Goal: Task Accomplishment & Management: Use online tool/utility

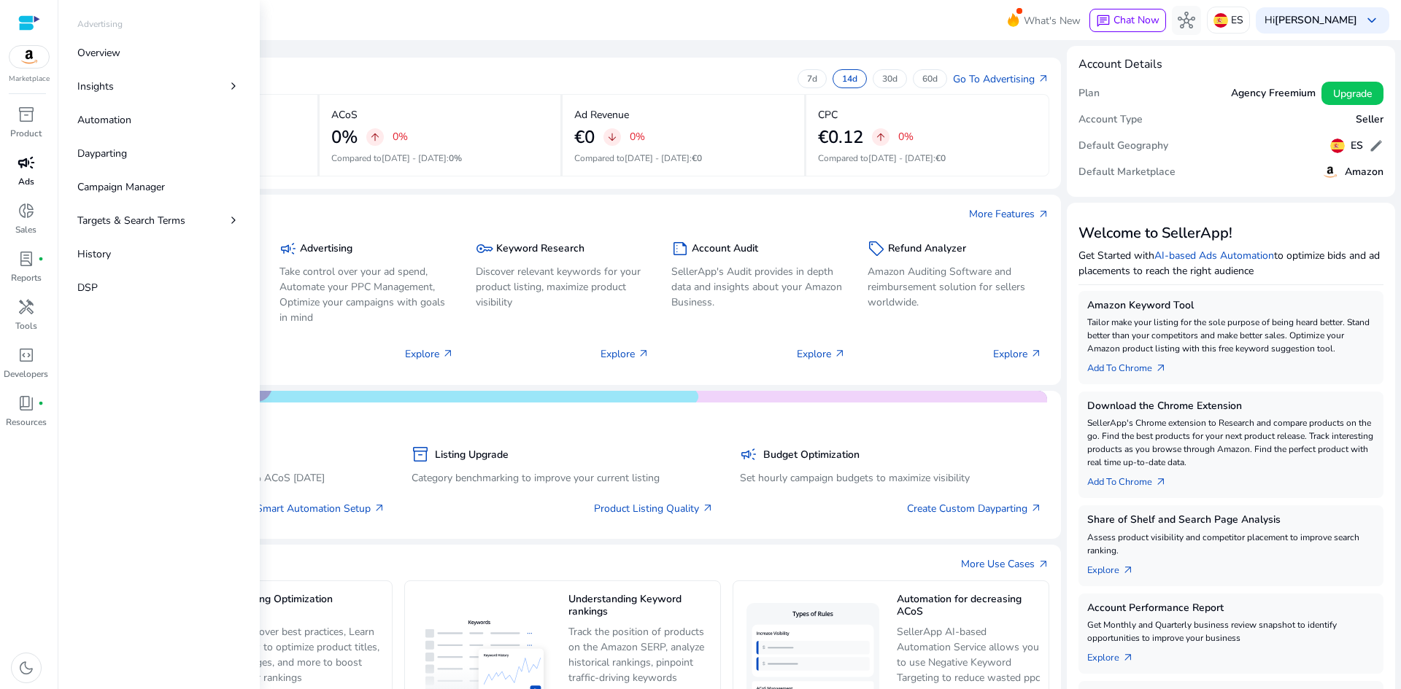
click at [31, 168] on span "campaign" at bounding box center [27, 163] width 18 height 18
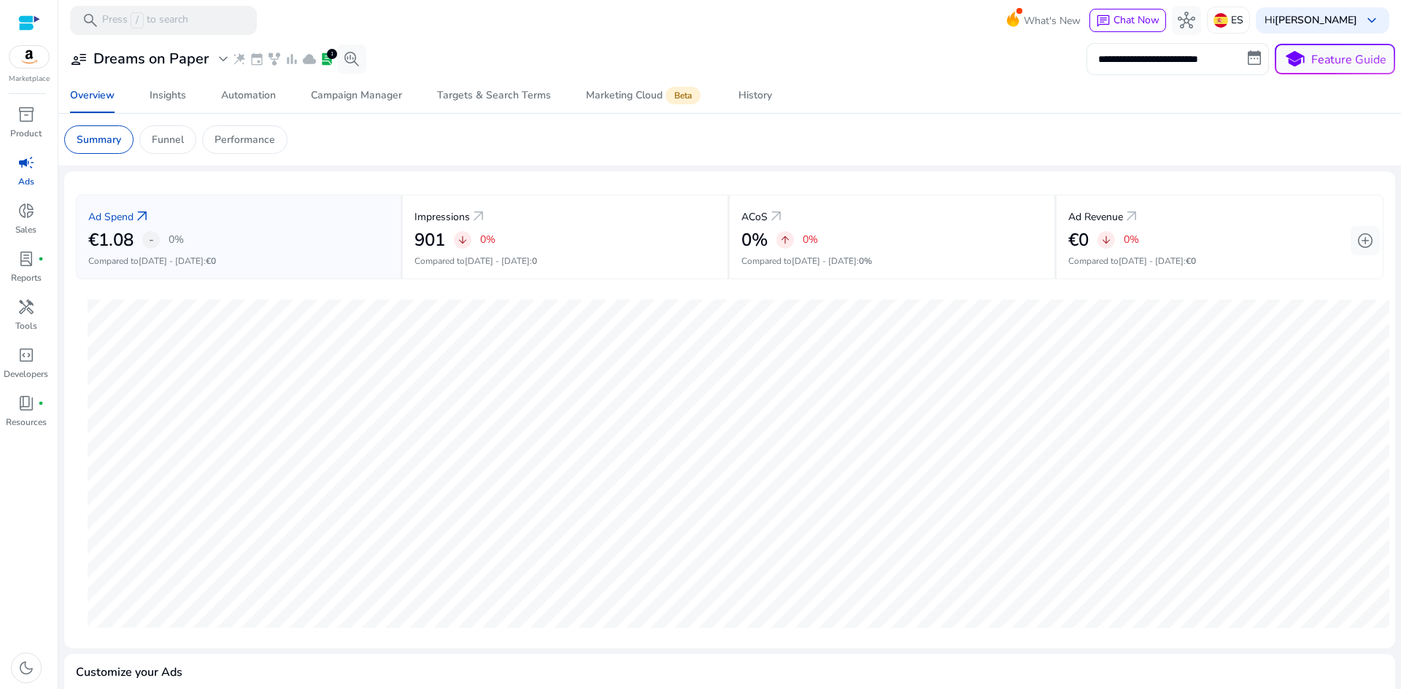
click at [1173, 62] on input "**********" at bounding box center [1177, 59] width 182 height 32
select select "*"
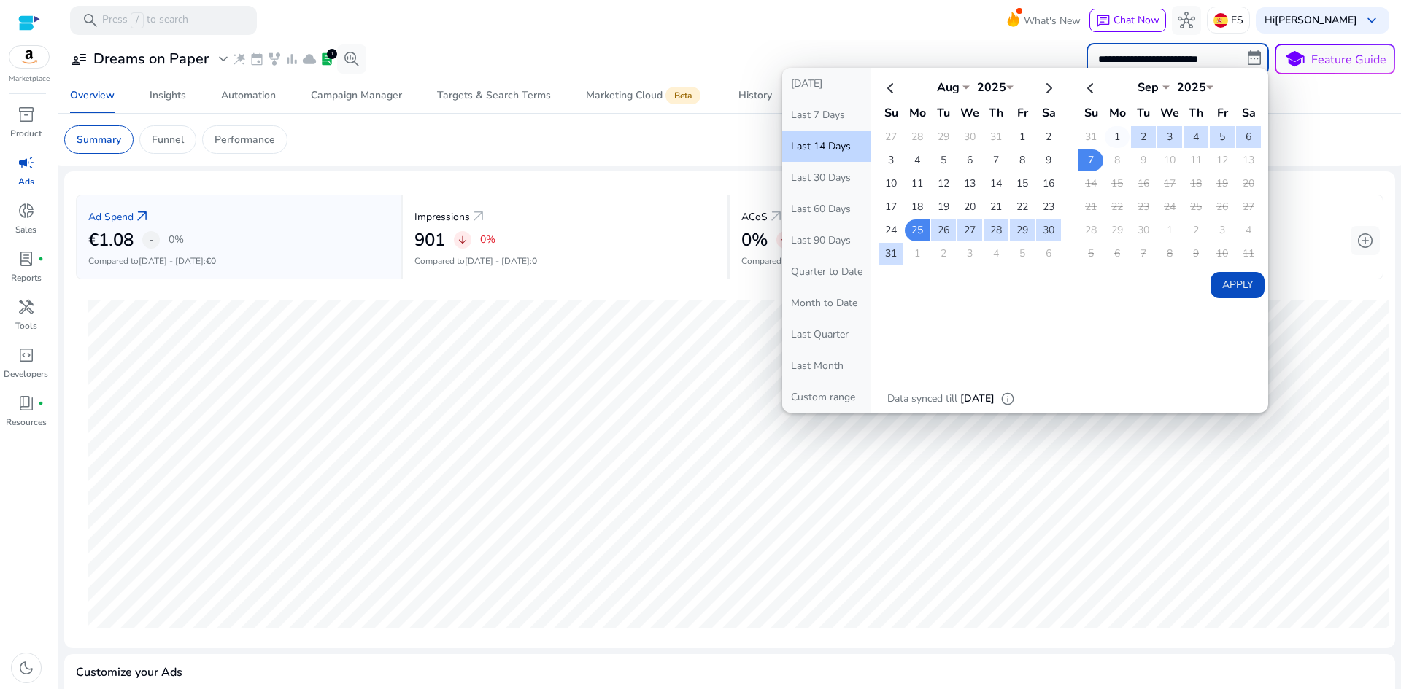
click at [1120, 143] on td "1" at bounding box center [1116, 137] width 25 height 22
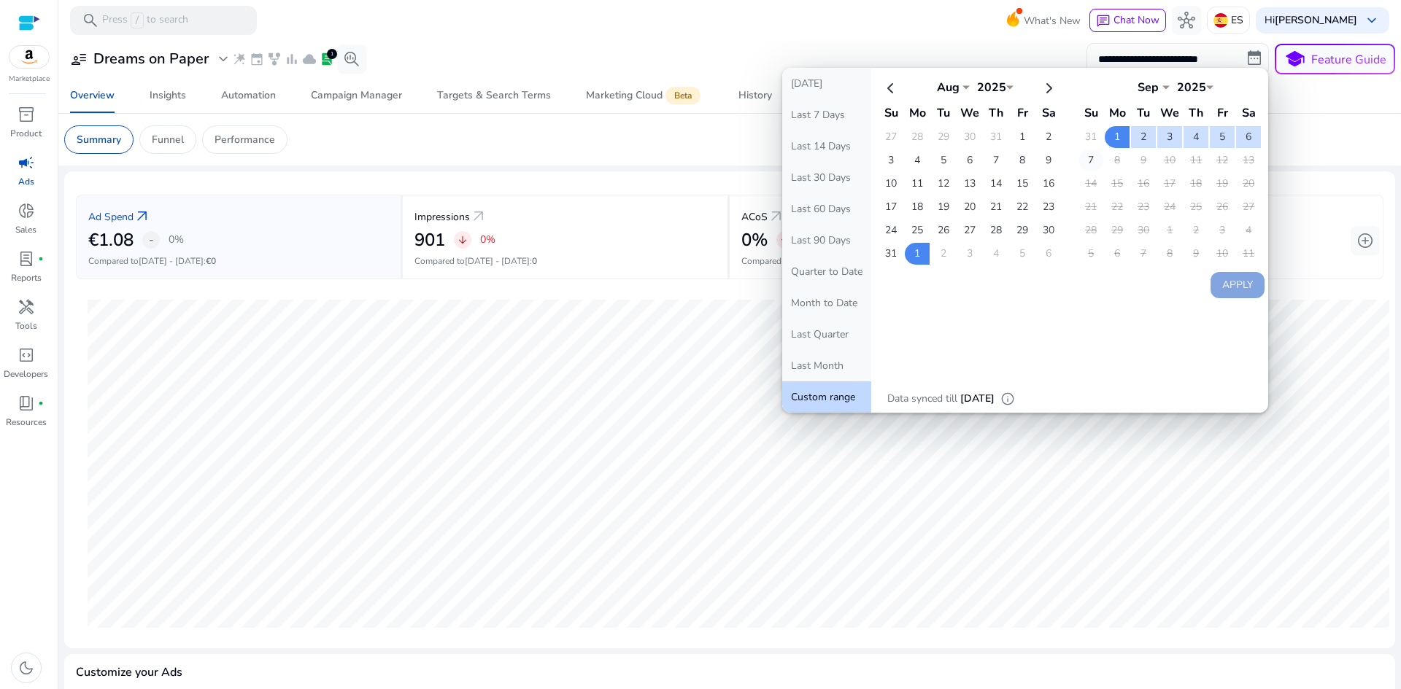
click at [1092, 162] on td "7" at bounding box center [1090, 161] width 25 height 22
click at [1234, 284] on button "Apply" at bounding box center [1237, 285] width 54 height 26
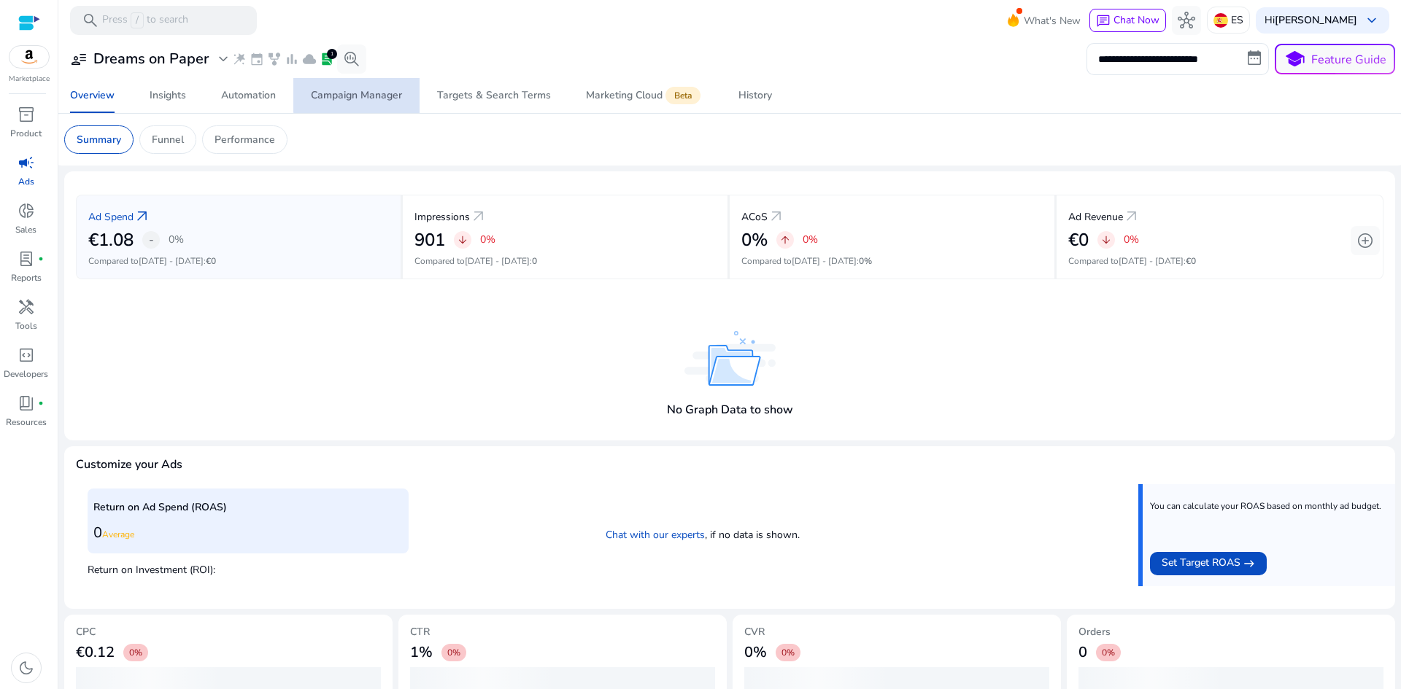
click at [363, 95] on div "Campaign Manager" at bounding box center [356, 95] width 91 height 10
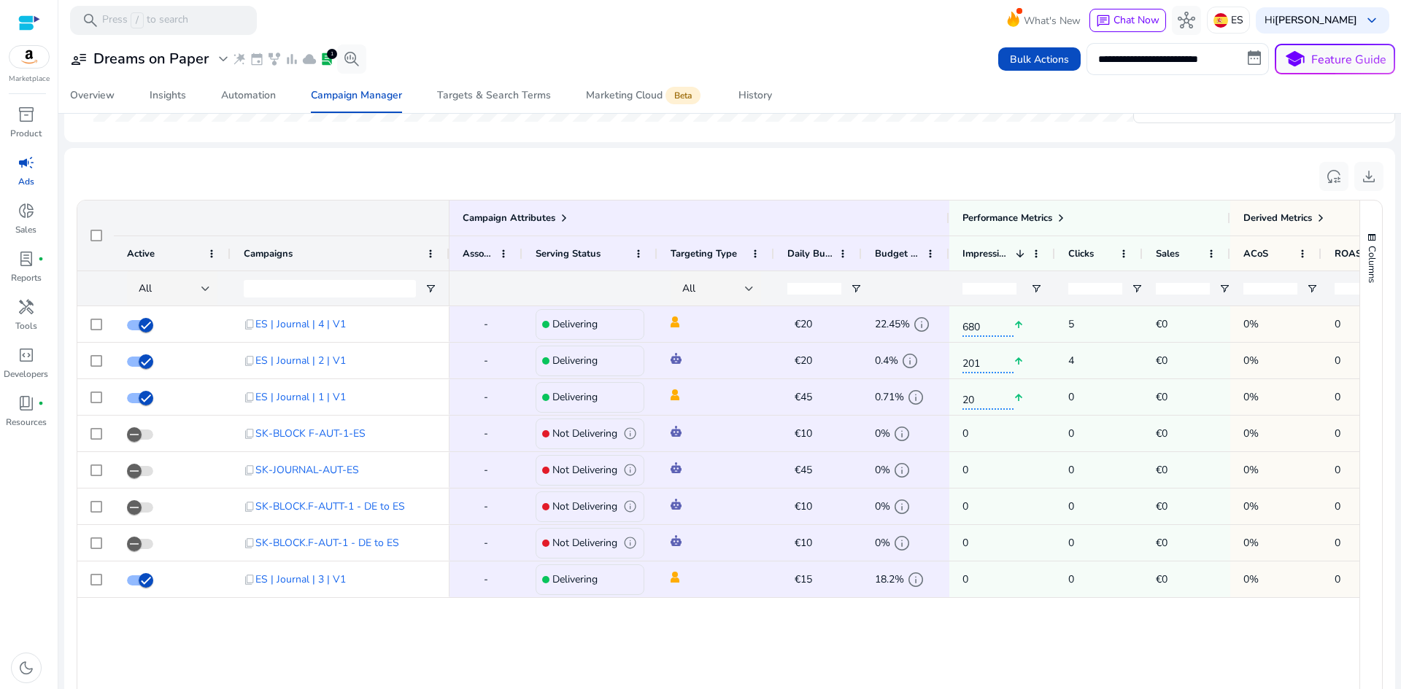
scroll to position [599, 0]
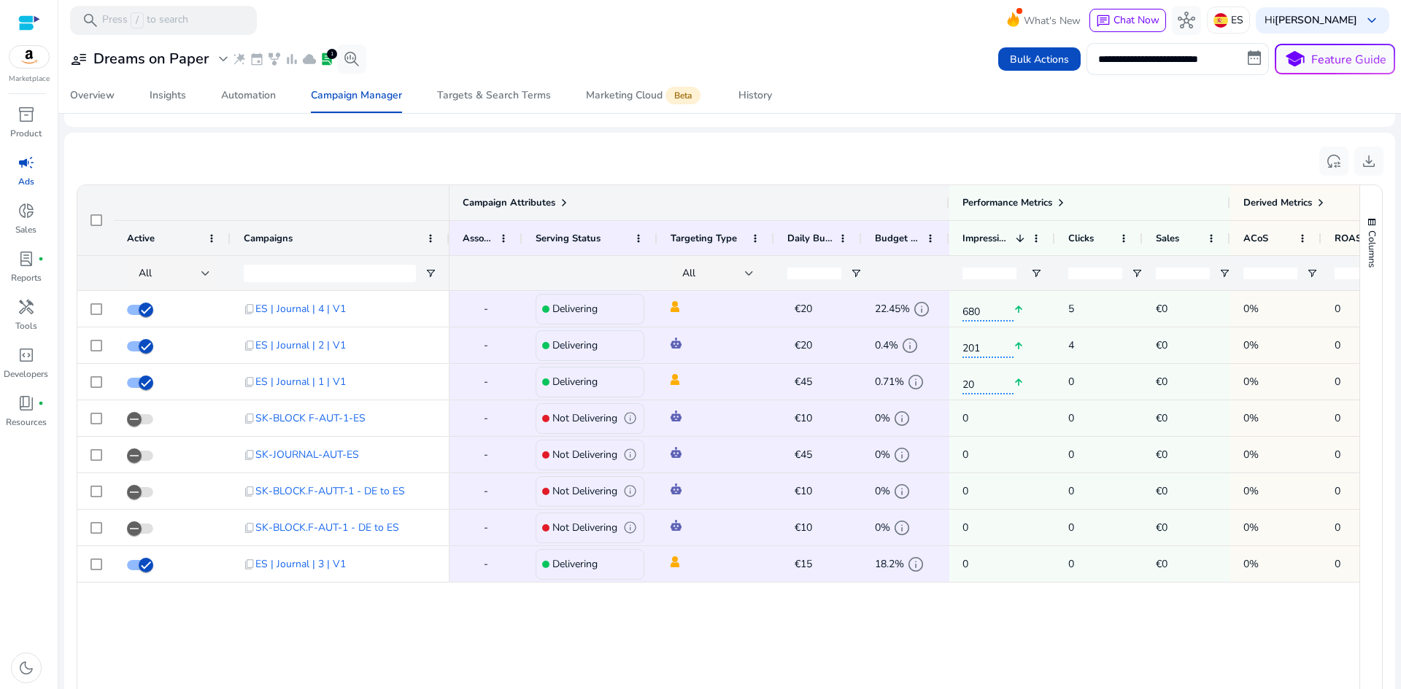
click at [523, 198] on span "Campaign Attributes" at bounding box center [508, 202] width 93 height 13
click at [202, 276] on div at bounding box center [205, 274] width 9 height 18
click at [185, 354] on span "Delivering" at bounding box center [168, 349] width 45 height 15
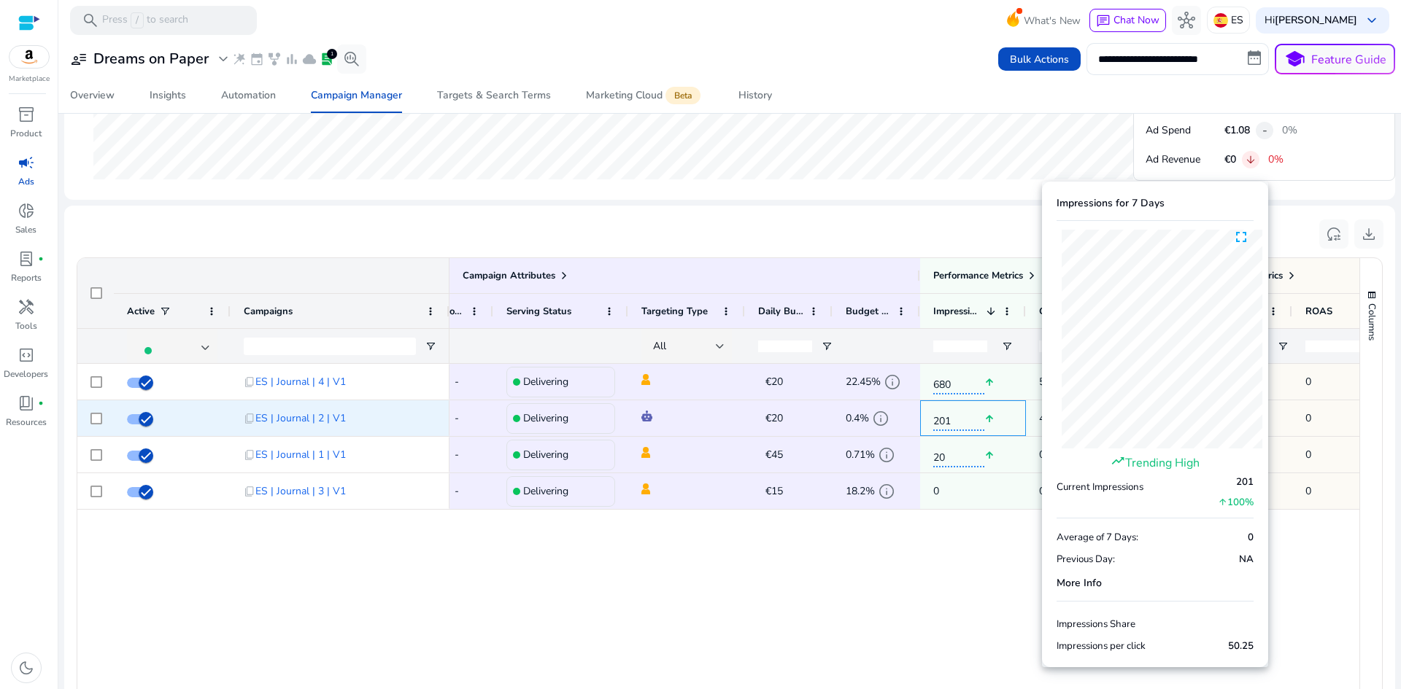
scroll to position [0, 0]
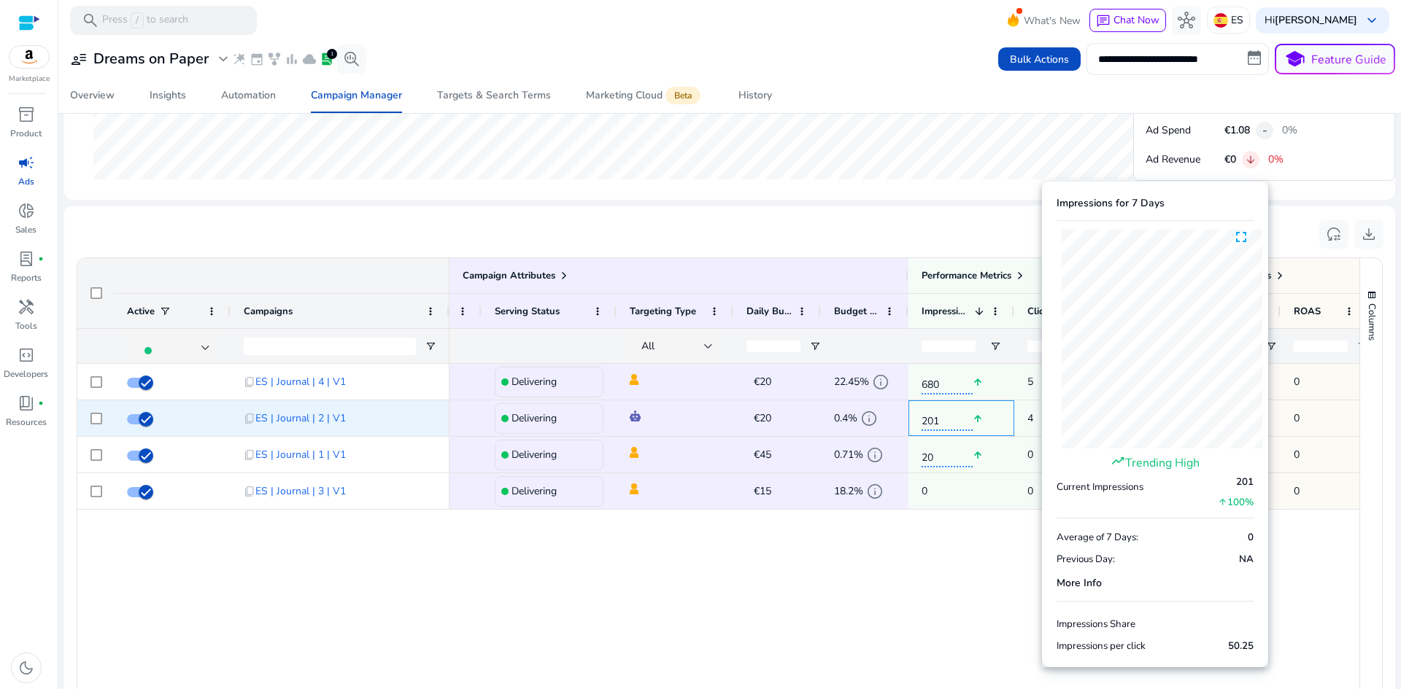
drag, startPoint x: 994, startPoint y: 427, endPoint x: 965, endPoint y: 432, distance: 29.5
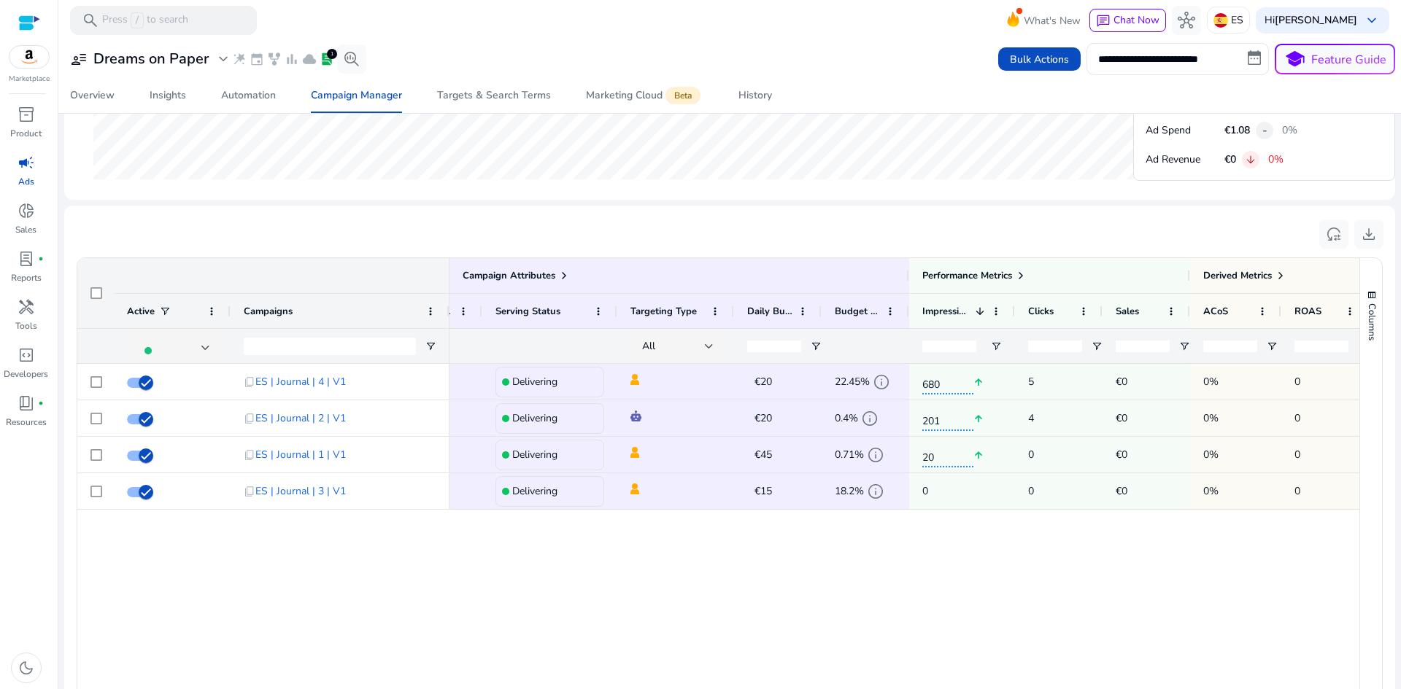
click at [903, 530] on div "- Delivering €20 edit 22.45% info 680 arrow_upward 5 €0 0% 0 0% - Delivering €2…" at bounding box center [904, 569] width 910 height 410
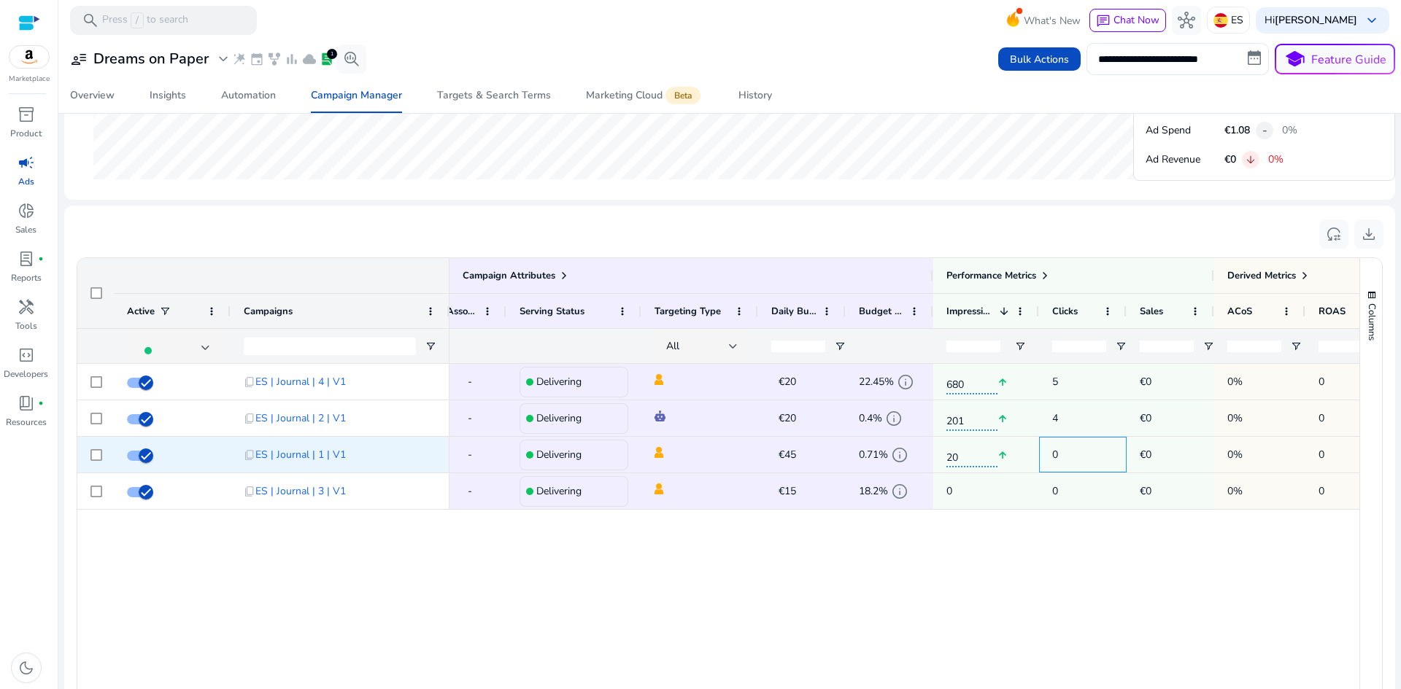
drag, startPoint x: 1045, startPoint y: 454, endPoint x: 1015, endPoint y: 454, distance: 29.9
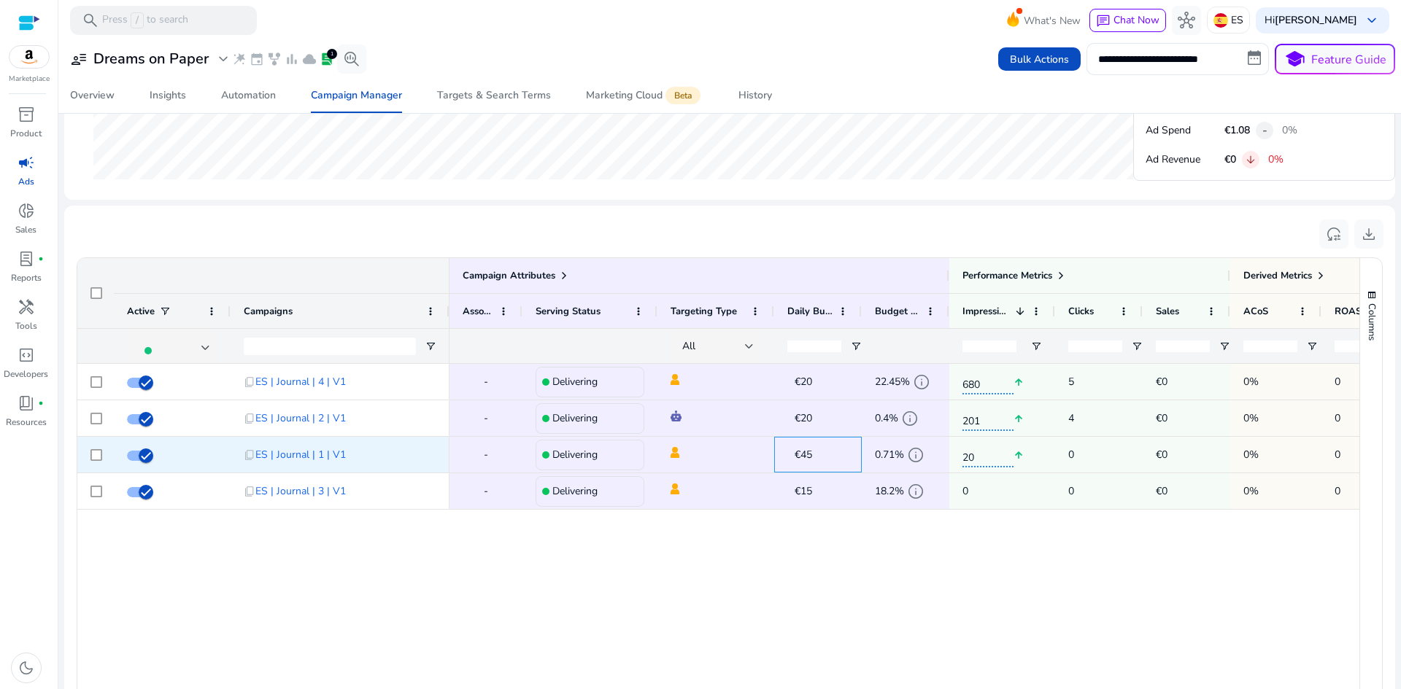
drag, startPoint x: 829, startPoint y: 454, endPoint x: 780, endPoint y: 452, distance: 49.7
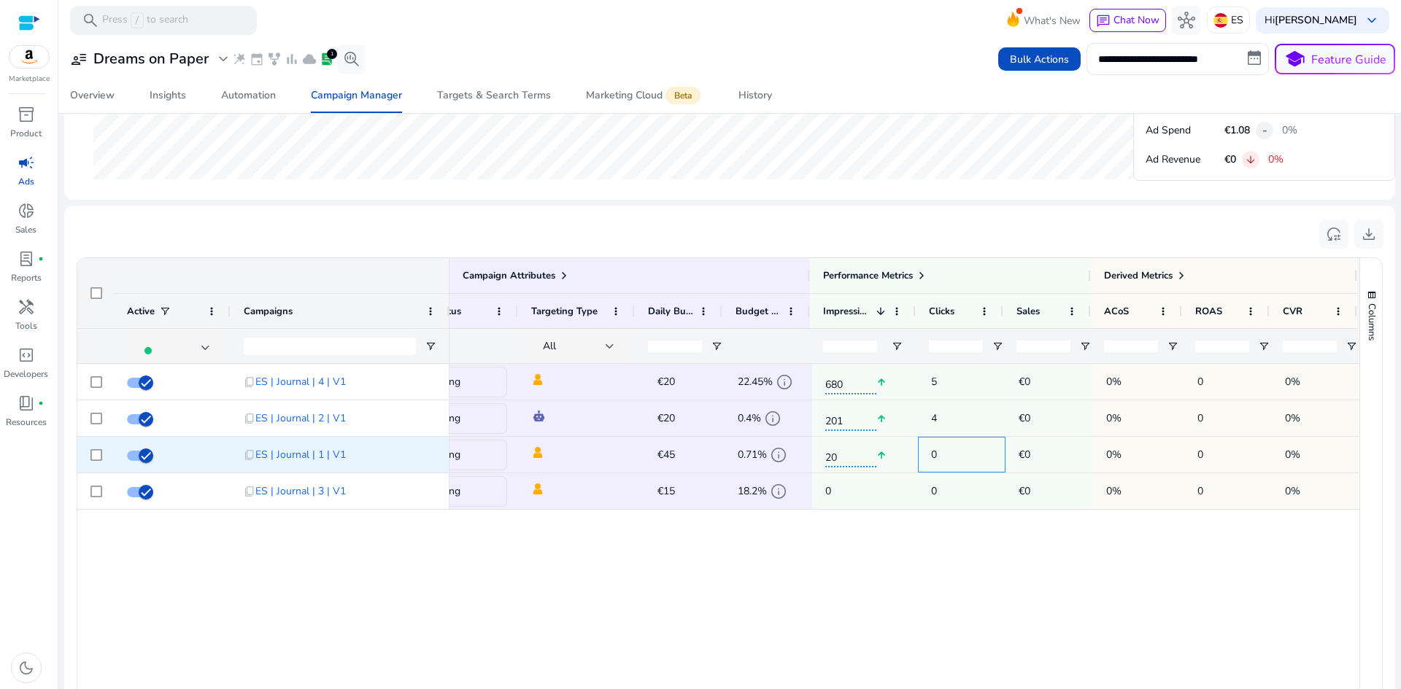
drag, startPoint x: 1056, startPoint y: 460, endPoint x: 1146, endPoint y: 456, distance: 89.8
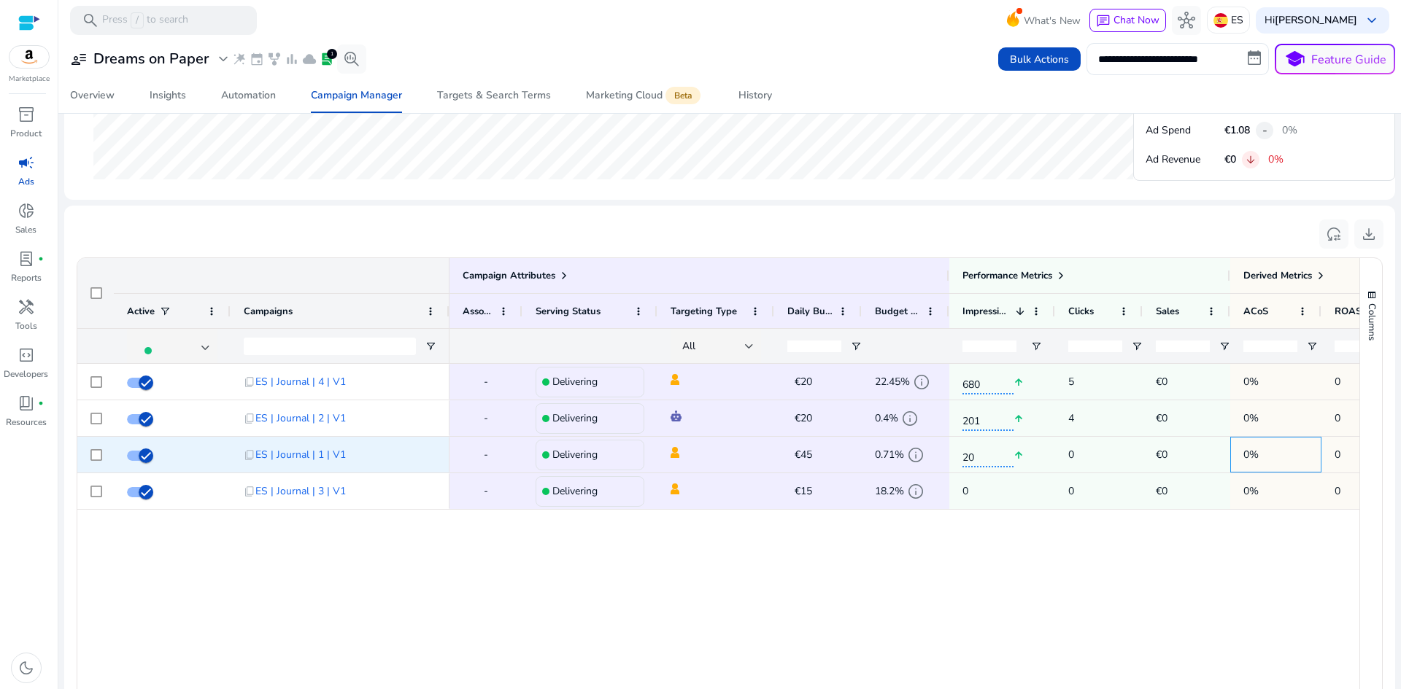
drag, startPoint x: 1125, startPoint y: 461, endPoint x: 1058, endPoint y: 462, distance: 66.4
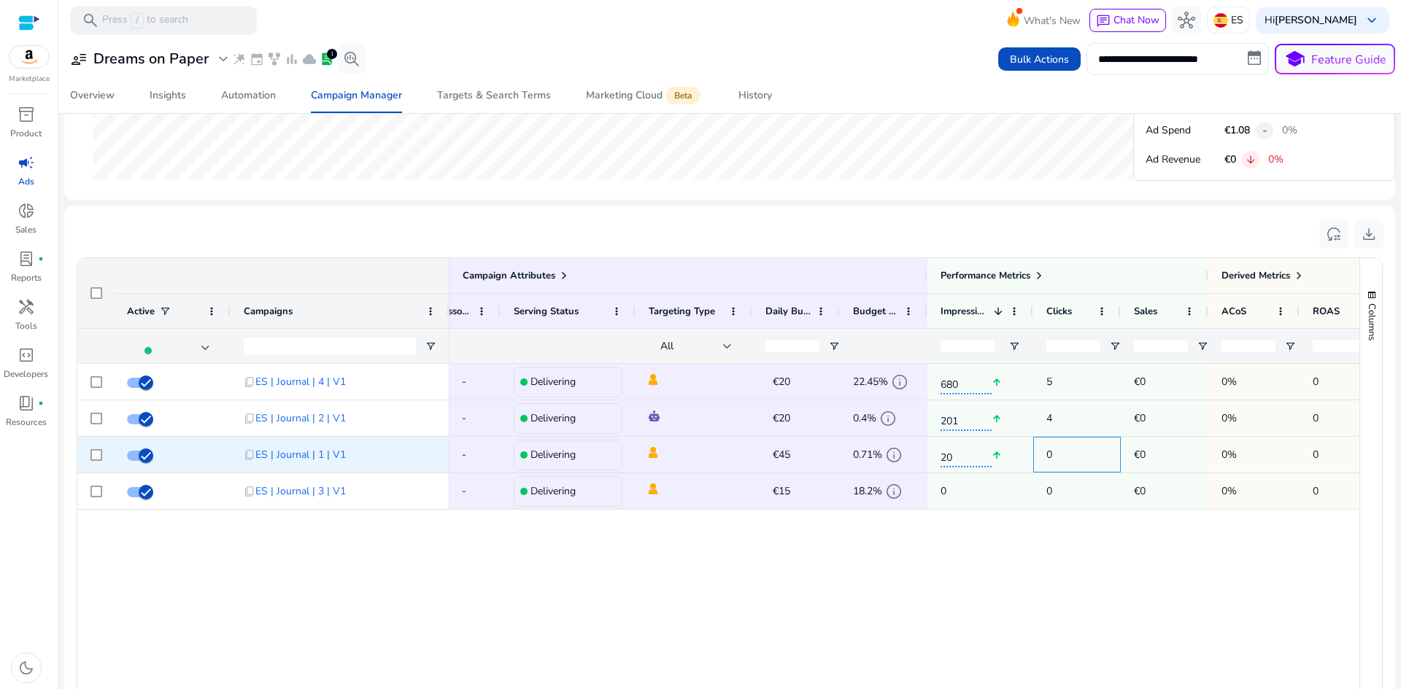
drag, startPoint x: 1082, startPoint y: 453, endPoint x: 1112, endPoint y: 455, distance: 30.0
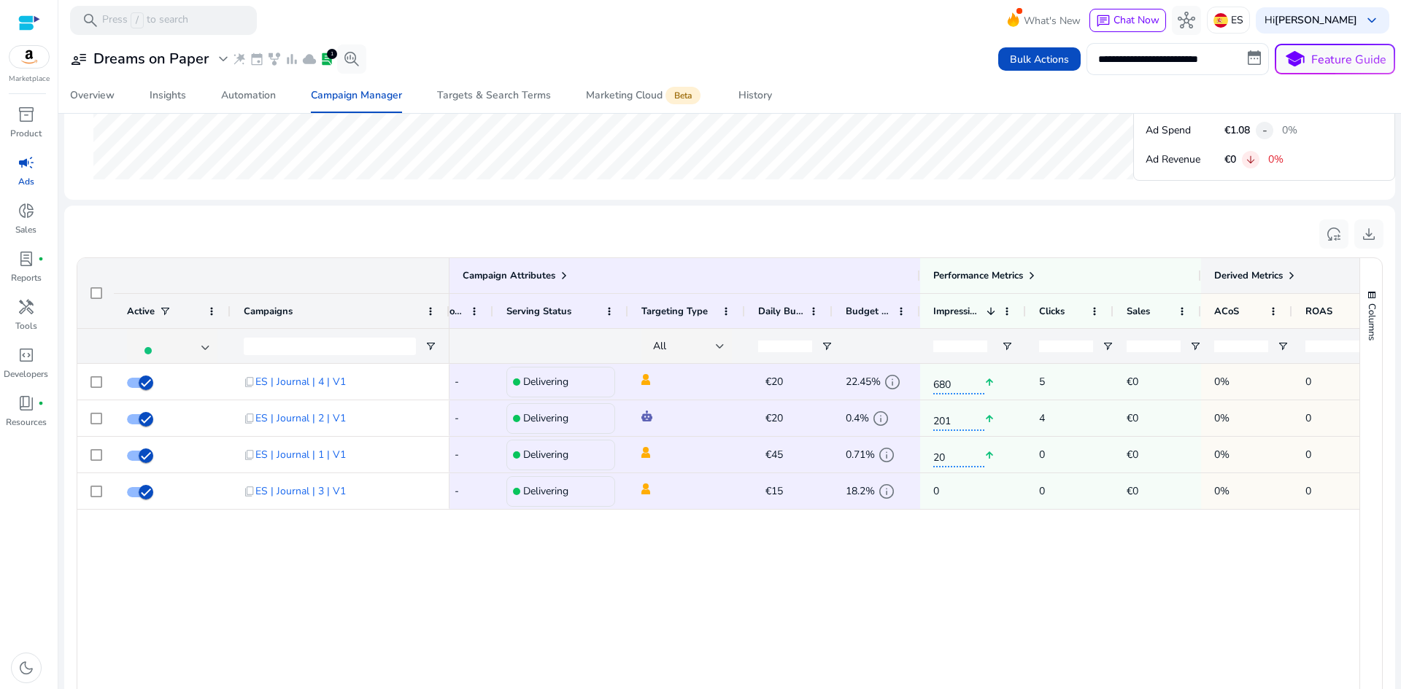
click at [1269, 276] on span "Derived Metrics" at bounding box center [1248, 275] width 69 height 13
click at [1288, 272] on span at bounding box center [1291, 276] width 12 height 12
click at [1288, 274] on span at bounding box center [1291, 276] width 12 height 12
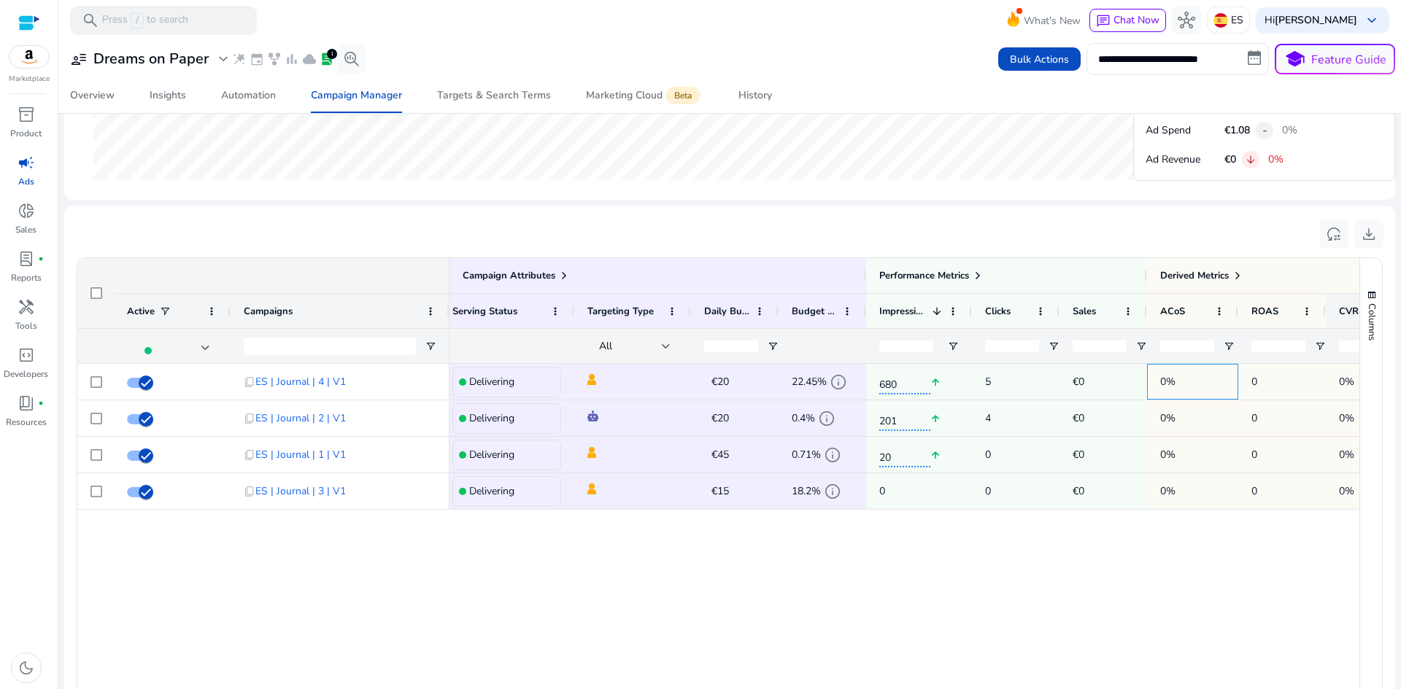
drag, startPoint x: 1258, startPoint y: 371, endPoint x: 1285, endPoint y: 303, distance: 72.3
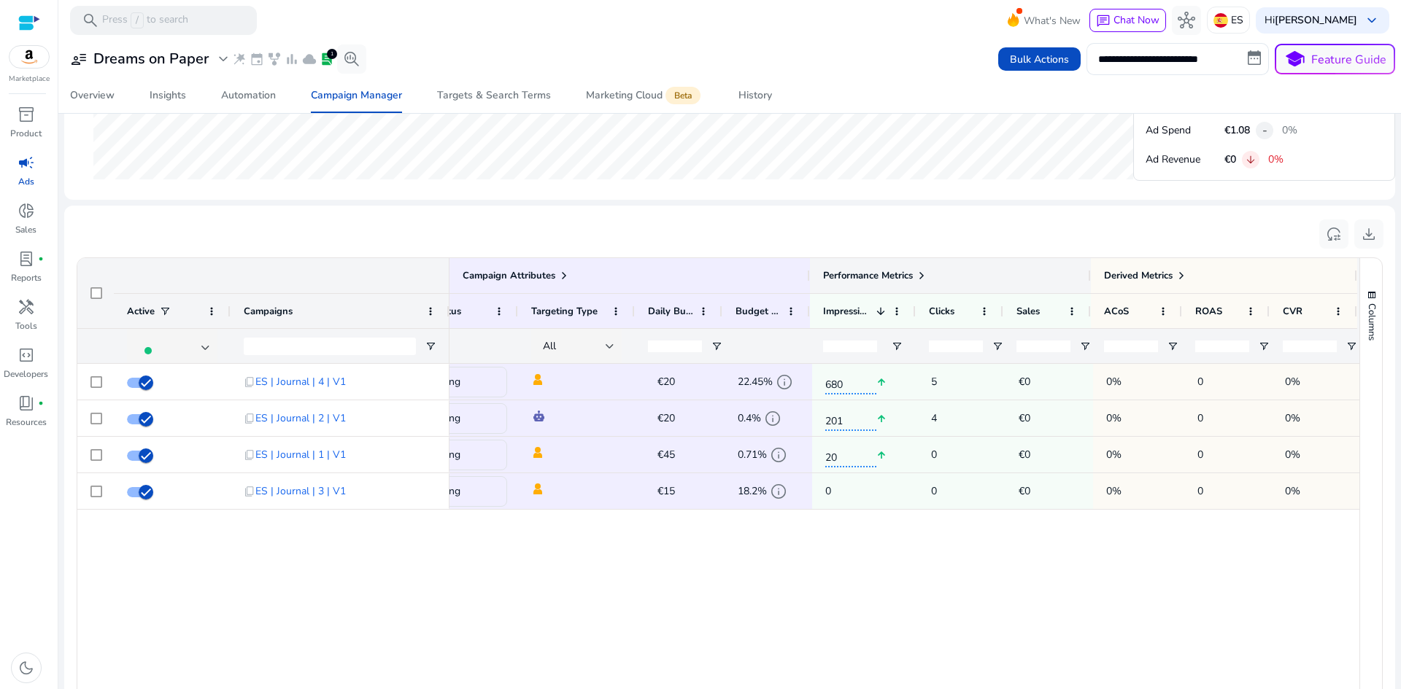
click at [912, 283] on div "Performance Metrics" at bounding box center [875, 276] width 104 height 20
click at [919, 275] on span at bounding box center [921, 276] width 12 height 12
click at [919, 274] on span at bounding box center [921, 276] width 12 height 12
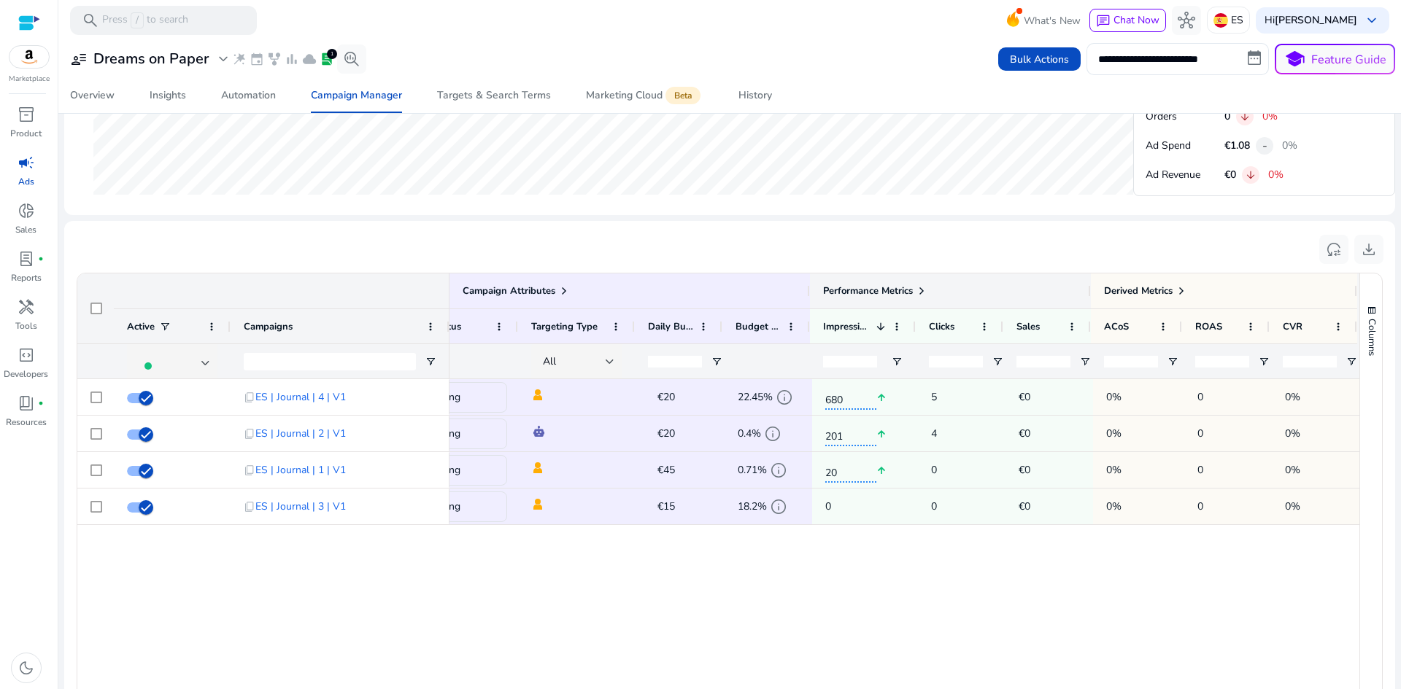
click at [1029, 289] on div "Performance Metrics" at bounding box center [950, 291] width 255 height 20
click at [899, 293] on span "Performance Metrics" at bounding box center [868, 290] width 90 height 13
drag, startPoint x: 902, startPoint y: 282, endPoint x: 929, endPoint y: 297, distance: 31.3
click at [902, 283] on div "Performance Metrics" at bounding box center [875, 291] width 104 height 20
click at [923, 287] on span at bounding box center [921, 291] width 12 height 12
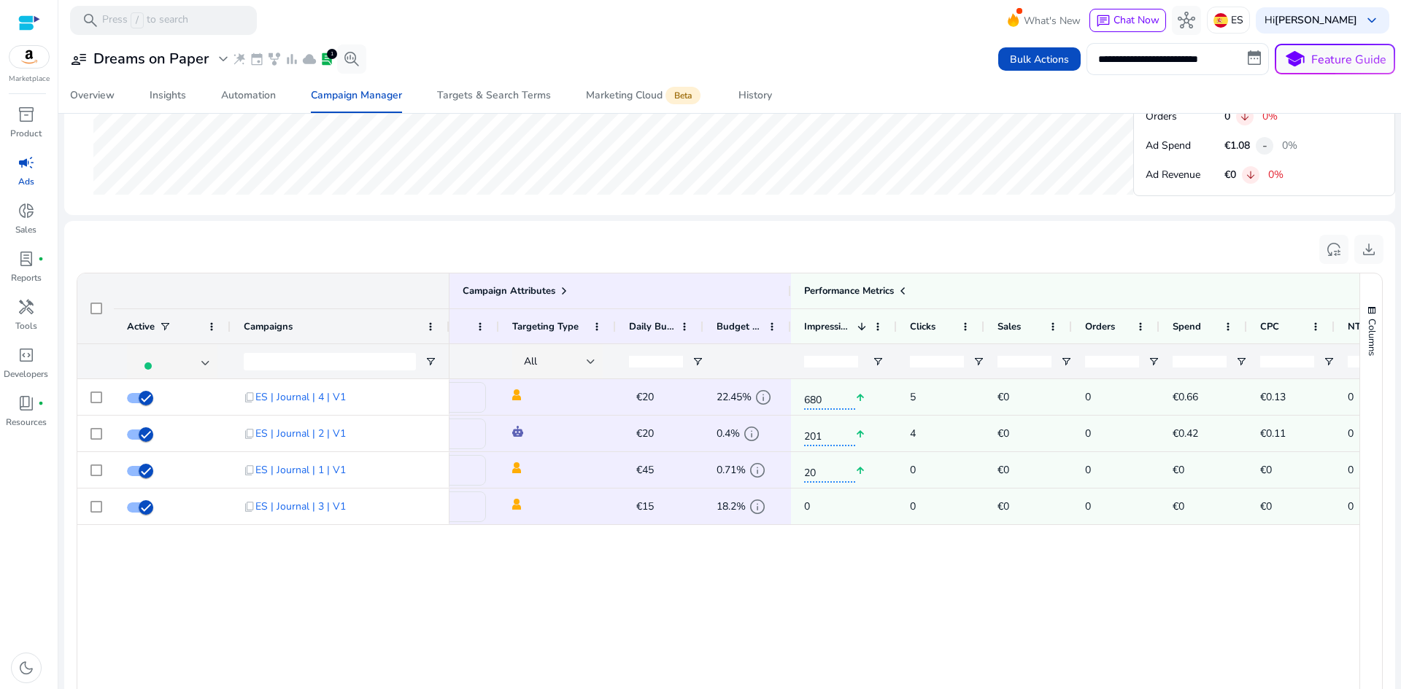
drag, startPoint x: 999, startPoint y: 369, endPoint x: 1023, endPoint y: 369, distance: 23.3
click at [905, 295] on span at bounding box center [900, 291] width 12 height 12
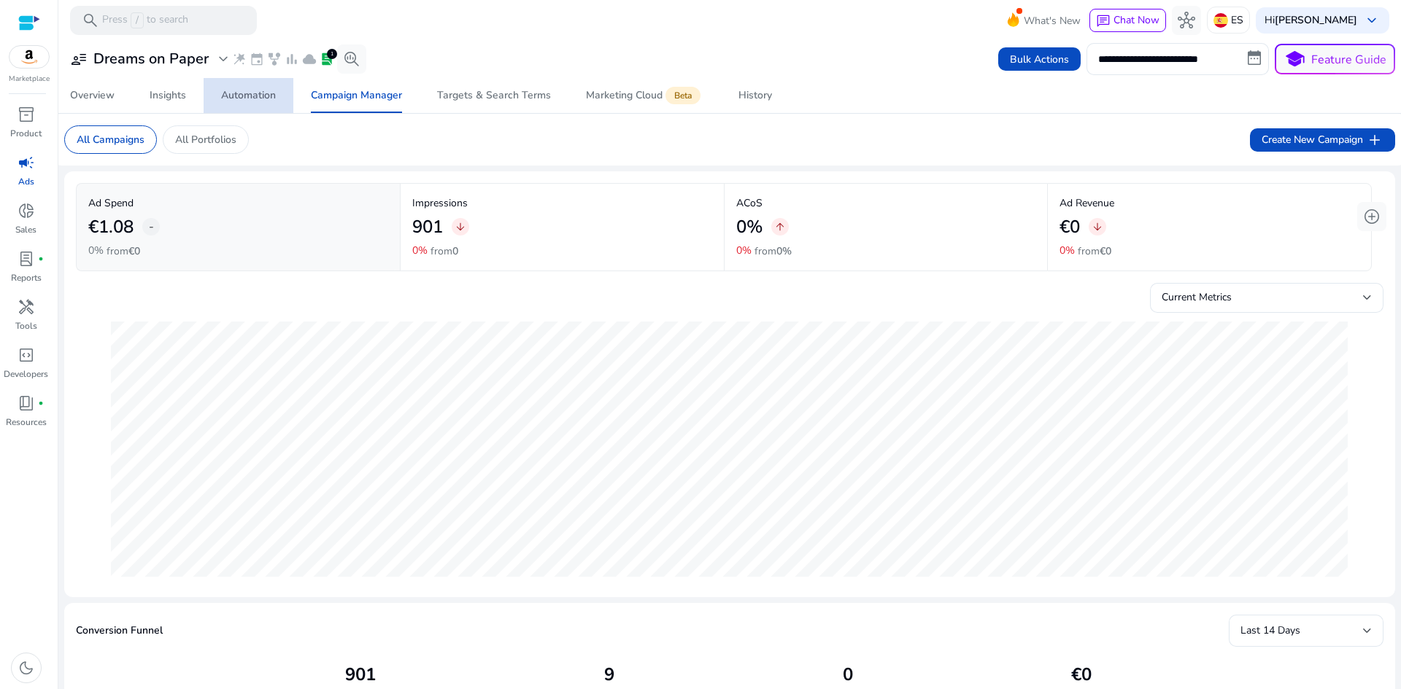
click at [263, 103] on span "Automation" at bounding box center [248, 95] width 55 height 35
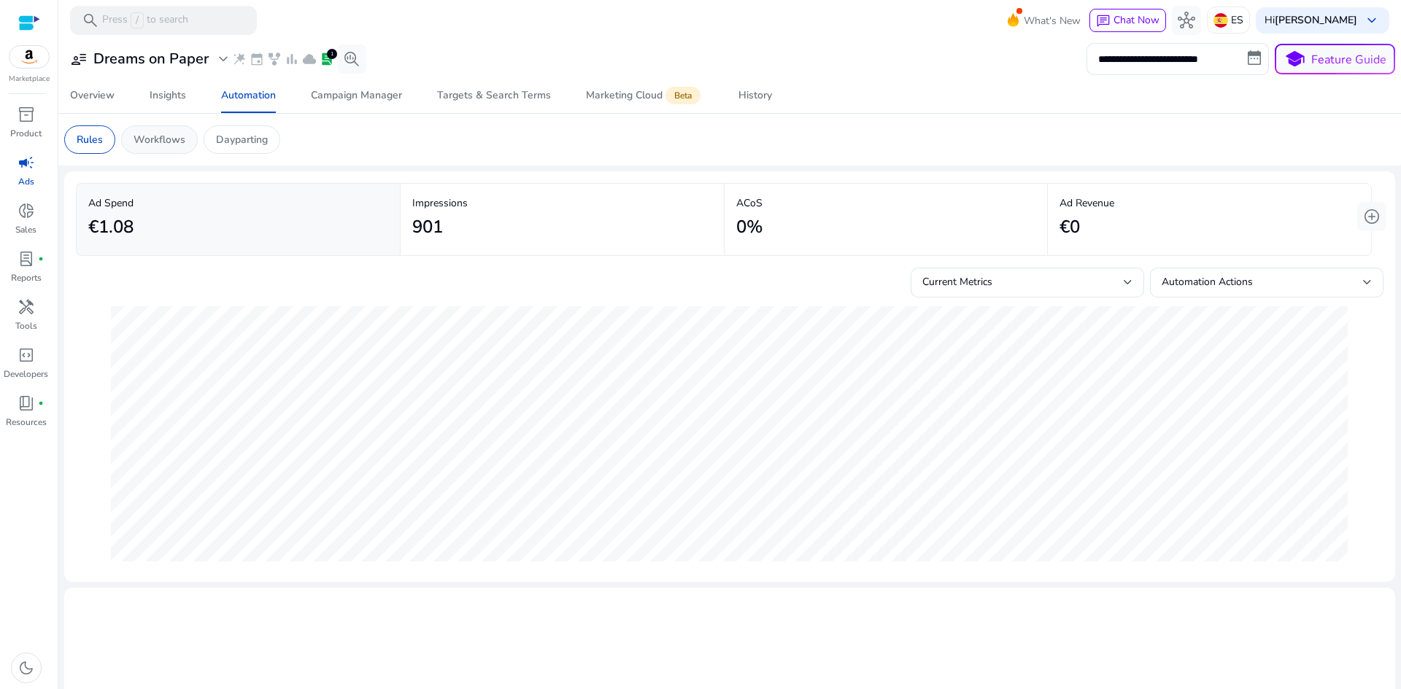
click at [172, 146] on p "Workflows" at bounding box center [159, 139] width 52 height 15
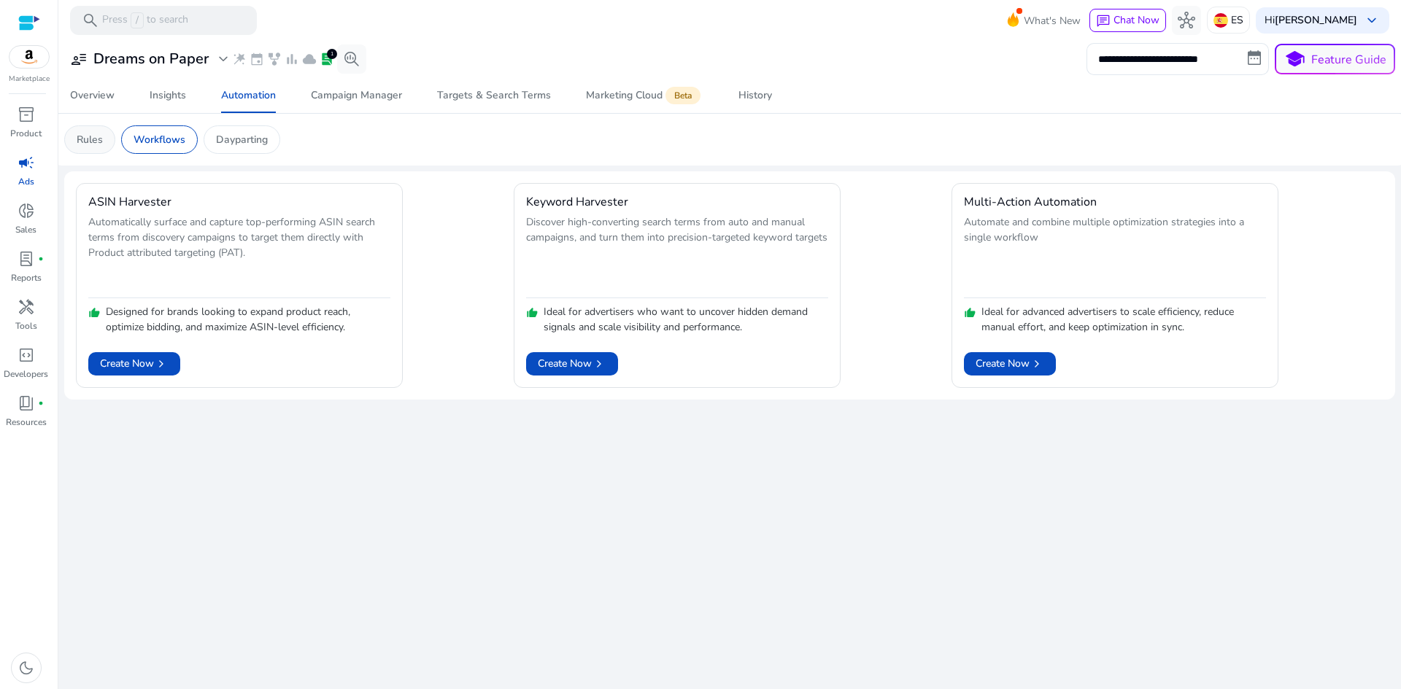
click at [103, 142] on div "Rules" at bounding box center [89, 139] width 51 height 28
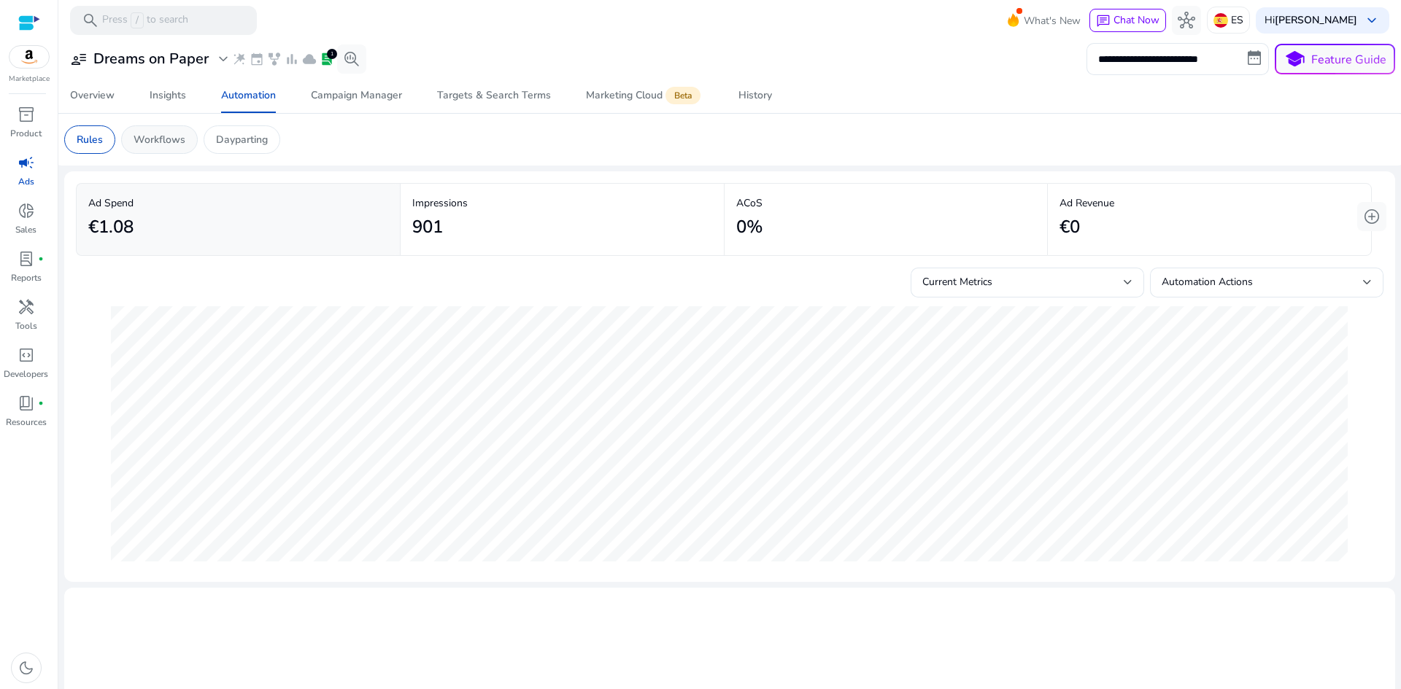
click at [157, 136] on p "Workflows" at bounding box center [159, 139] width 52 height 15
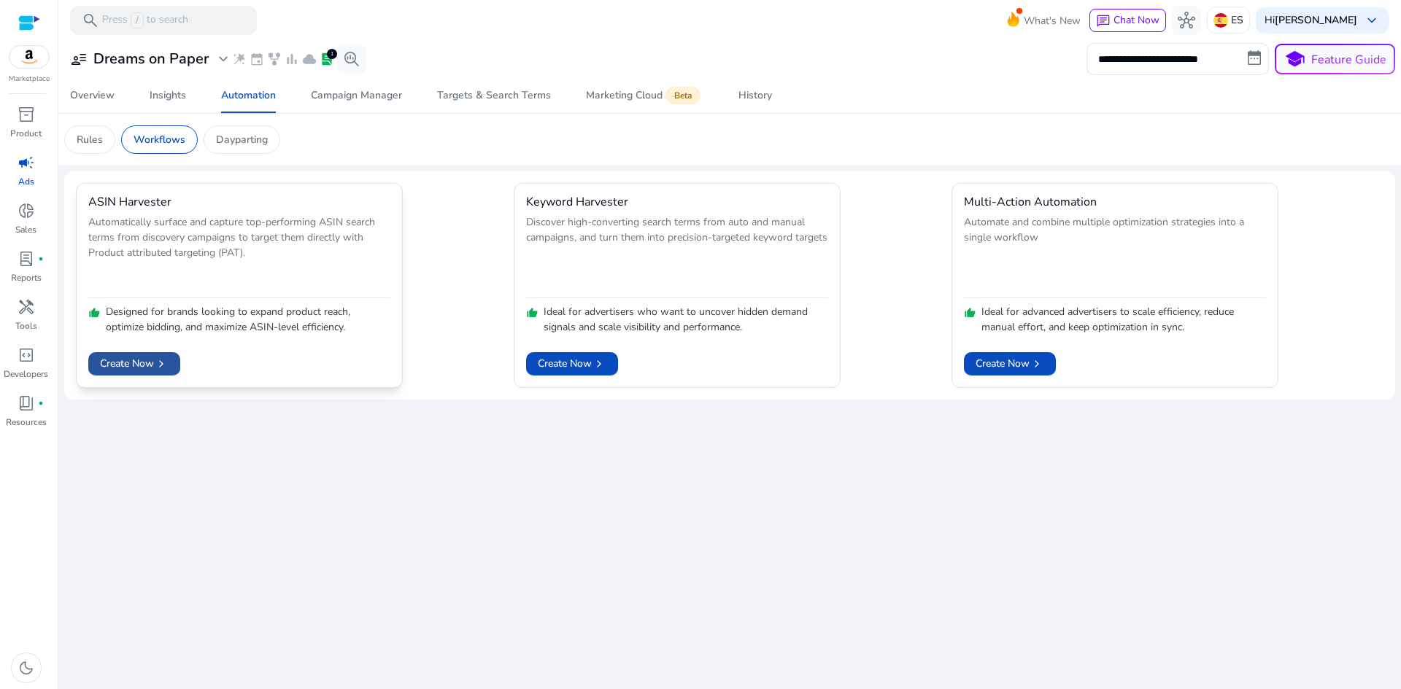
click at [166, 360] on span "chevron_right" at bounding box center [161, 364] width 15 height 15
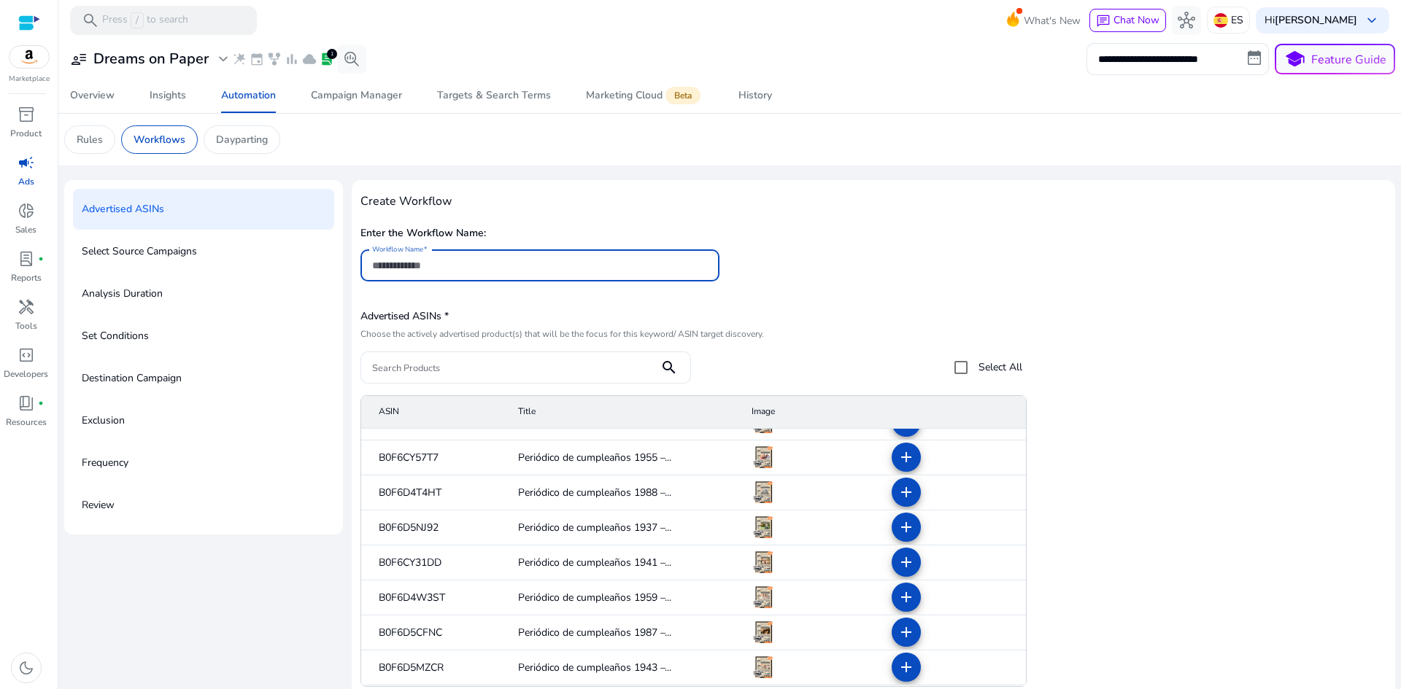
scroll to position [365, 0]
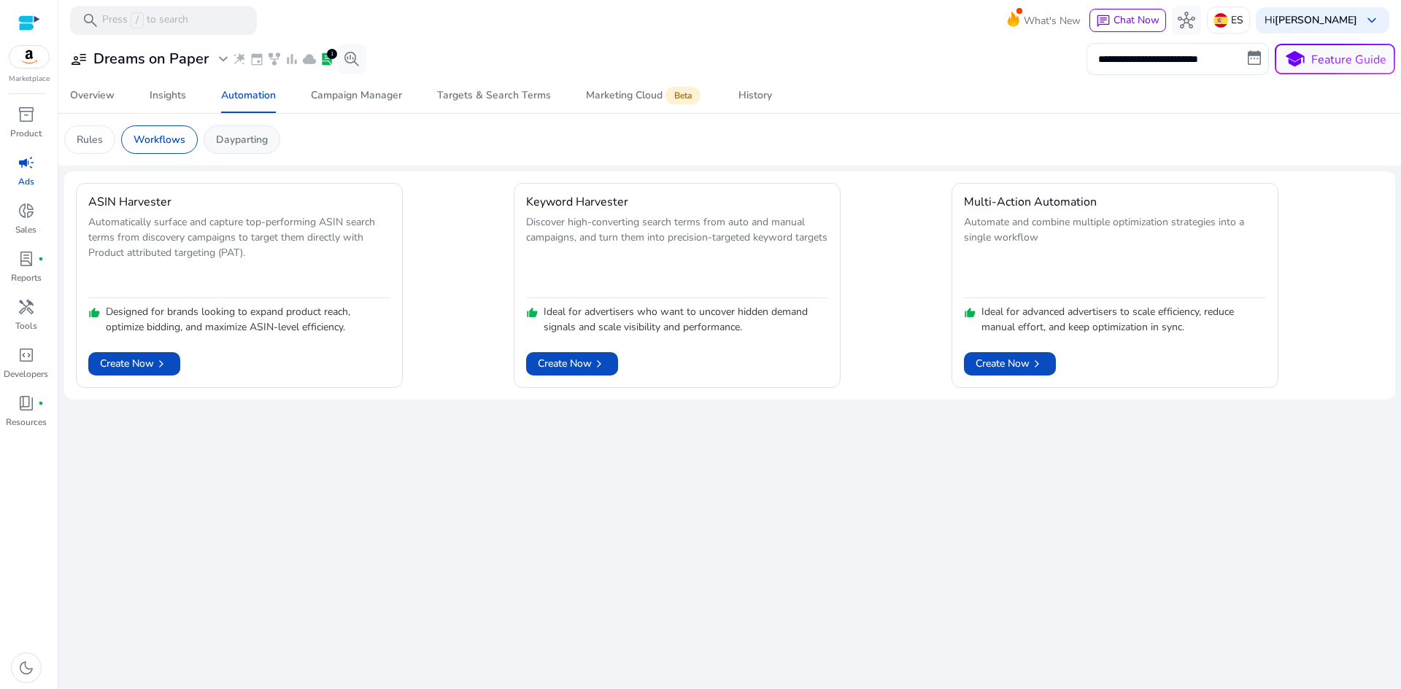
click at [238, 143] on p "Dayparting" at bounding box center [242, 139] width 52 height 15
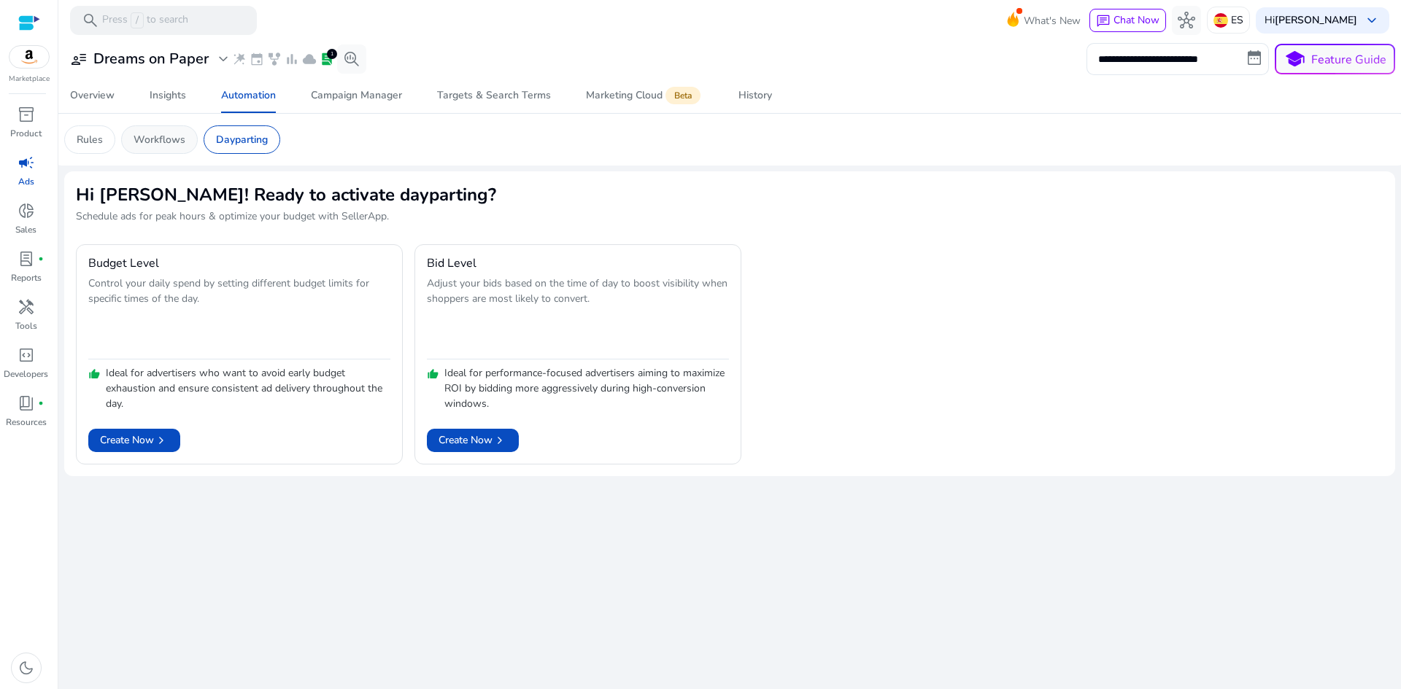
click at [171, 139] on p "Workflows" at bounding box center [159, 139] width 52 height 15
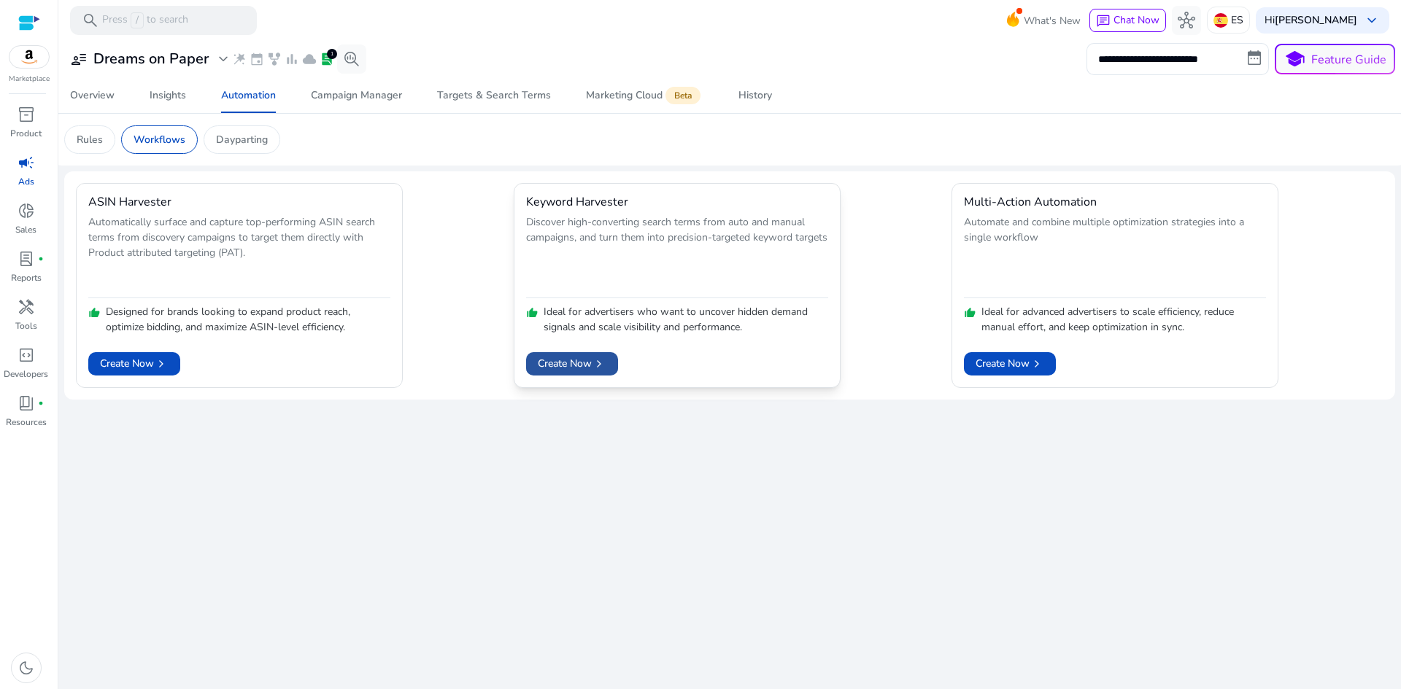
click at [586, 364] on span "Create Now chevron_right" at bounding box center [572, 363] width 69 height 15
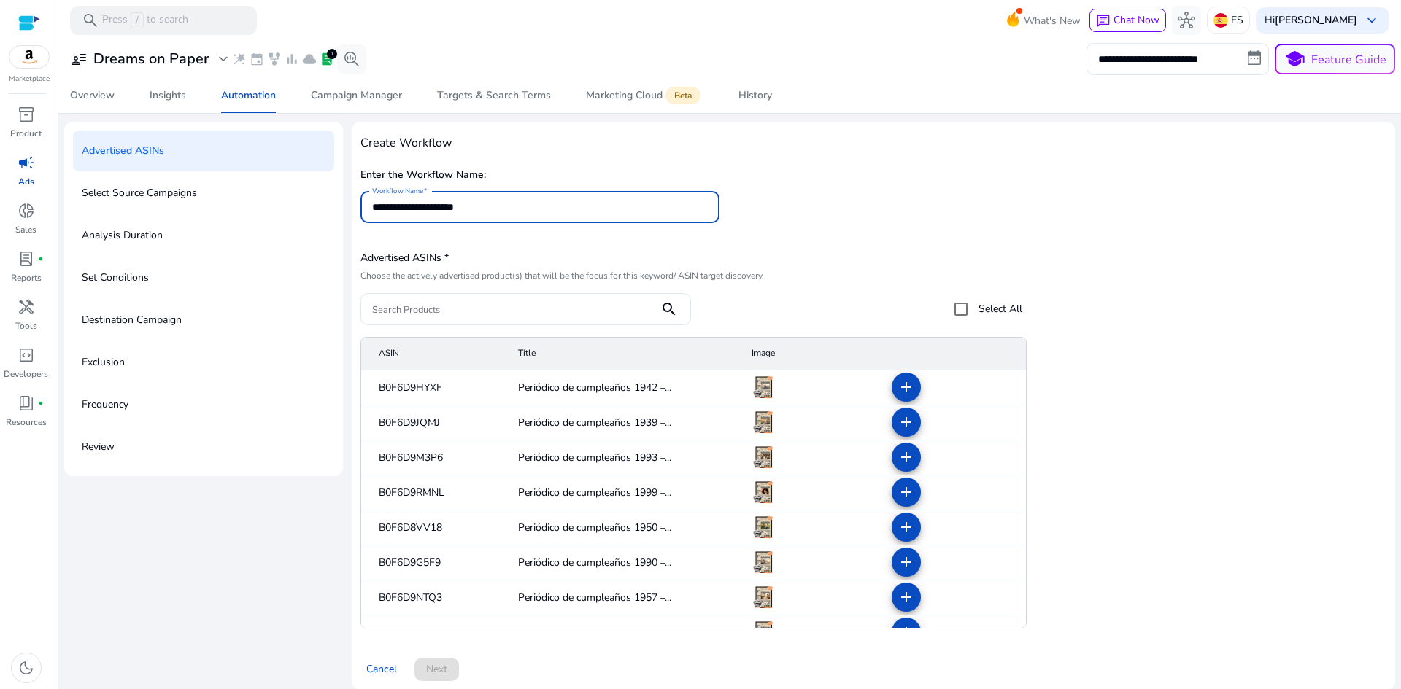
scroll to position [71, 0]
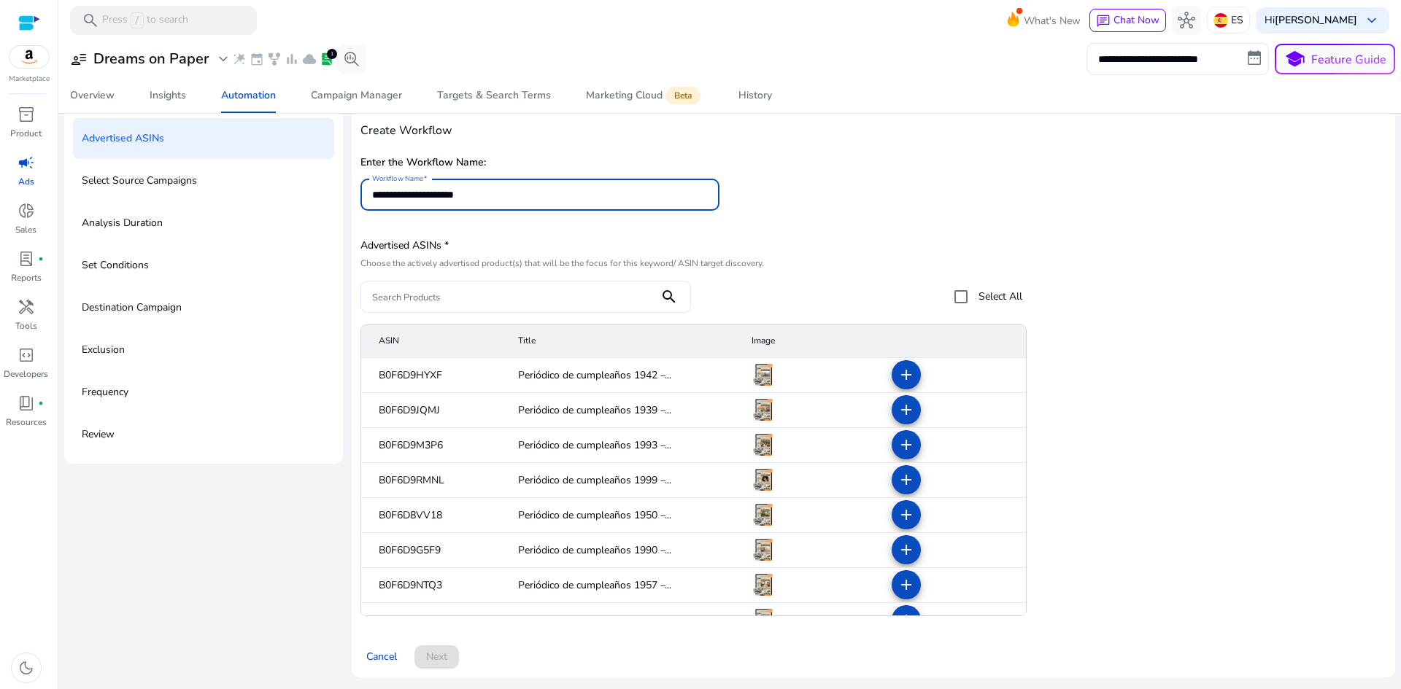
type input "**********"
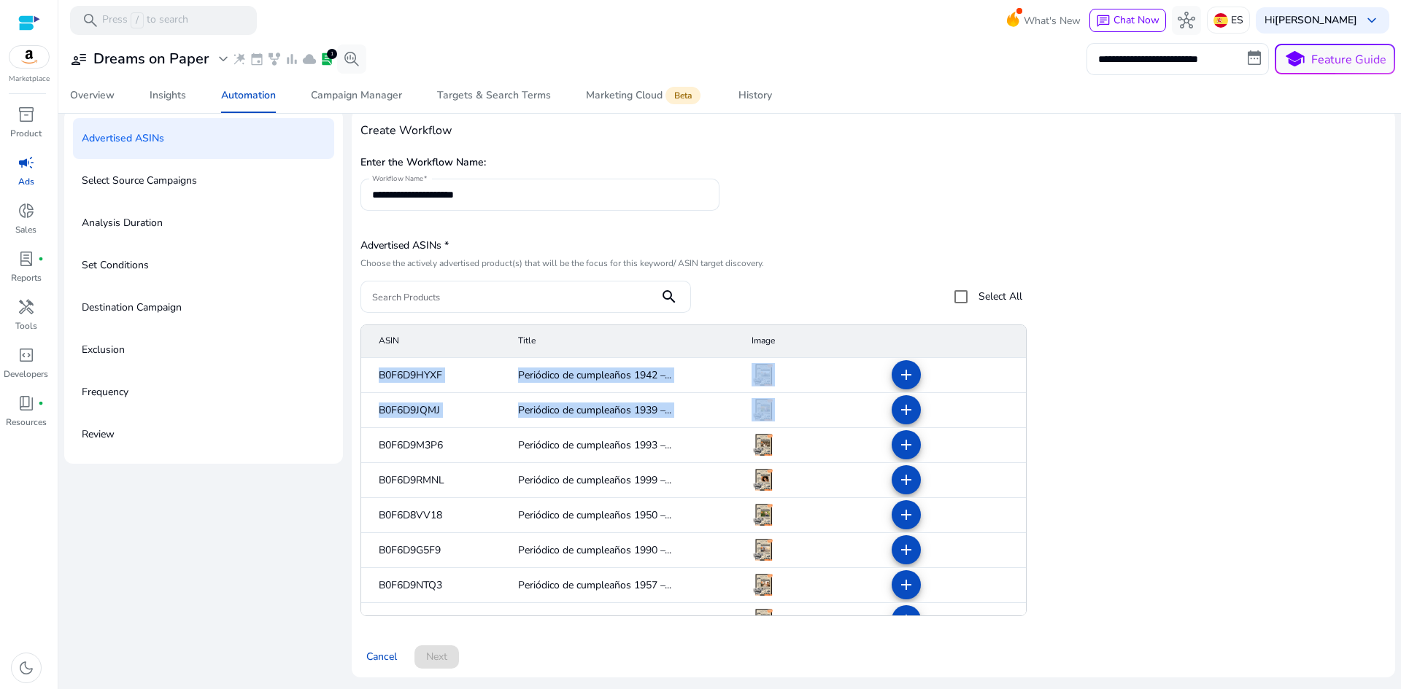
drag, startPoint x: 1015, startPoint y: 344, endPoint x: 1018, endPoint y: 409, distance: 65.0
click at [1017, 417] on div "ASIN Title Image B0F6D9HYXF Periódico de cumpleaños 1942 –... add B0F6D9JQMJ Pe…" at bounding box center [693, 471] width 667 height 292
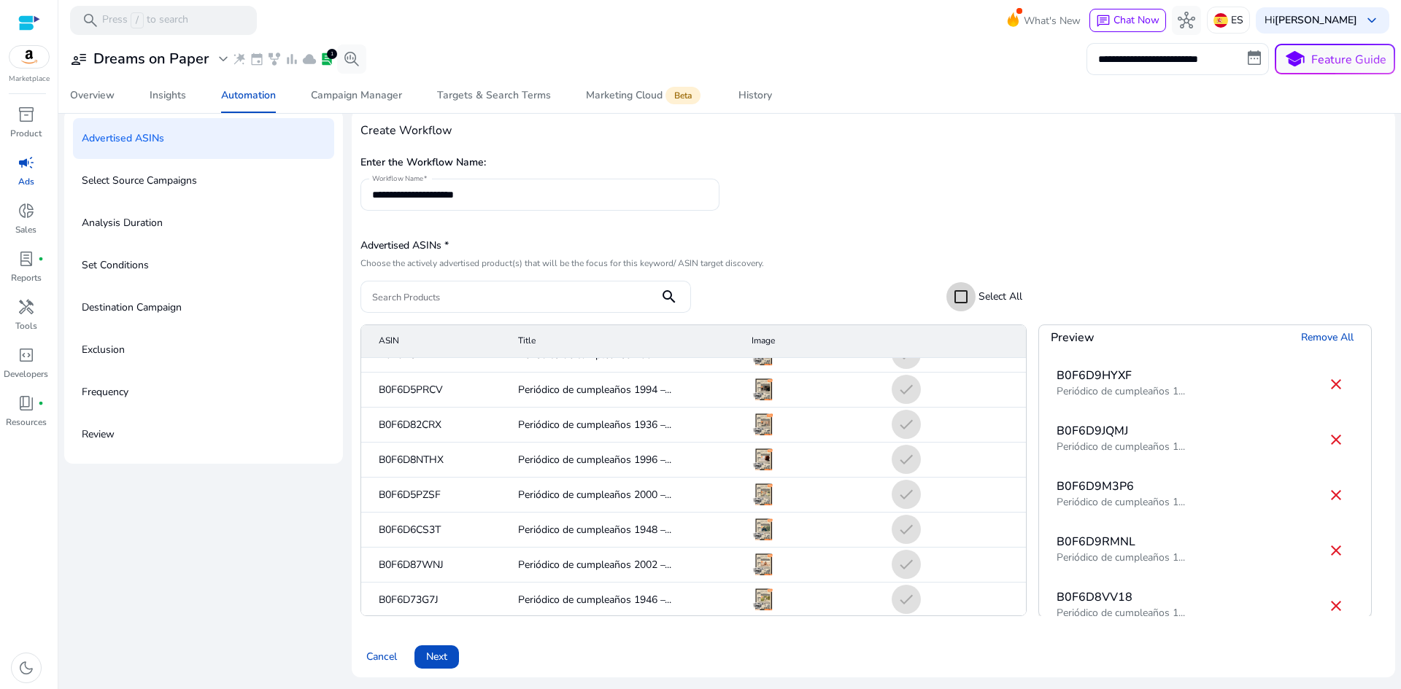
scroll to position [1820, 0]
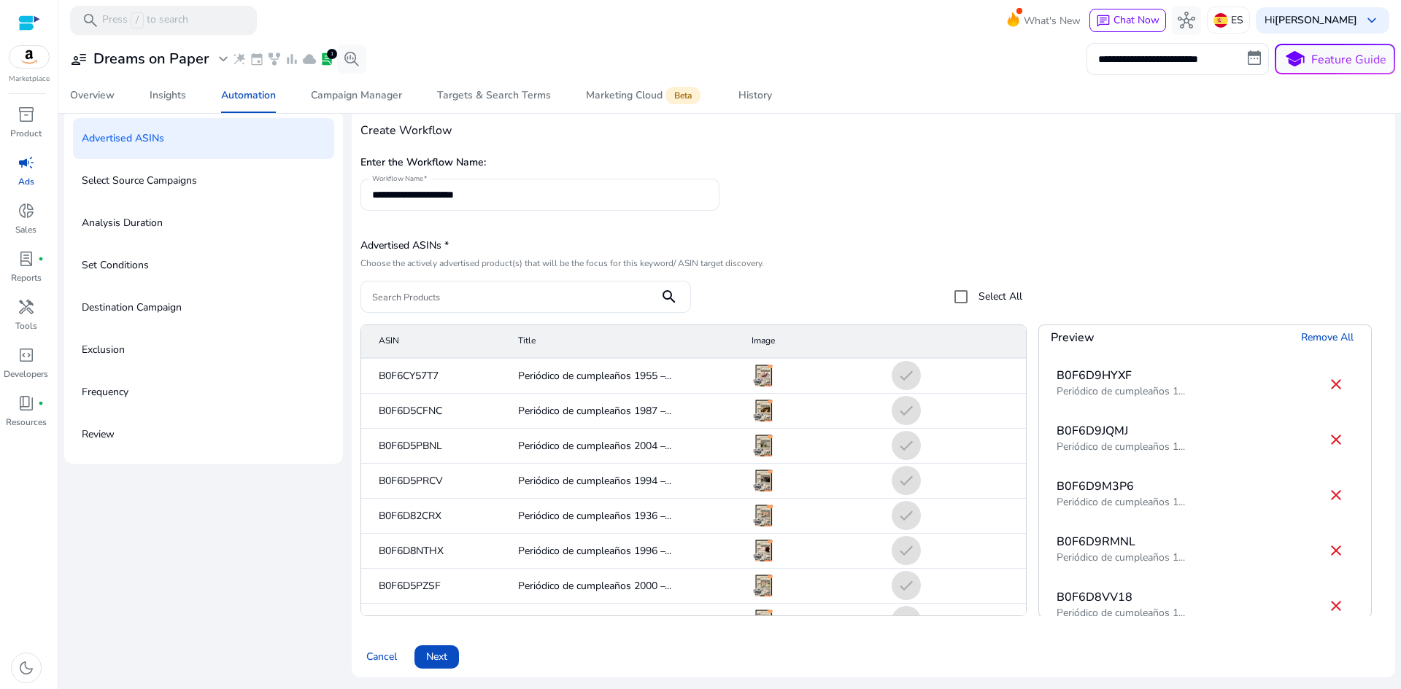
click at [892, 371] on mat-cell "check" at bounding box center [953, 376] width 146 height 35
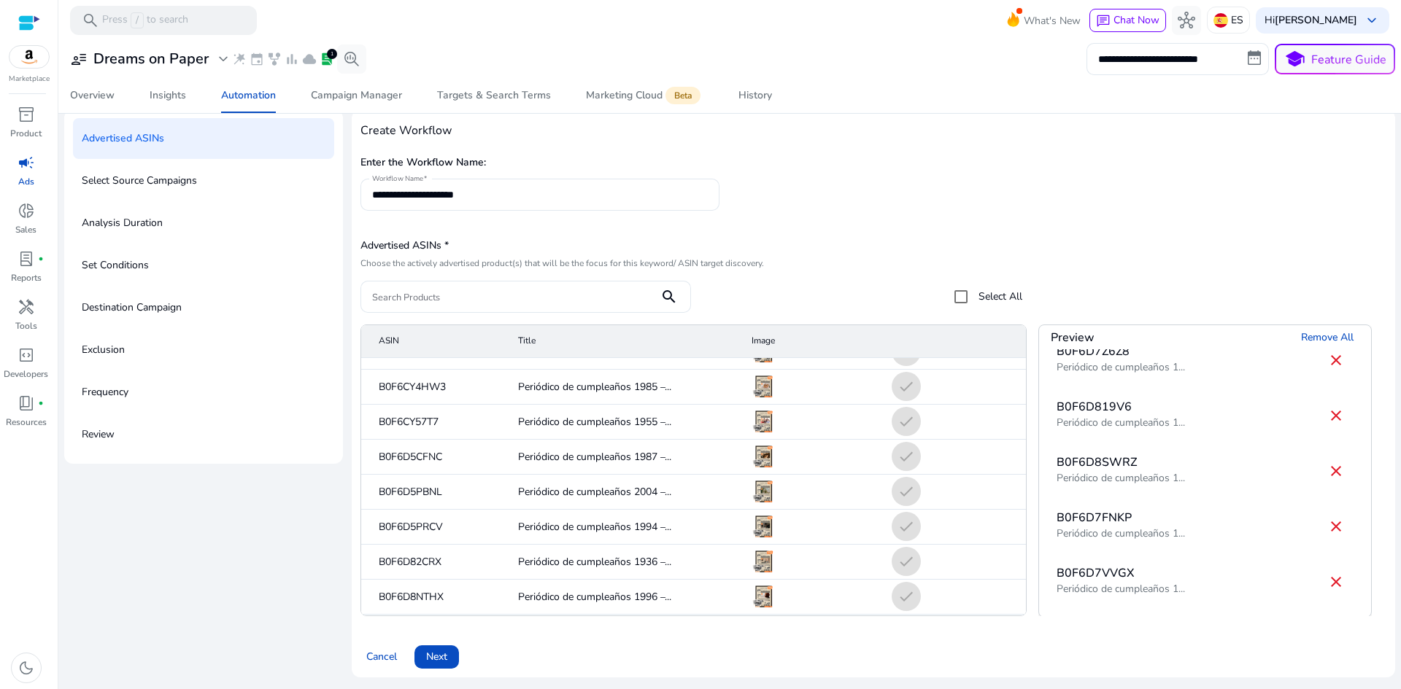
scroll to position [1528, 0]
click at [462, 261] on p "Choose the actively advertised product(s) that will be the focus for this keywo…" at bounding box center [691, 263] width 662 height 12
click at [437, 650] on span "Next" at bounding box center [436, 656] width 21 height 15
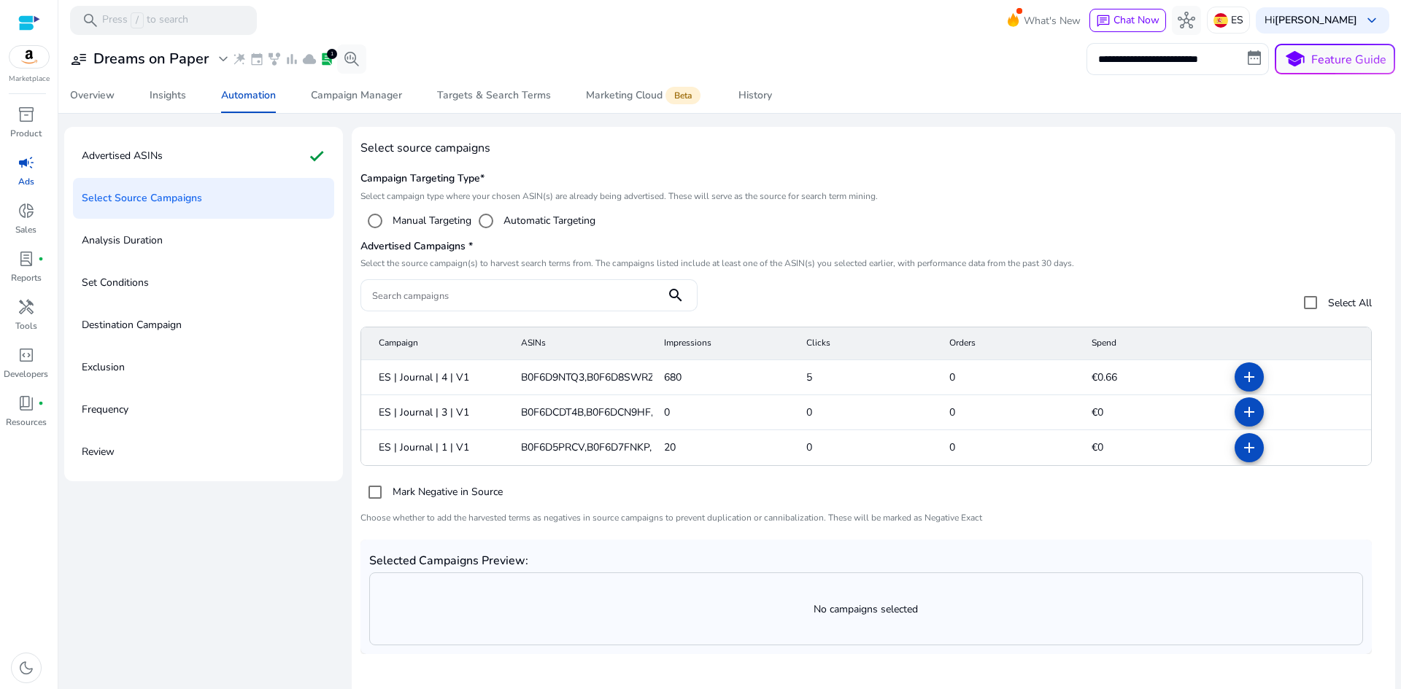
scroll to position [97, 0]
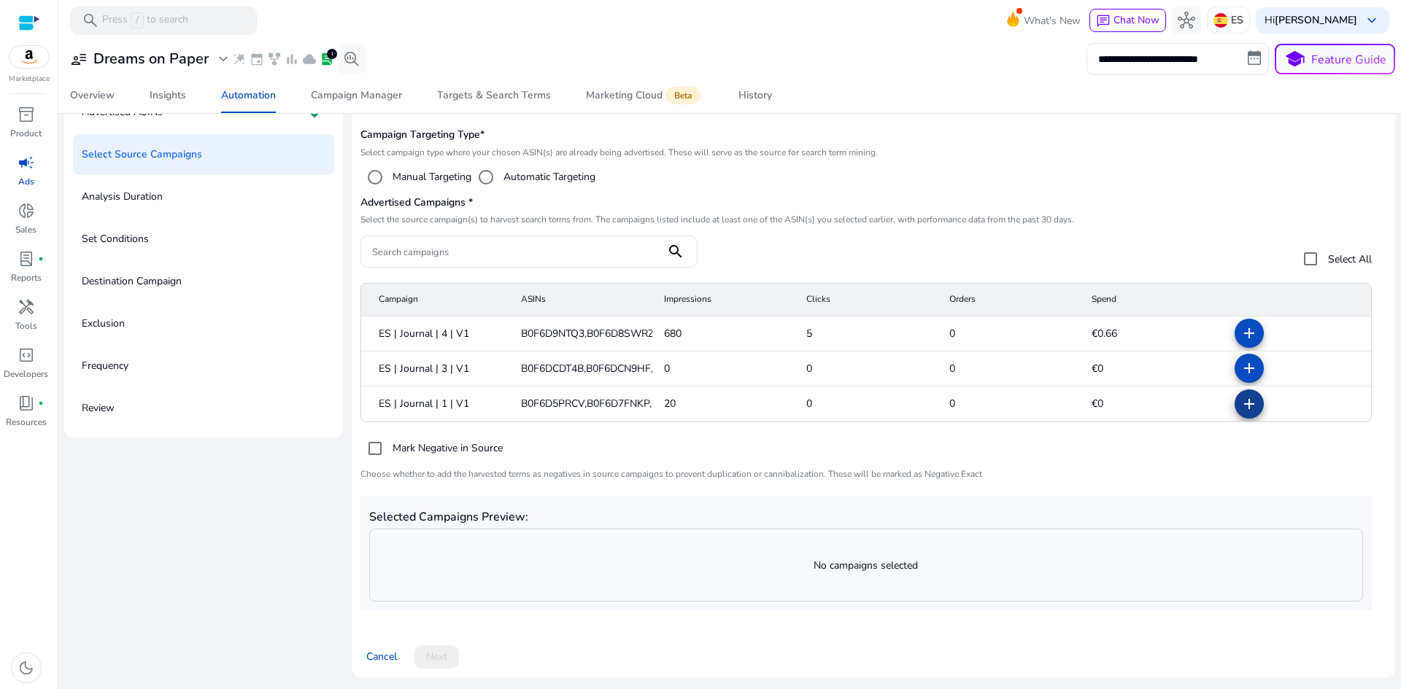
click at [1247, 408] on mat-icon "add" at bounding box center [1249, 404] width 18 height 18
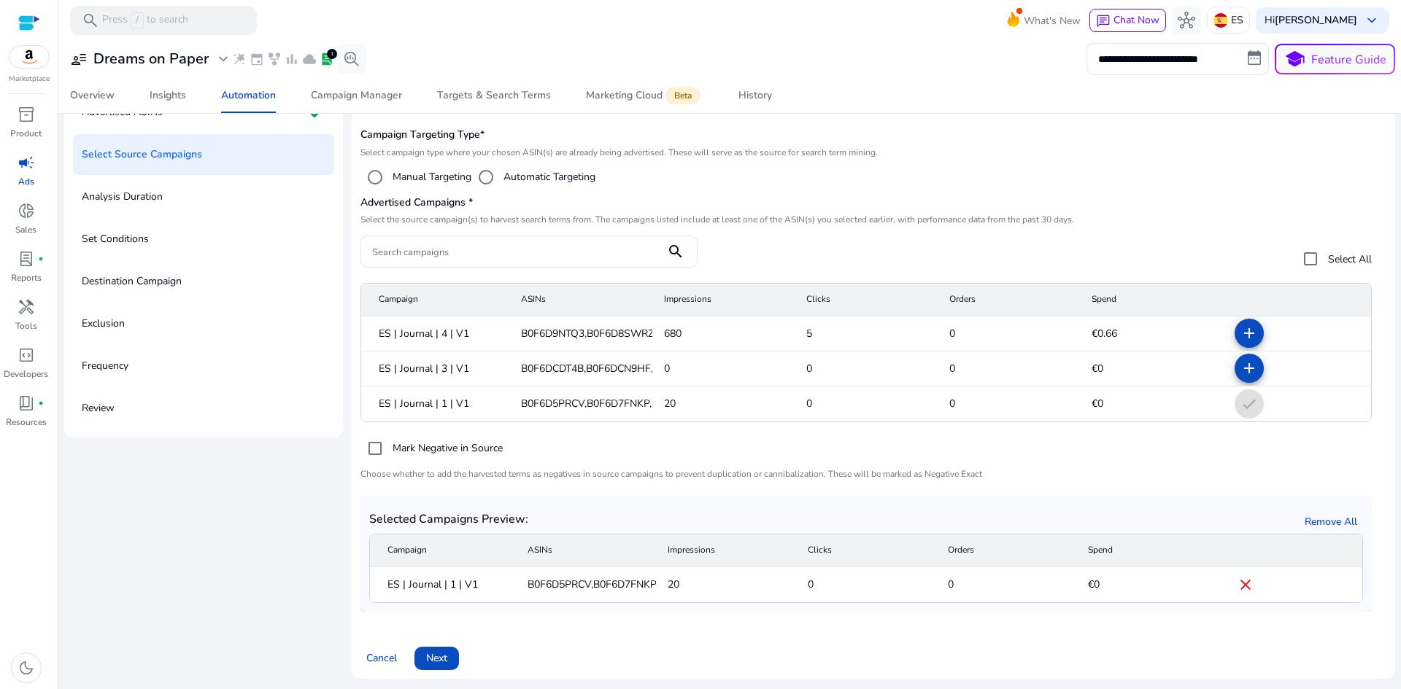
scroll to position [98, 0]
click at [448, 659] on span at bounding box center [436, 657] width 44 height 35
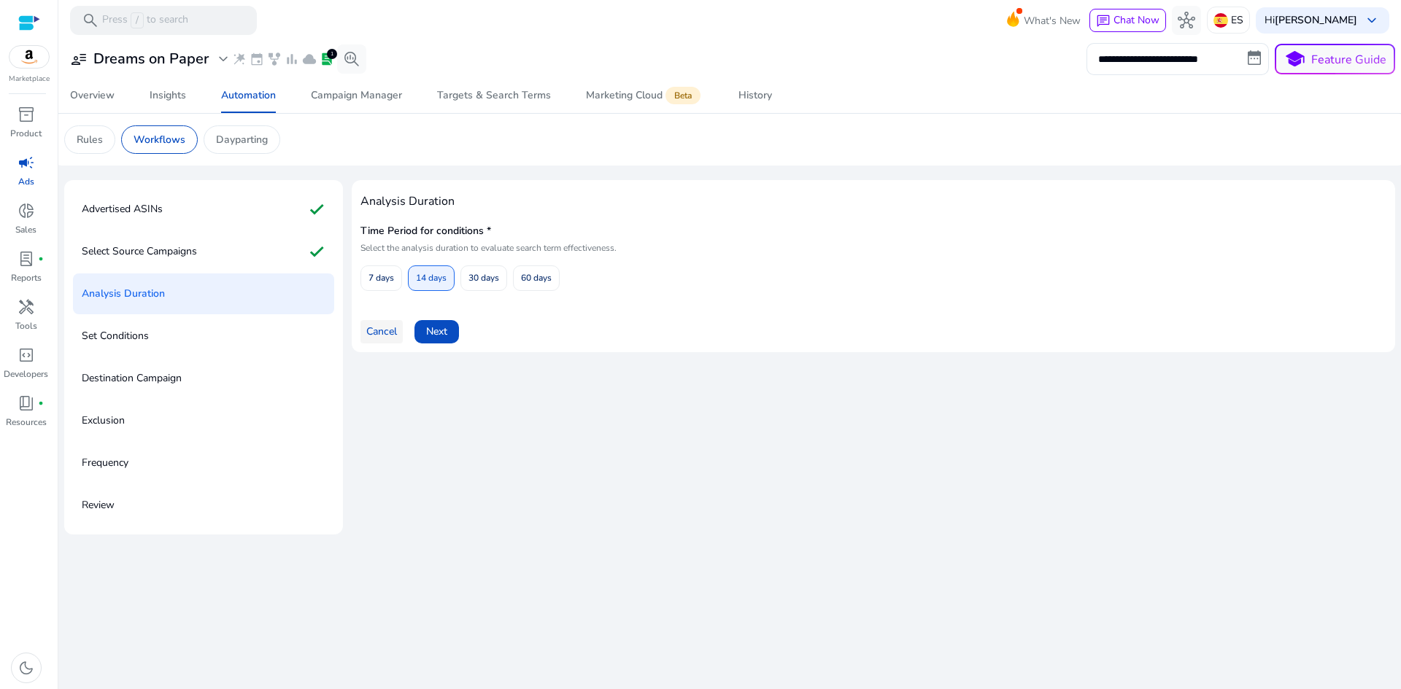
click at [389, 328] on span "Cancel" at bounding box center [381, 331] width 31 height 15
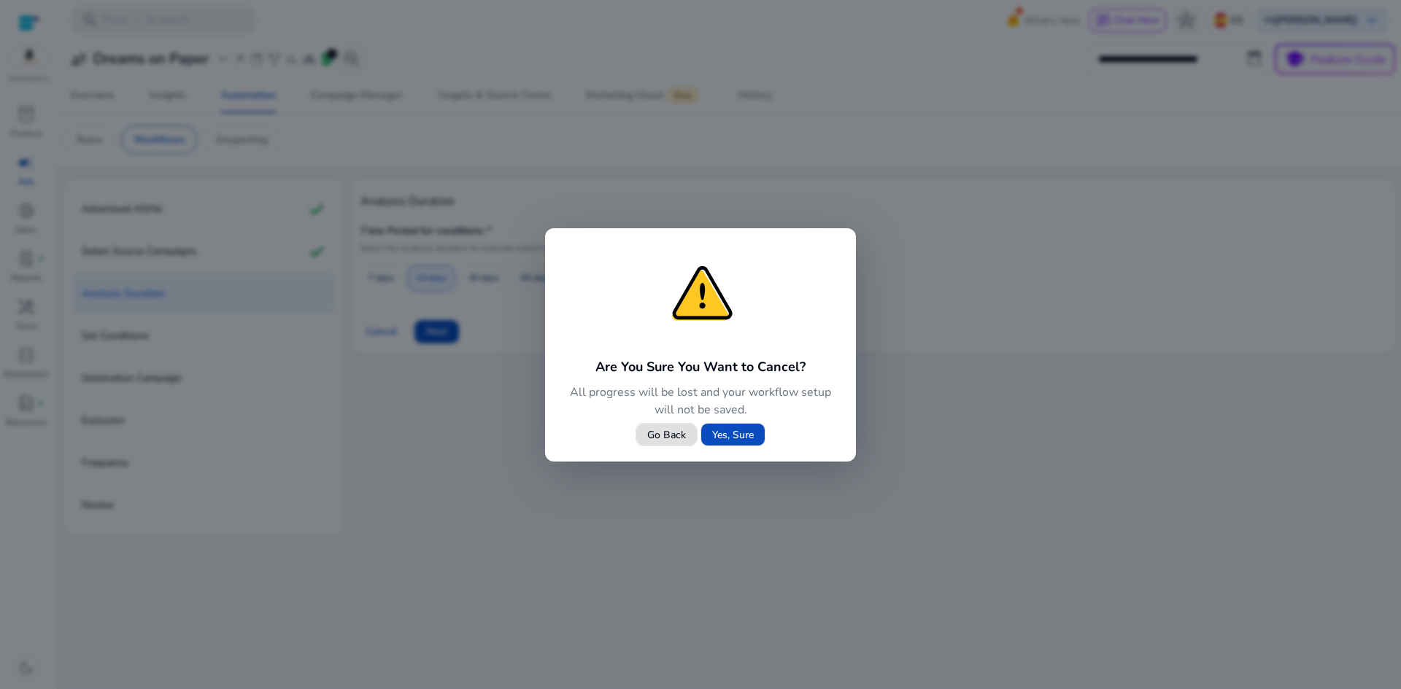
click at [679, 434] on span "Go Back" at bounding box center [666, 434] width 39 height 15
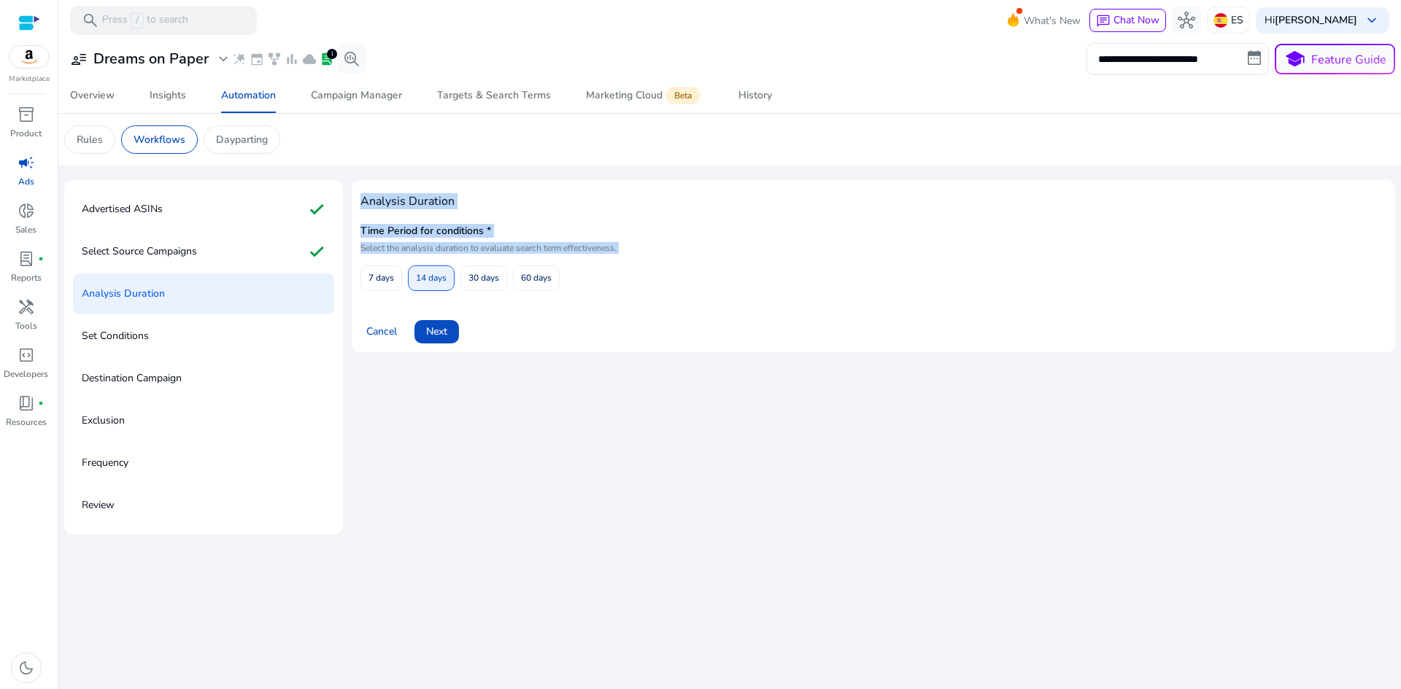
drag, startPoint x: 356, startPoint y: 198, endPoint x: 665, endPoint y: 325, distance: 333.4
click at [665, 325] on div "Analysis Duration Time Period for conditions * Select the analysis duration to …" at bounding box center [873, 266] width 1043 height 172
copy body "Analysis Duration Time Period for conditions * Select the analysis duration to …"
click at [579, 304] on div "Analysis Duration Time Period for conditions * Select the analysis duration to …" at bounding box center [873, 266] width 1026 height 155
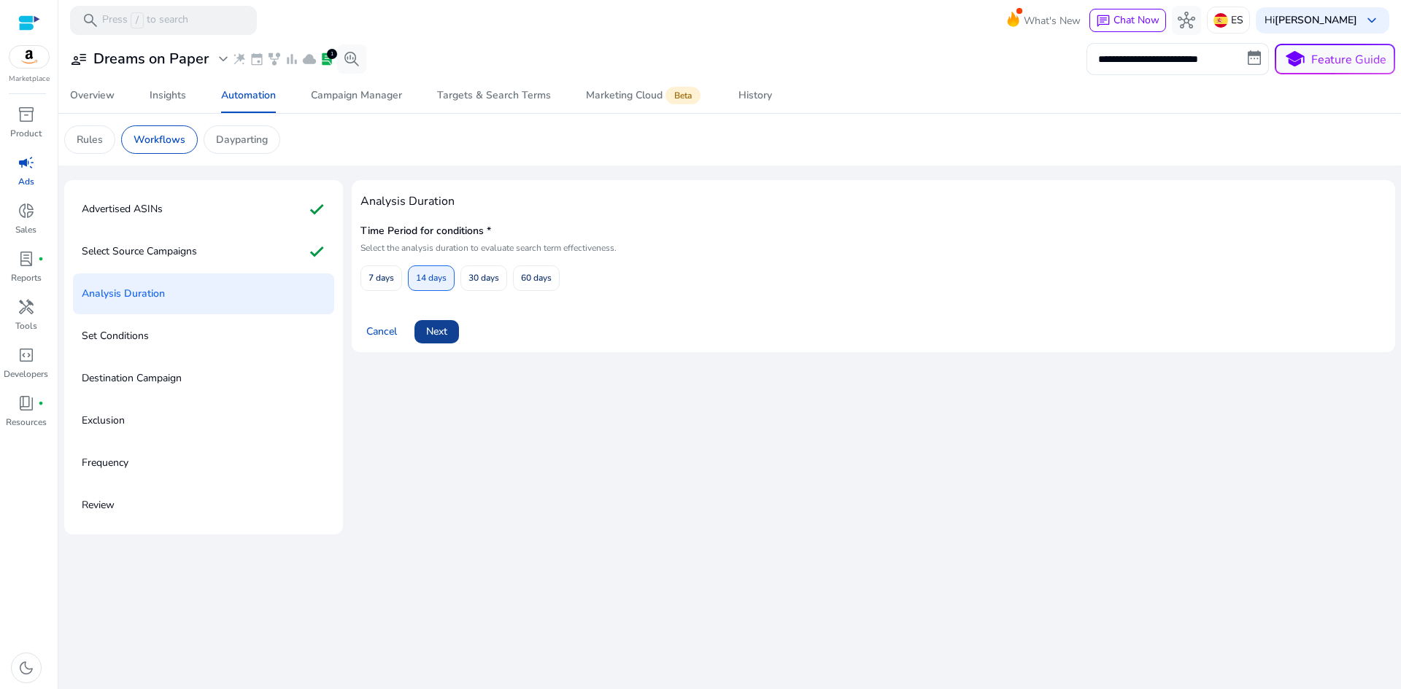
click at [444, 330] on span "Next" at bounding box center [436, 331] width 21 height 15
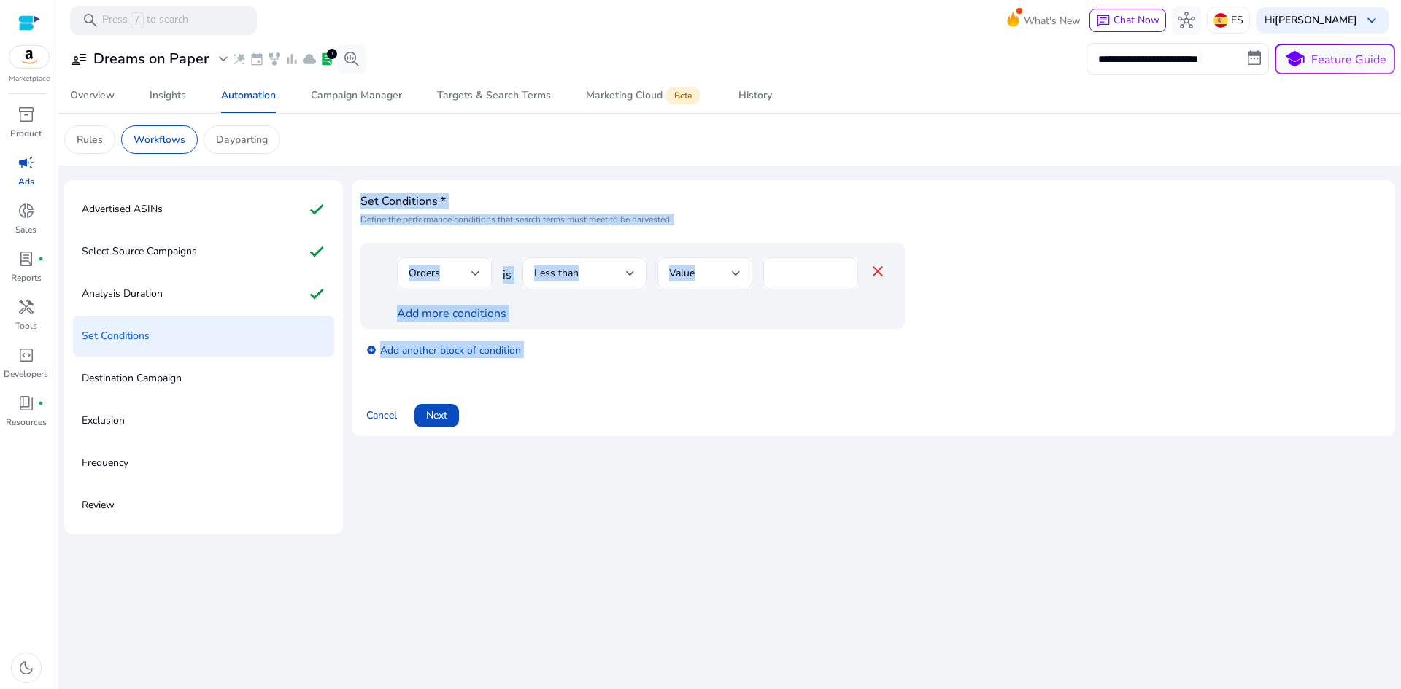
drag, startPoint x: 352, startPoint y: 201, endPoint x: 1021, endPoint y: 417, distance: 702.9
click at [1021, 417] on div "Set Conditions * Define the performance conditions that search terms must meet …" at bounding box center [873, 308] width 1043 height 256
copy body "Set Conditions * Define the performance conditions that search terms must meet …"
drag, startPoint x: 575, startPoint y: 344, endPoint x: 567, endPoint y: 339, distance: 9.1
click at [574, 344] on div "add_circle Add another block of condition" at bounding box center [661, 349] width 603 height 41
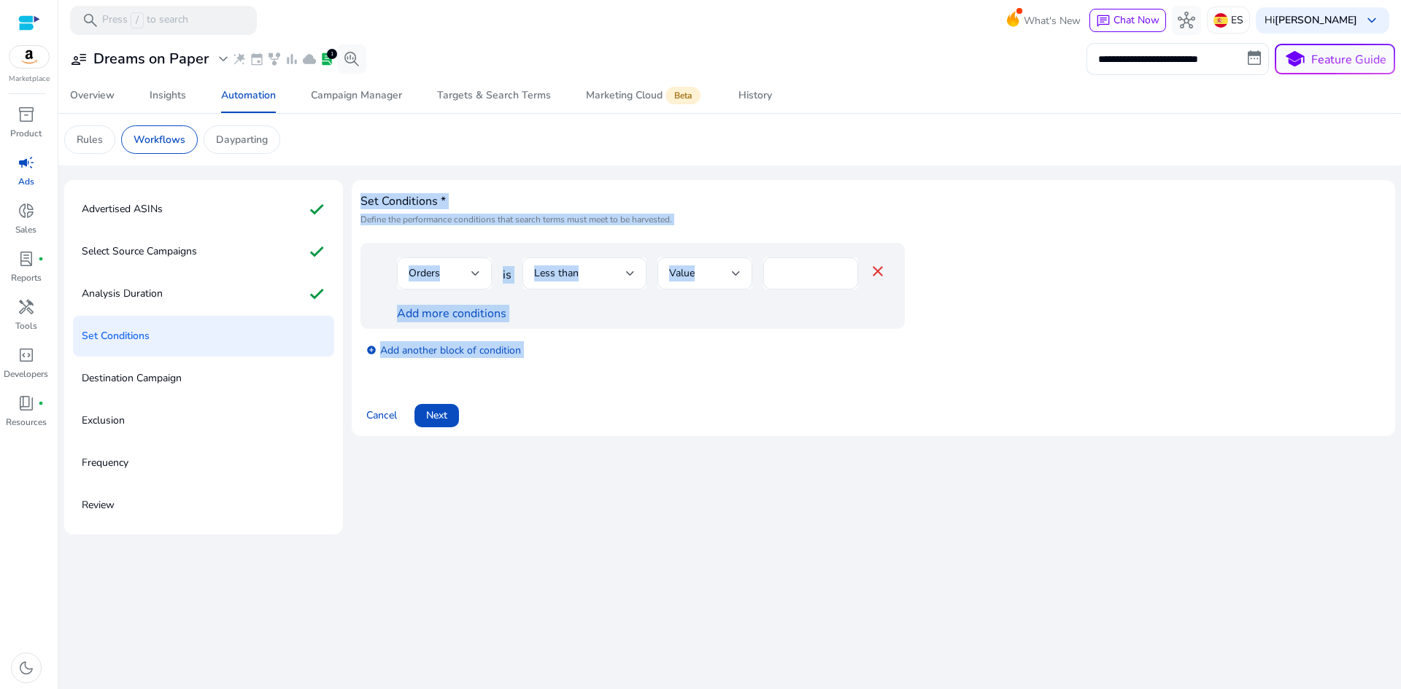
click at [468, 274] on div "Orders" at bounding box center [439, 274] width 63 height 16
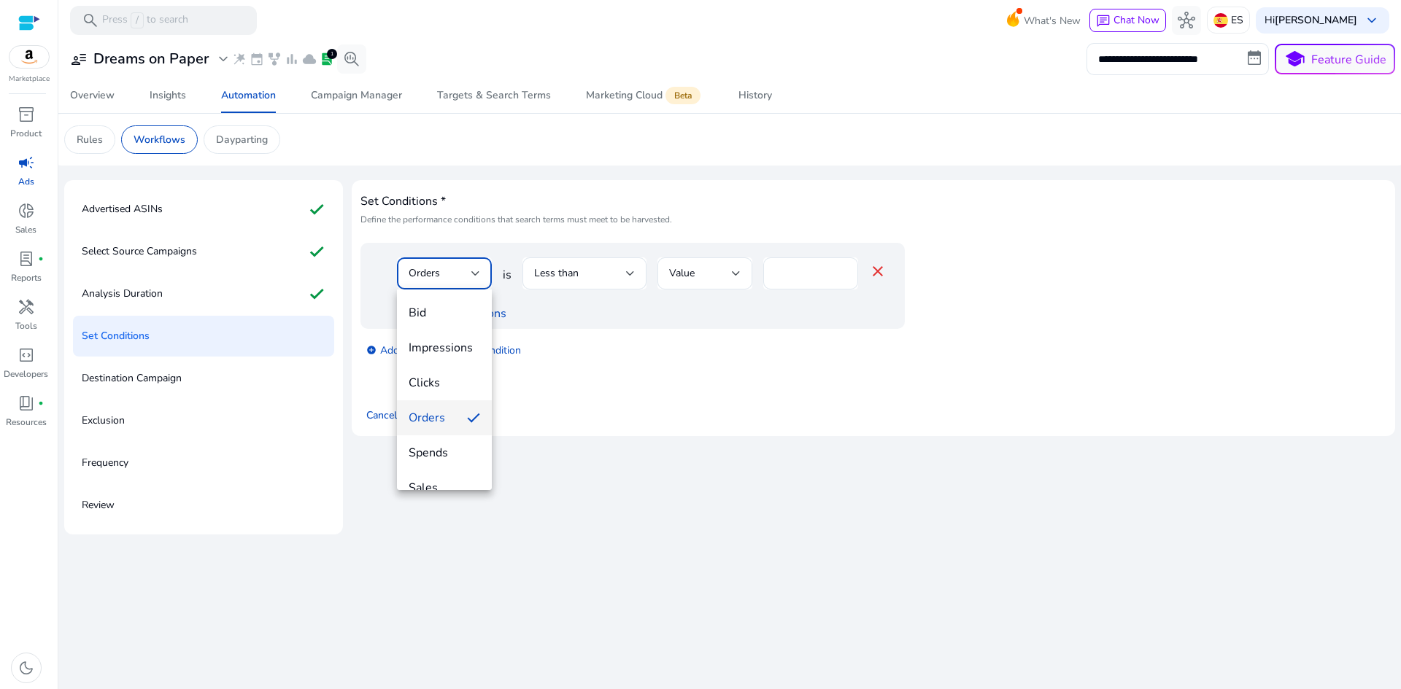
click at [581, 338] on div at bounding box center [700, 344] width 1401 height 689
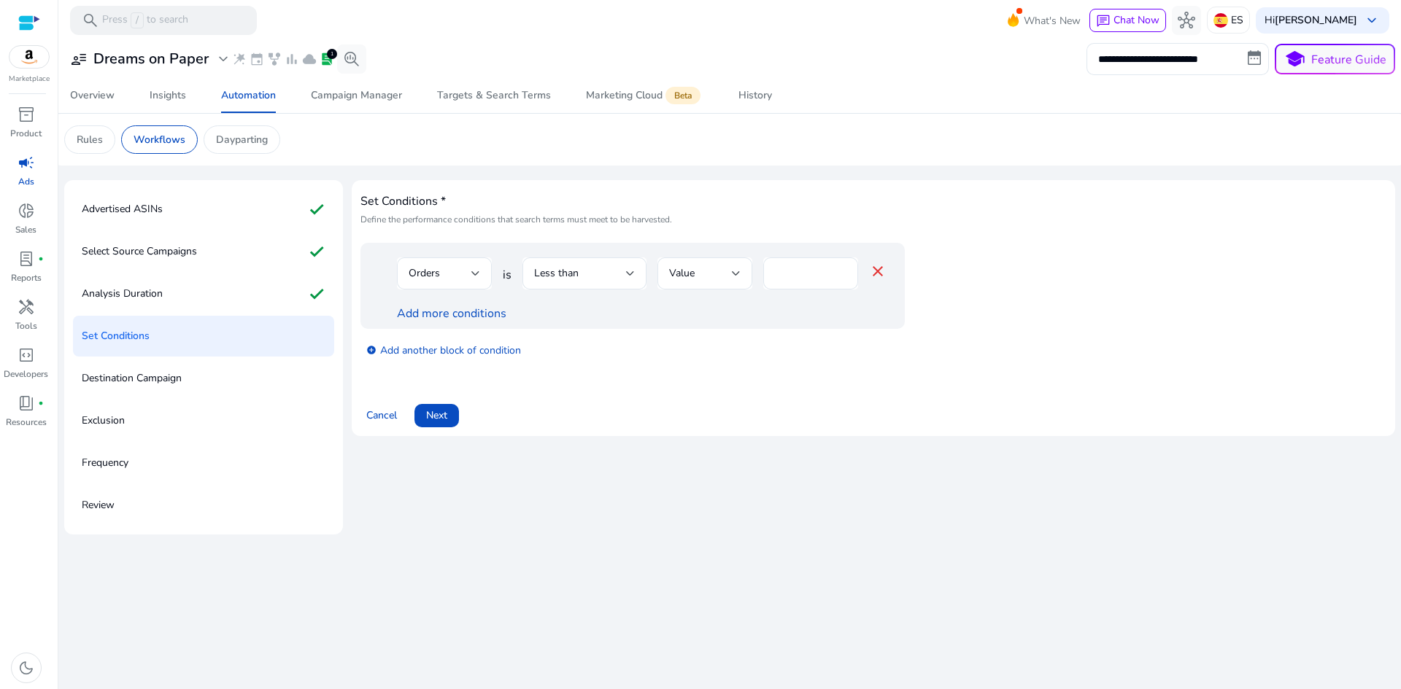
click at [754, 378] on div "Set Conditions * Define the performance conditions that search terms must meet …" at bounding box center [873, 308] width 1026 height 239
click at [594, 274] on div "Less than" at bounding box center [580, 274] width 92 height 16
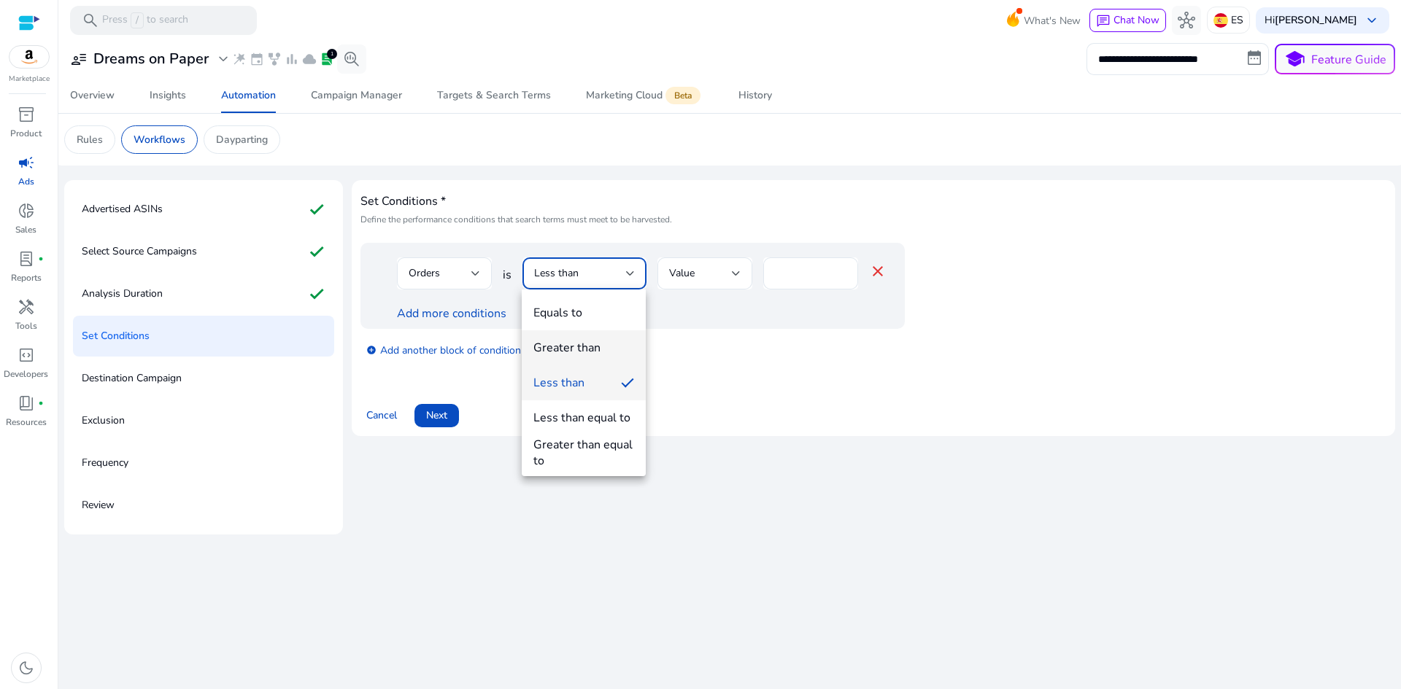
click at [593, 348] on div "Greater than" at bounding box center [566, 348] width 67 height 16
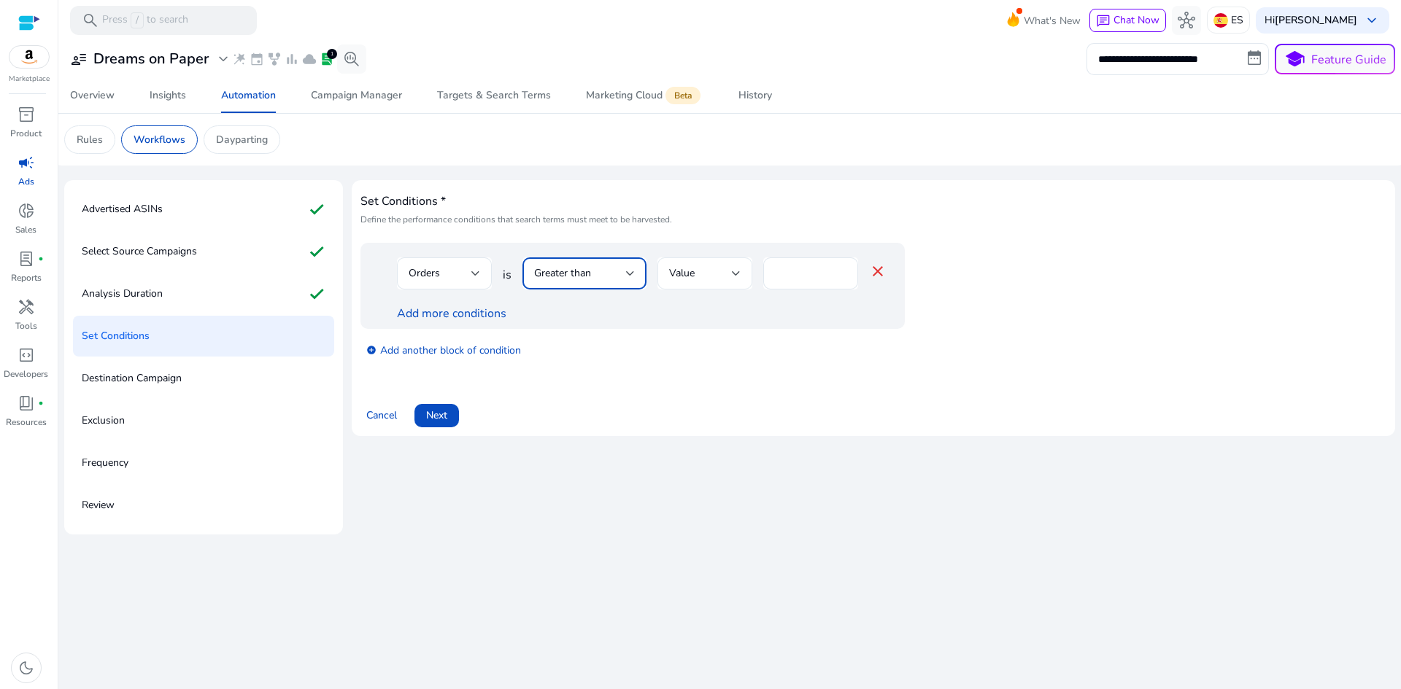
click at [732, 271] on div at bounding box center [736, 274] width 9 height 6
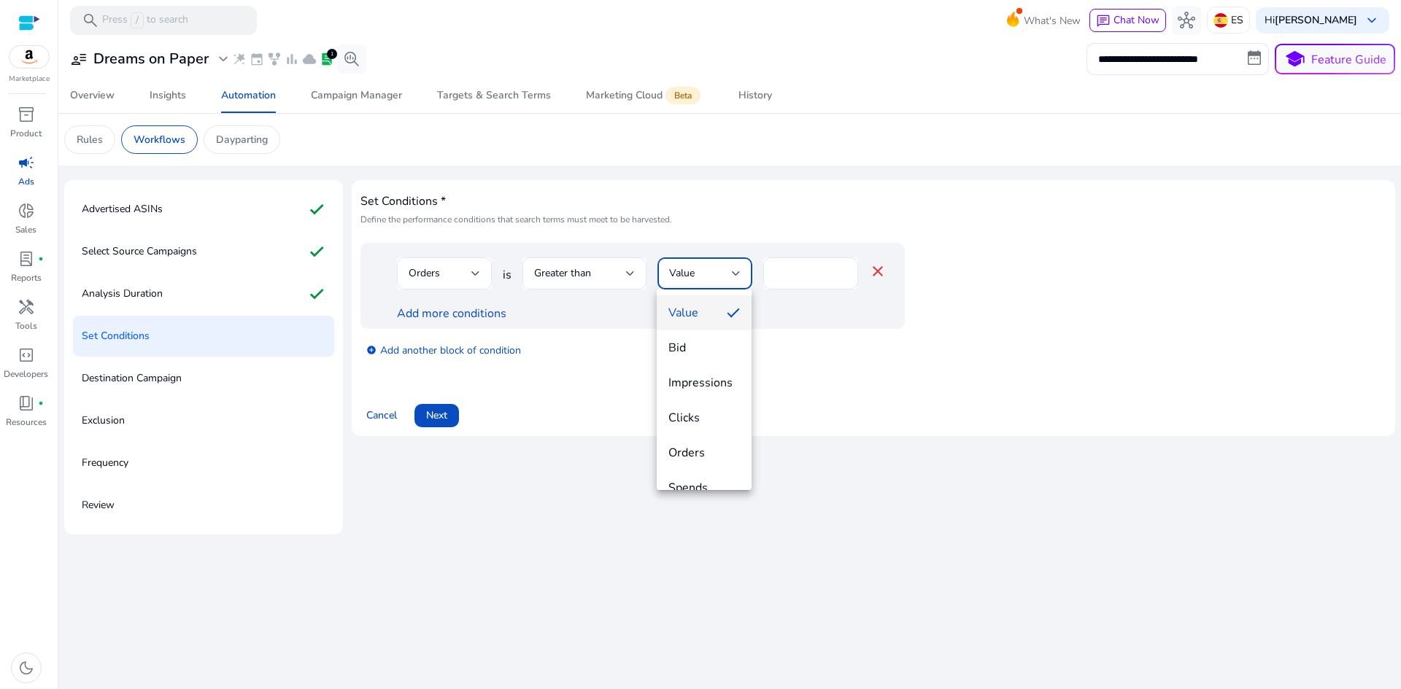
click at [708, 241] on div at bounding box center [700, 344] width 1401 height 689
click at [846, 277] on div "*" at bounding box center [810, 273] width 95 height 32
click at [837, 278] on input "*" at bounding box center [810, 274] width 71 height 16
type input "*"
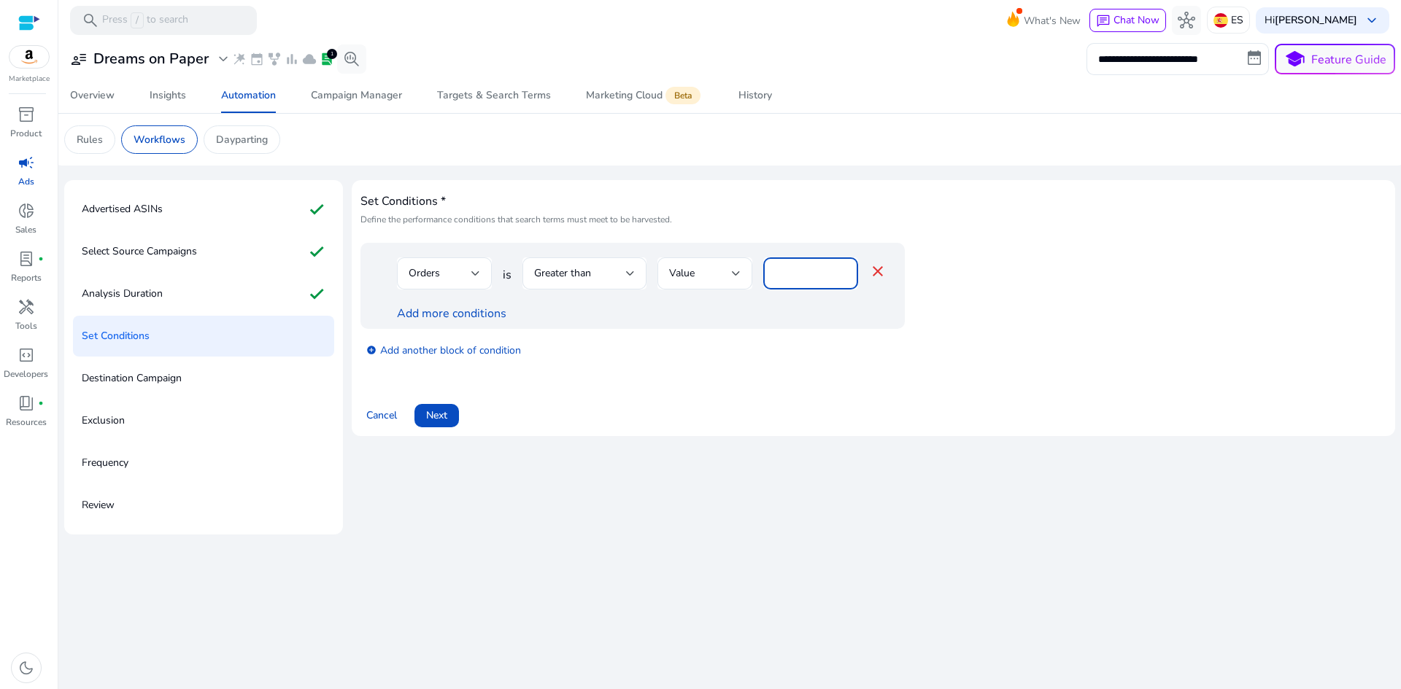
click at [837, 278] on input "*" at bounding box center [810, 274] width 71 height 16
click at [710, 272] on div "Value" at bounding box center [700, 274] width 63 height 16
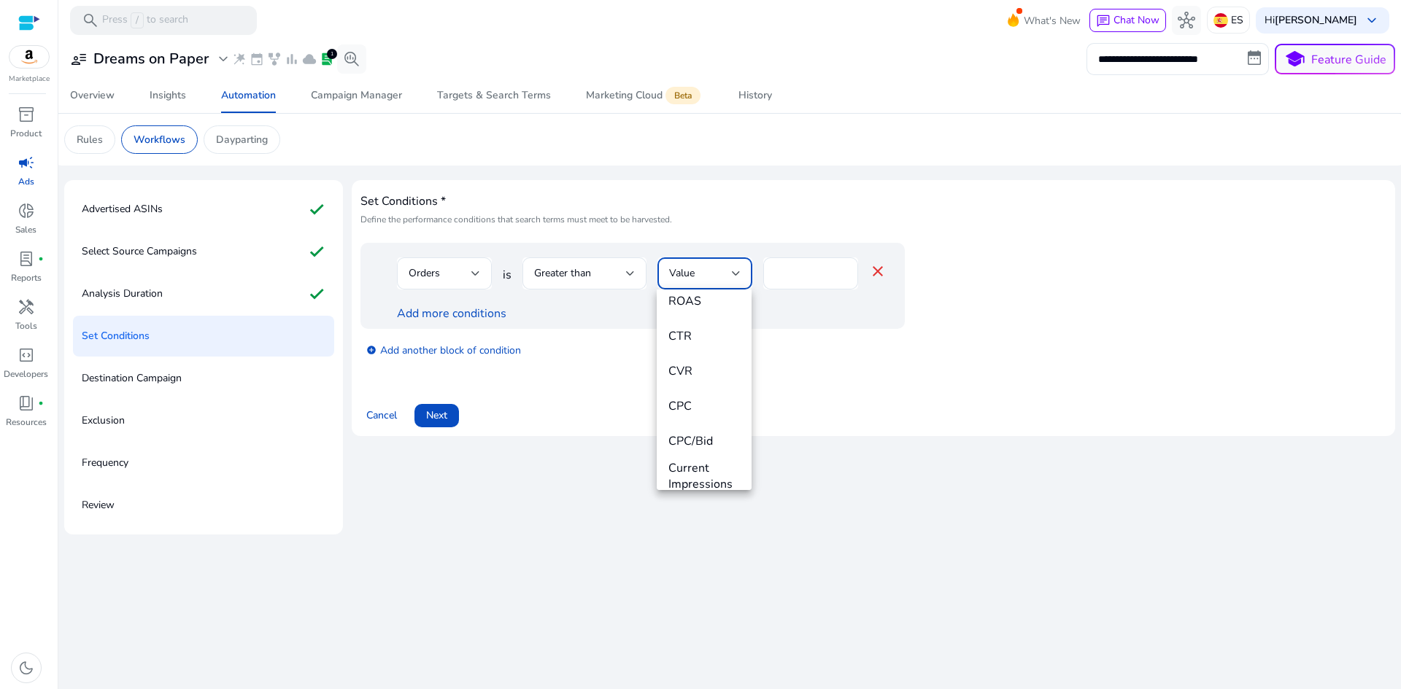
scroll to position [73, 0]
click at [587, 271] on div at bounding box center [700, 344] width 1401 height 689
click at [588, 272] on span "Greater than" at bounding box center [562, 273] width 57 height 14
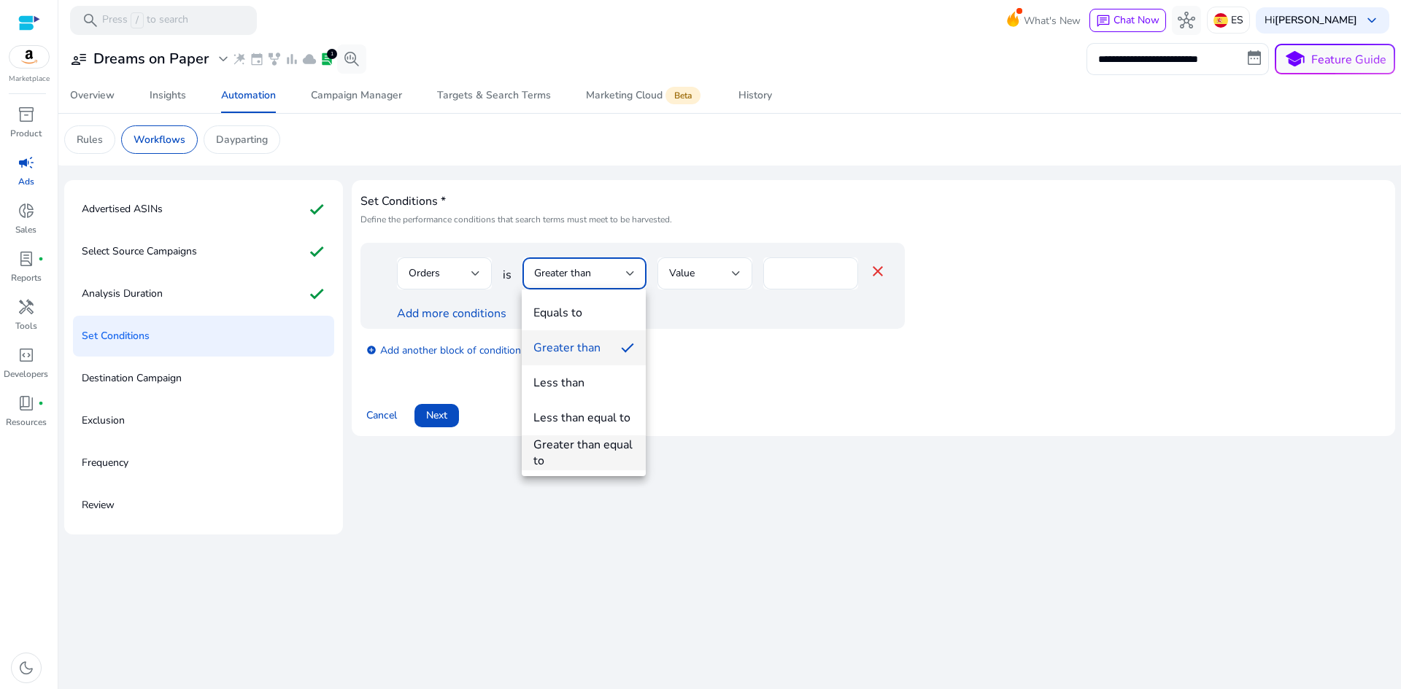
click at [606, 454] on div "Greater than equal to" at bounding box center [583, 453] width 101 height 32
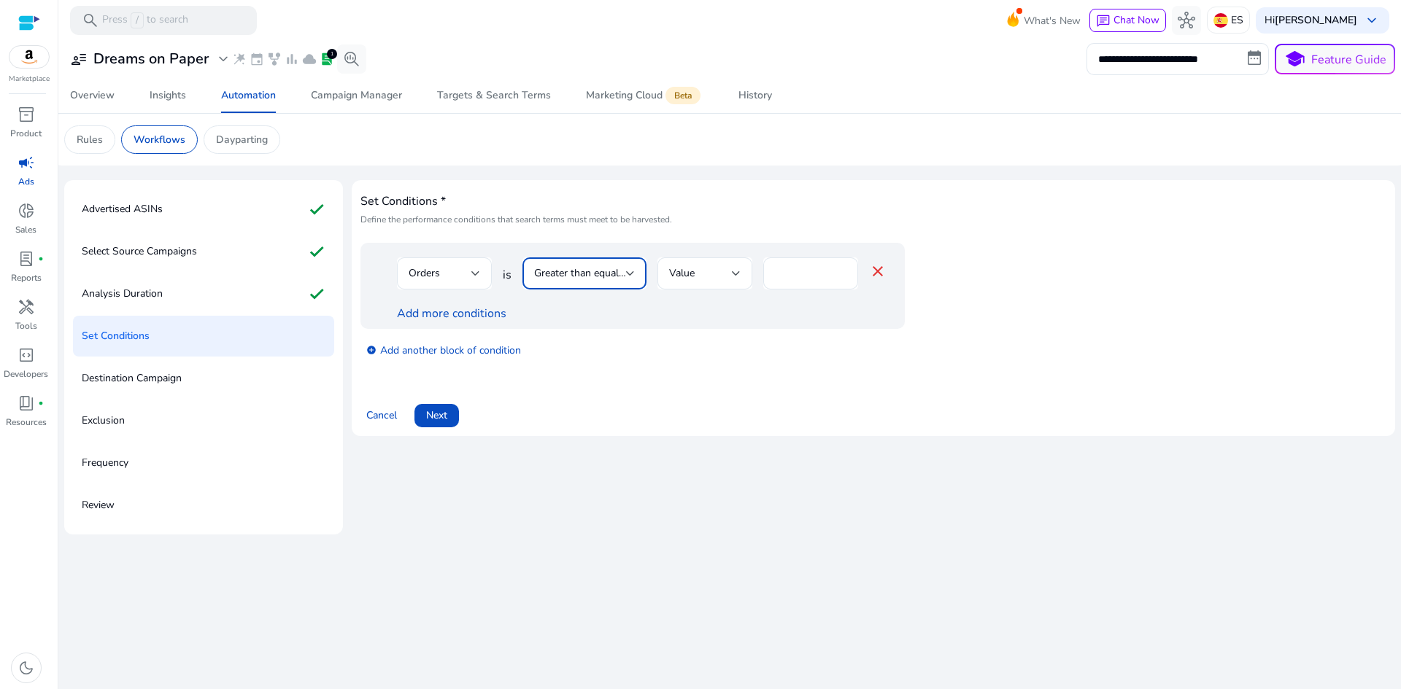
click at [597, 278] on span "Greater than equal to" at bounding box center [582, 273] width 97 height 14
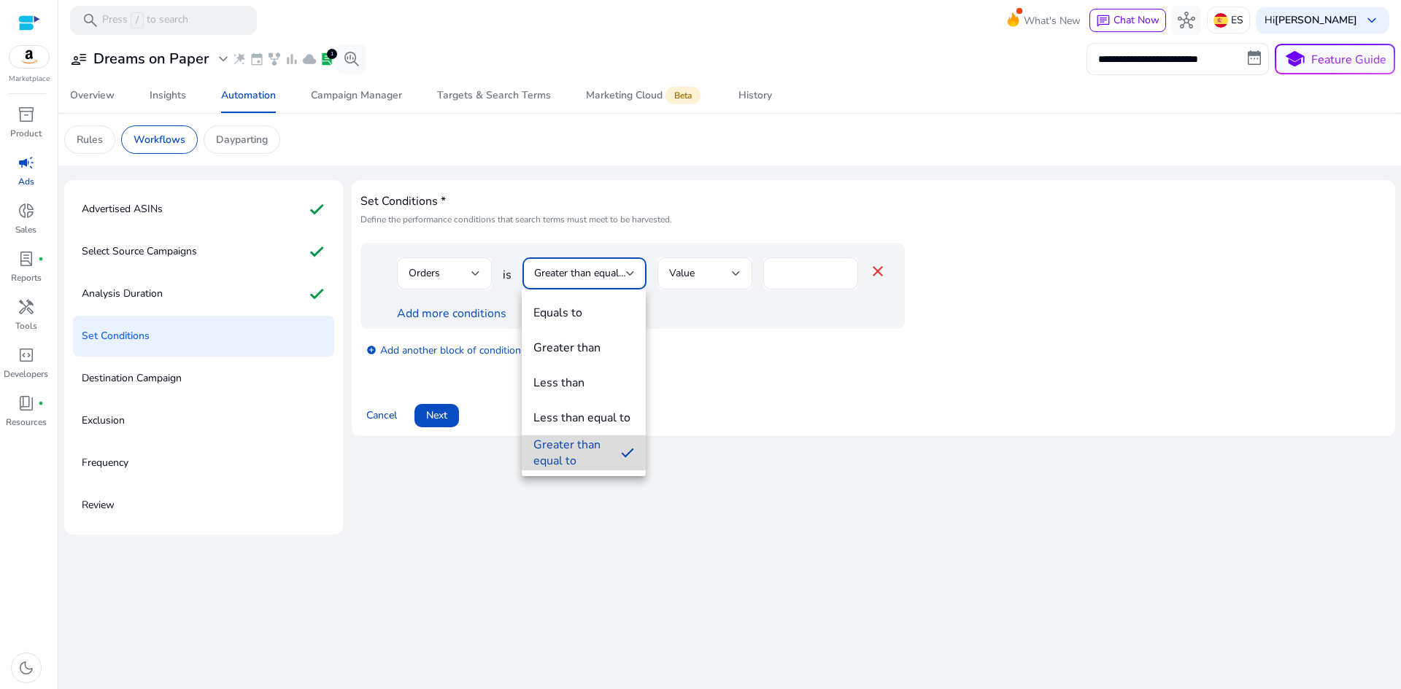
click at [597, 462] on div "Greater than equal to" at bounding box center [571, 453] width 76 height 32
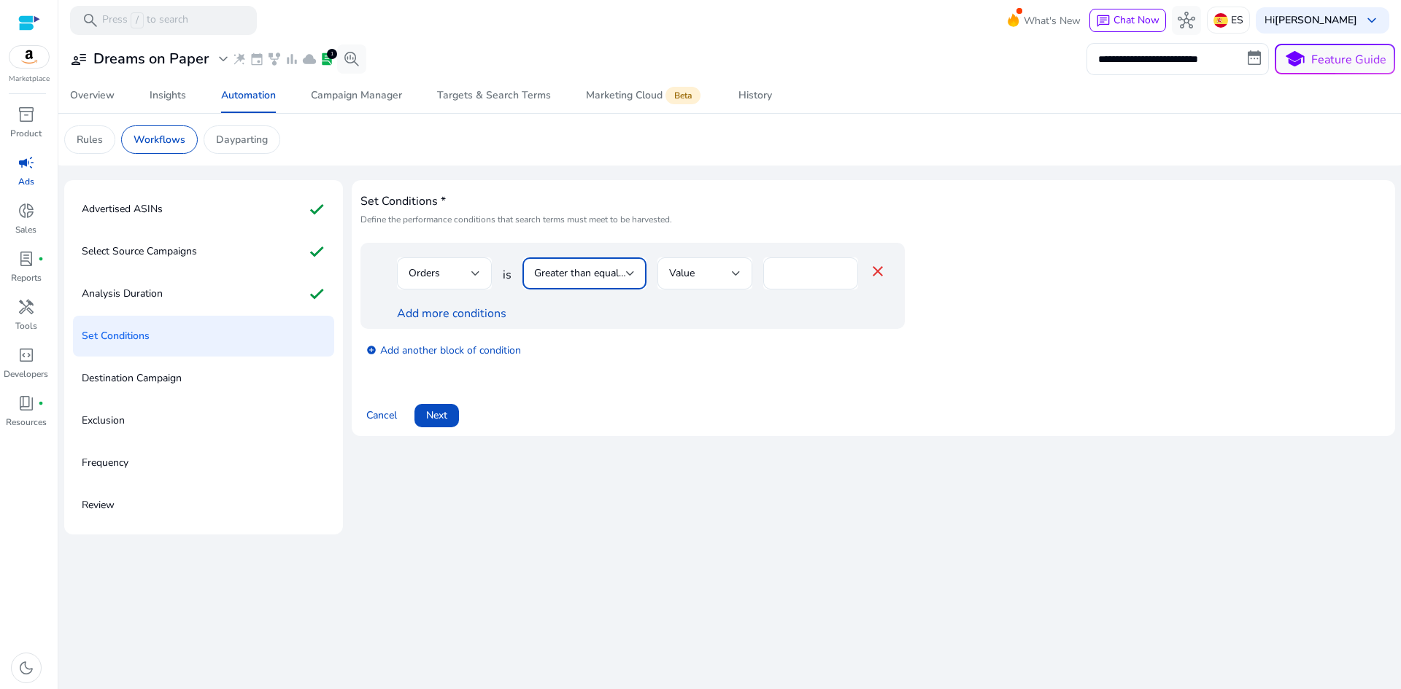
click at [461, 303] on div at bounding box center [444, 297] width 95 height 15
click at [462, 310] on link "Add more conditions" at bounding box center [451, 314] width 109 height 16
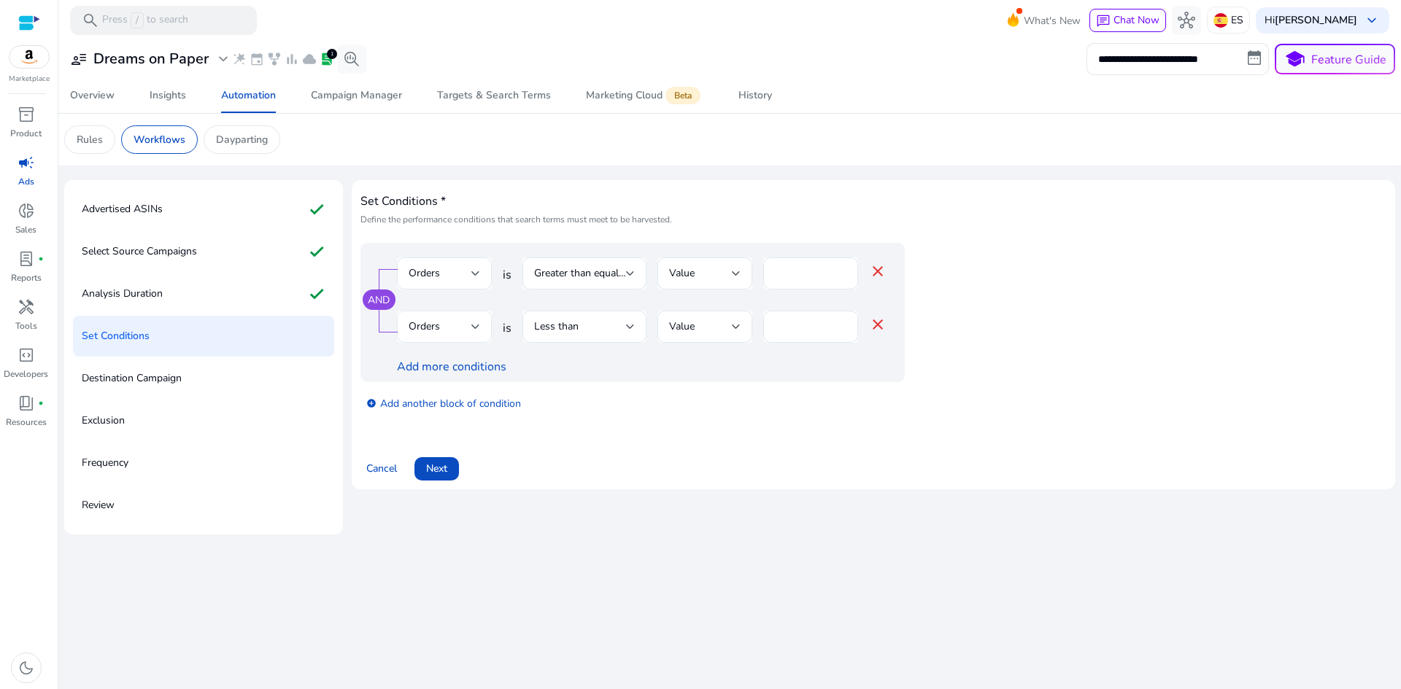
click at [471, 330] on div "Orders" at bounding box center [443, 327] width 71 height 18
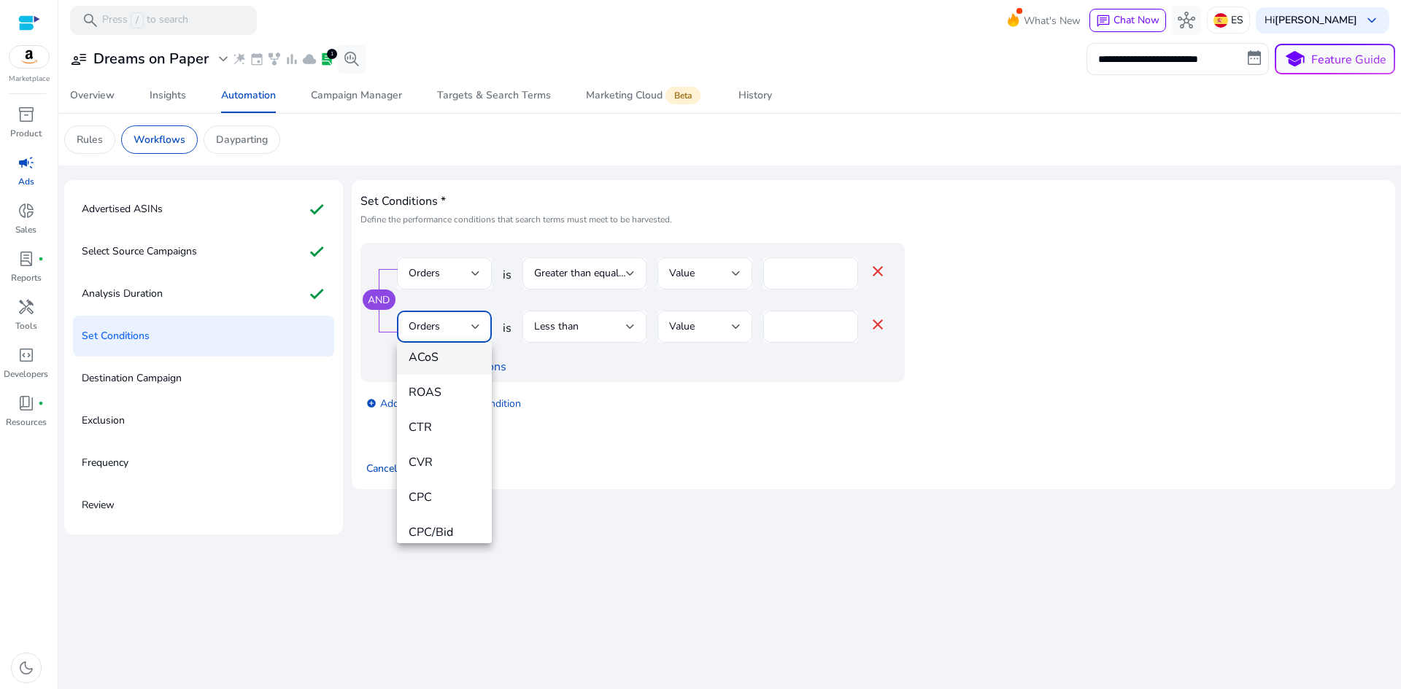
click at [444, 361] on span "ACoS" at bounding box center [443, 357] width 71 height 16
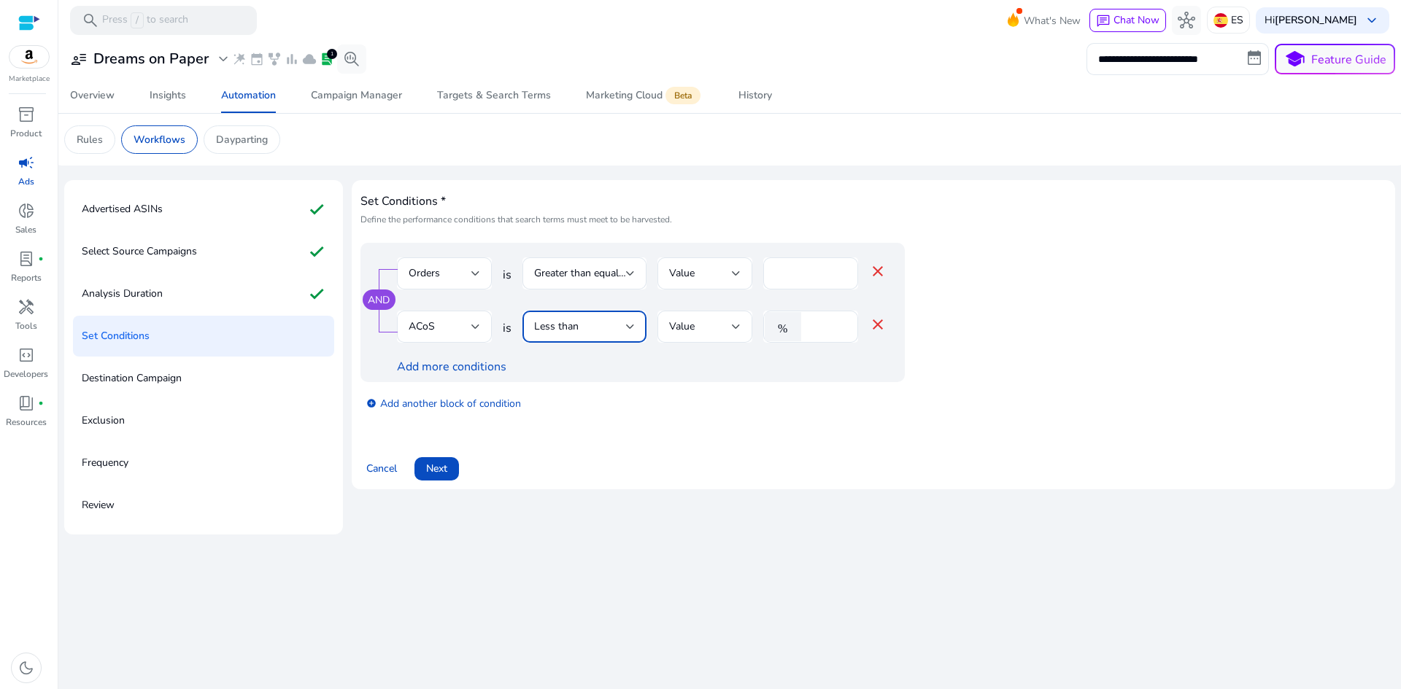
click at [578, 332] on div "Less than" at bounding box center [580, 327] width 92 height 16
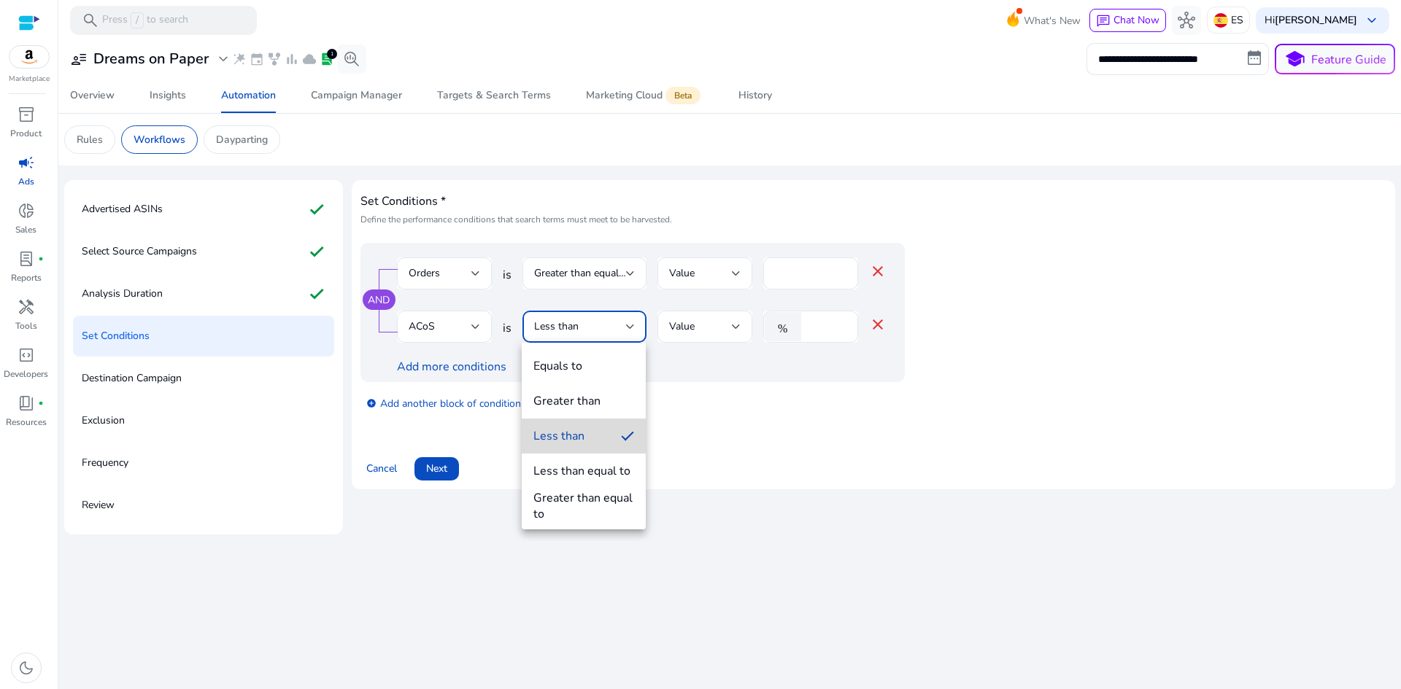
click at [570, 439] on div "Less than" at bounding box center [558, 436] width 51 height 16
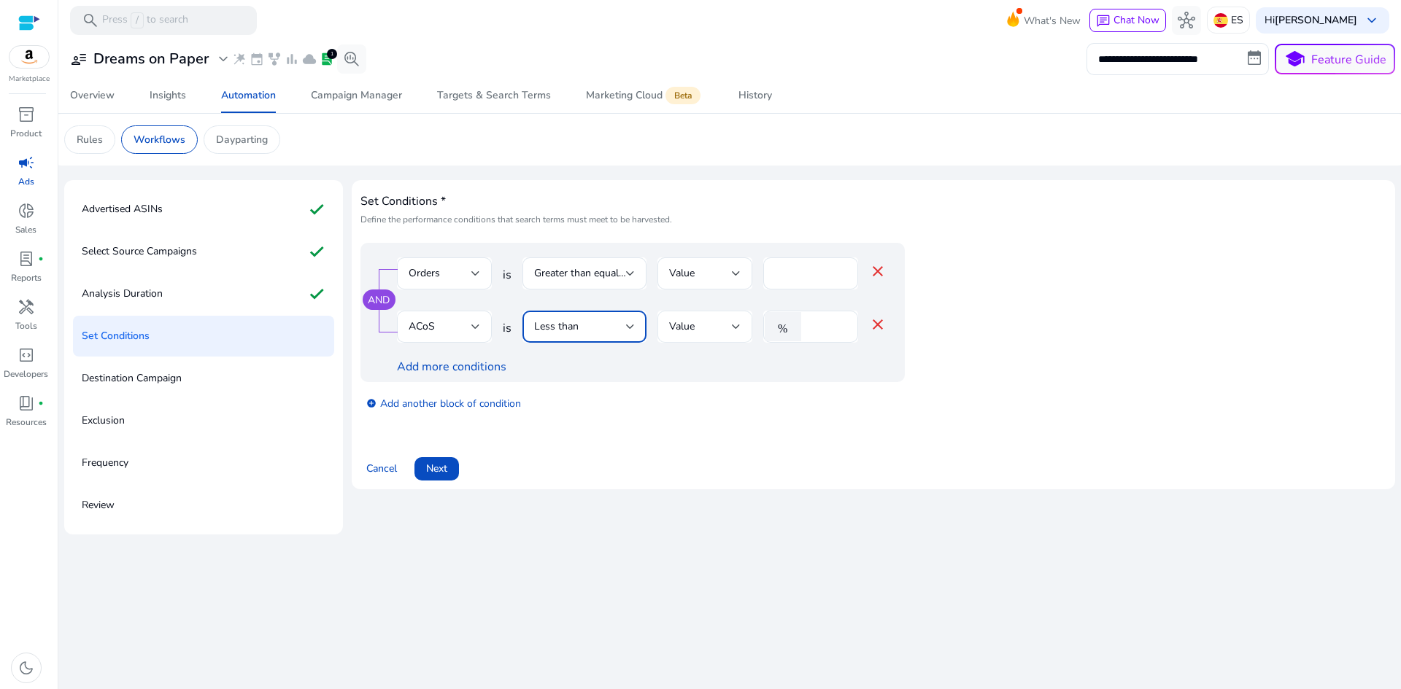
click at [724, 333] on div "Value" at bounding box center [700, 327] width 63 height 16
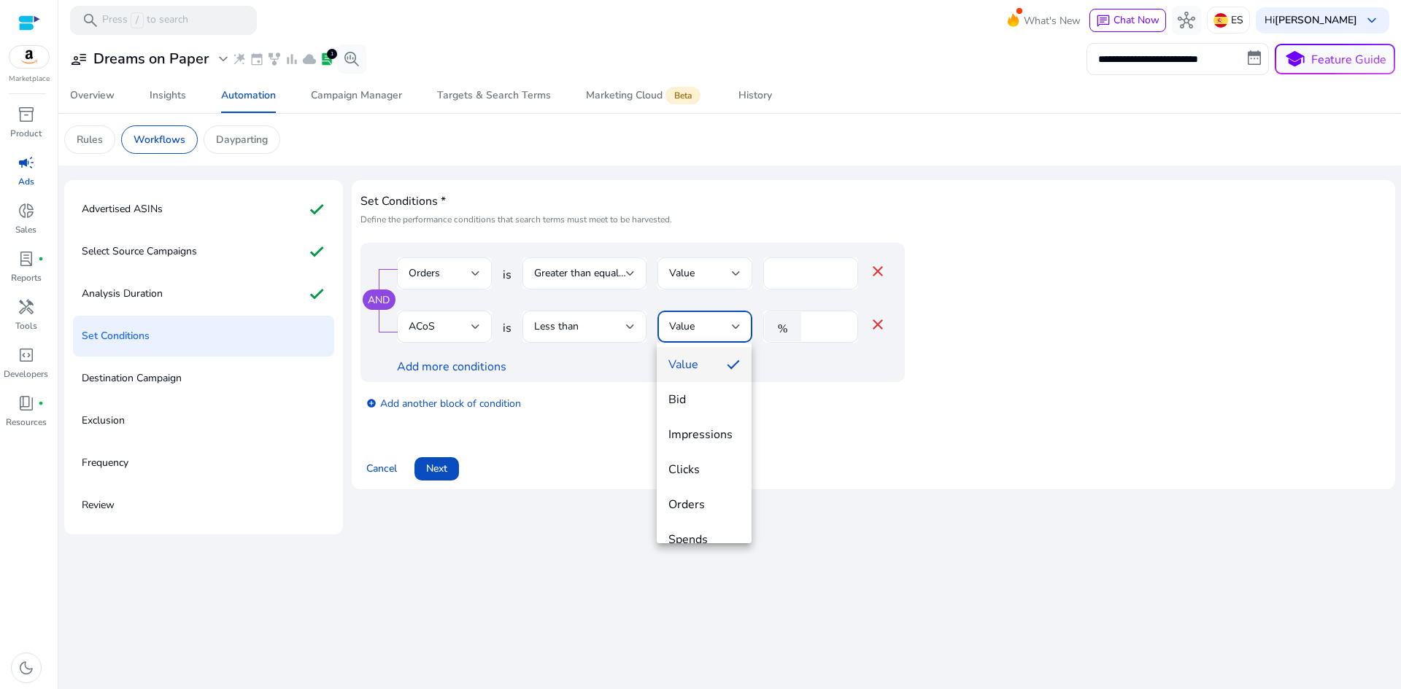
scroll to position [0, 0]
click at [693, 362] on span "Value" at bounding box center [691, 366] width 47 height 16
click at [775, 335] on mat-icon "%" at bounding box center [782, 326] width 36 height 29
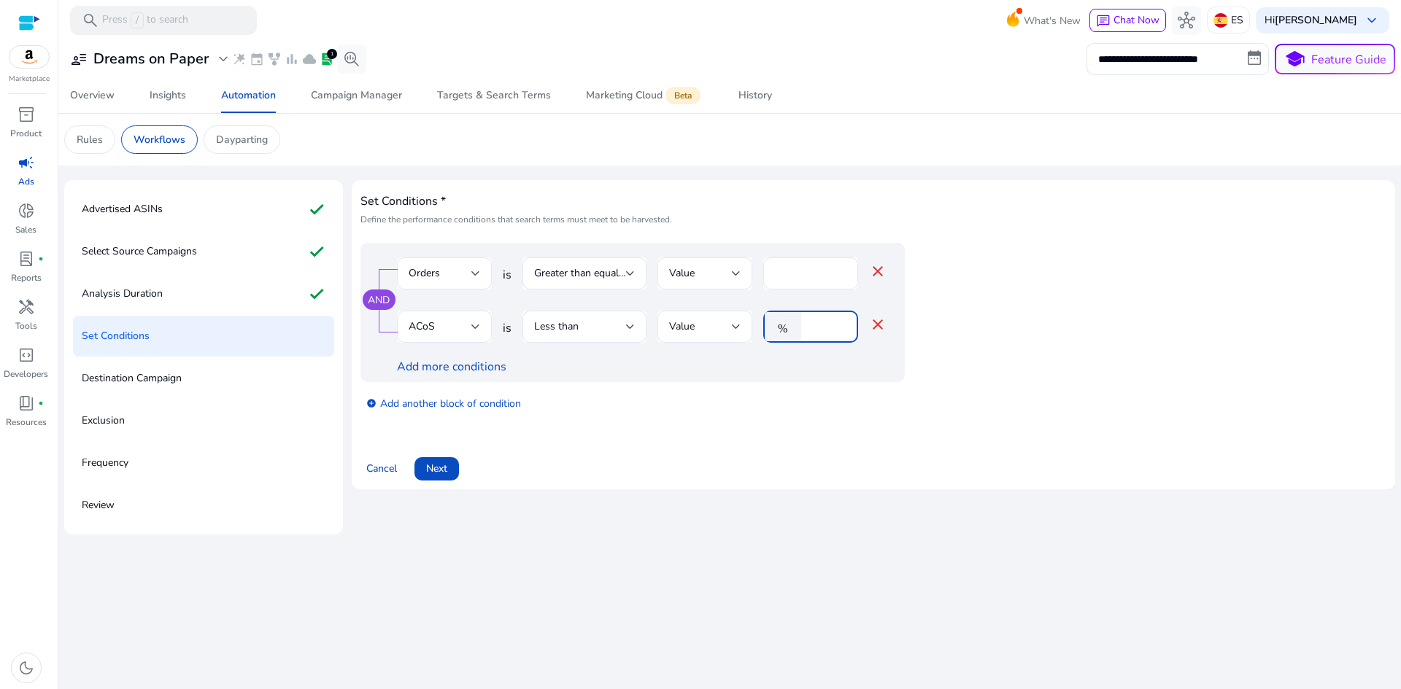
click at [781, 330] on mat-icon "%" at bounding box center [782, 326] width 36 height 29
drag, startPoint x: 817, startPoint y: 330, endPoint x: 809, endPoint y: 330, distance: 8.0
click at [809, 330] on input "*" at bounding box center [827, 327] width 38 height 16
type input "**"
click at [813, 374] on div "Add more conditions" at bounding box center [641, 367] width 489 height 18
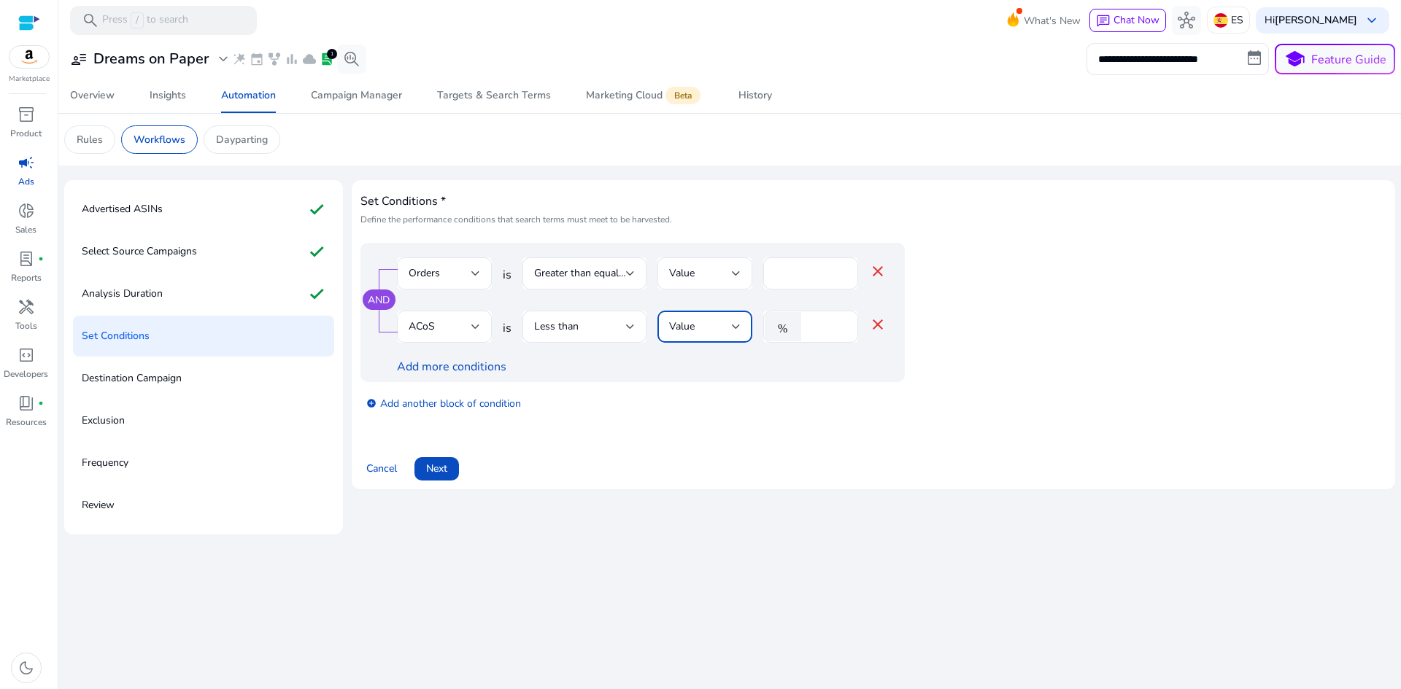
click at [704, 331] on div "Value" at bounding box center [700, 327] width 63 height 16
click at [593, 307] on div at bounding box center [700, 344] width 1401 height 689
click at [596, 318] on div "Less than" at bounding box center [584, 327] width 101 height 18
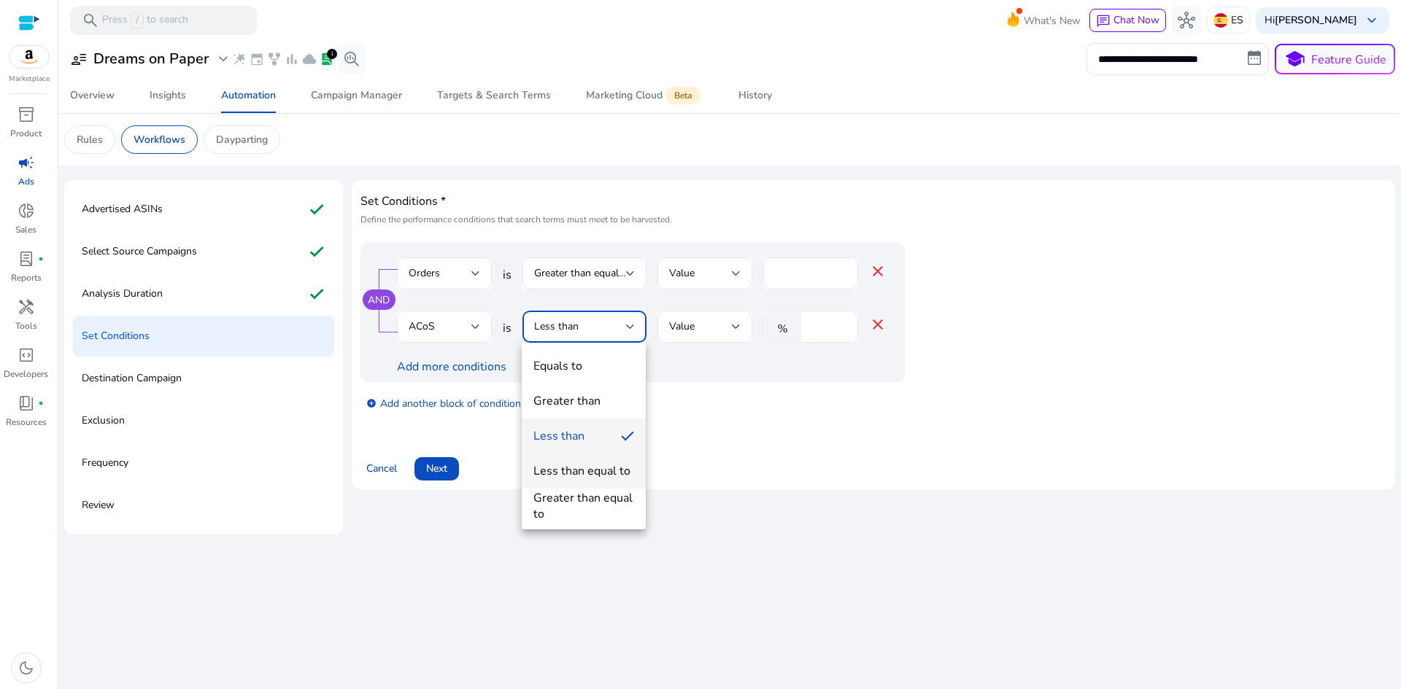
click at [599, 476] on div "Less than equal to" at bounding box center [581, 471] width 97 height 16
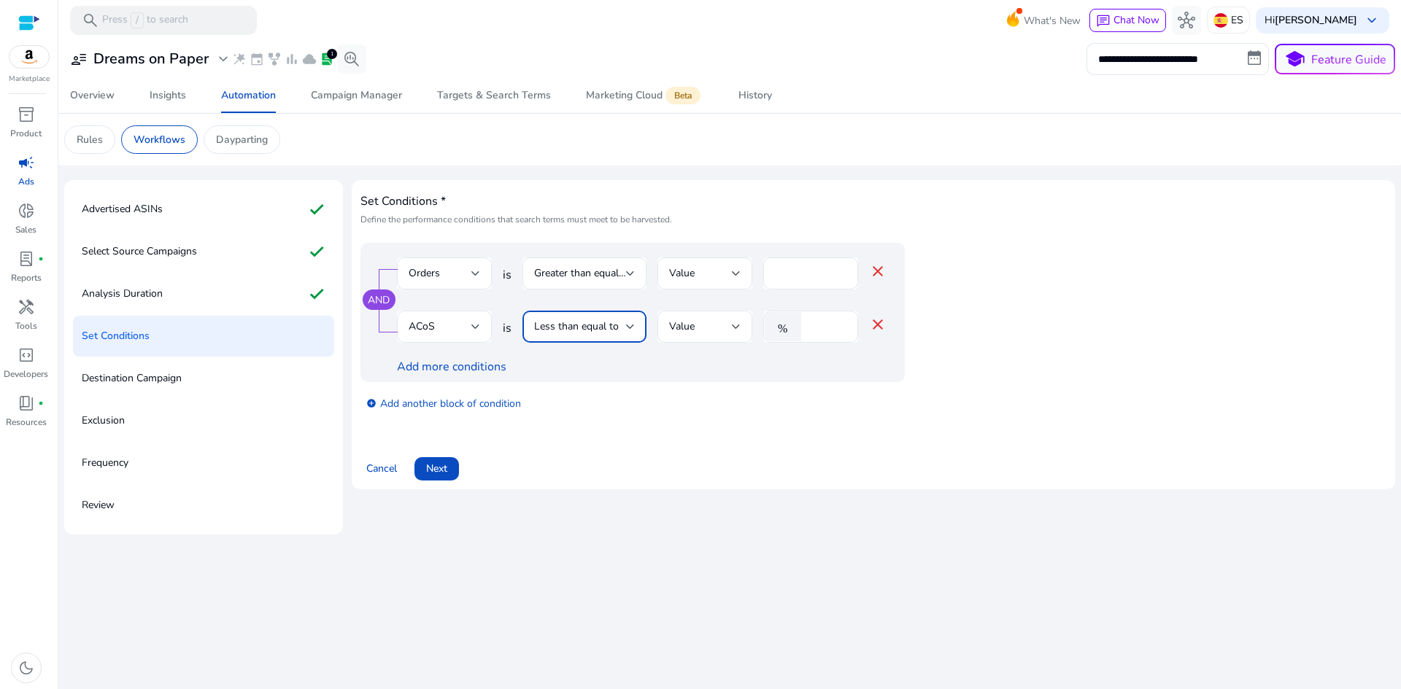
click at [621, 440] on div "Set Conditions * Define the performance conditions that search terms must meet …" at bounding box center [873, 335] width 1026 height 292
click at [447, 464] on span "Next" at bounding box center [436, 468] width 21 height 15
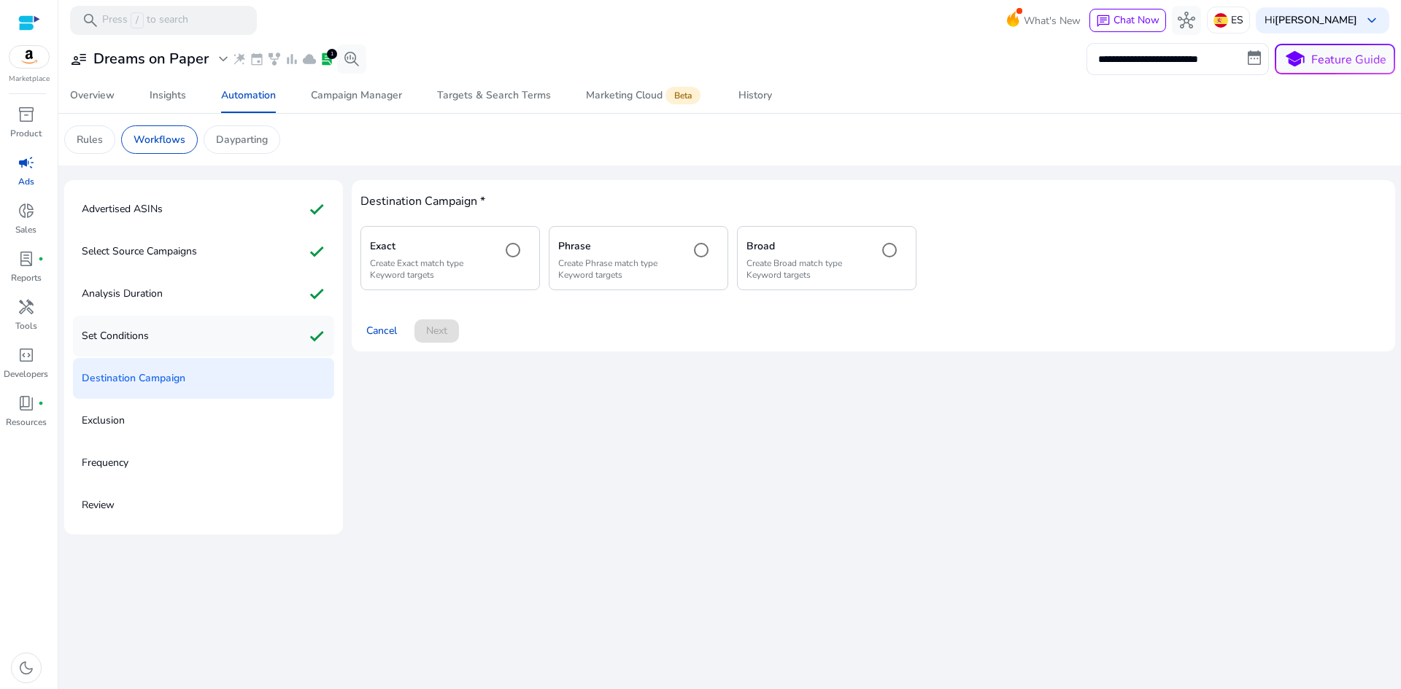
click at [115, 337] on p "Set Conditions" at bounding box center [115, 336] width 67 height 23
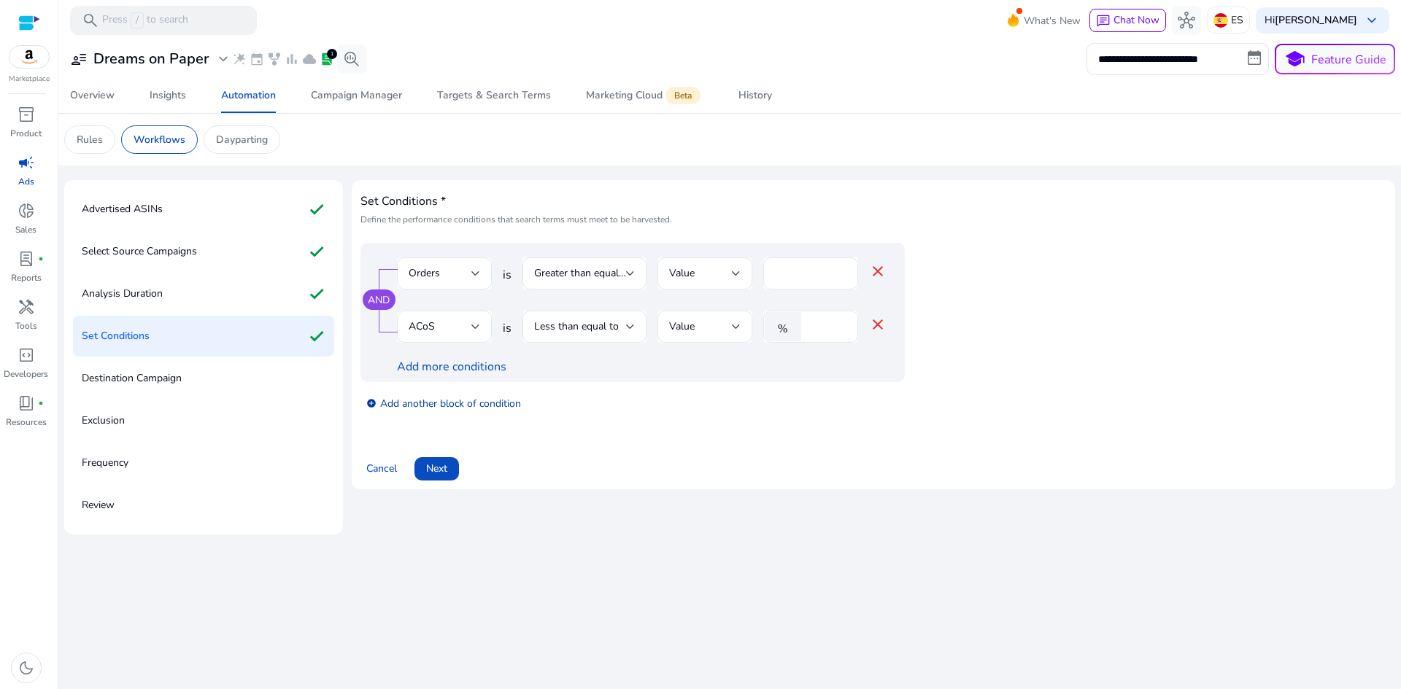
click at [461, 405] on link "add_circle Add another block of condition" at bounding box center [443, 403] width 155 height 17
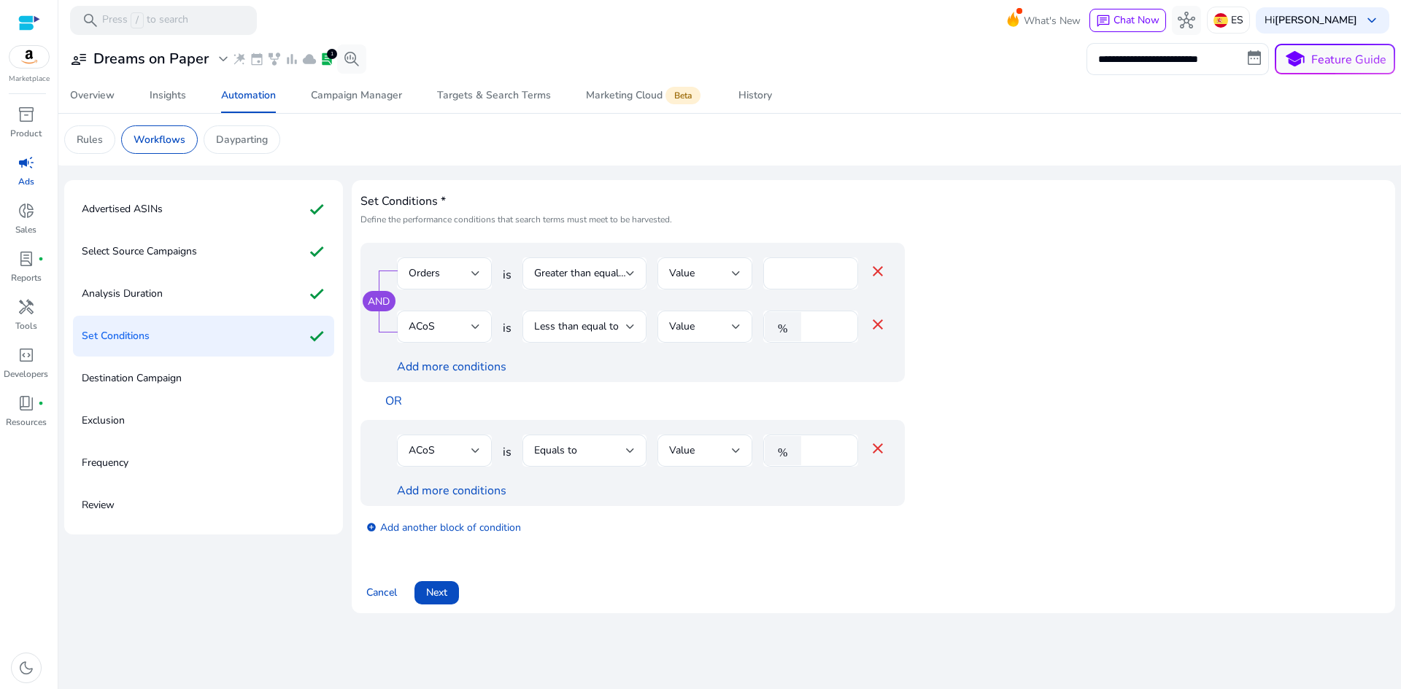
click at [878, 450] on mat-icon "close" at bounding box center [878, 449] width 18 height 18
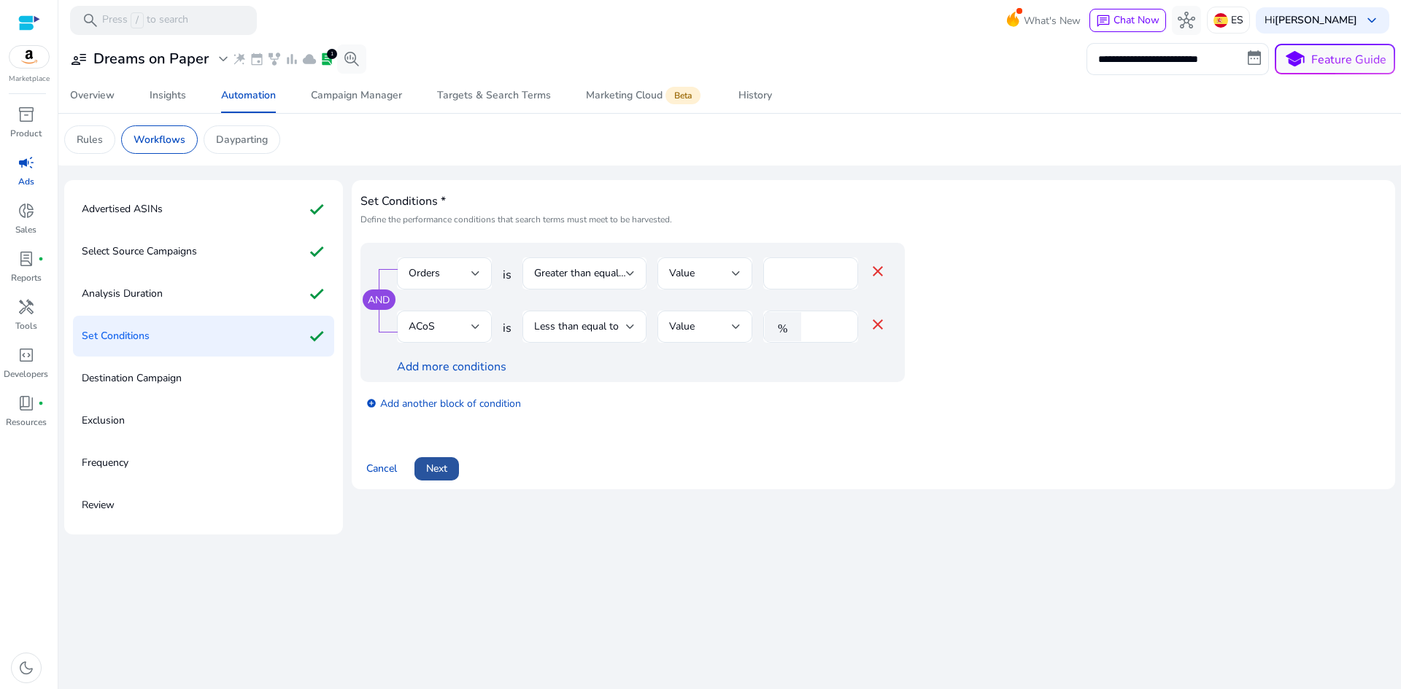
click at [441, 464] on span "Next" at bounding box center [436, 468] width 21 height 15
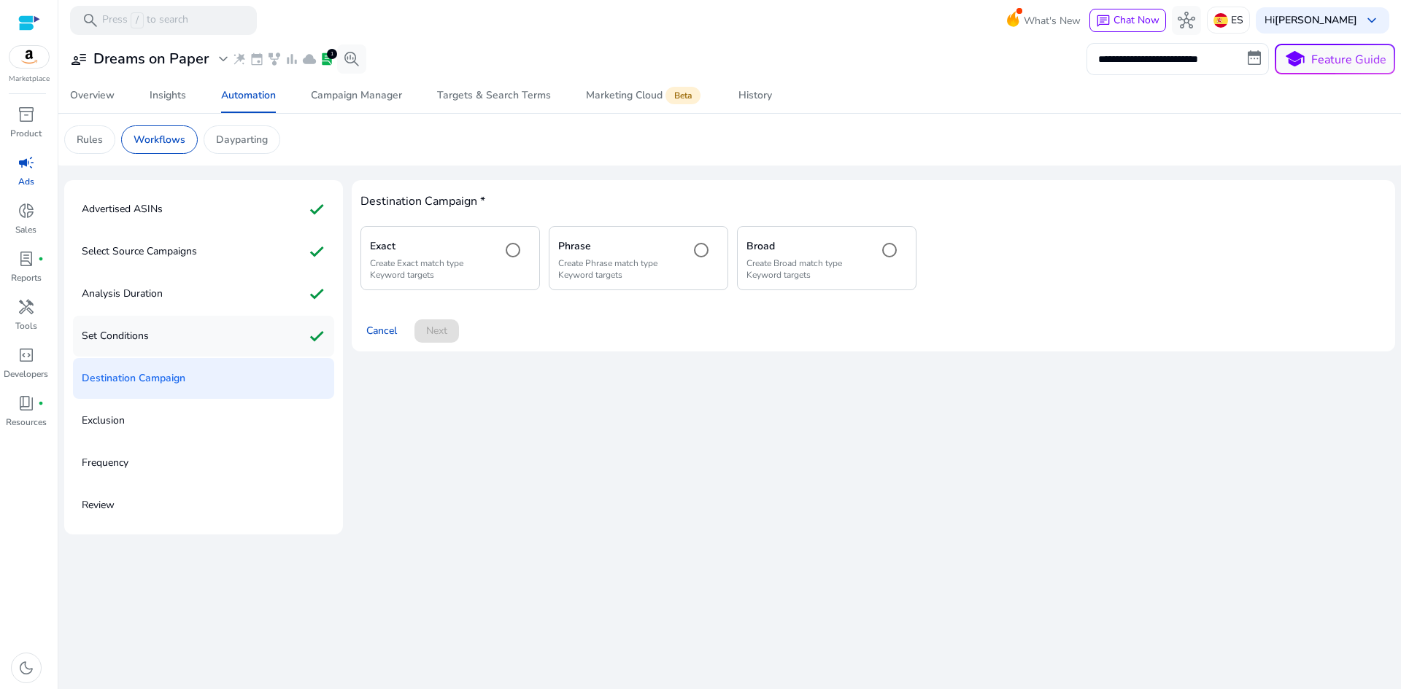
click at [177, 341] on div "Set Conditions check" at bounding box center [203, 336] width 261 height 41
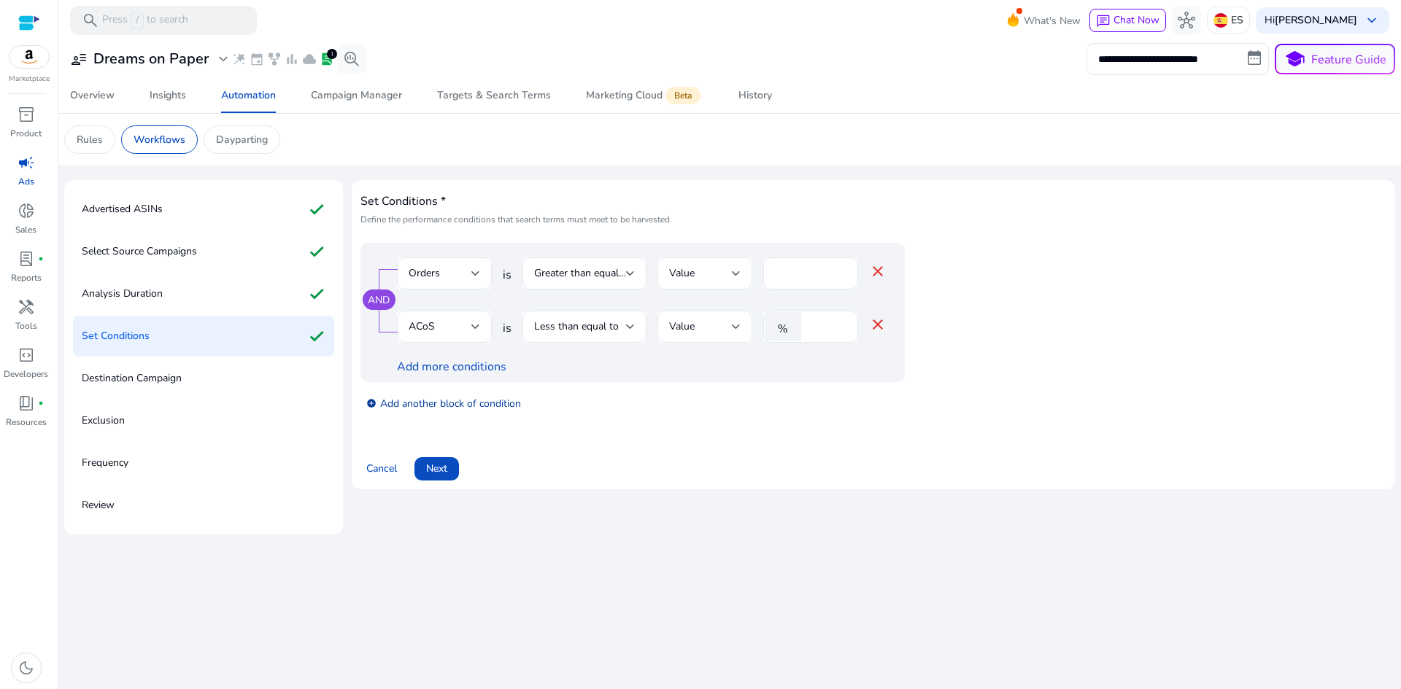
click at [506, 406] on link "add_circle Add another block of condition" at bounding box center [443, 403] width 155 height 17
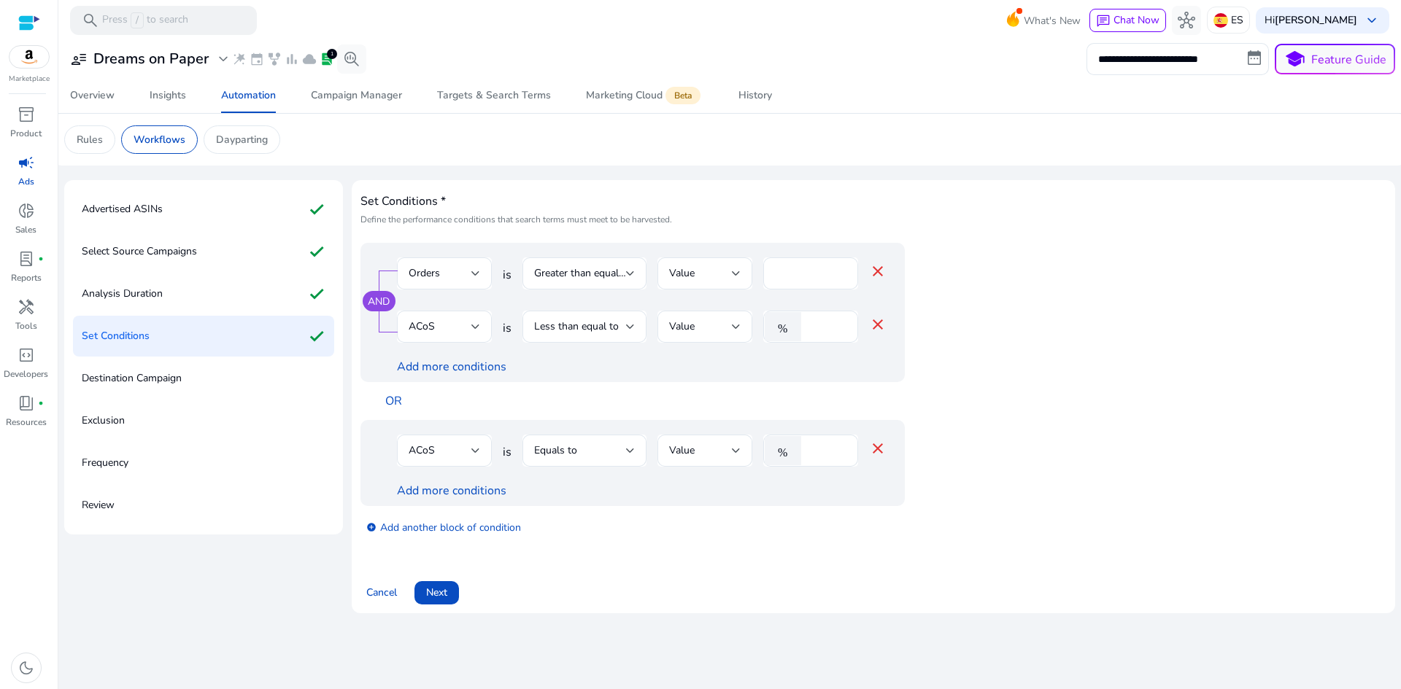
click at [875, 450] on mat-icon "close" at bounding box center [878, 449] width 18 height 18
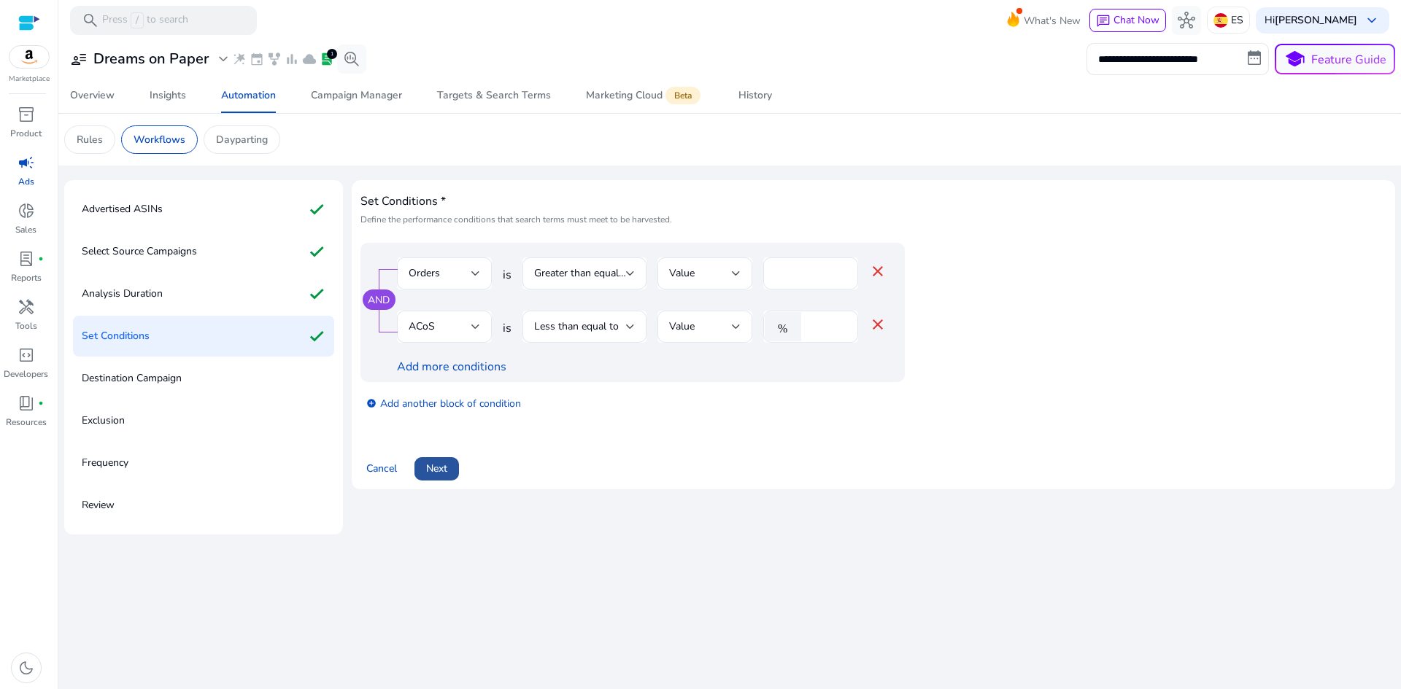
click at [449, 473] on span at bounding box center [436, 469] width 44 height 35
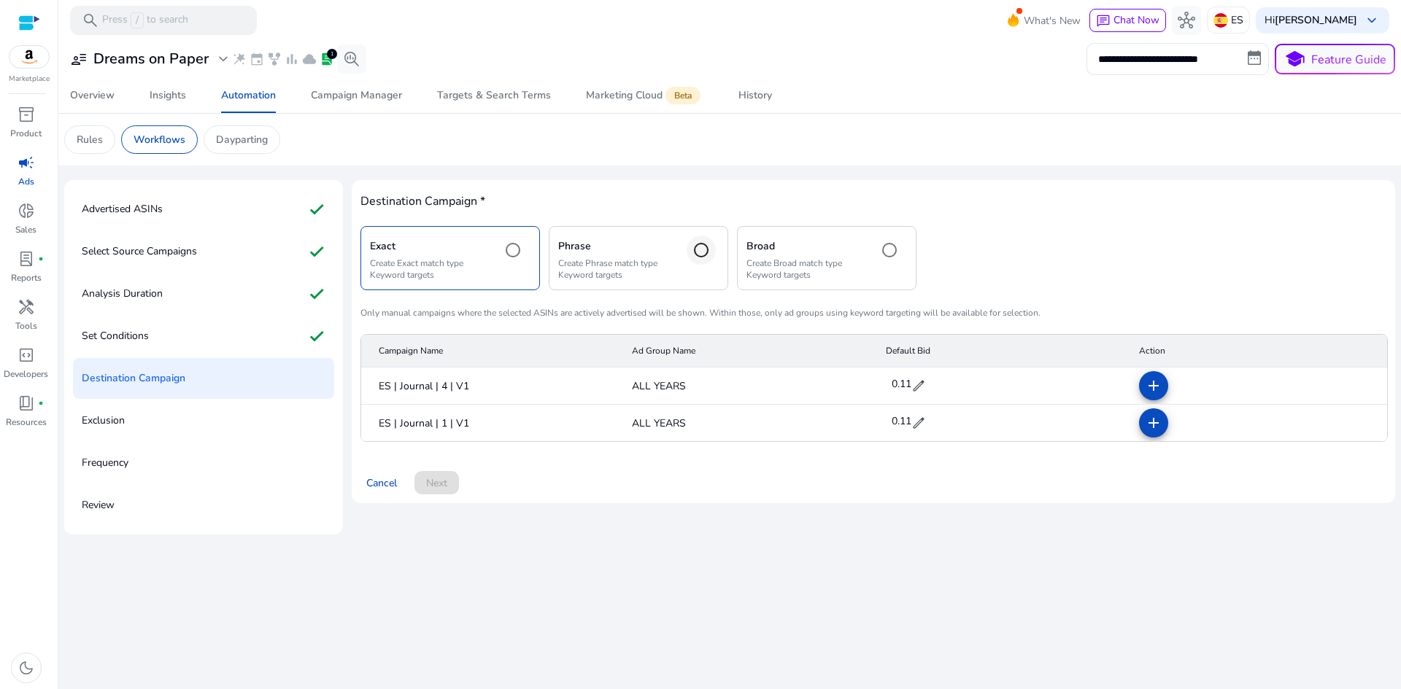
click at [685, 249] on div at bounding box center [701, 250] width 35 height 35
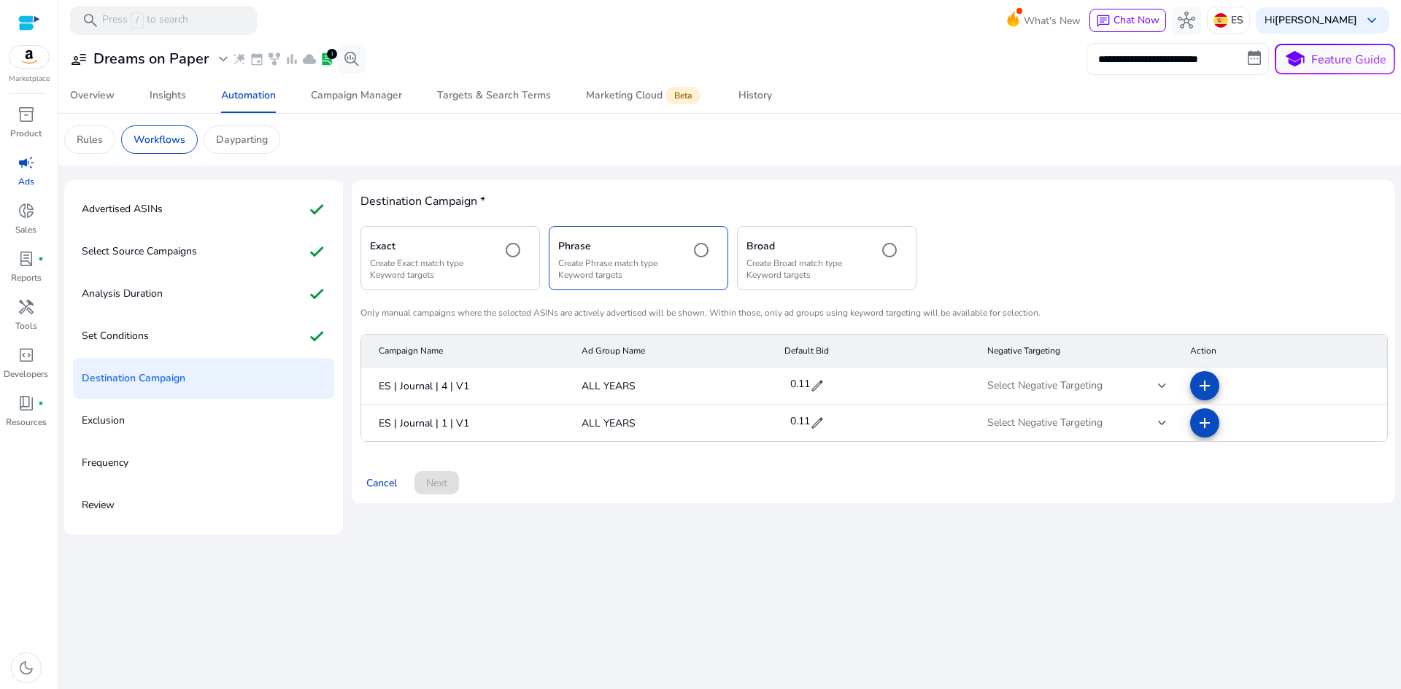
click at [848, 261] on p "Create Broad match type Keyword targets" at bounding box center [806, 268] width 120 height 23
click at [390, 481] on span "Cancel" at bounding box center [381, 483] width 31 height 15
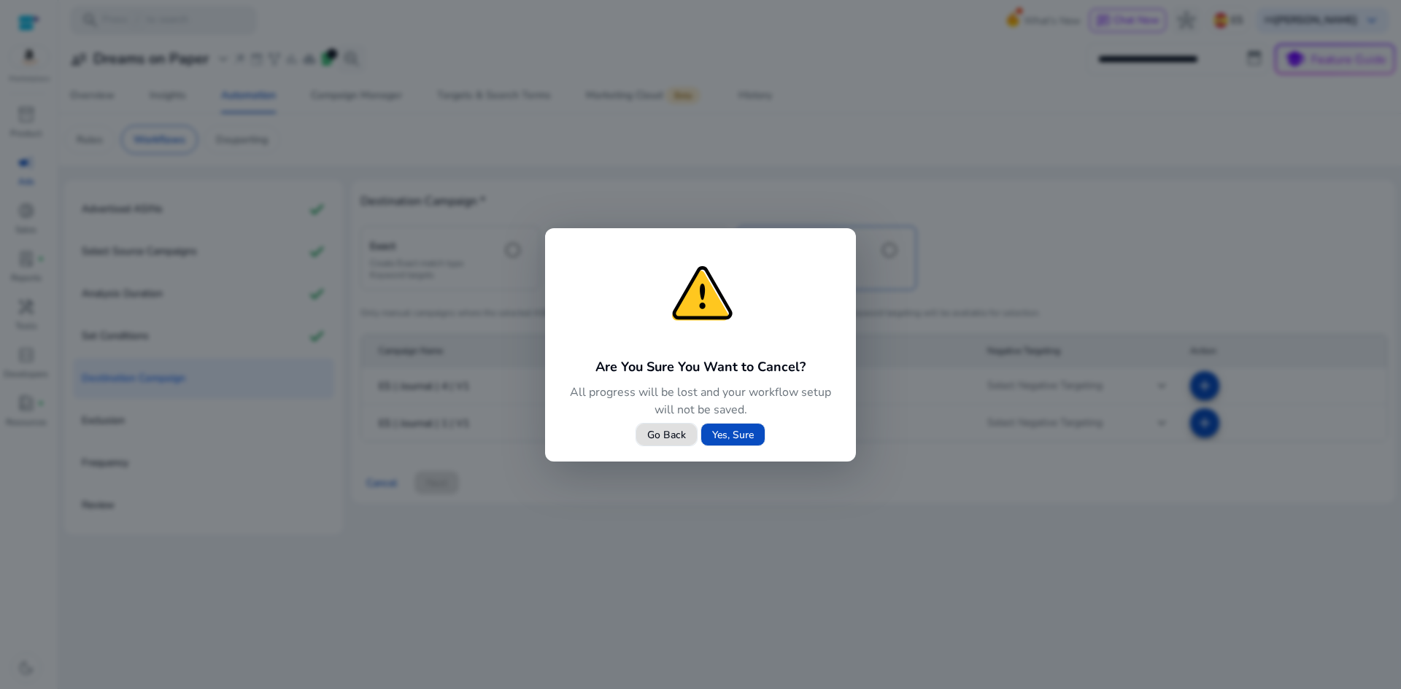
click at [657, 433] on span "Go Back" at bounding box center [666, 434] width 39 height 15
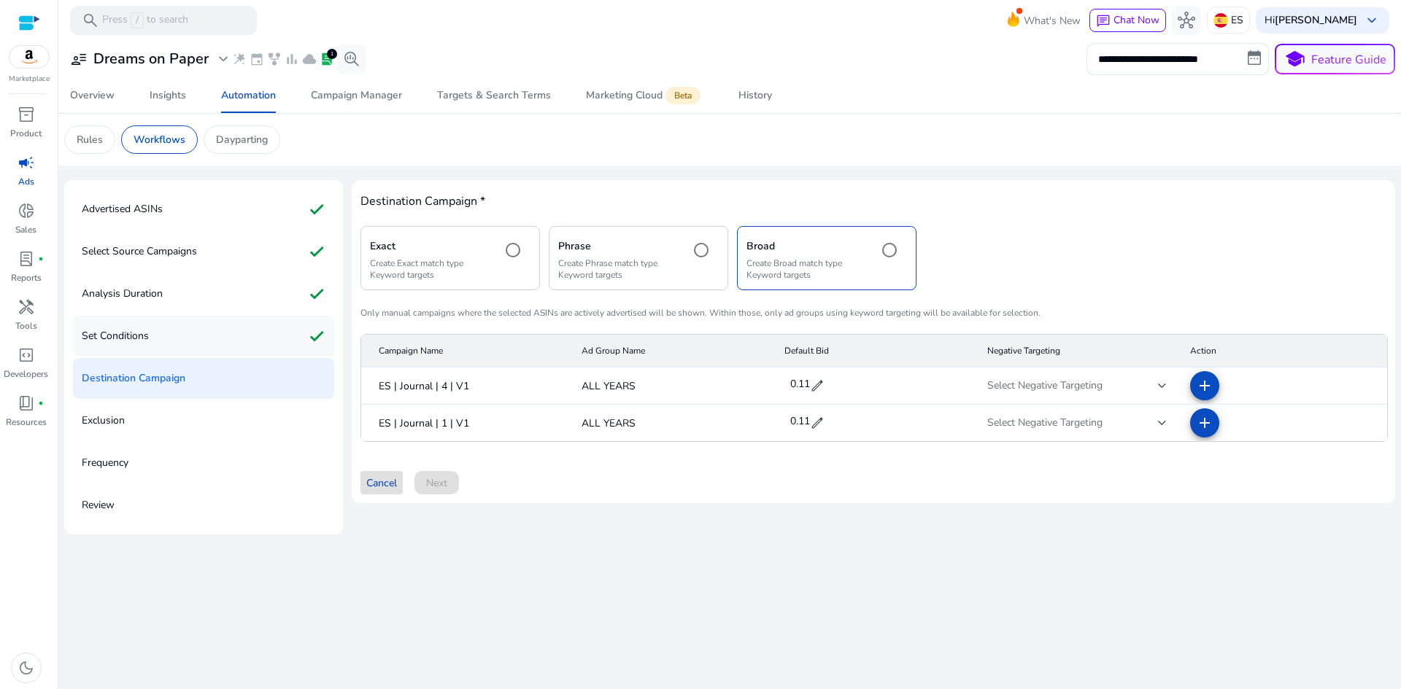
click at [150, 336] on div "Set Conditions check" at bounding box center [203, 336] width 261 height 41
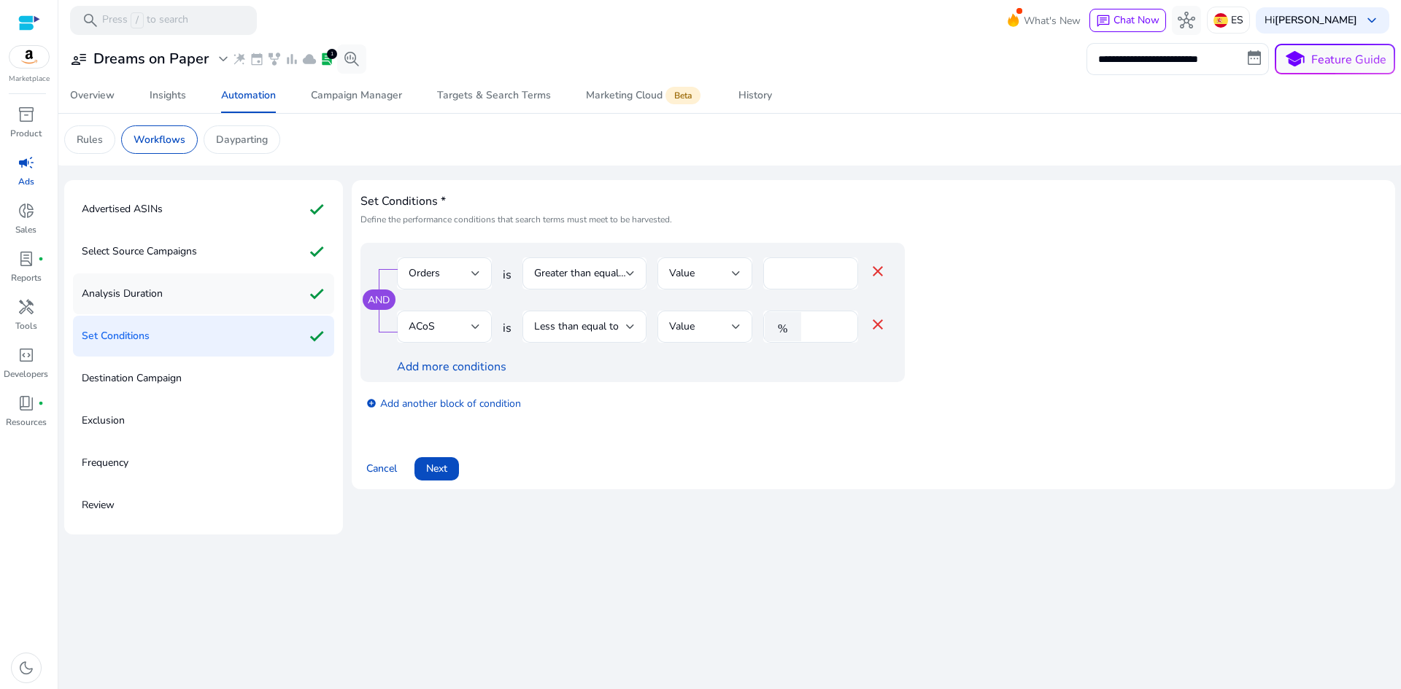
click at [161, 293] on p "Analysis Duration" at bounding box center [122, 293] width 81 height 23
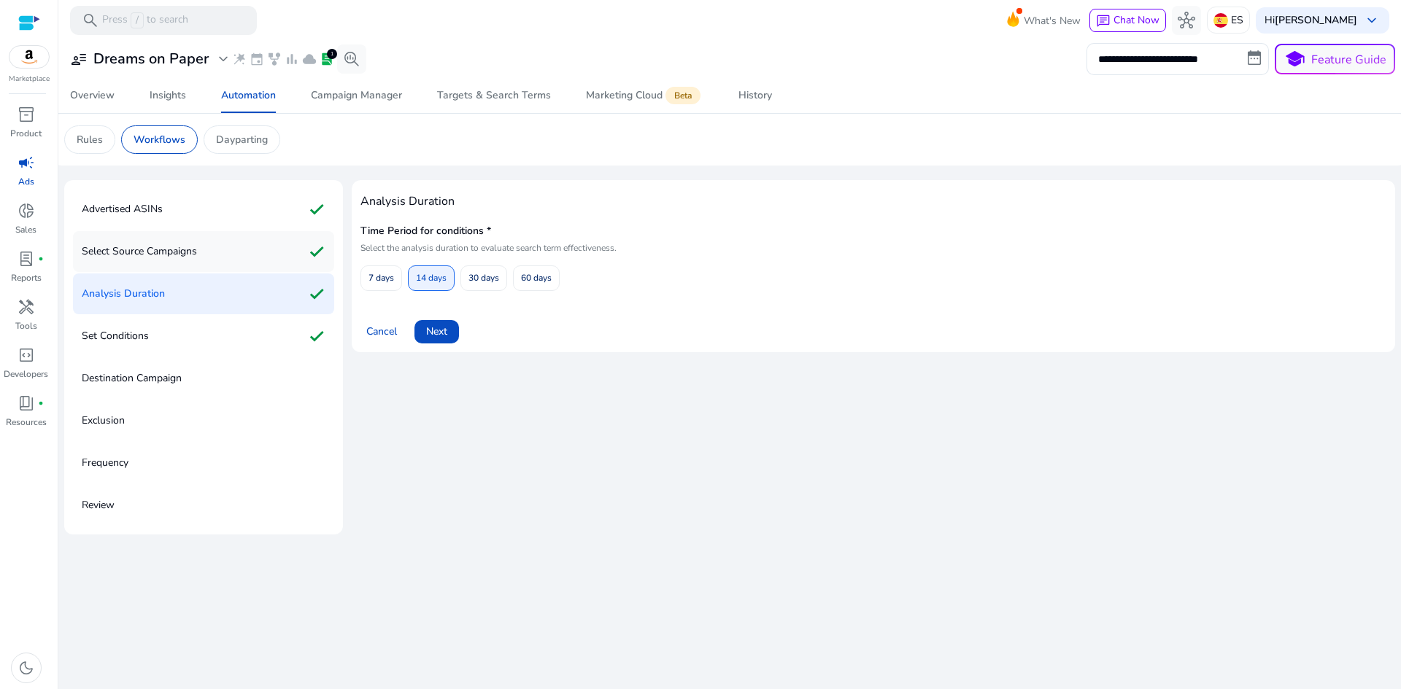
click at [184, 255] on p "Select Source Campaigns" at bounding box center [139, 251] width 115 height 23
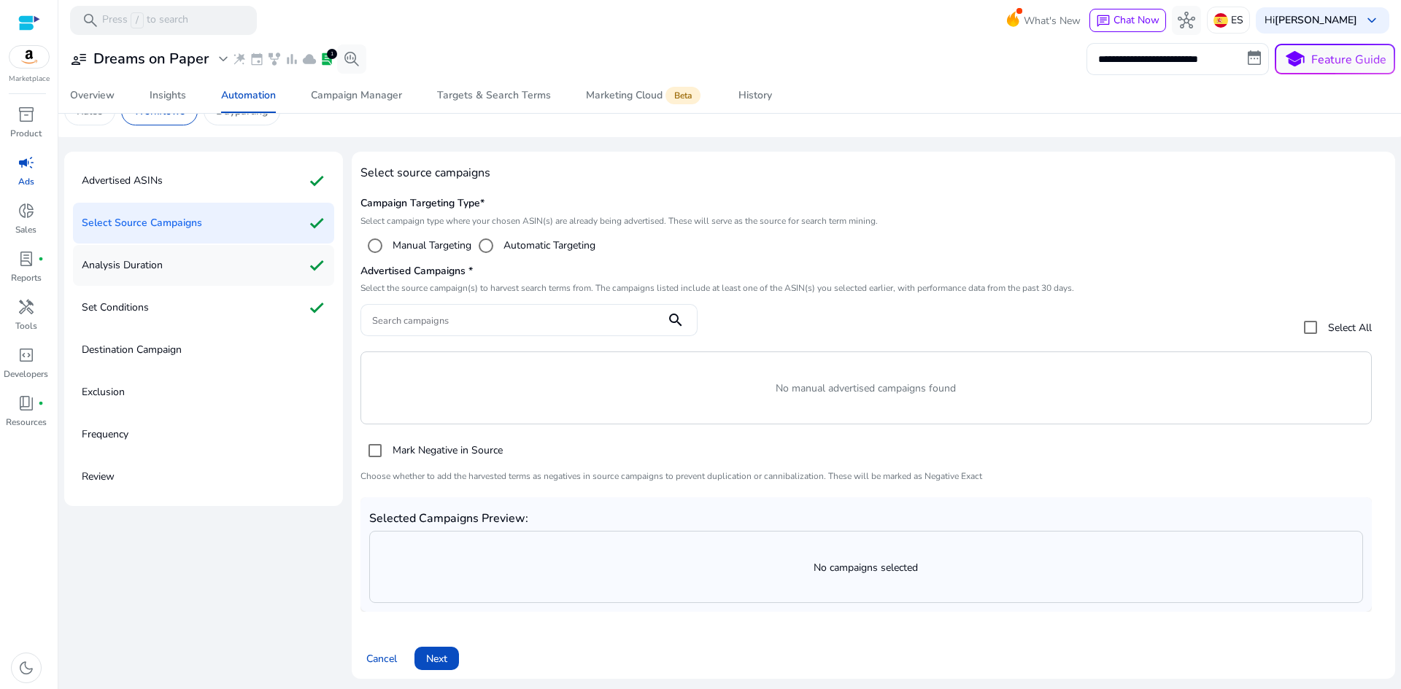
scroll to position [30, 0]
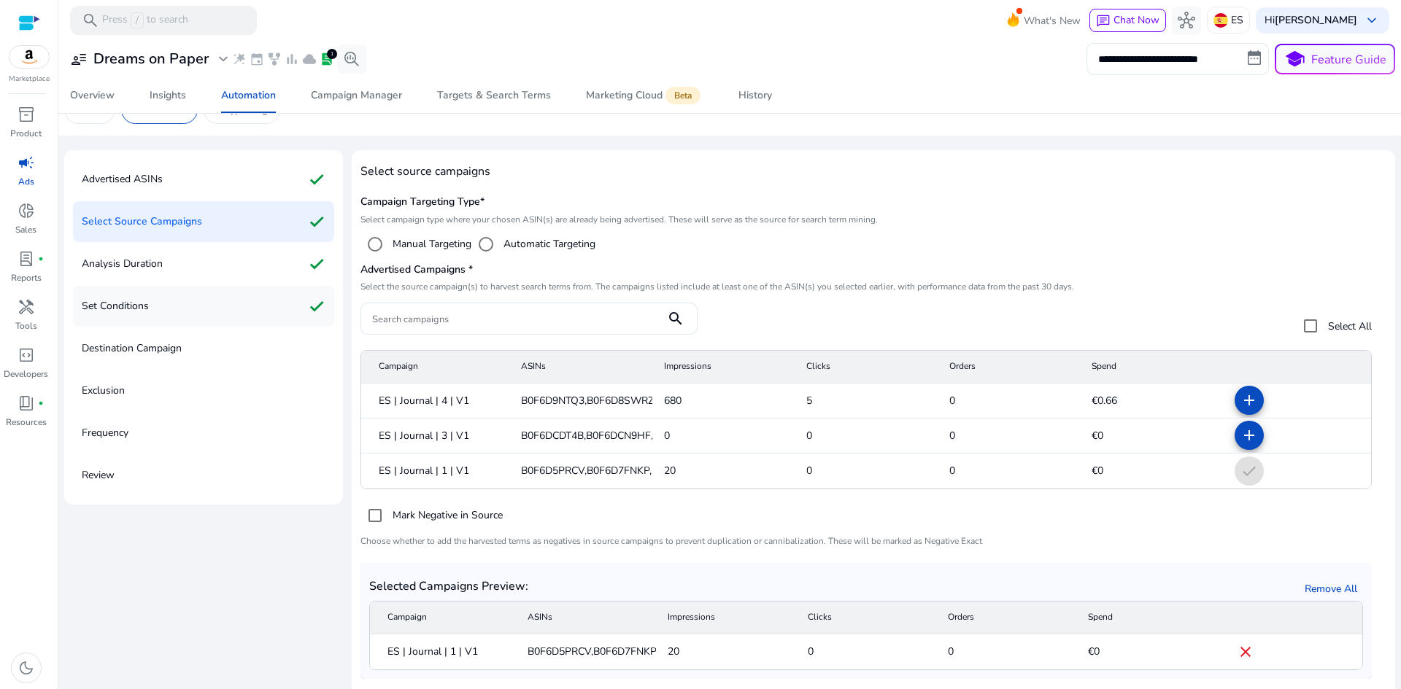
click at [171, 316] on div "Set Conditions check" at bounding box center [203, 306] width 261 height 41
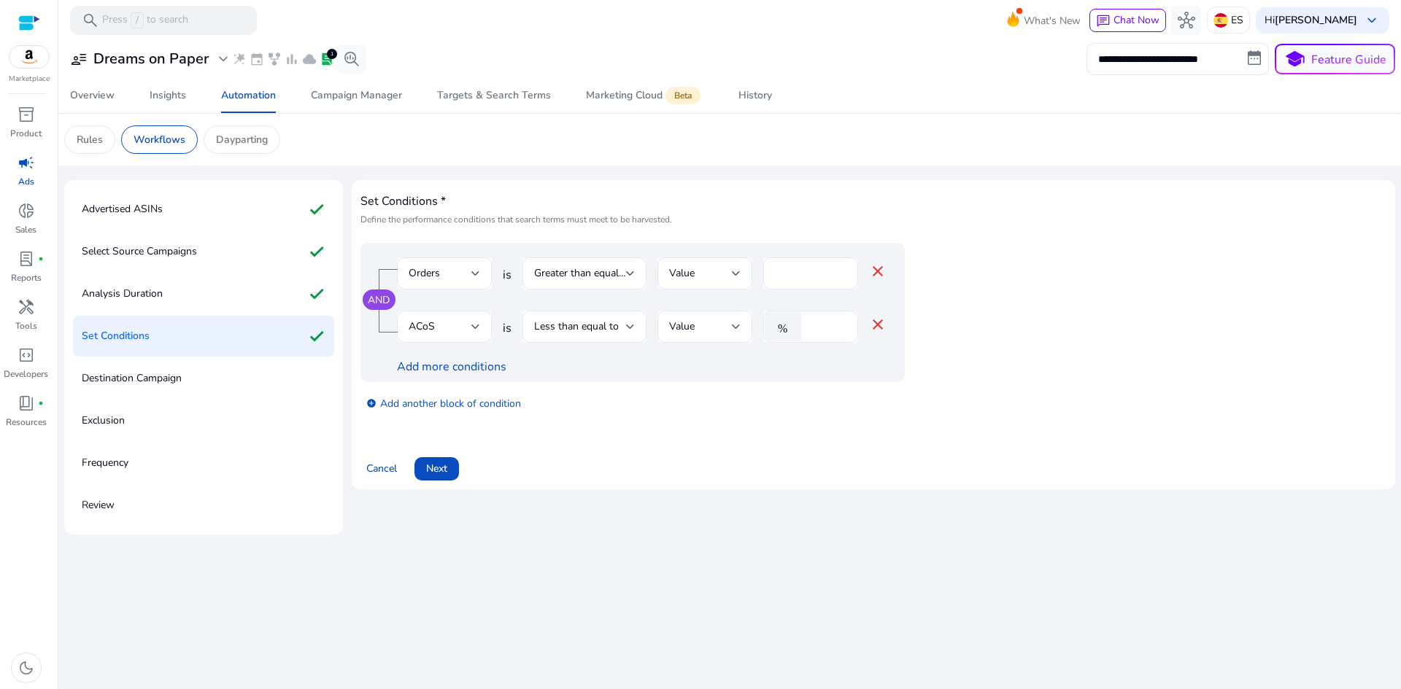
click at [182, 382] on p "Destination Campaign" at bounding box center [132, 378] width 100 height 23
click at [133, 381] on p "Destination Campaign" at bounding box center [132, 378] width 100 height 23
click at [440, 468] on span "Next" at bounding box center [436, 468] width 21 height 15
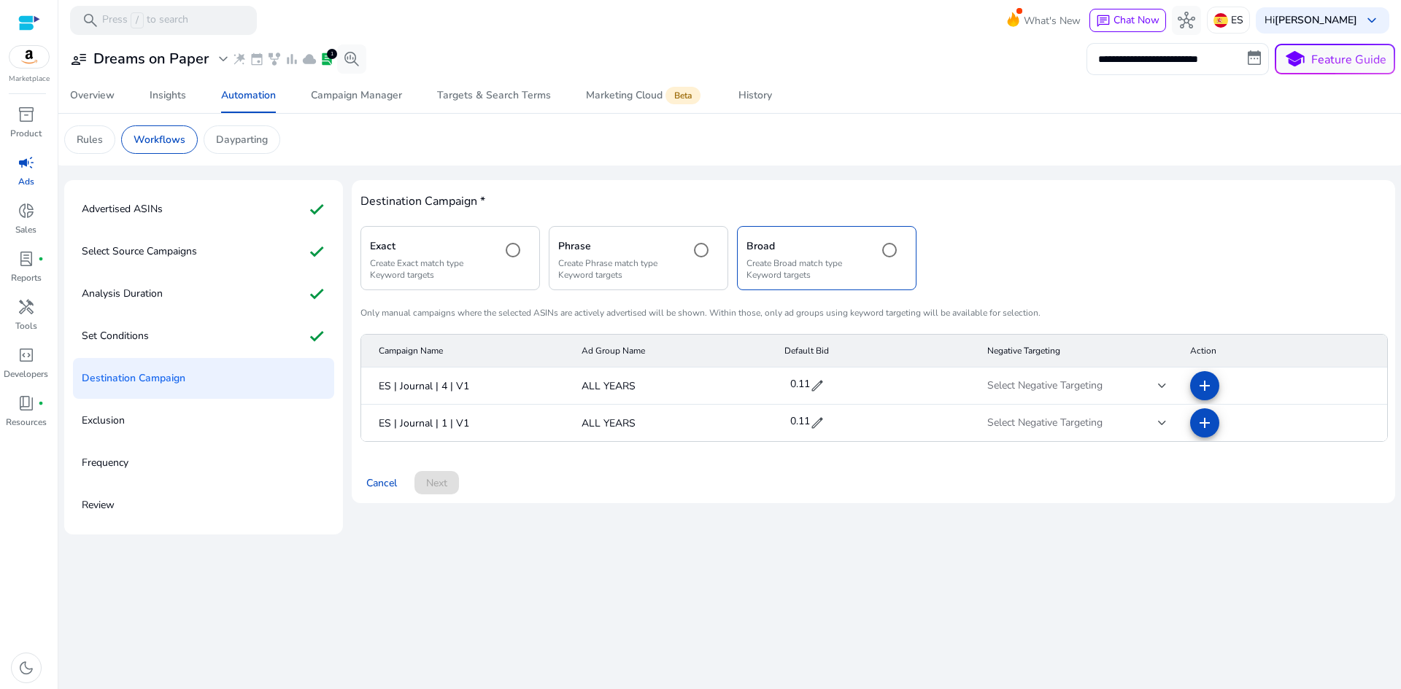
click at [450, 486] on div "Cancel Next" at bounding box center [873, 477] width 1026 height 35
click at [1202, 425] on mat-icon "add" at bounding box center [1205, 423] width 18 height 18
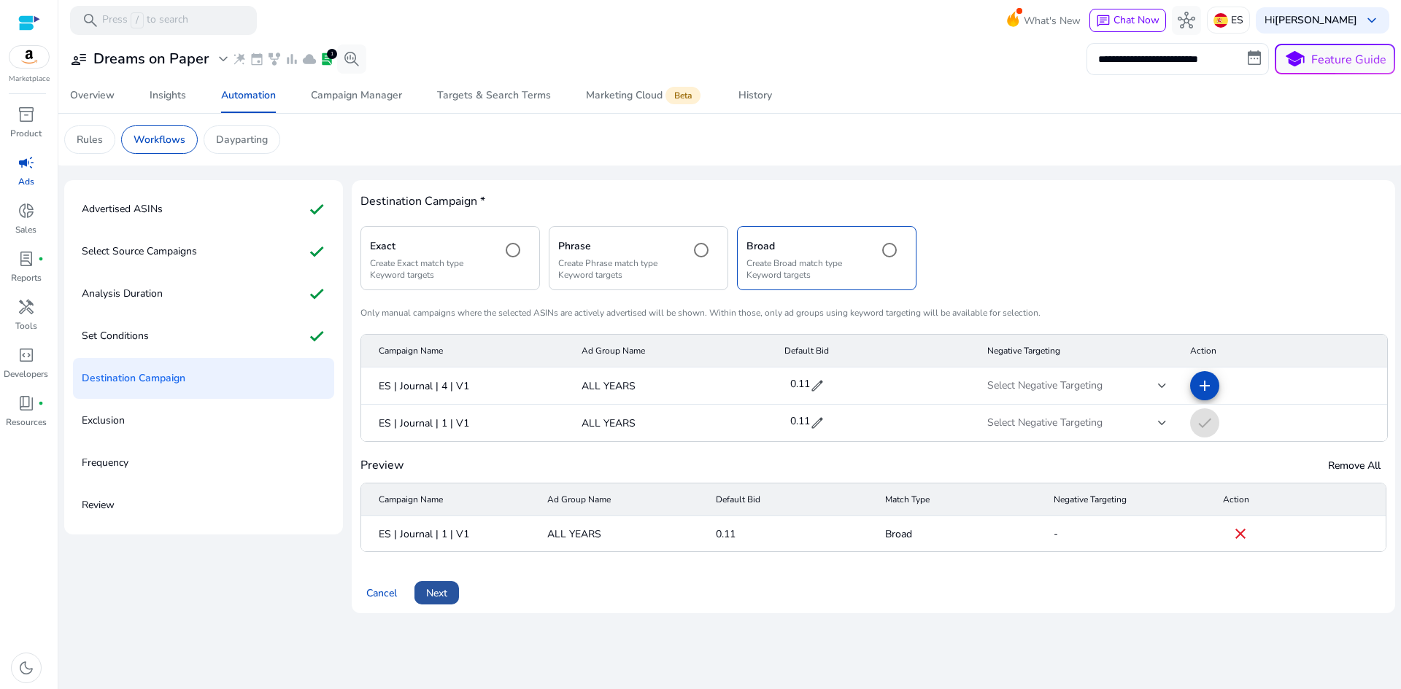
click at [438, 597] on span "Next" at bounding box center [436, 593] width 21 height 15
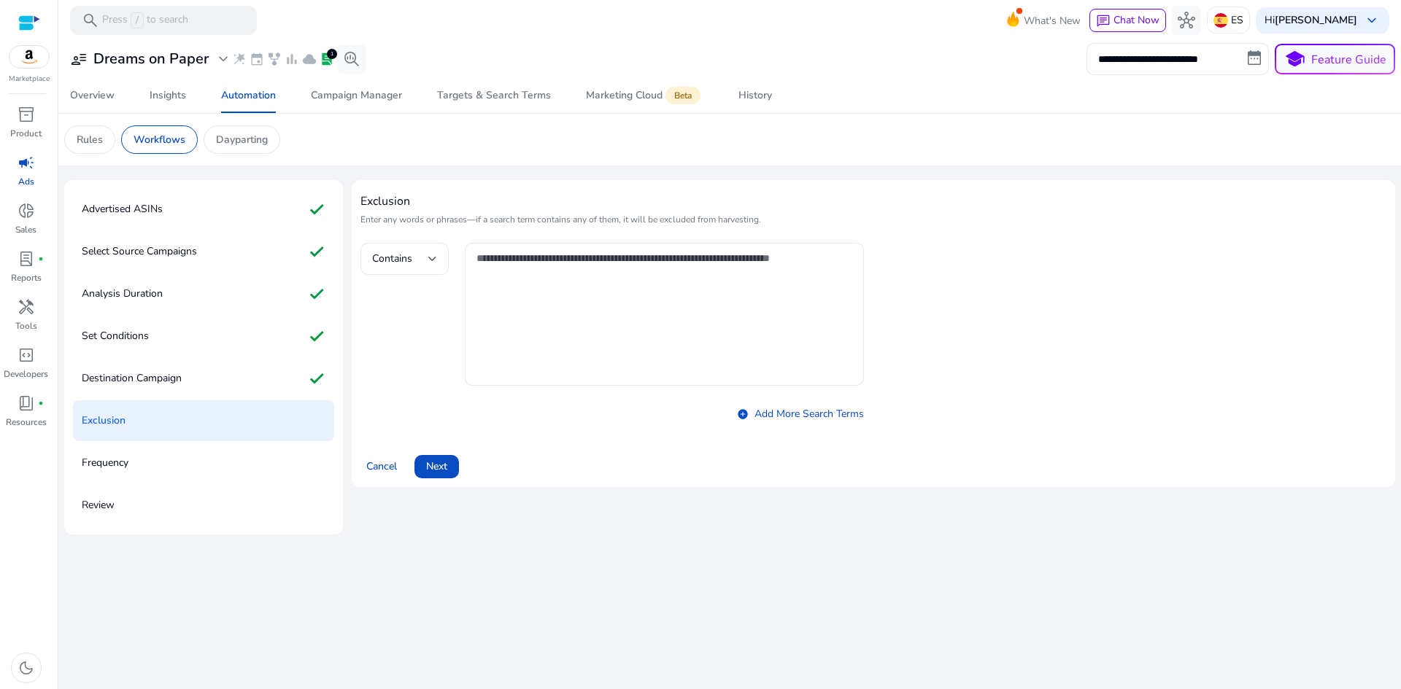
click at [435, 258] on div at bounding box center [432, 259] width 9 height 6
click at [568, 269] on div at bounding box center [700, 344] width 1401 height 689
click at [441, 462] on span "Next" at bounding box center [436, 466] width 21 height 15
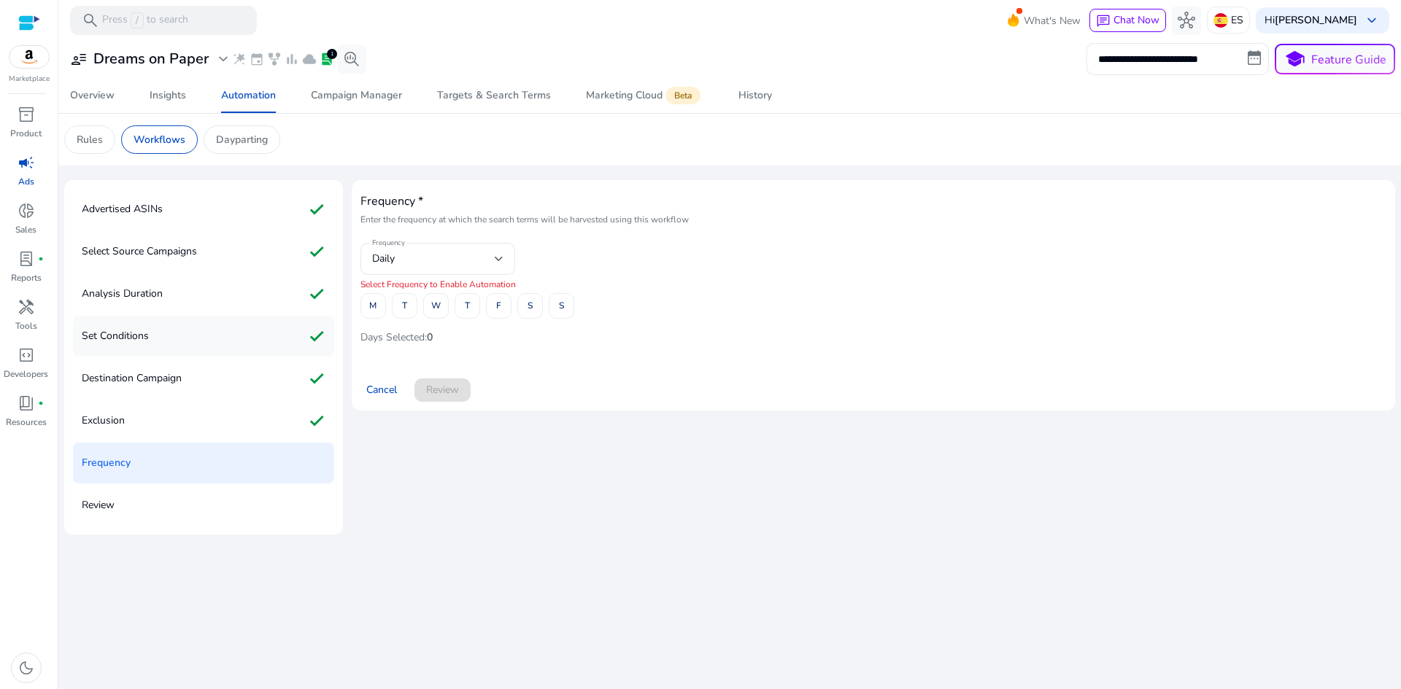
click at [152, 345] on div "Set Conditions check" at bounding box center [203, 336] width 261 height 41
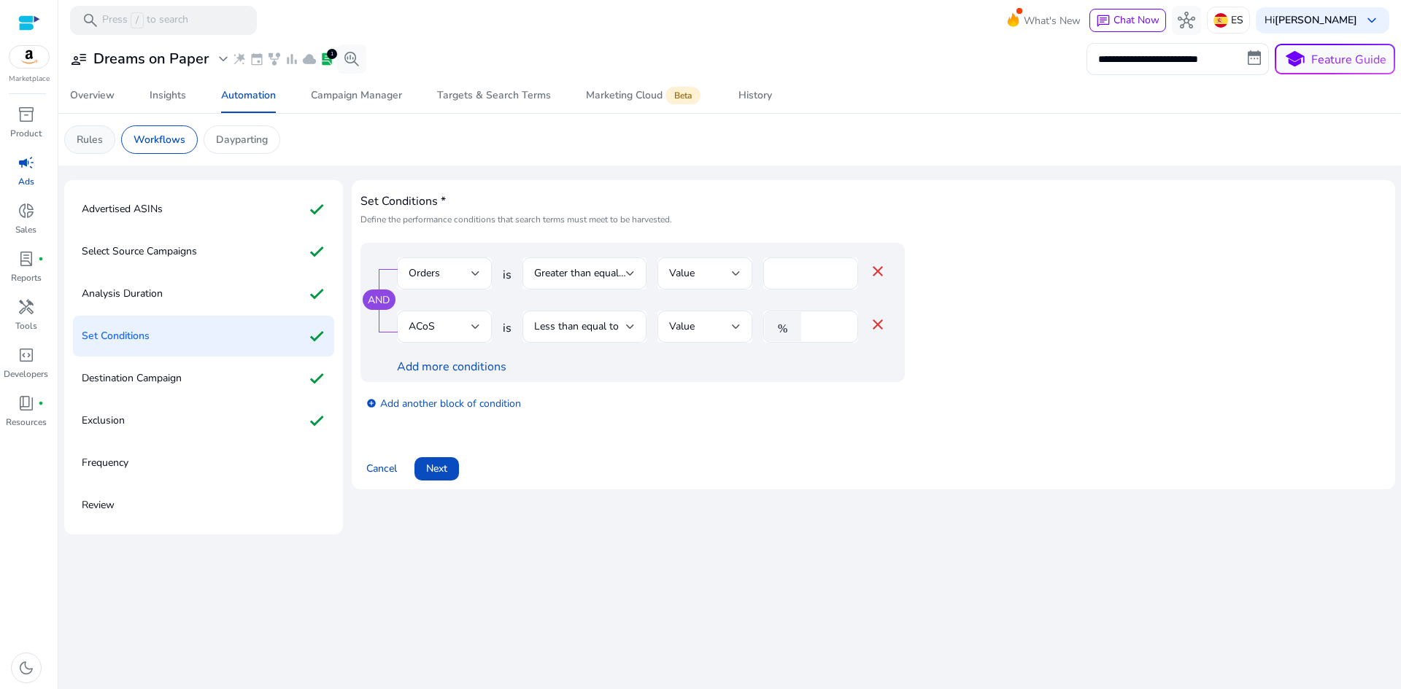
click at [95, 142] on p "Rules" at bounding box center [90, 139] width 26 height 15
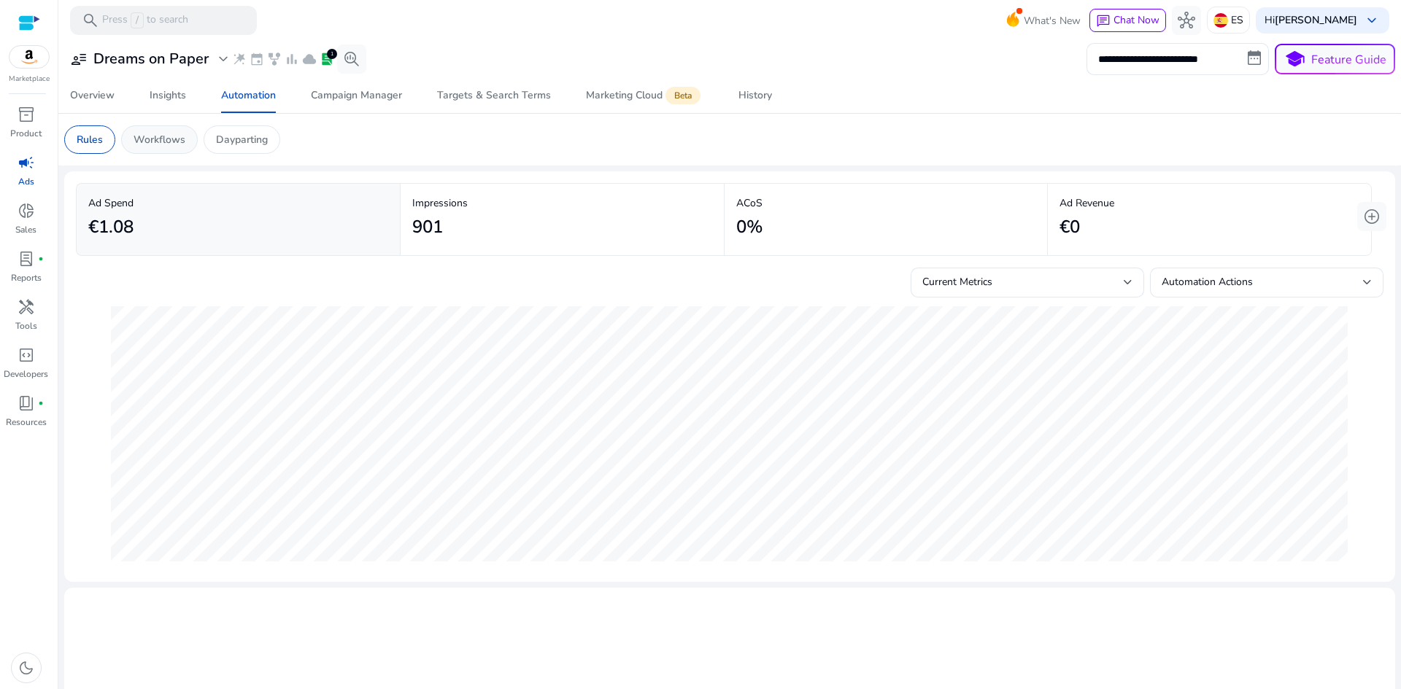
click at [166, 143] on p "Workflows" at bounding box center [159, 139] width 52 height 15
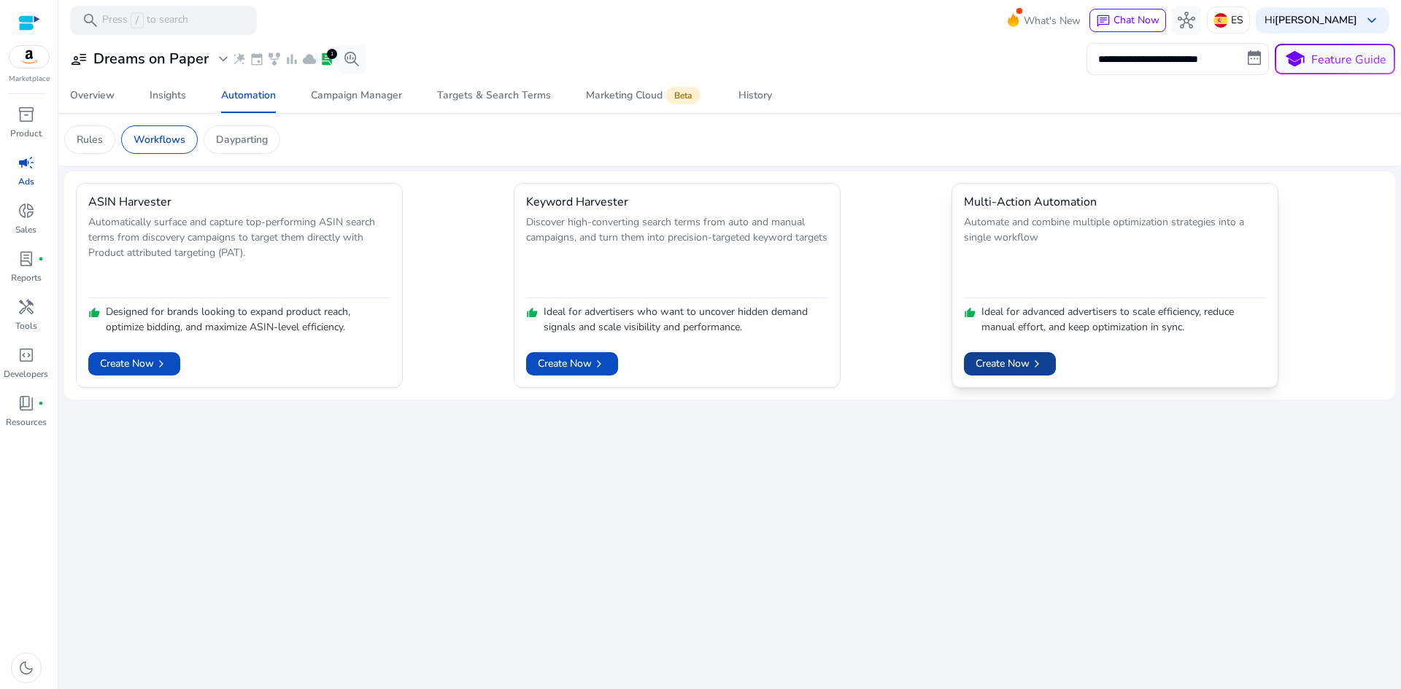
click at [987, 370] on span "Create Now chevron_right" at bounding box center [1009, 363] width 69 height 15
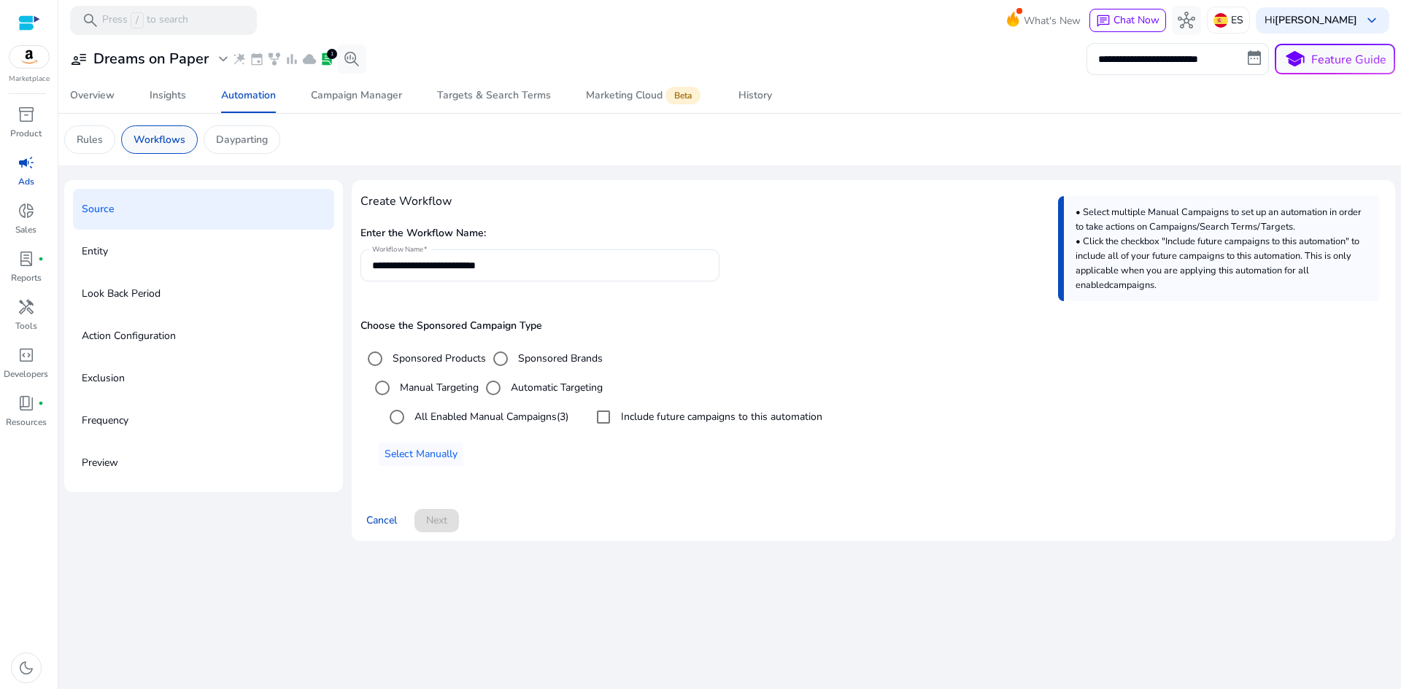
click at [154, 142] on p "Workflows" at bounding box center [159, 139] width 52 height 15
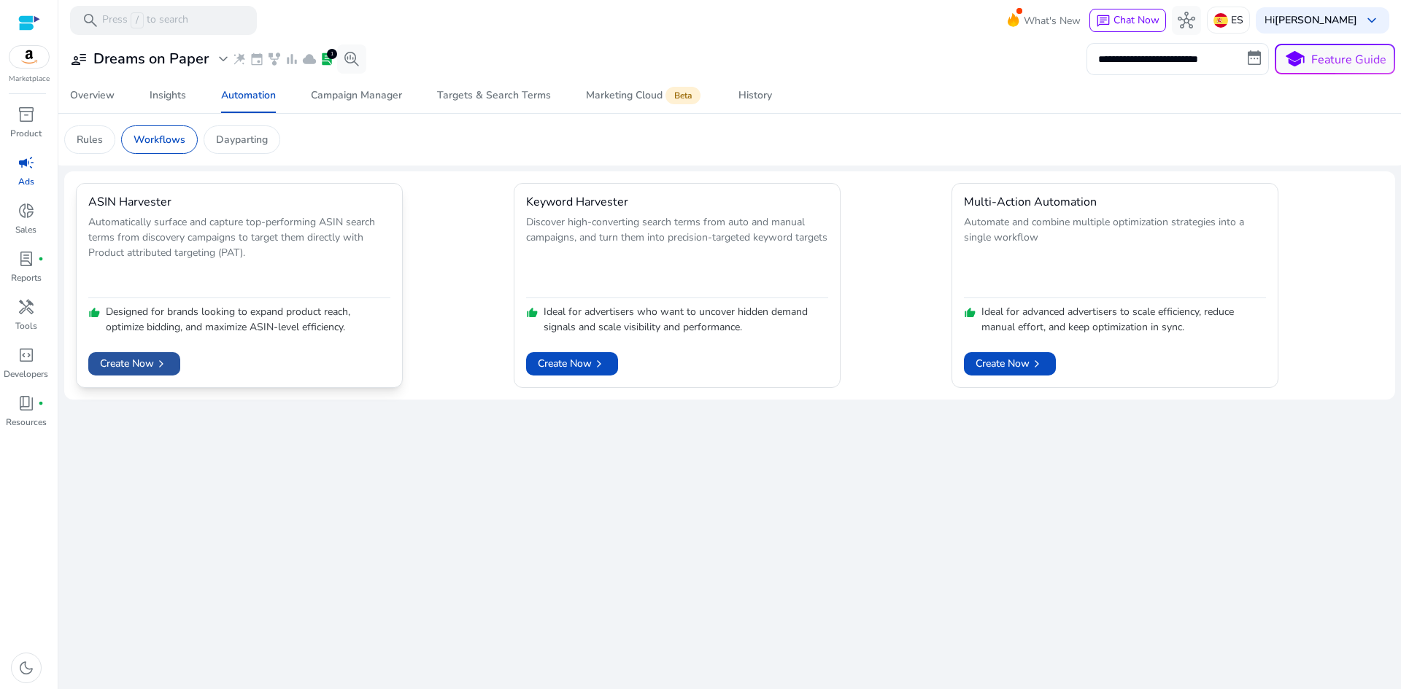
click at [162, 371] on span "chevron_right" at bounding box center [161, 364] width 15 height 15
click at [587, 366] on span "Create Now chevron_right" at bounding box center [572, 363] width 69 height 15
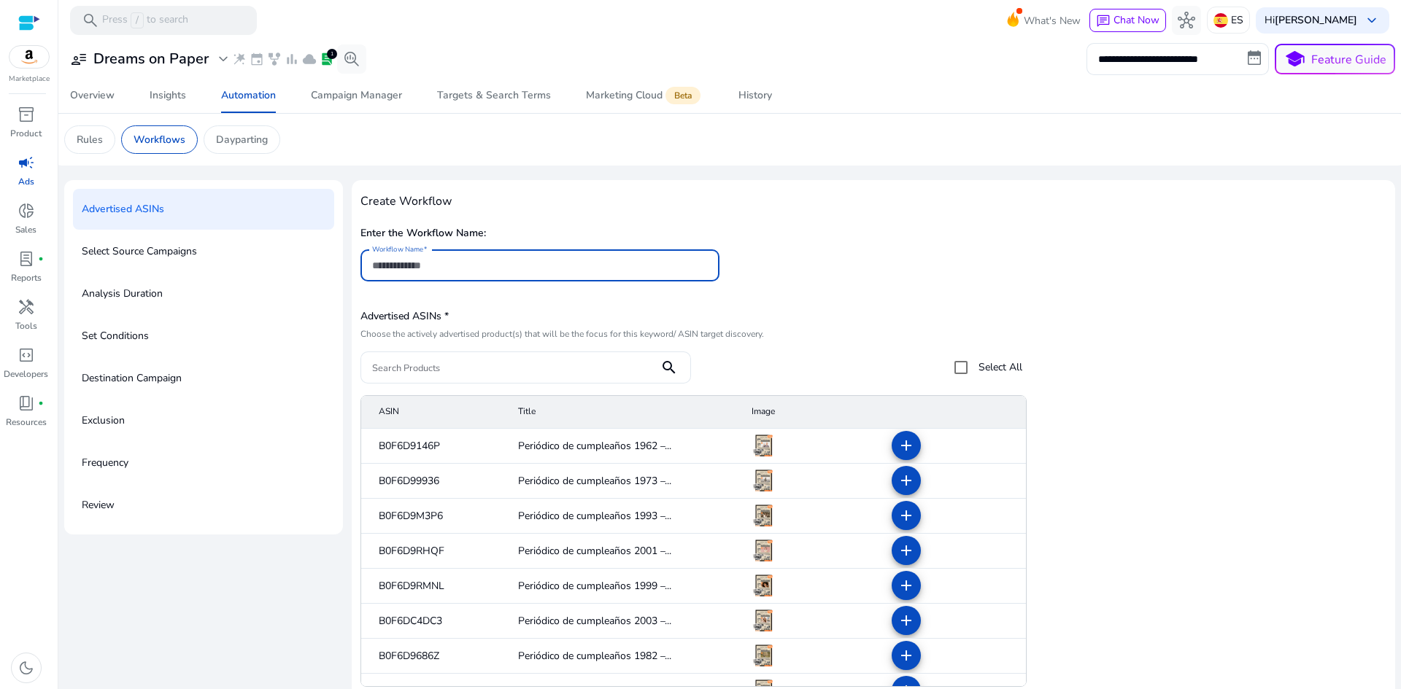
scroll to position [1167, 0]
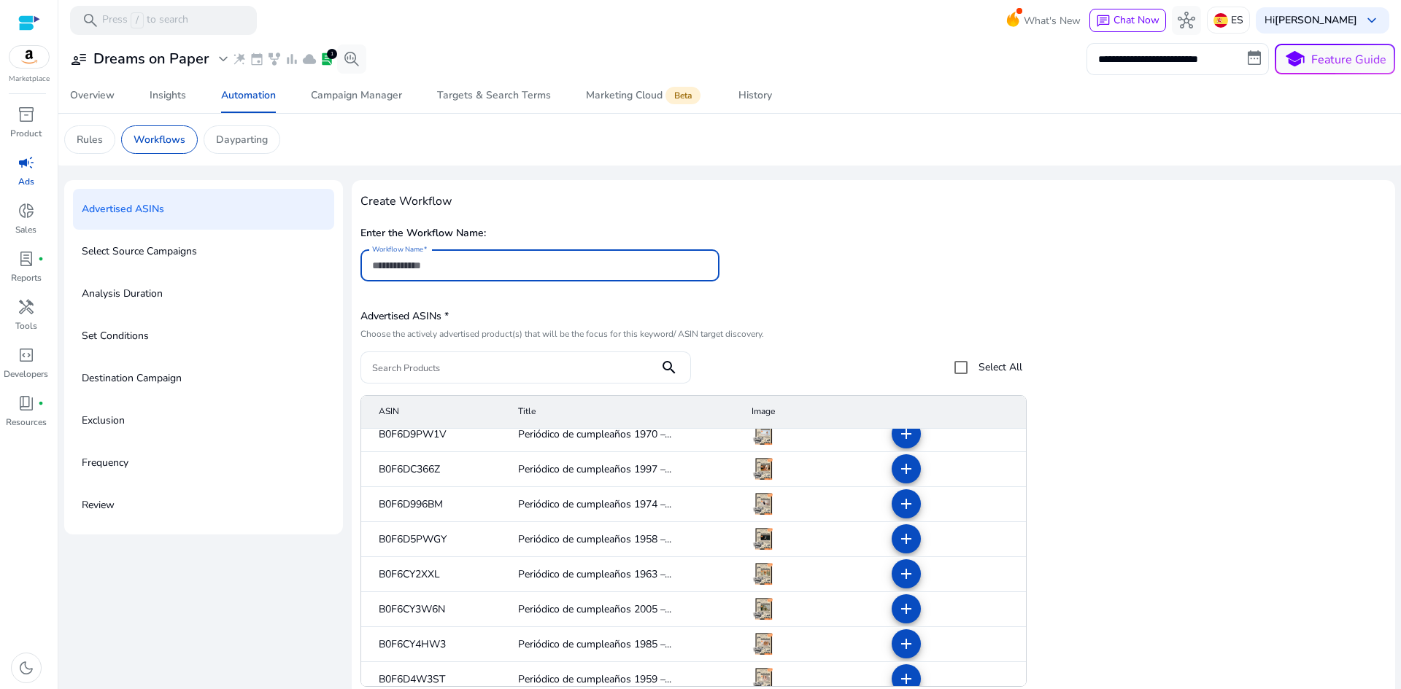
click at [132, 298] on p "Analysis Duration" at bounding box center [122, 293] width 81 height 23
click at [149, 255] on p "Select Source Campaigns" at bounding box center [139, 251] width 115 height 23
click at [413, 265] on input "Workflow Name" at bounding box center [540, 265] width 336 height 16
paste input "**********"
type input "**********"
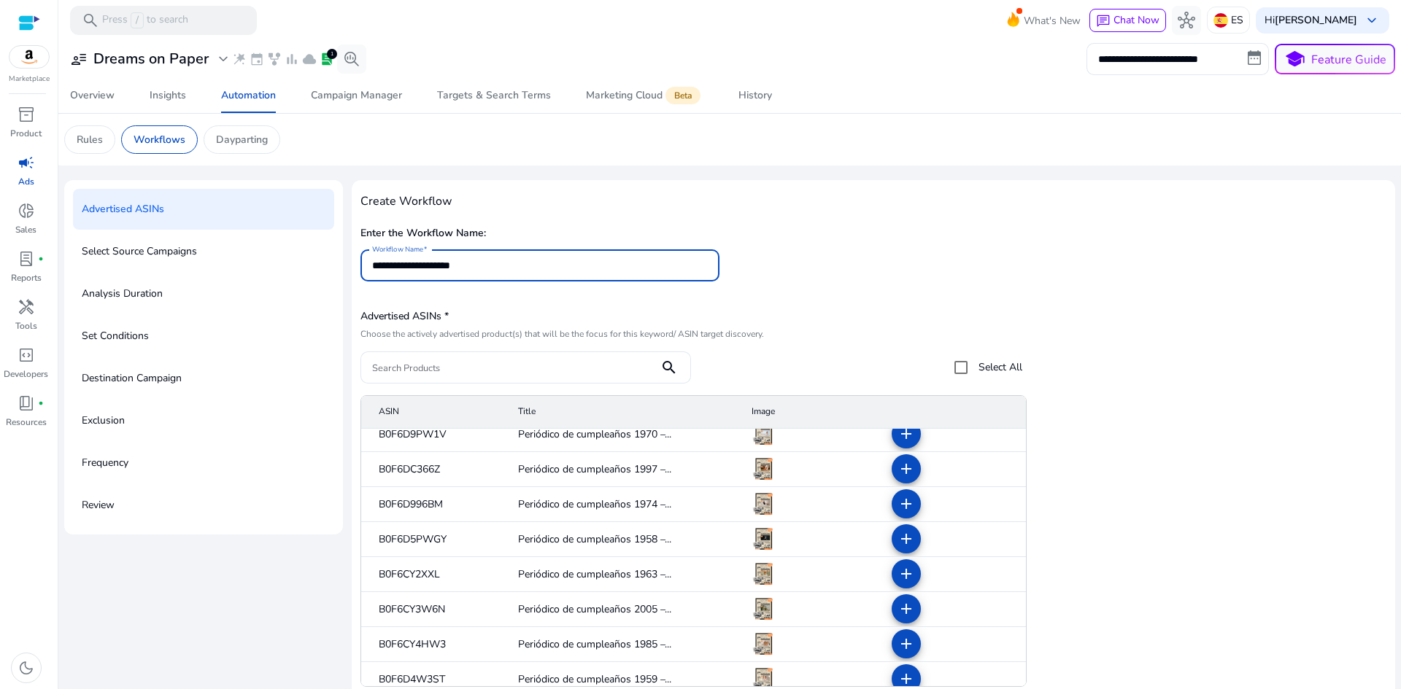
click at [727, 198] on h4 "Create Workflow" at bounding box center [873, 202] width 1026 height 14
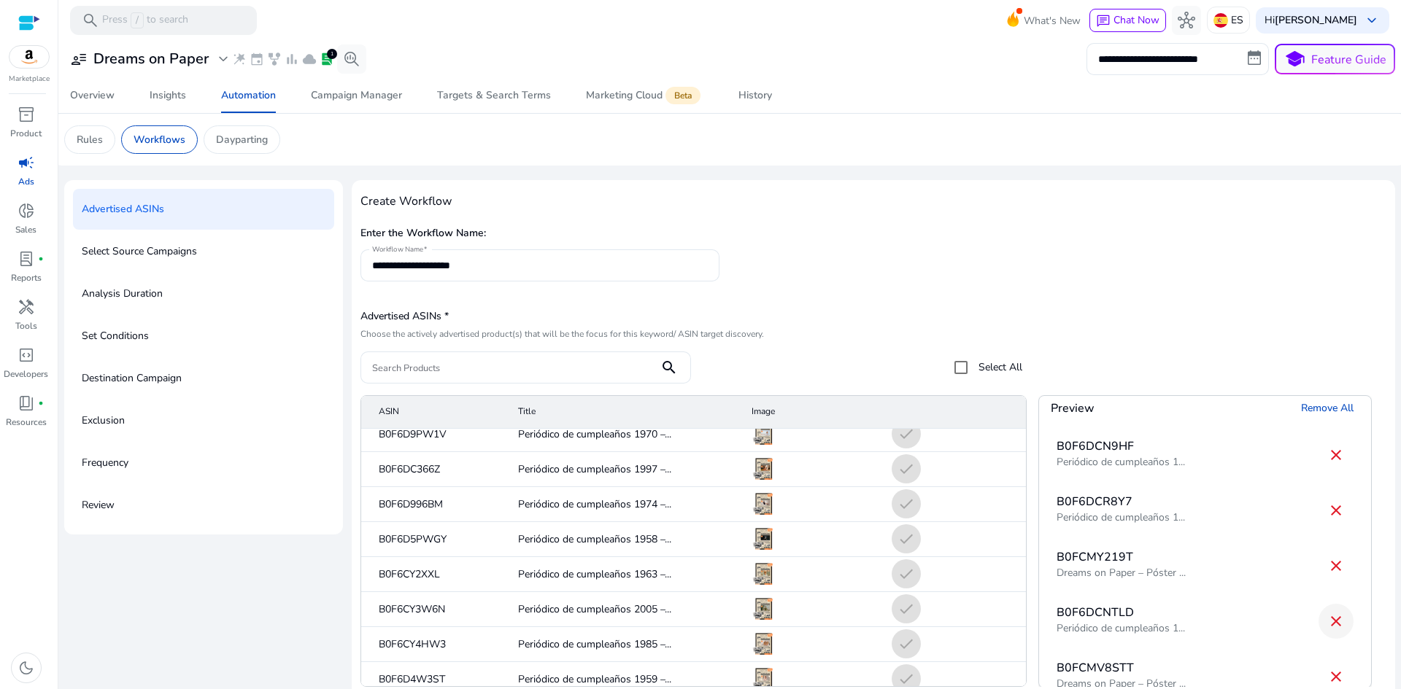
click at [1327, 564] on mat-icon "close" at bounding box center [1336, 566] width 18 height 18
click at [1327, 621] on mat-icon "close" at bounding box center [1336, 622] width 18 height 18
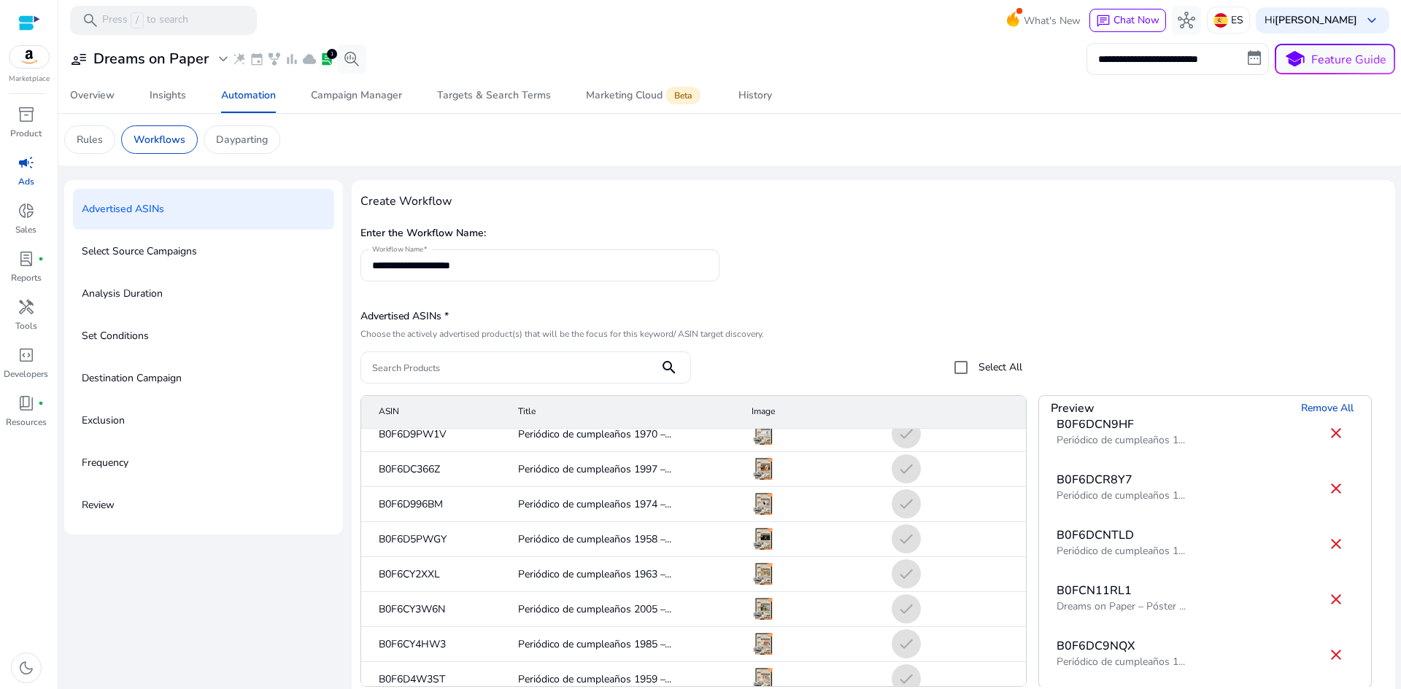
scroll to position [73, 0]
click at [1327, 549] on mat-icon "close" at bounding box center [1336, 549] width 18 height 18
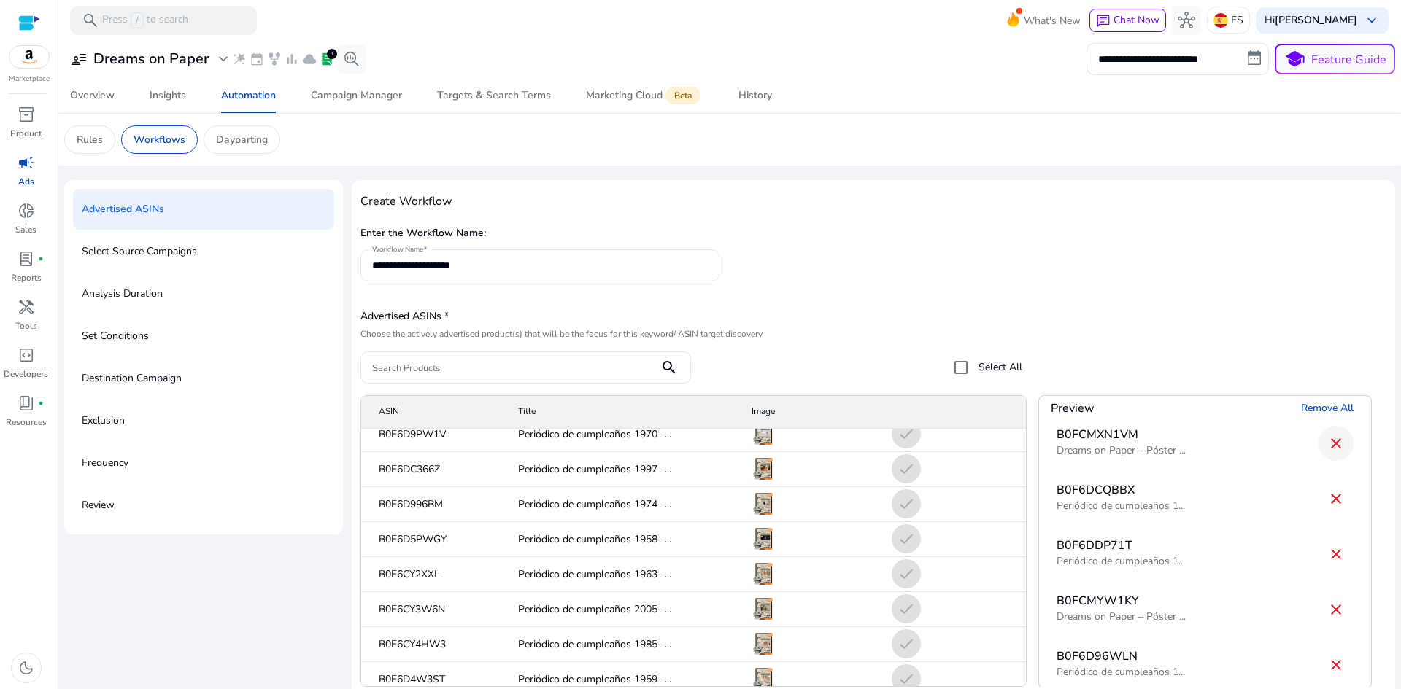
click at [1328, 440] on mat-icon "close" at bounding box center [1336, 444] width 18 height 18
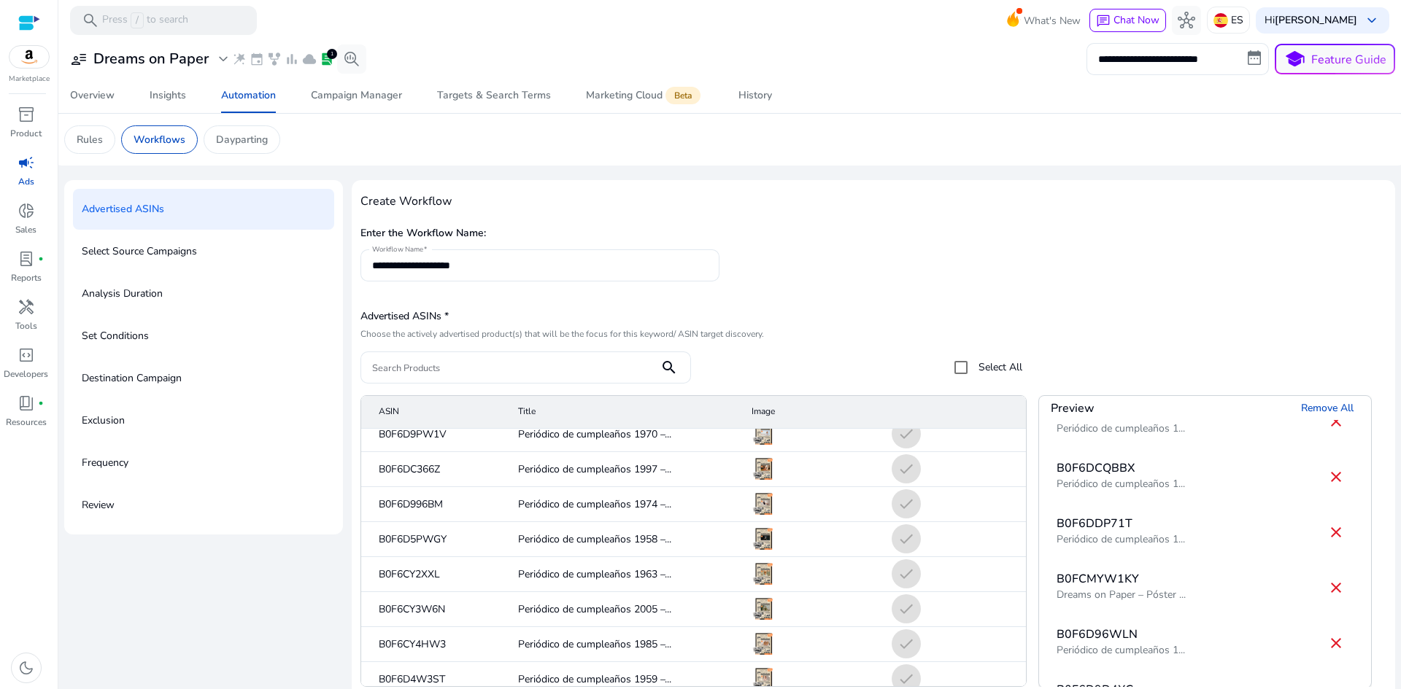
scroll to position [601, 0]
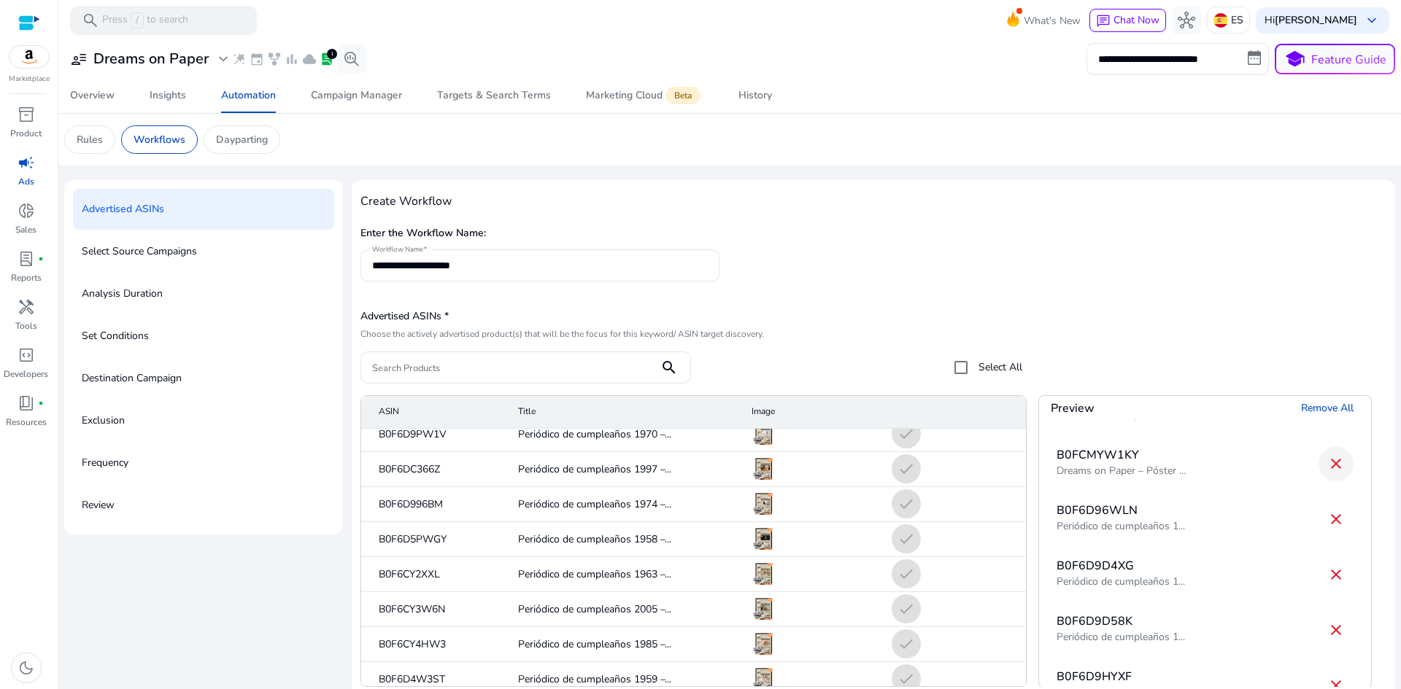
click at [1327, 466] on mat-icon "close" at bounding box center [1336, 464] width 18 height 18
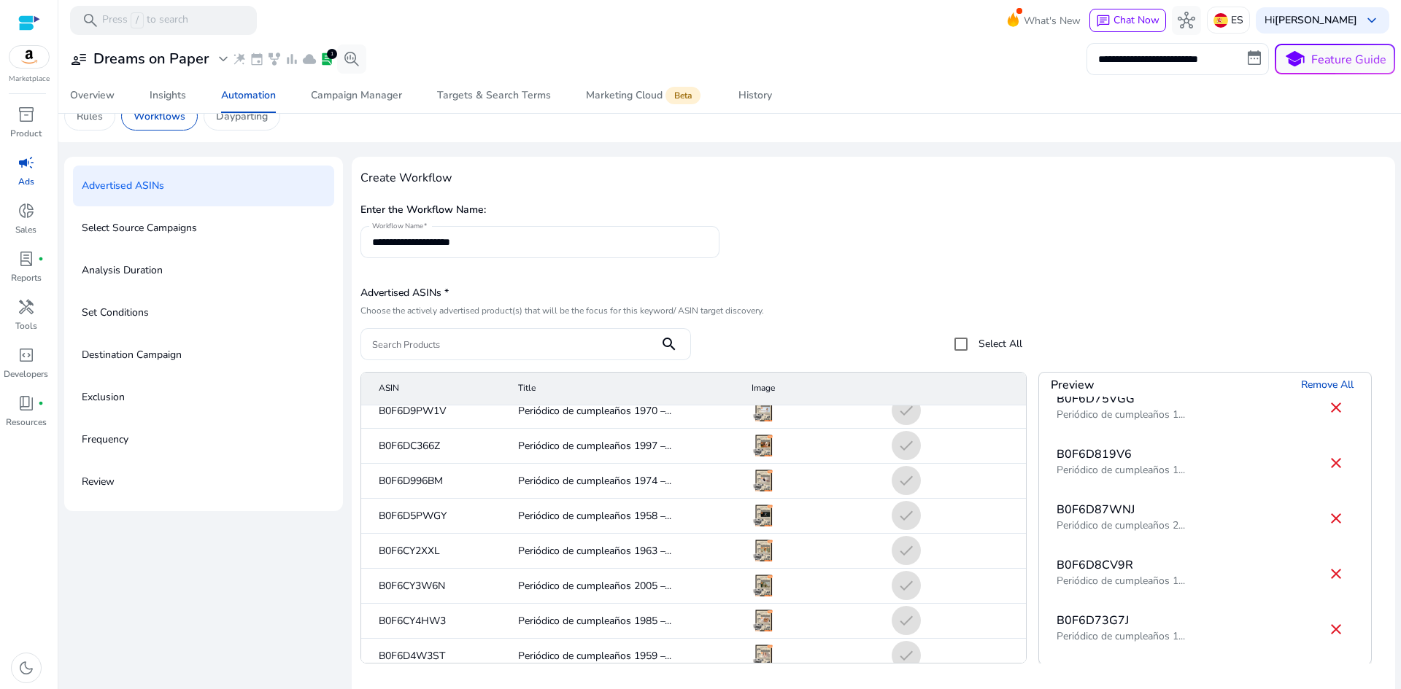
scroll to position [71, 0]
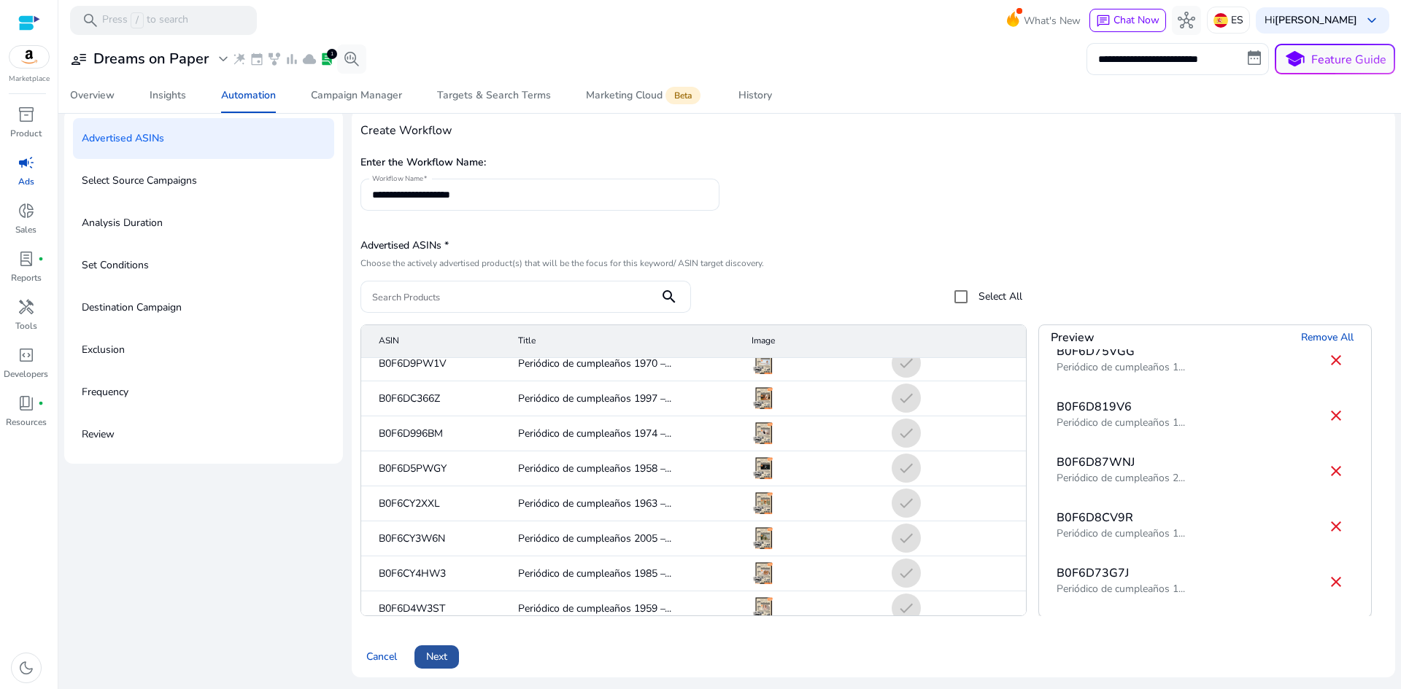
click at [438, 654] on span "Next" at bounding box center [436, 656] width 21 height 15
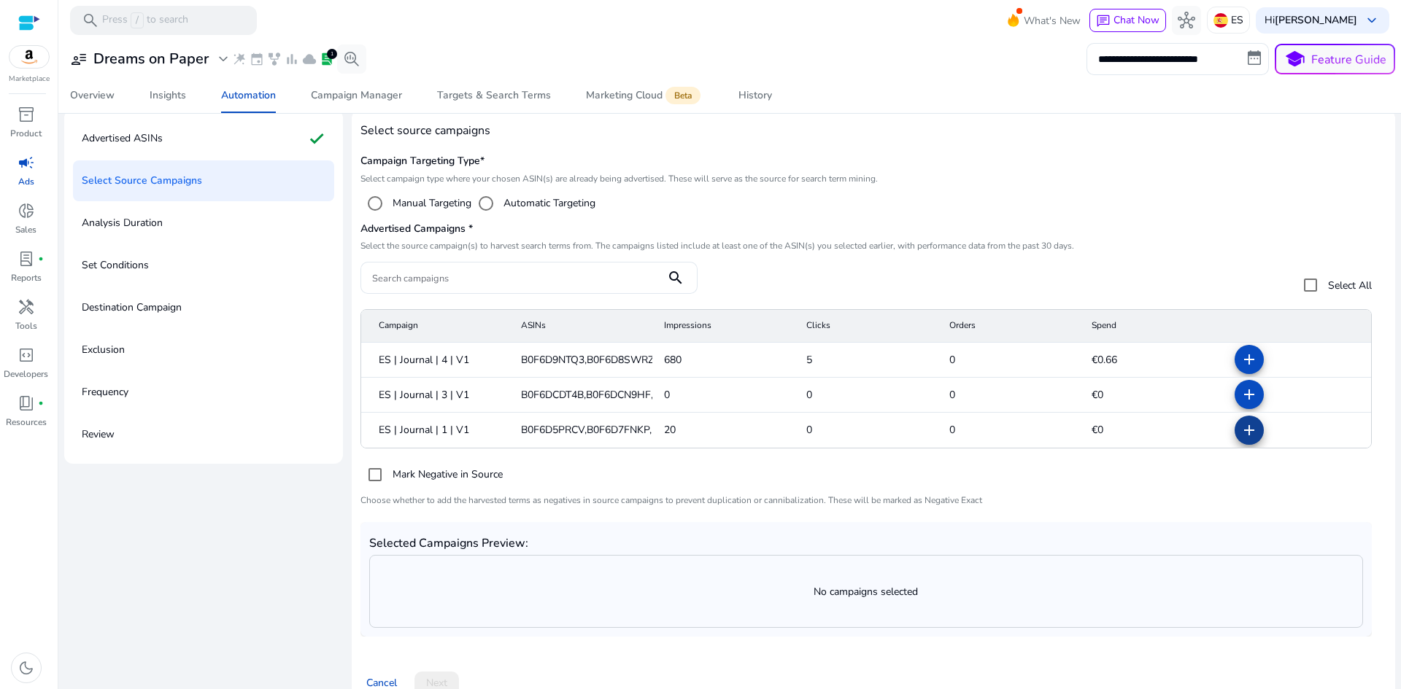
click at [1241, 433] on mat-icon "add" at bounding box center [1249, 431] width 18 height 18
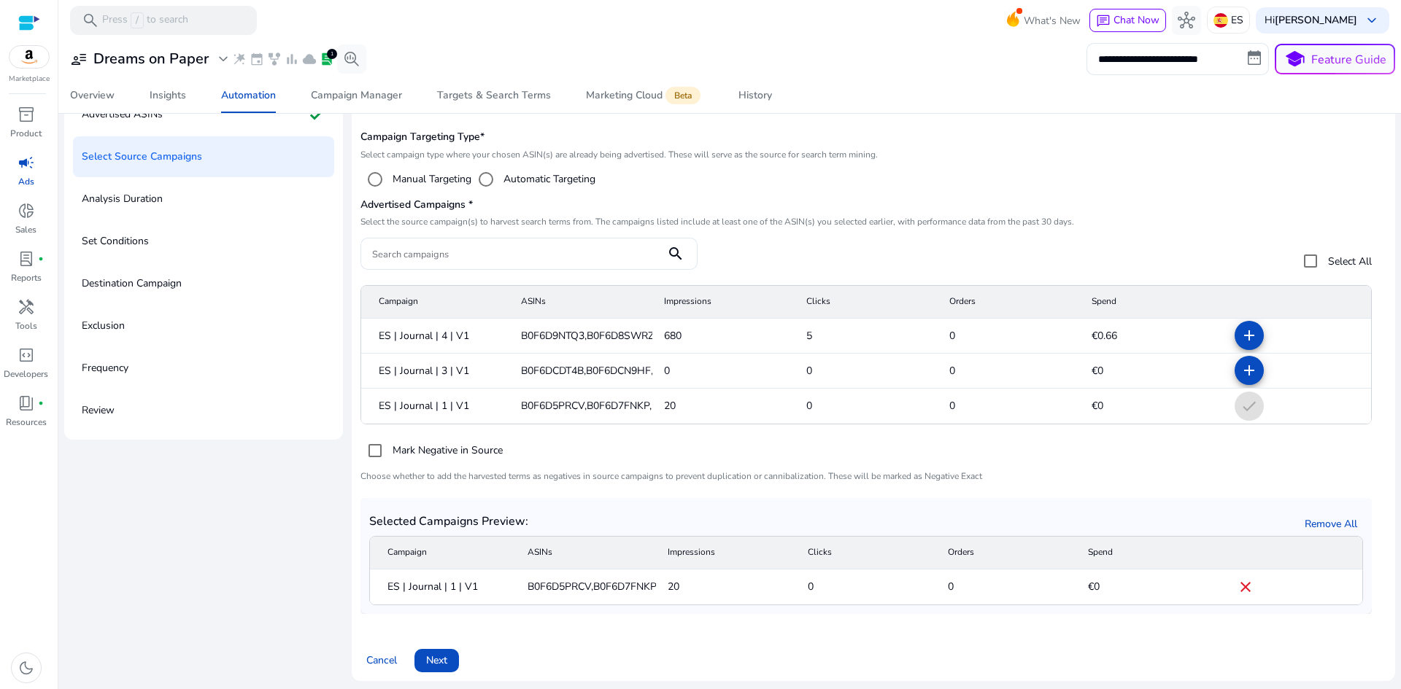
scroll to position [98, 0]
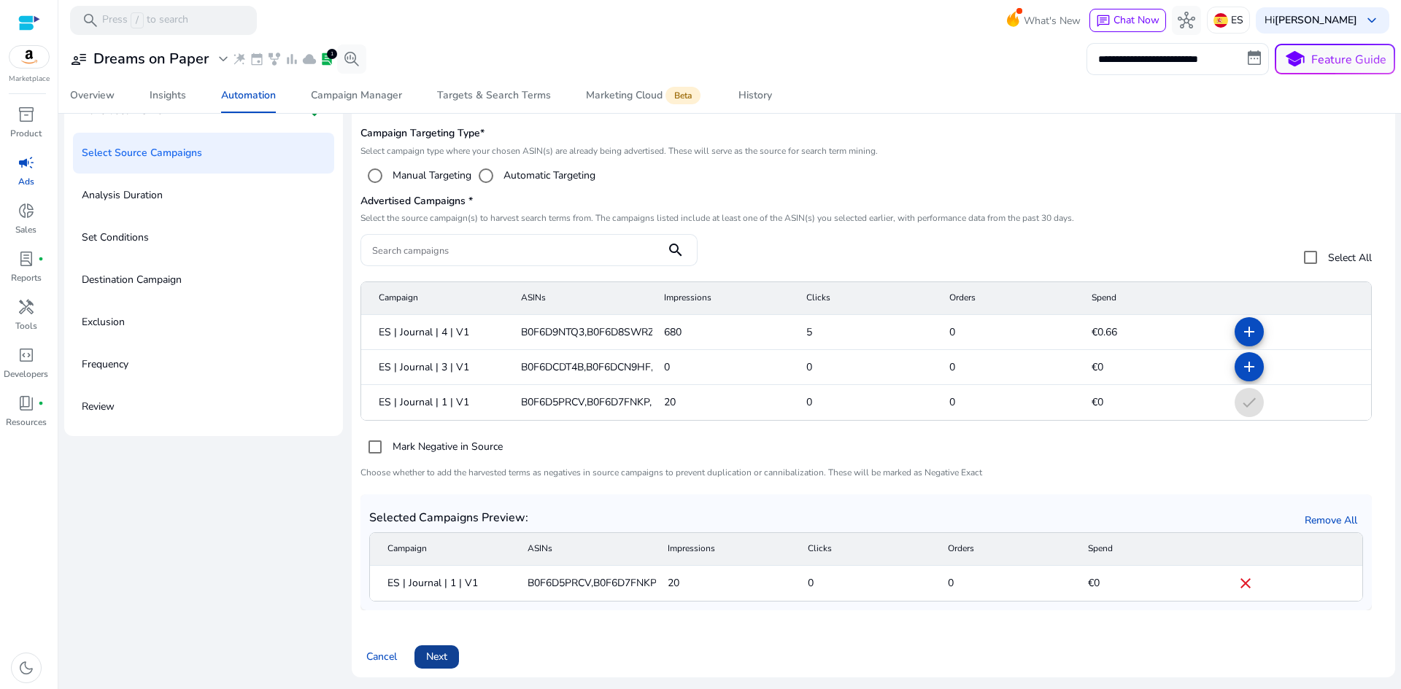
click at [442, 654] on span "Next" at bounding box center [436, 656] width 21 height 15
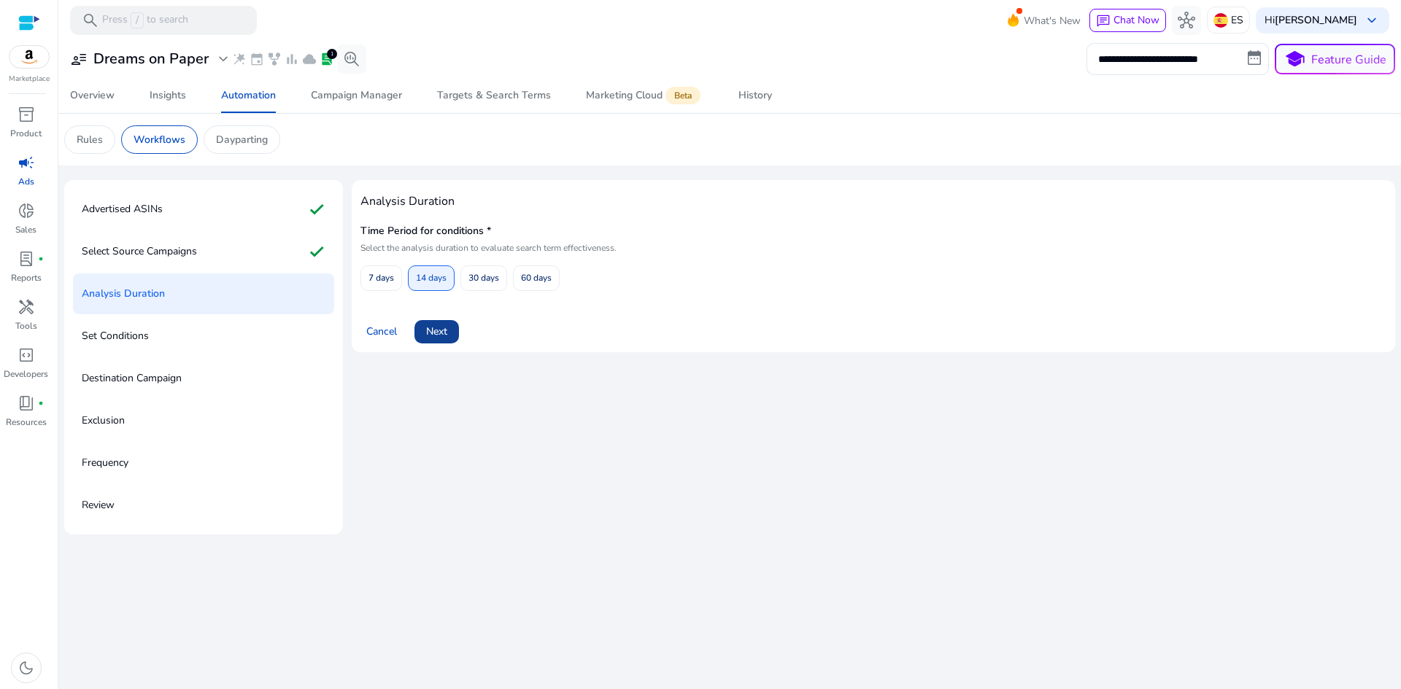
click at [430, 325] on span "Next" at bounding box center [436, 331] width 21 height 15
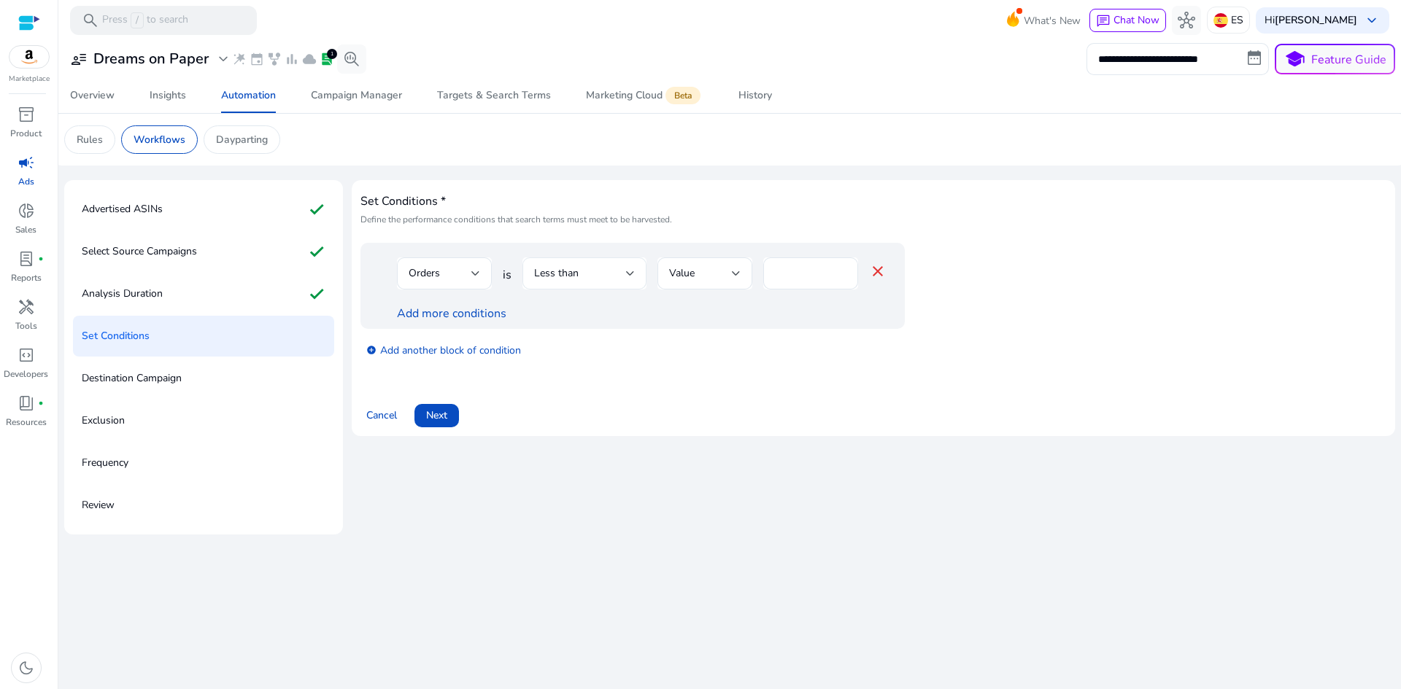
click at [597, 277] on div "Less than" at bounding box center [580, 274] width 92 height 16
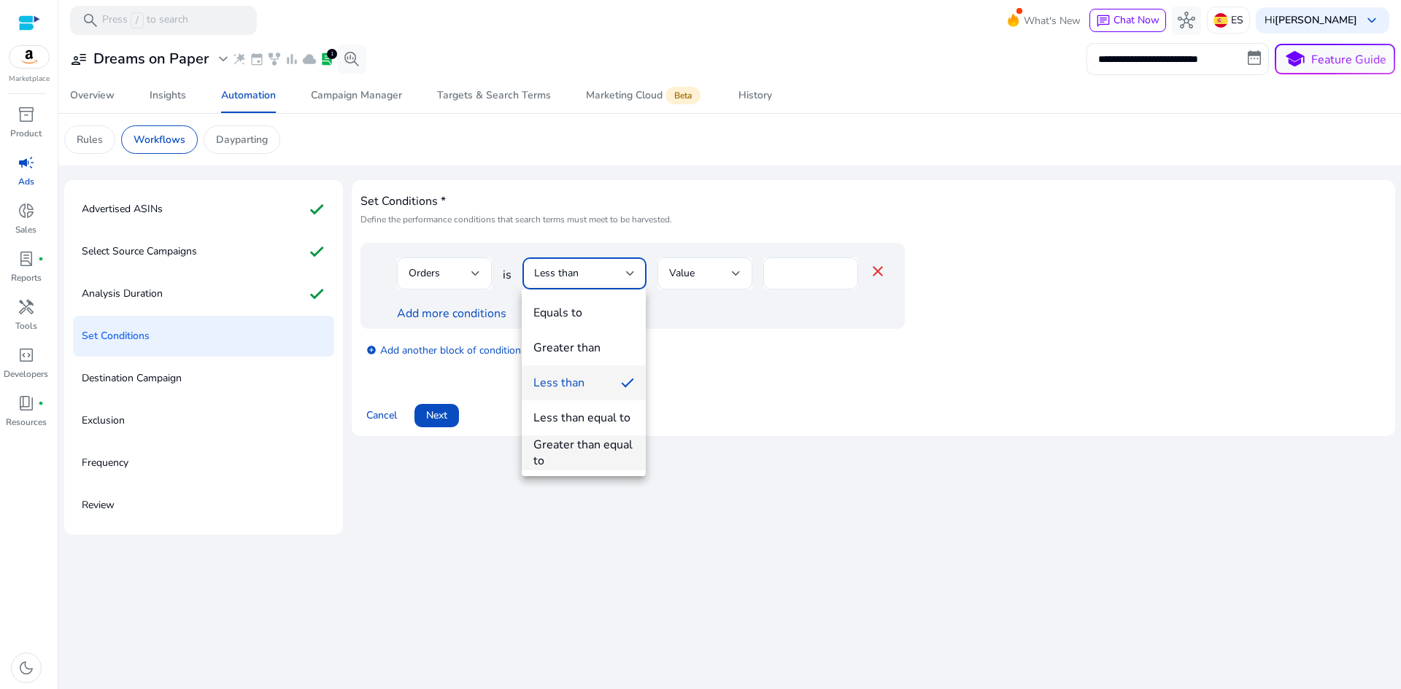
click at [589, 452] on div "Greater than equal to" at bounding box center [583, 453] width 101 height 32
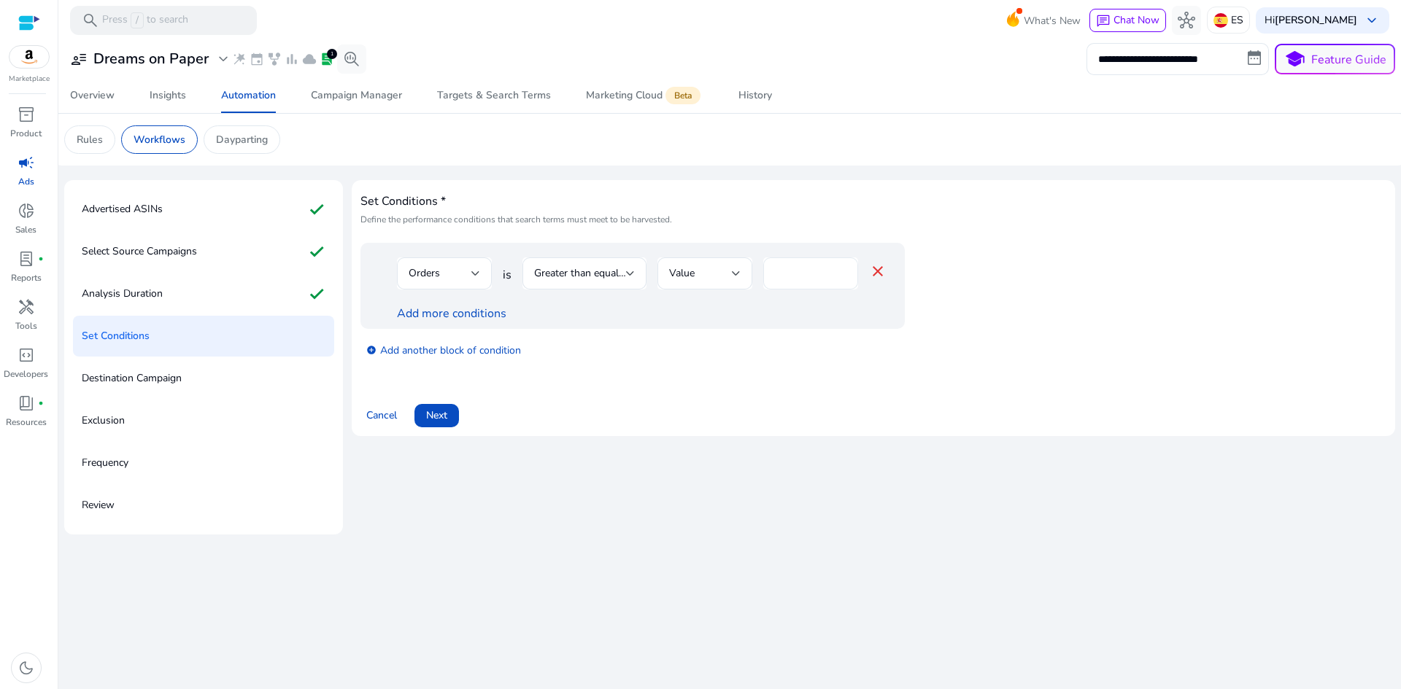
drag, startPoint x: 828, startPoint y: 265, endPoint x: 815, endPoint y: 268, distance: 13.6
click at [824, 265] on div "*" at bounding box center [810, 273] width 71 height 32
click at [769, 273] on div "*" at bounding box center [810, 273] width 95 height 32
type input "*"
click at [617, 395] on div "Cancel Next" at bounding box center [873, 409] width 1026 height 35
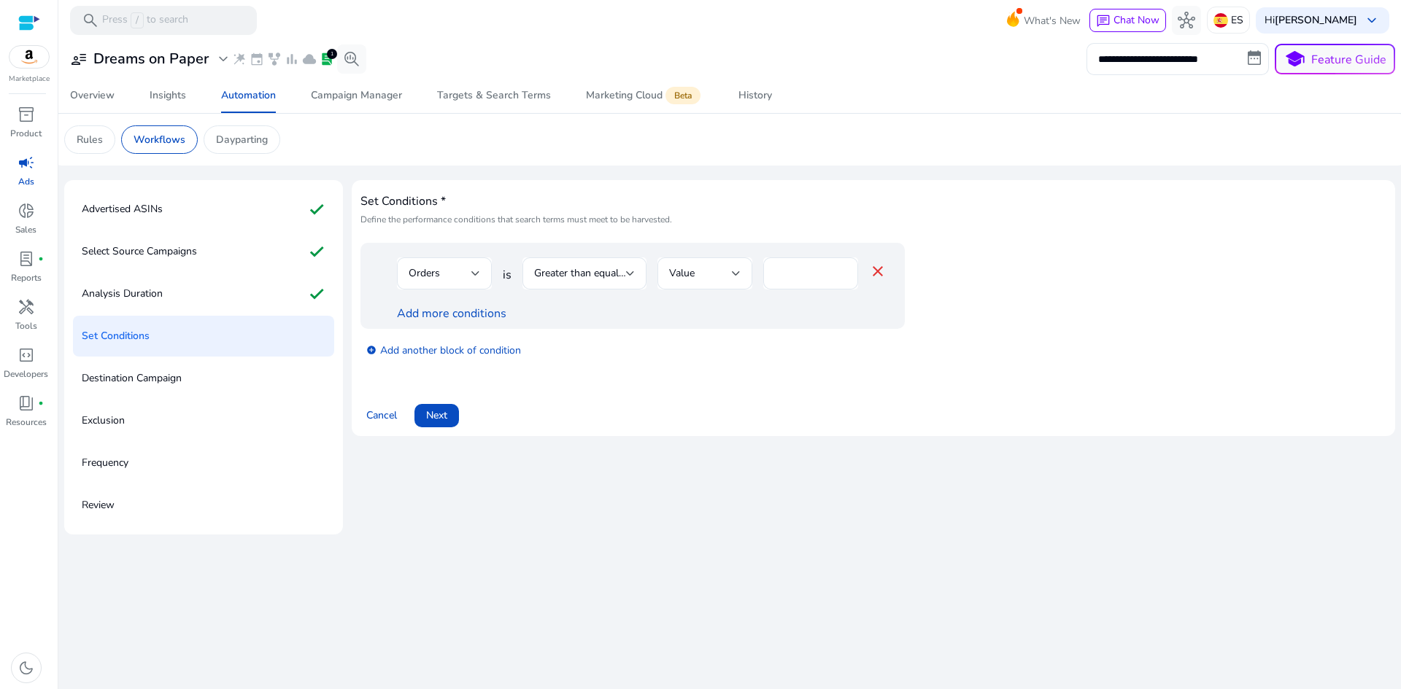
click at [471, 303] on div at bounding box center [444, 297] width 95 height 15
click at [467, 317] on link "Add more conditions" at bounding box center [451, 314] width 109 height 16
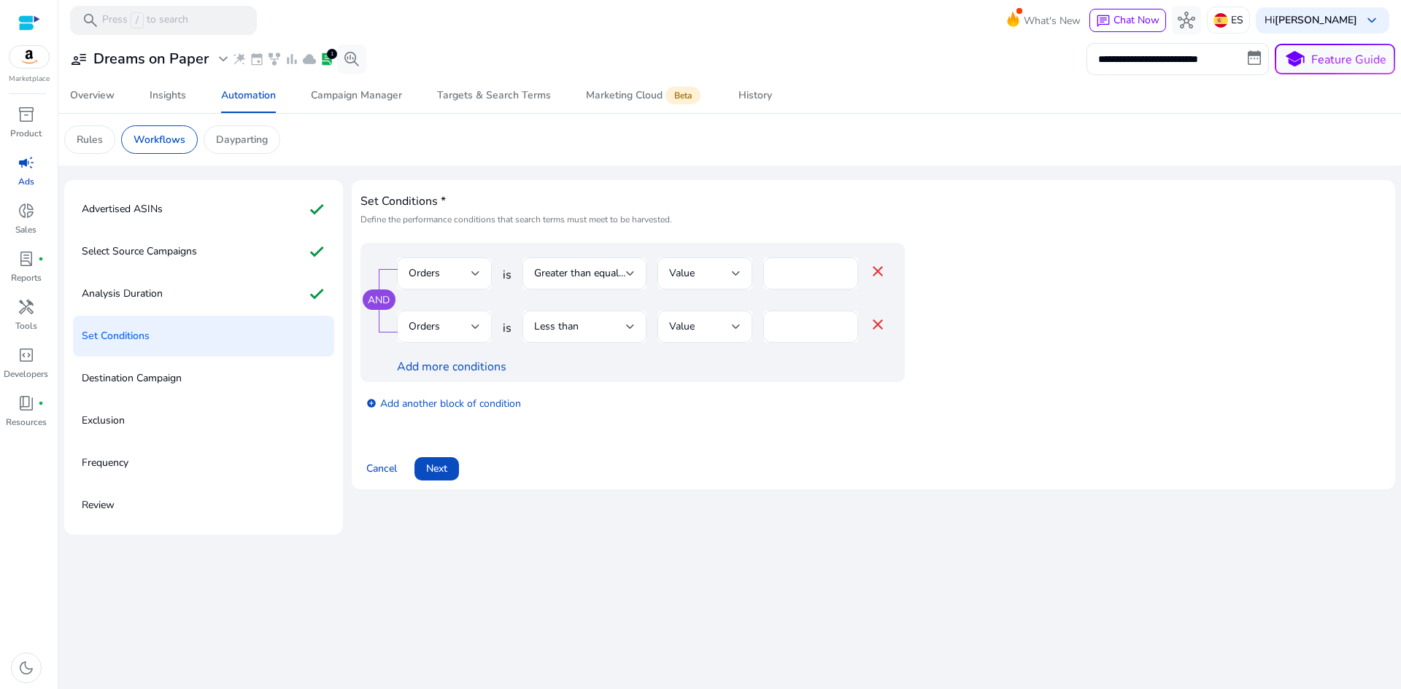
click at [457, 328] on div "Orders" at bounding box center [439, 327] width 63 height 16
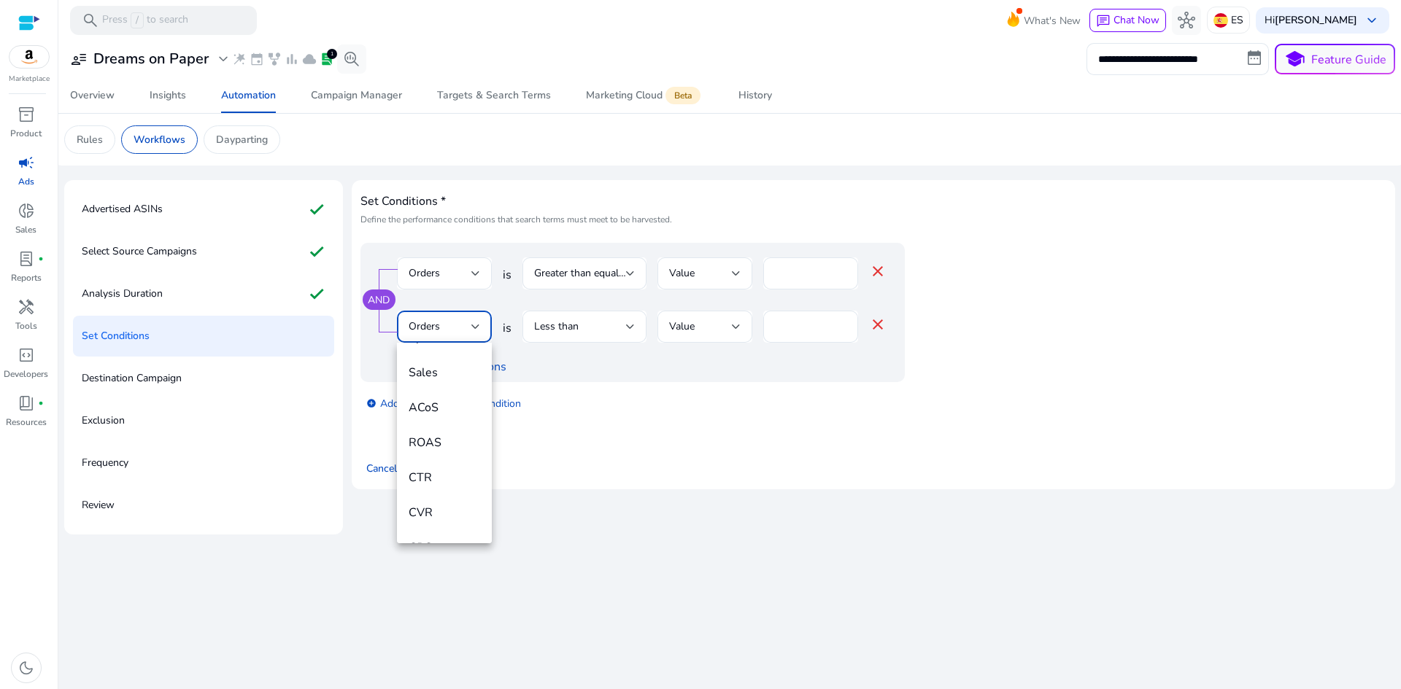
scroll to position [219, 0]
click at [456, 355] on span "ACoS" at bounding box center [443, 357] width 71 height 16
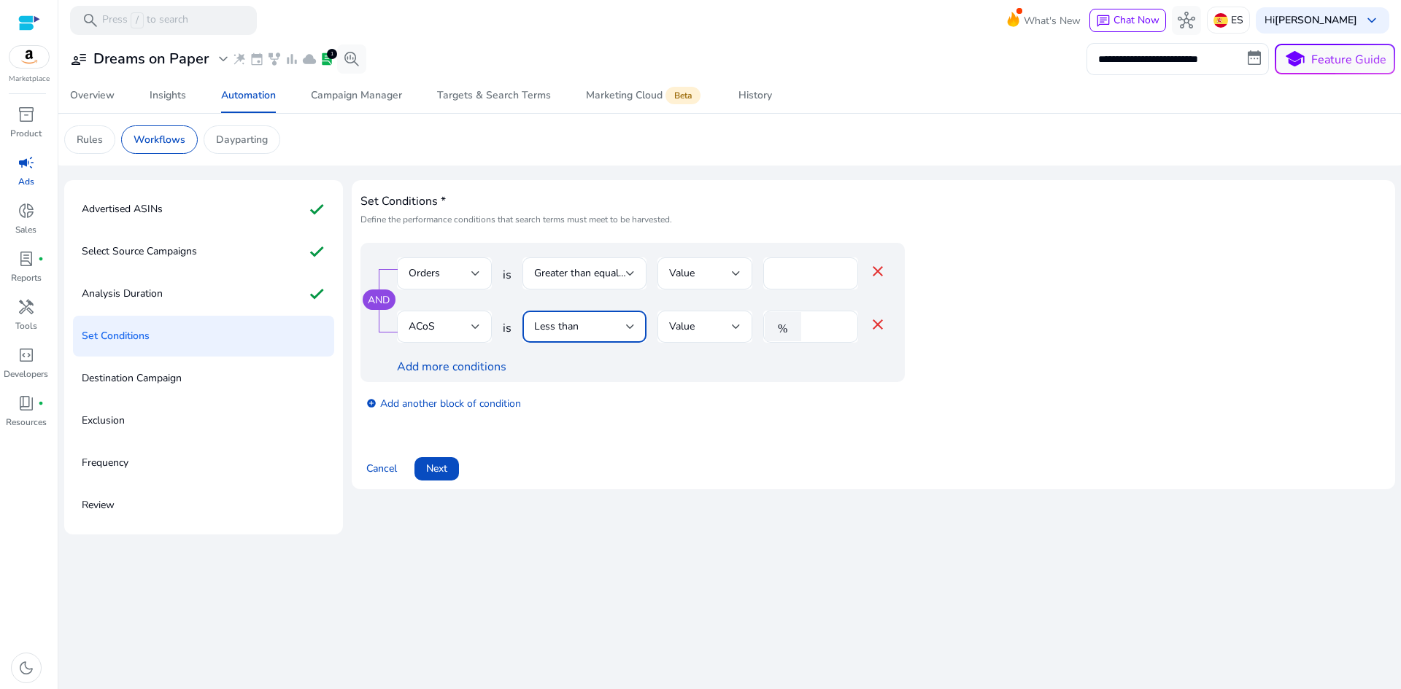
click at [630, 321] on div at bounding box center [630, 327] width 9 height 18
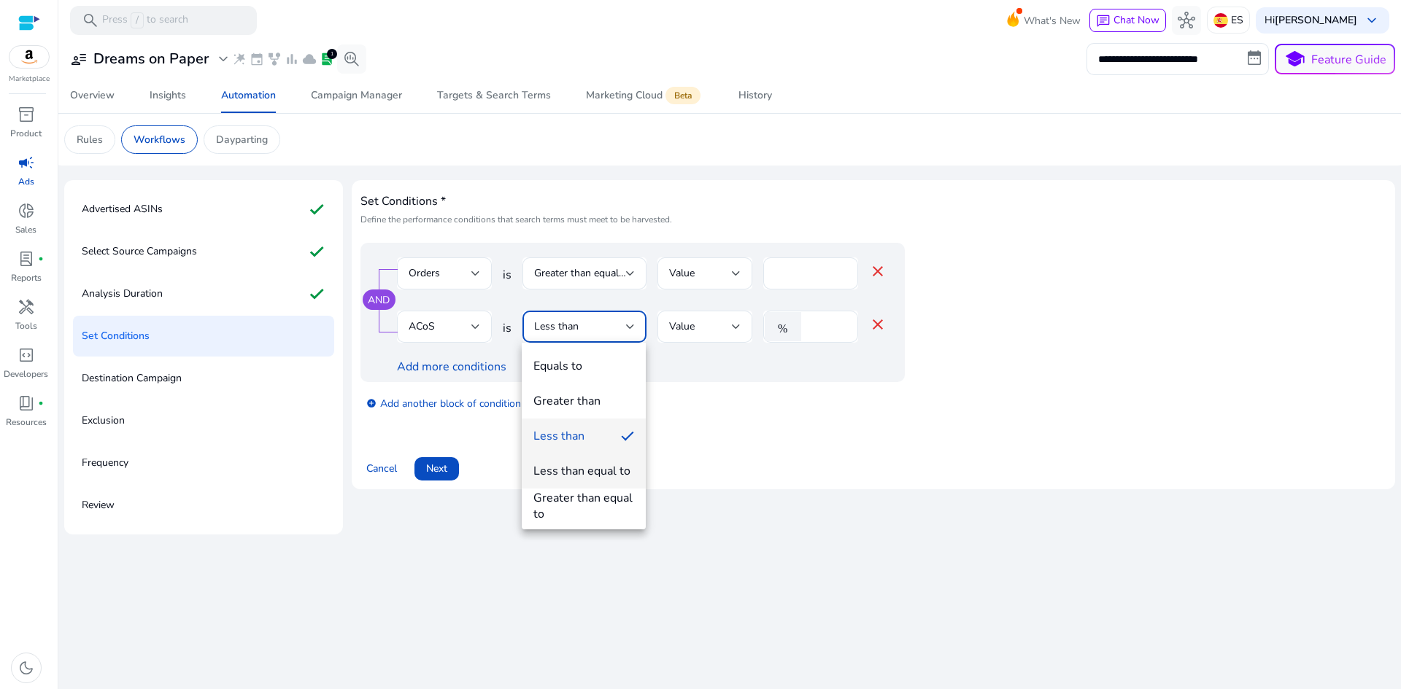
click at [598, 471] on div "Less than equal to" at bounding box center [581, 471] width 97 height 16
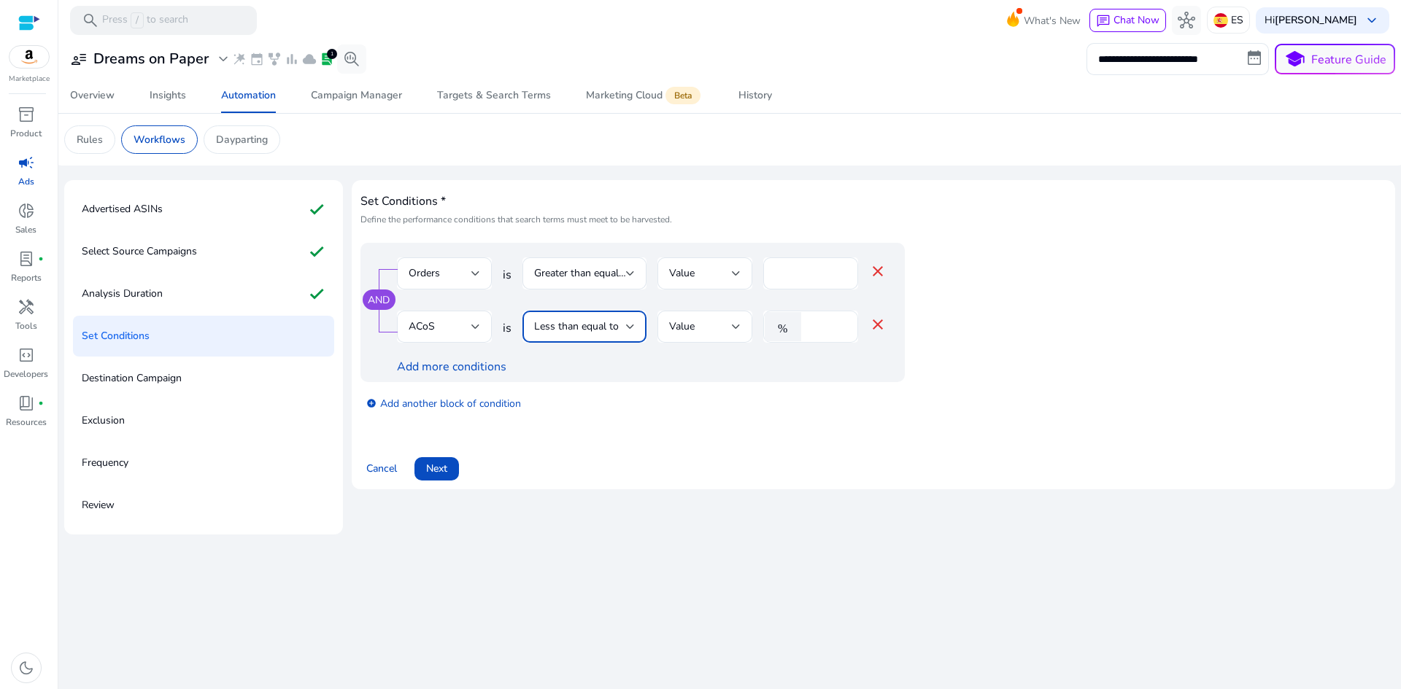
drag, startPoint x: 832, startPoint y: 325, endPoint x: 795, endPoint y: 328, distance: 37.3
click at [795, 328] on div "% *" at bounding box center [804, 327] width 83 height 32
type input "**"
click at [672, 411] on div "add_circle Add another block of condition" at bounding box center [661, 402] width 603 height 41
click at [446, 470] on span "Next" at bounding box center [436, 468] width 21 height 15
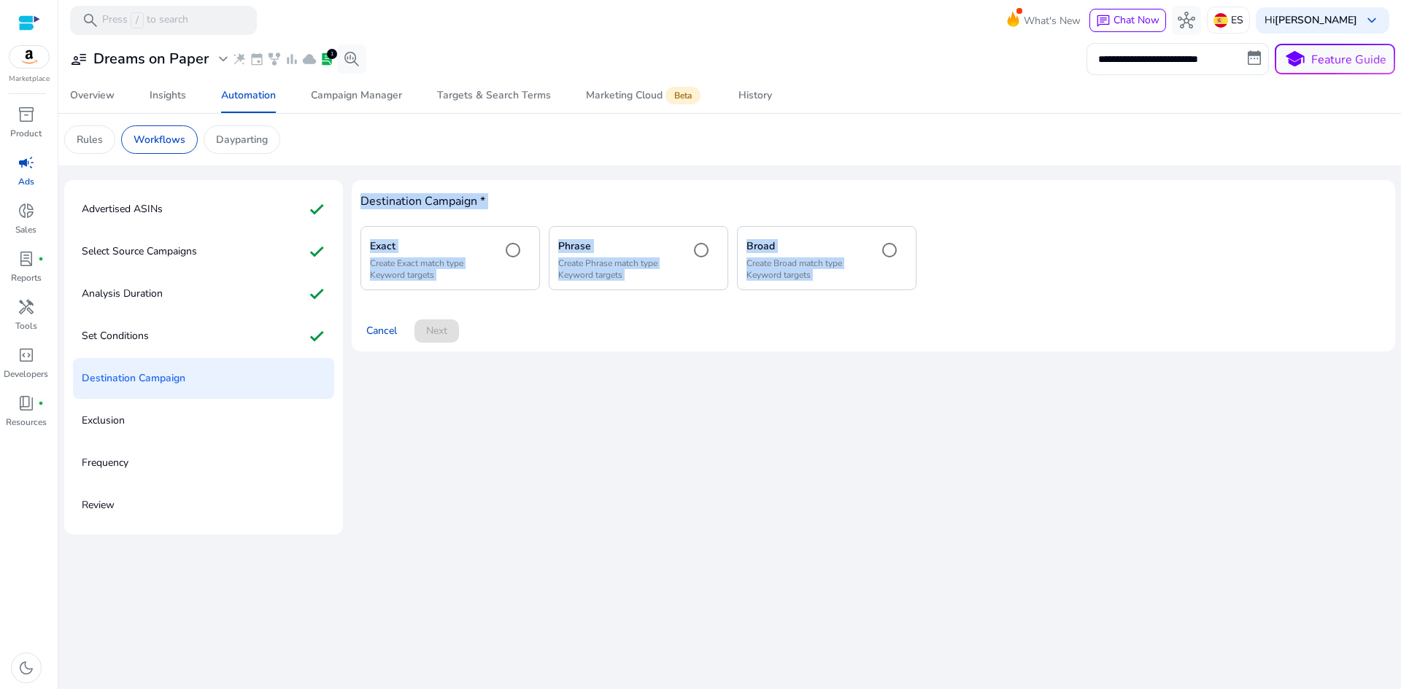
drag, startPoint x: 357, startPoint y: 195, endPoint x: 698, endPoint y: 452, distance: 426.6
click at [668, 438] on div "Destination Campaign * Exact Create Exact match type Keyword targets Phrase Cre…" at bounding box center [873, 357] width 1043 height 355
copy body "Destination Campaign * Exact Create Exact match type Keyword targets Phrase Cre…"
click at [734, 454] on div "Destination Campaign * Exact Create Exact match type Keyword targets Phrase Cre…" at bounding box center [873, 357] width 1043 height 355
drag, startPoint x: 393, startPoint y: 206, endPoint x: 627, endPoint y: 428, distance: 322.0
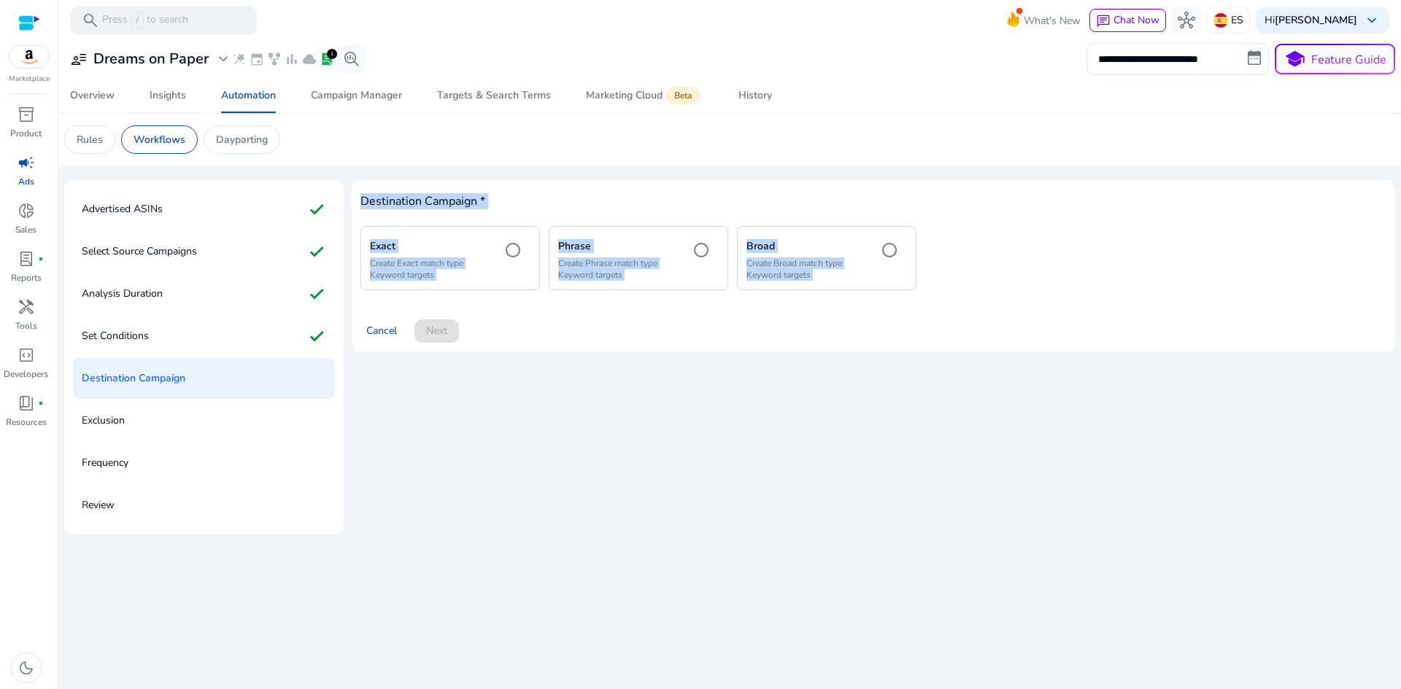
click at [627, 428] on div "Destination Campaign * Exact Create Exact match type Keyword targets Phrase Cre…" at bounding box center [873, 357] width 1043 height 355
copy body "Destination Campaign * Exact Create Exact match type Keyword targets Phrase Cre…"
click at [825, 320] on div "Cancel Next" at bounding box center [873, 325] width 1026 height 35
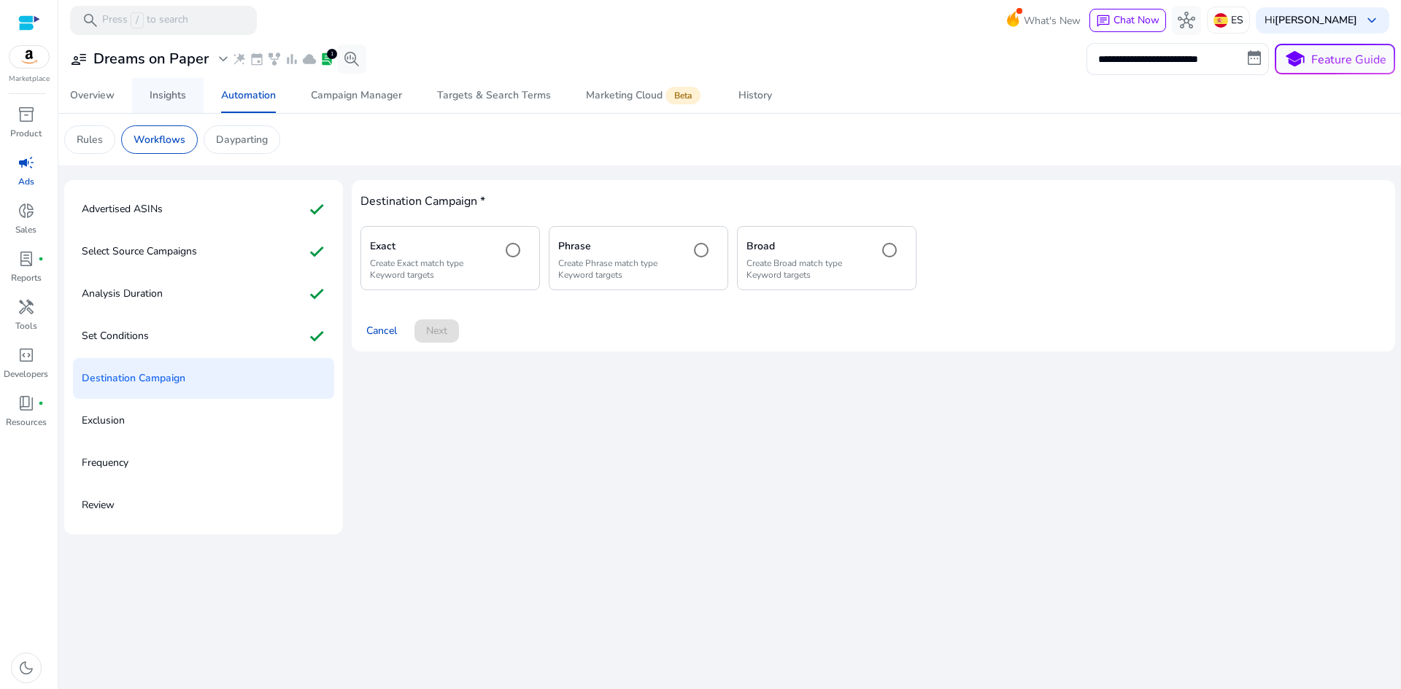
click at [190, 99] on link "Insights" at bounding box center [167, 95] width 71 height 35
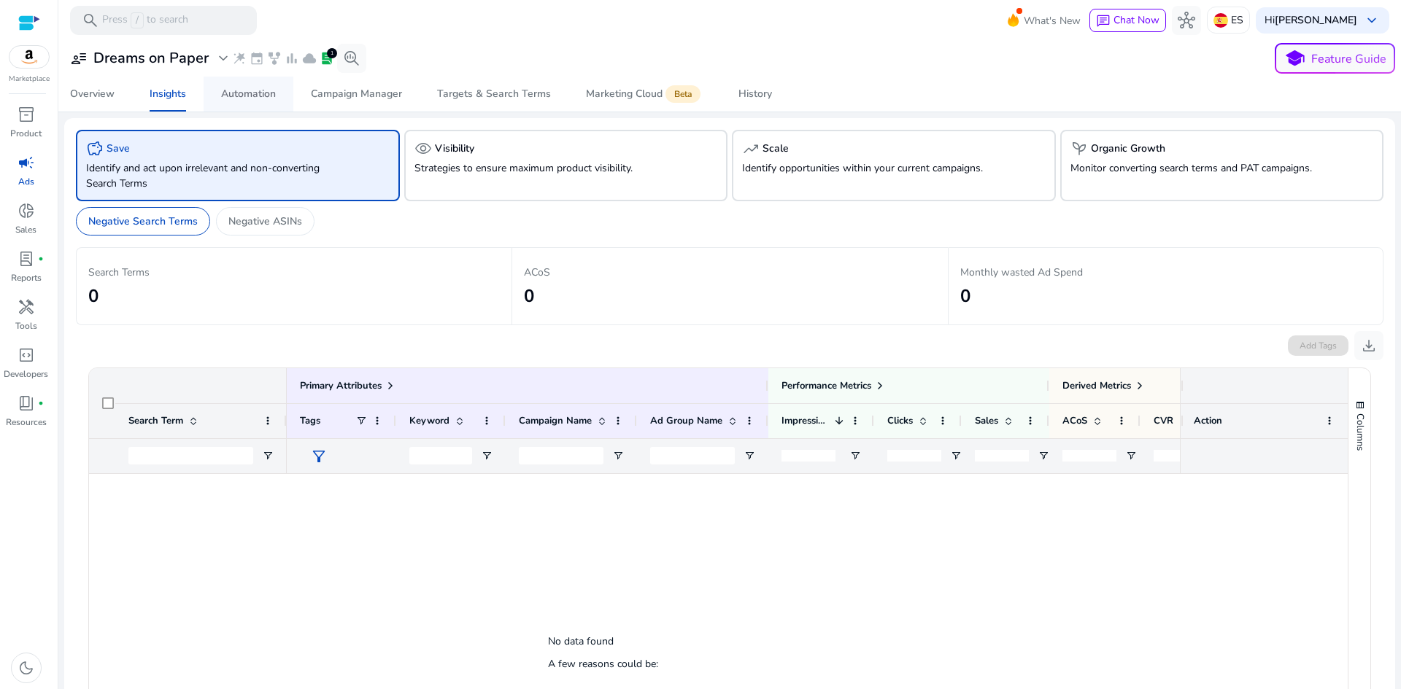
click at [236, 89] on div "Automation" at bounding box center [248, 94] width 55 height 10
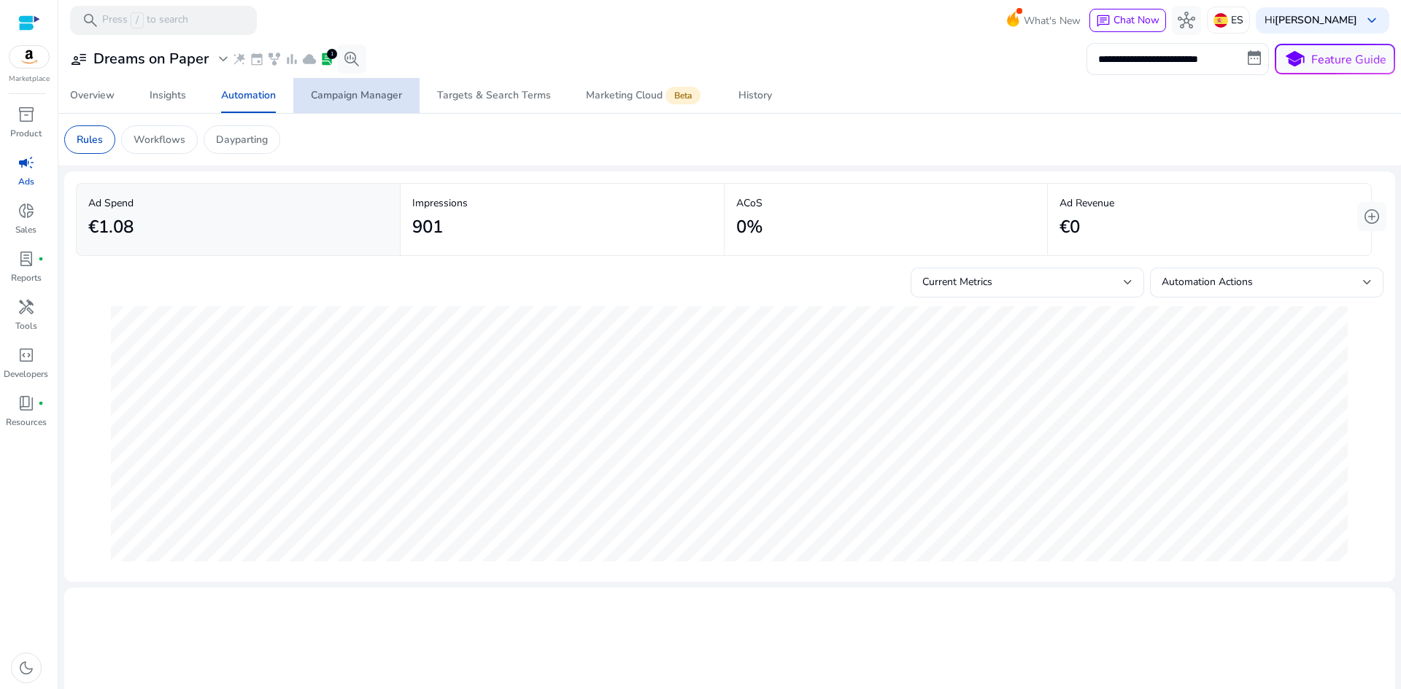
click at [366, 96] on div "Campaign Manager" at bounding box center [356, 95] width 91 height 10
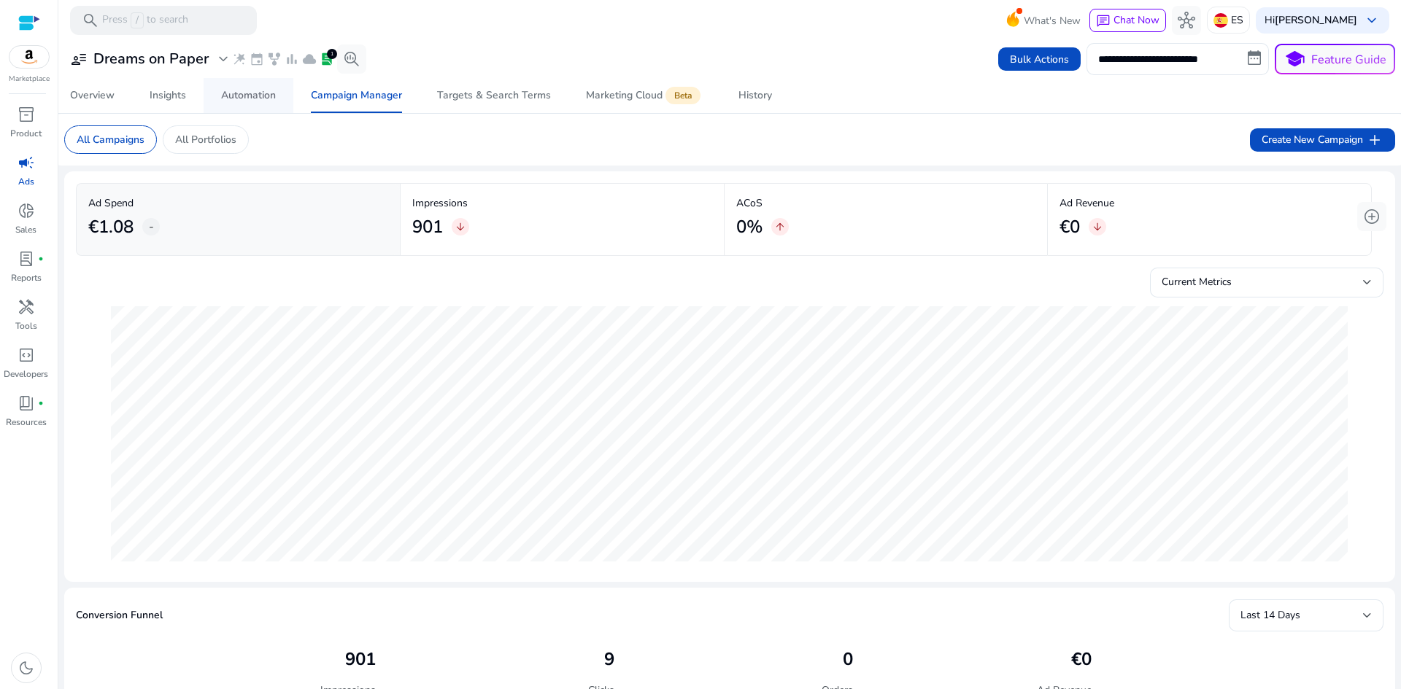
click at [255, 98] on div "Automation" at bounding box center [248, 95] width 55 height 10
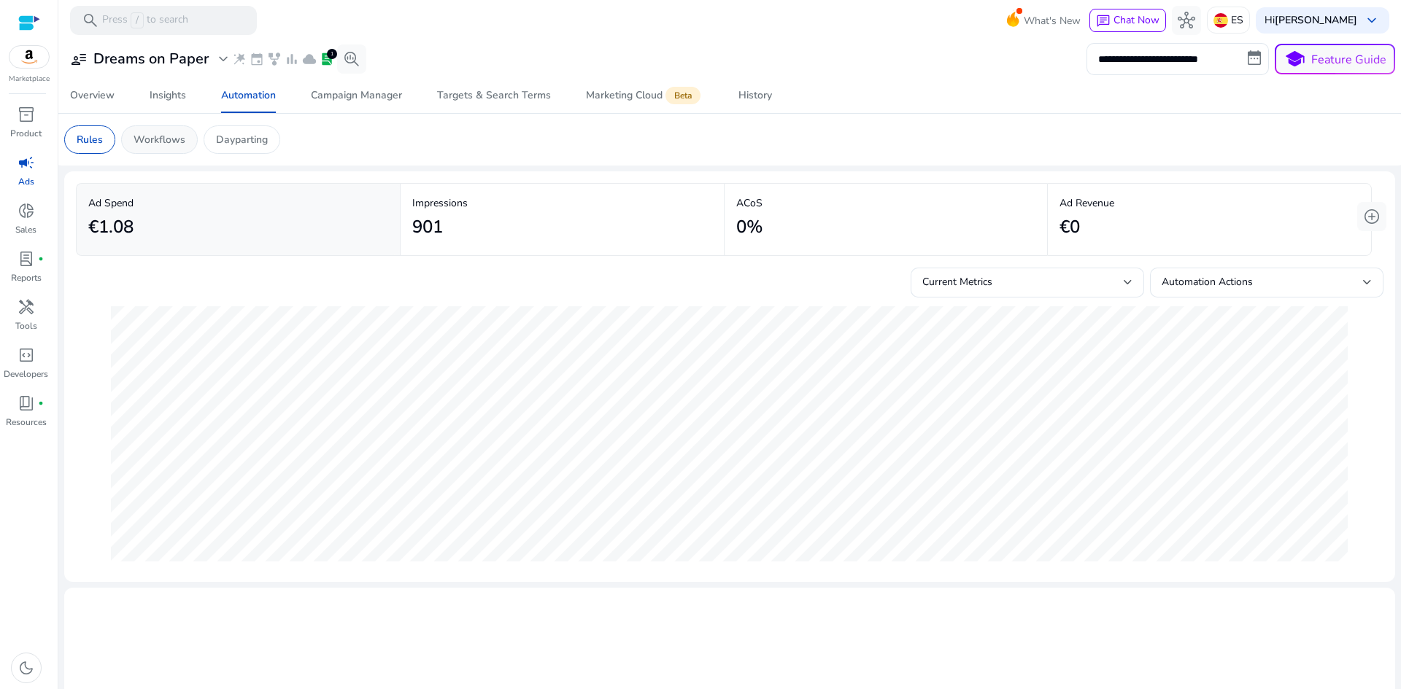
click at [164, 139] on p "Workflows" at bounding box center [159, 139] width 52 height 15
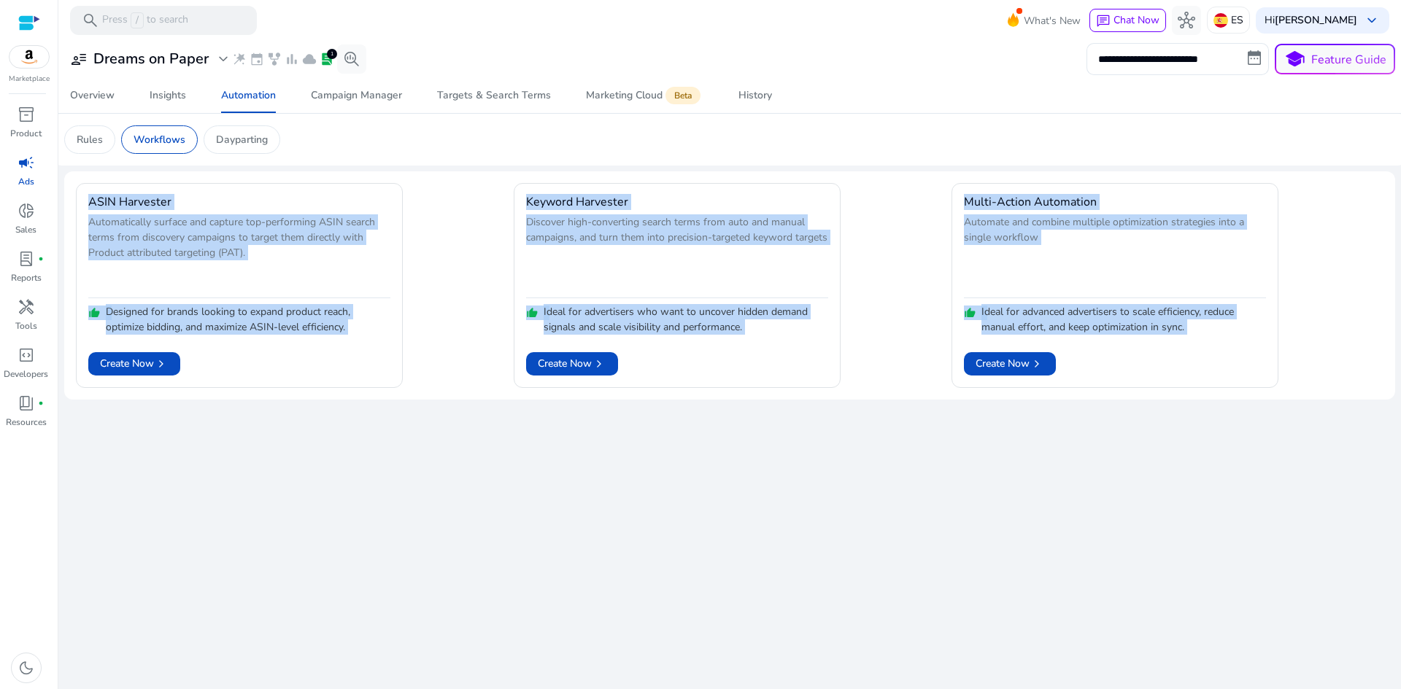
drag, startPoint x: 90, startPoint y: 201, endPoint x: 1199, endPoint y: 426, distance: 1131.3
click at [1199, 426] on div "**********" at bounding box center [729, 364] width 1331 height 649
copy body "ASIN Harvester Automatically surface and capture top-performing ASIN search ter…"
click at [402, 577] on div "**********" at bounding box center [729, 364] width 1331 height 649
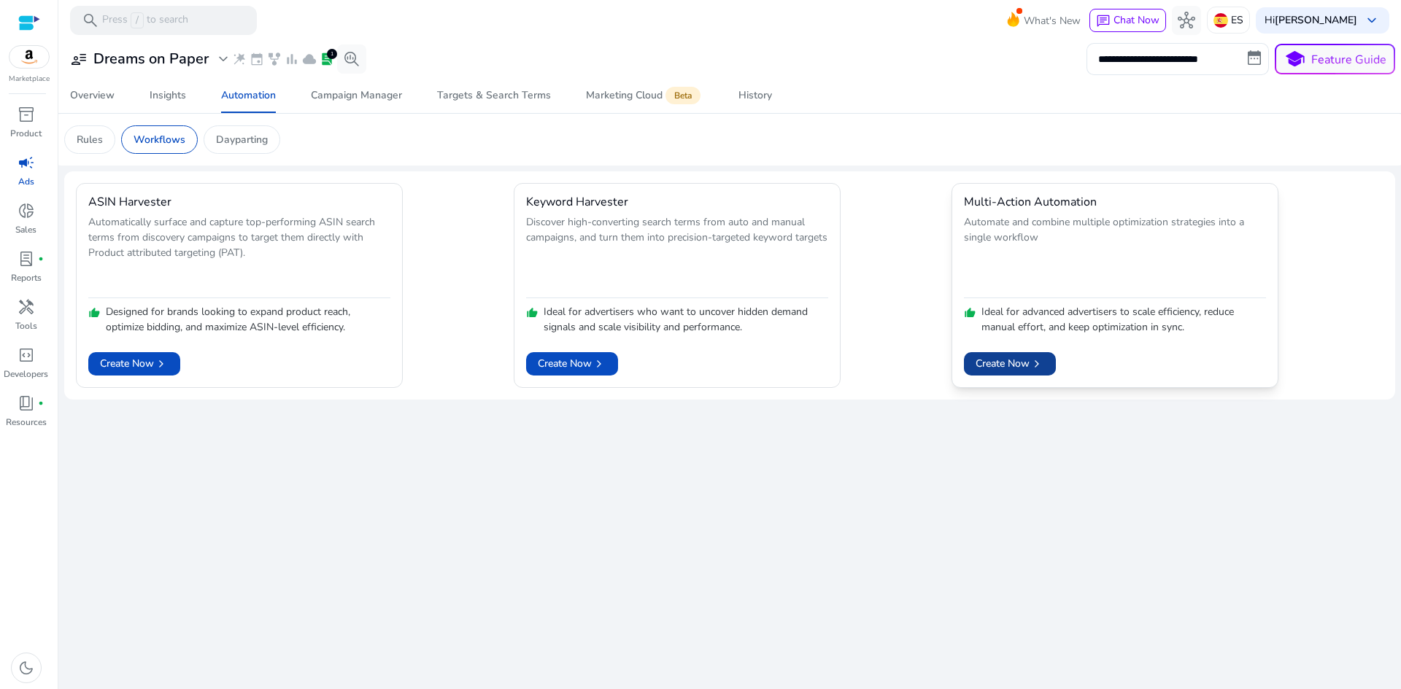
click at [1026, 362] on span "Create Now chevron_right" at bounding box center [1009, 363] width 69 height 15
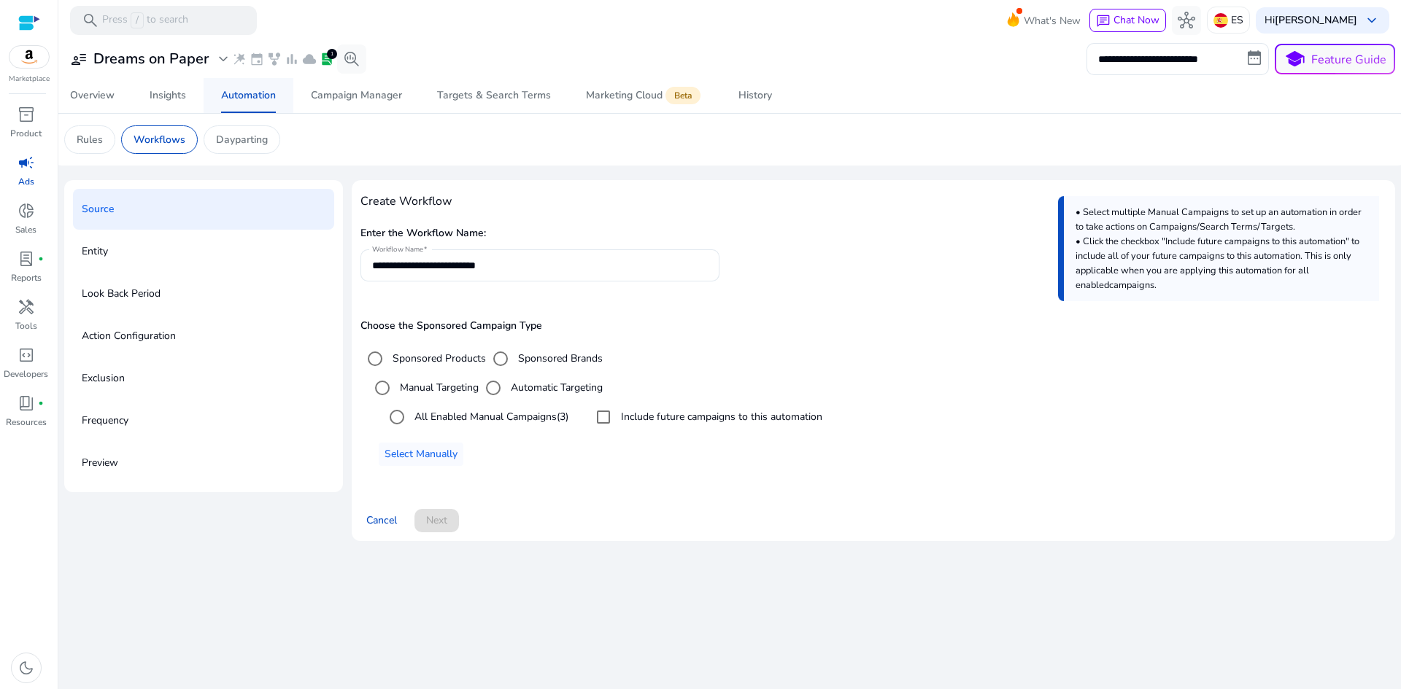
click at [255, 90] on div "Automation" at bounding box center [248, 95] width 55 height 10
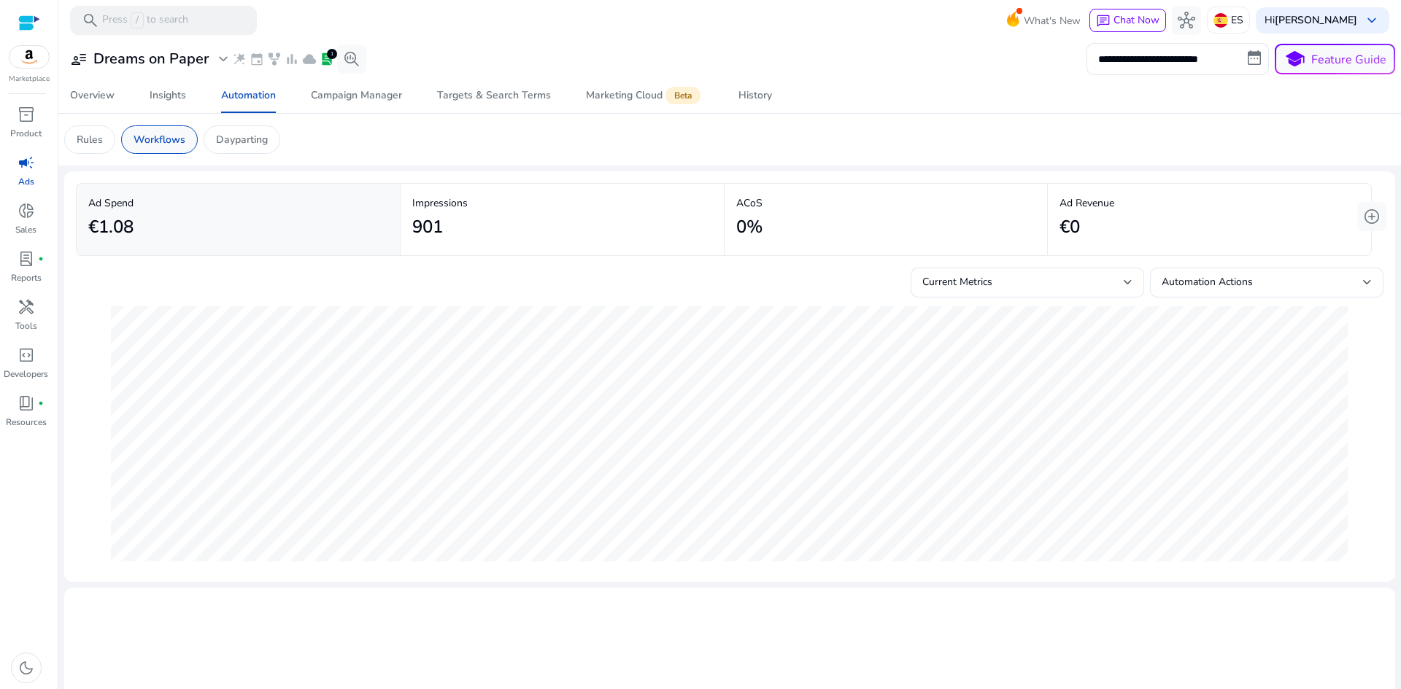
click at [177, 143] on p "Workflows" at bounding box center [159, 139] width 52 height 15
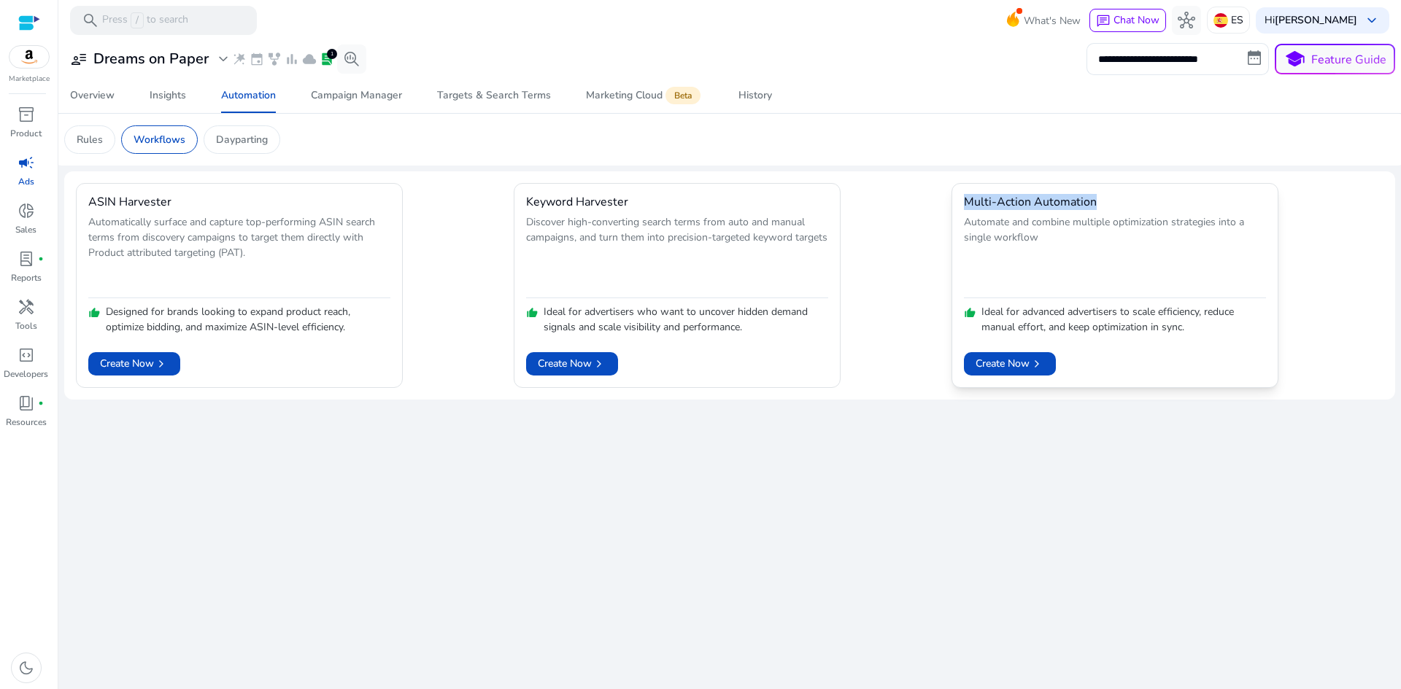
drag, startPoint x: 1062, startPoint y: 204, endPoint x: 964, endPoint y: 211, distance: 98.7
click at [964, 211] on mat-card "Multi-Action Automation Automate and combine multiple optimization strategies i…" at bounding box center [1114, 285] width 327 height 205
copy h4 "Multi-Action Automation"
drag, startPoint x: 1398, startPoint y: 432, endPoint x: 1002, endPoint y: 361, distance: 402.4
click at [1002, 361] on span "Create Now chevron_right" at bounding box center [1009, 363] width 69 height 15
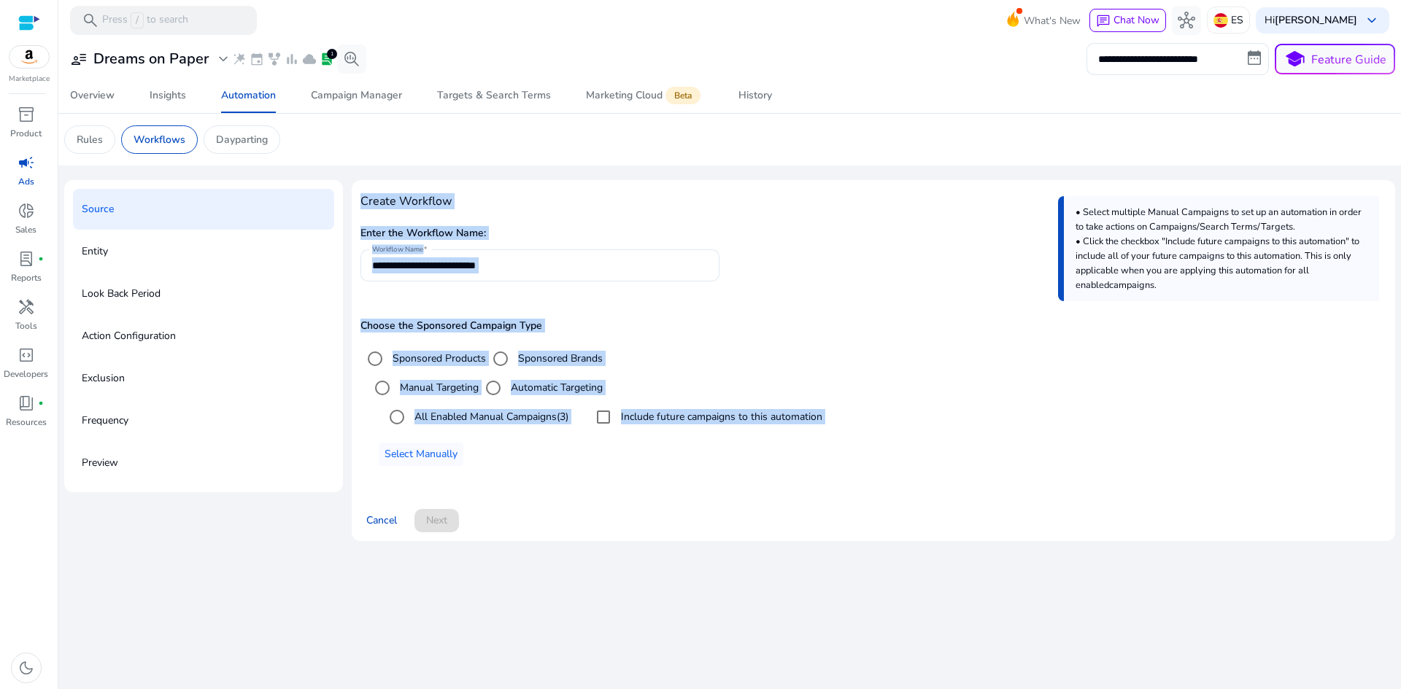
drag, startPoint x: 353, startPoint y: 198, endPoint x: 690, endPoint y: 484, distance: 442.0
click at [690, 484] on div "**********" at bounding box center [873, 360] width 1043 height 361
copy div "Create Workflow Enter the Workflow Name: Workflow Name Choose the Sponsored Cam…"
click at [468, 228] on h5 "Enter the Workflow Name:" at bounding box center [873, 234] width 1026 height 12
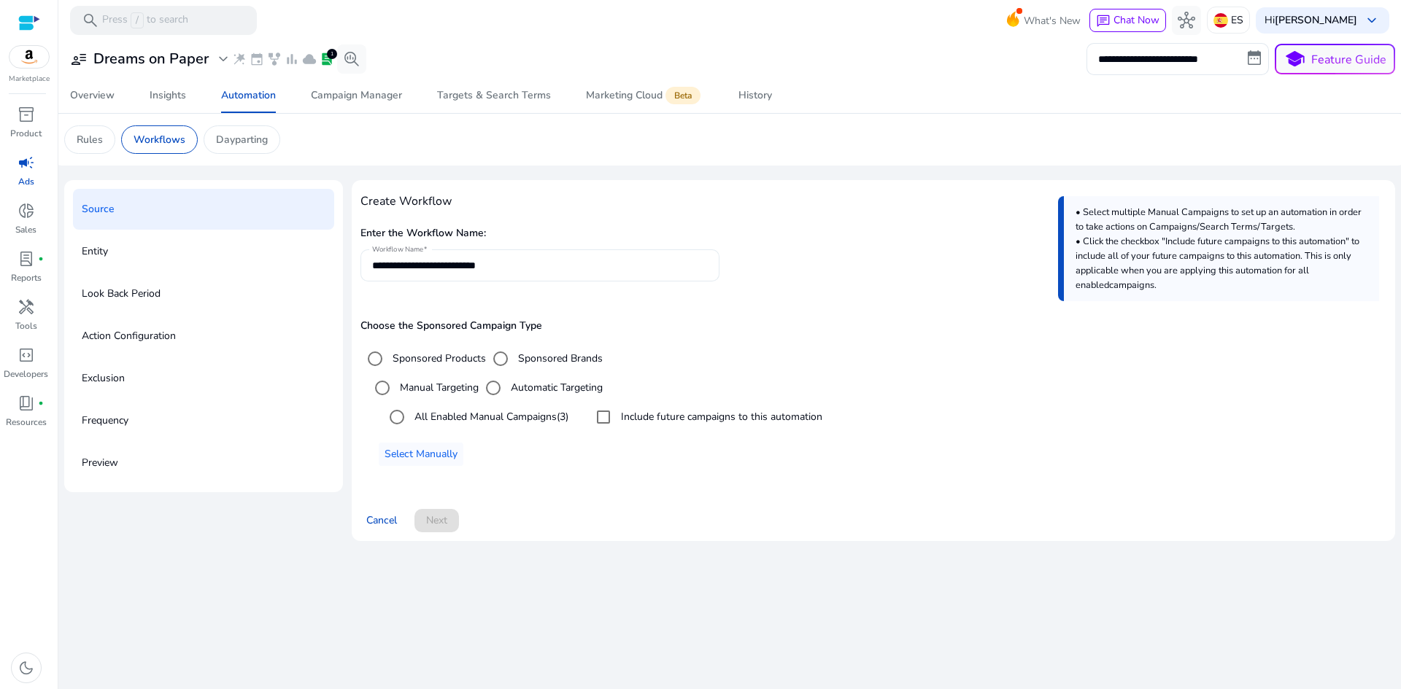
click at [462, 266] on input "**********" at bounding box center [540, 265] width 336 height 16
drag, startPoint x: 524, startPoint y: 260, endPoint x: 274, endPoint y: 255, distance: 250.3
click at [274, 255] on div "**********" at bounding box center [729, 366] width 1331 height 373
paste input "*******"
type input "**********"
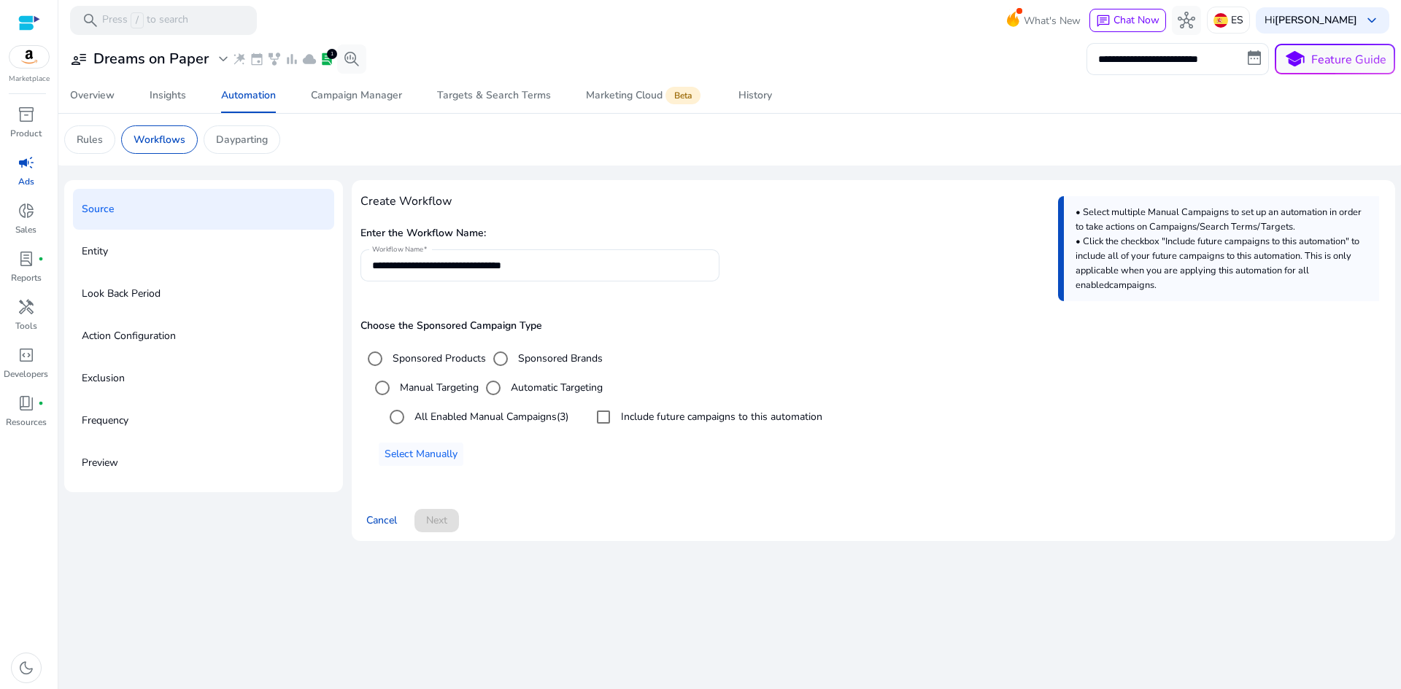
click at [611, 218] on div "**********" at bounding box center [873, 340] width 1026 height 303
click at [423, 456] on span "Select Manually" at bounding box center [420, 453] width 73 height 15
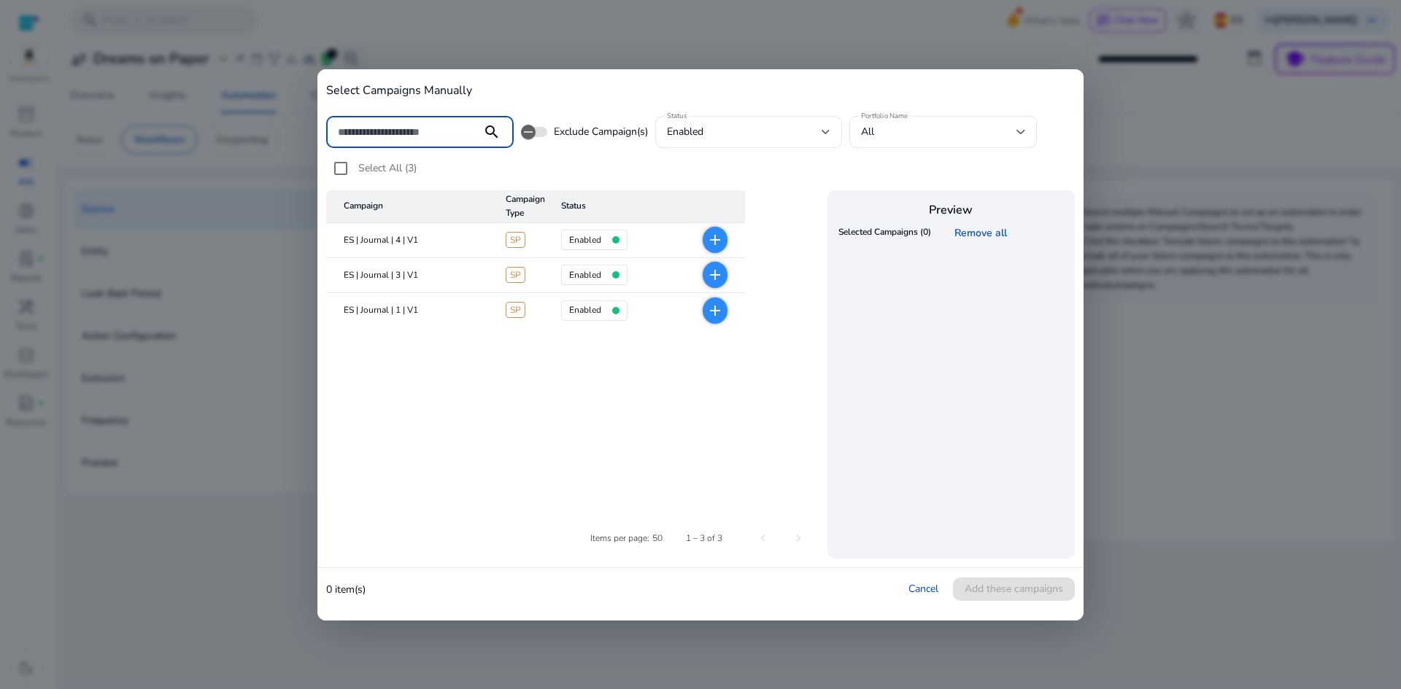
click at [715, 311] on mat-icon "add" at bounding box center [715, 311] width 18 height 18
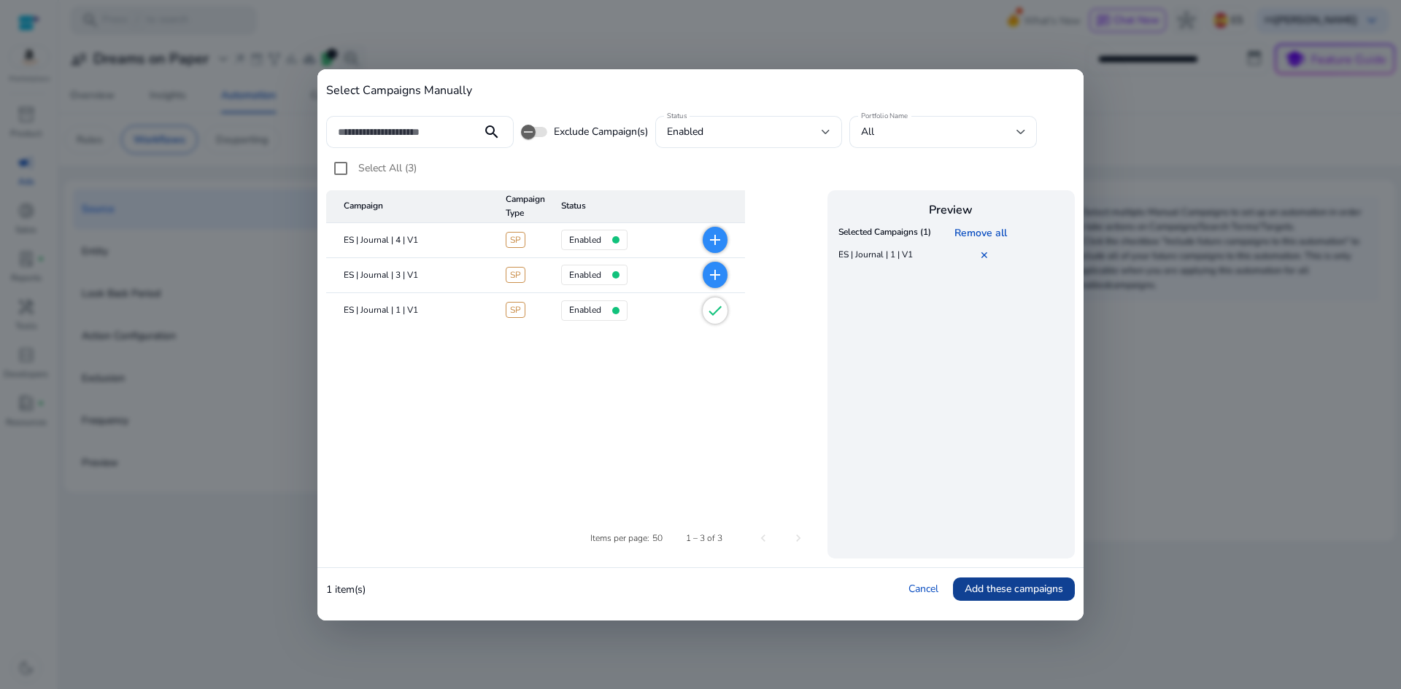
click at [1032, 591] on span "Add these campaigns" at bounding box center [1013, 588] width 98 height 15
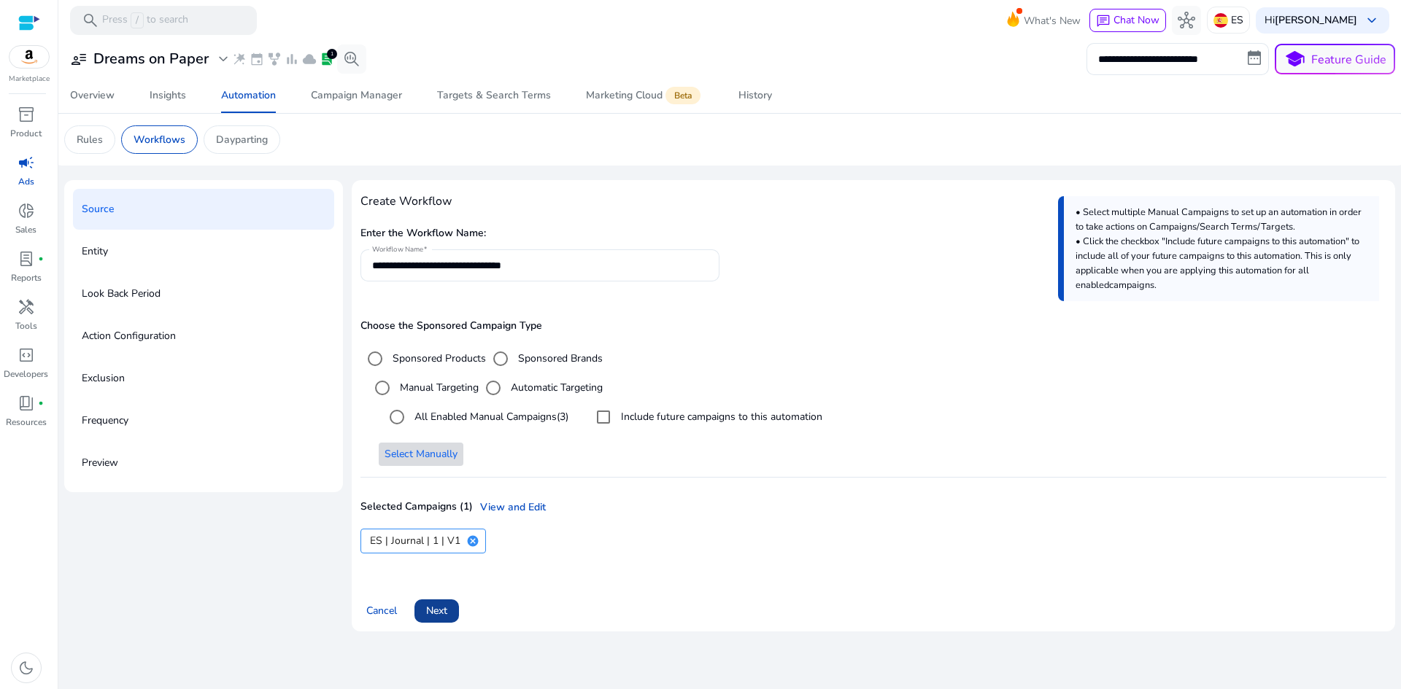
click at [450, 606] on span at bounding box center [436, 611] width 44 height 35
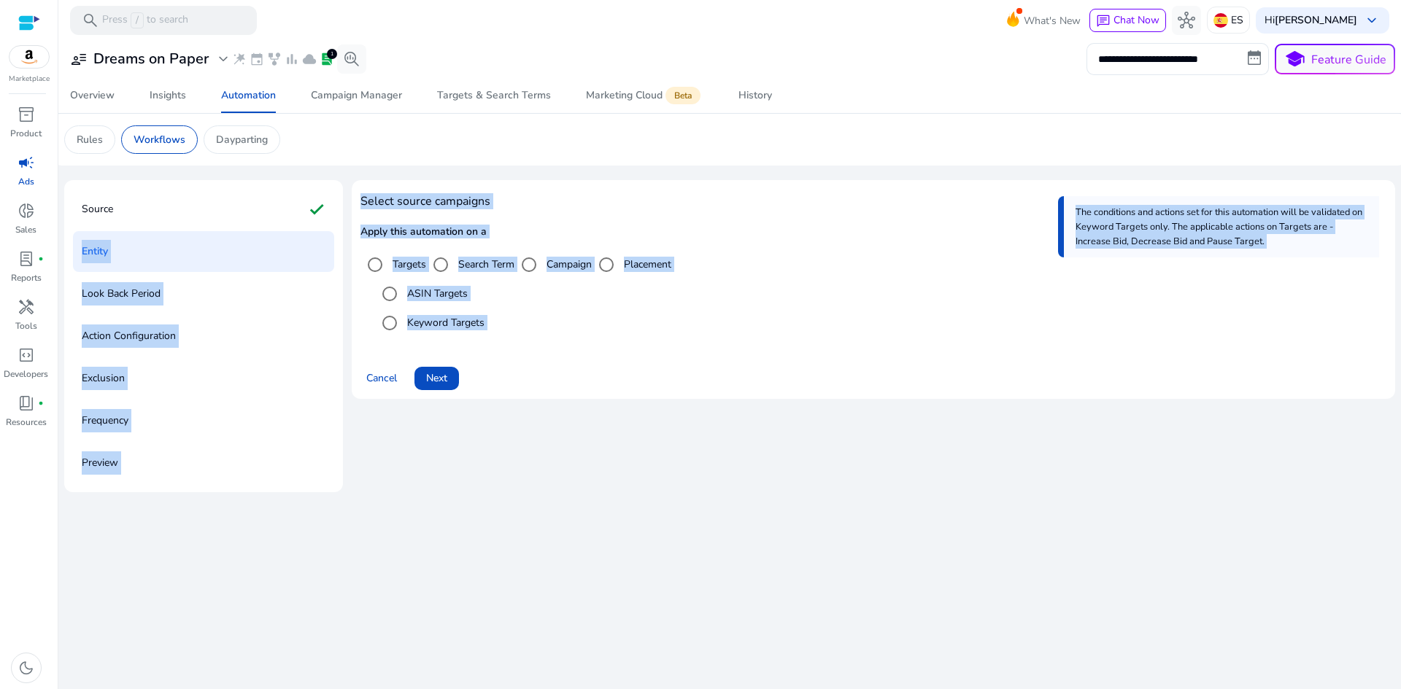
drag, startPoint x: 352, startPoint y: 197, endPoint x: 578, endPoint y: 400, distance: 303.2
click at [578, 400] on div "Source check Entity Look Back Period Action Configuration Exclusion Frequency P…" at bounding box center [729, 336] width 1331 height 312
click at [594, 421] on div "Select source campaigns Apply this automation on a Targets Search Term Campaign…" at bounding box center [873, 336] width 1043 height 312
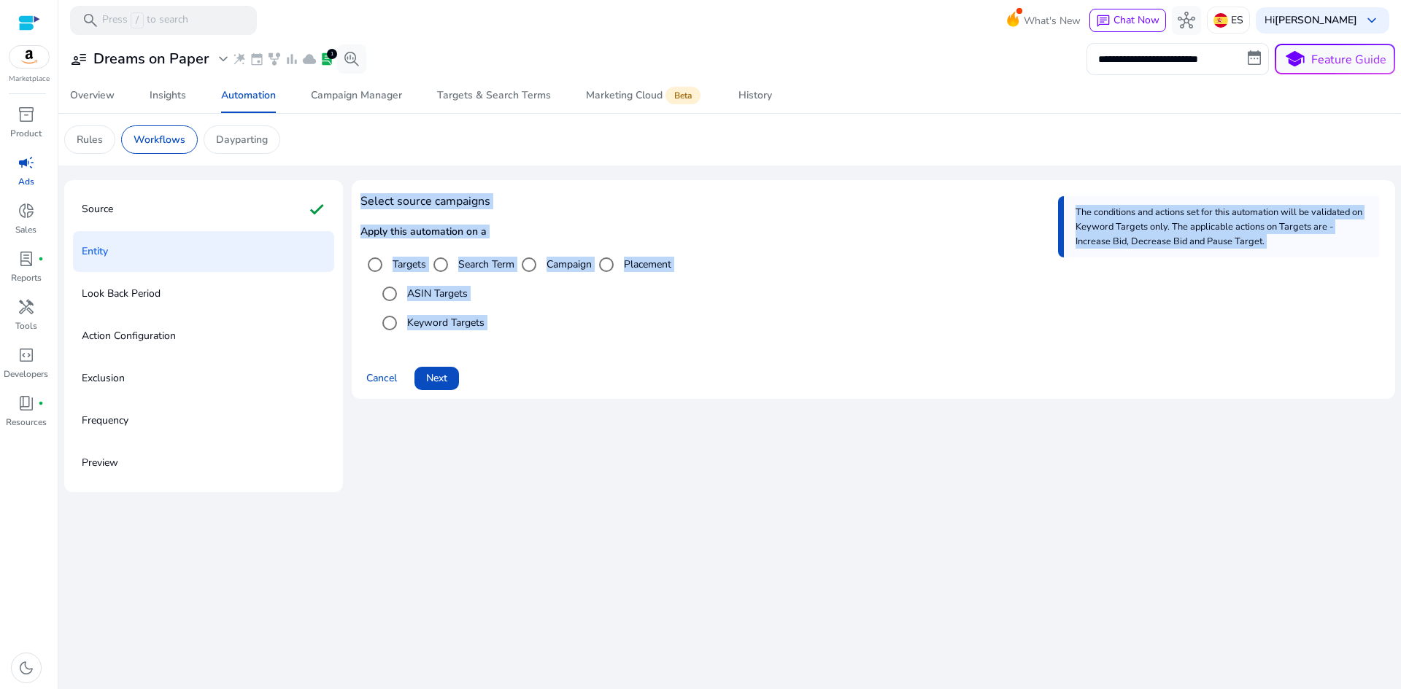
drag, startPoint x: 368, startPoint y: 204, endPoint x: 522, endPoint y: 370, distance: 226.6
click at [522, 370] on div "Select source campaigns Apply this automation on a Targets Search Term Campaign…" at bounding box center [873, 289] width 1026 height 201
copy body "Select source campaigns Apply this automation on a Targets Search Term Campaign…"
click at [631, 343] on div "Select source campaigns Apply this automation on a Targets Search Term Campaign…" at bounding box center [873, 289] width 1026 height 201
click at [648, 340] on div "Select source campaigns Apply this automation on a Targets Search Term Campaign…" at bounding box center [873, 289] width 1026 height 201
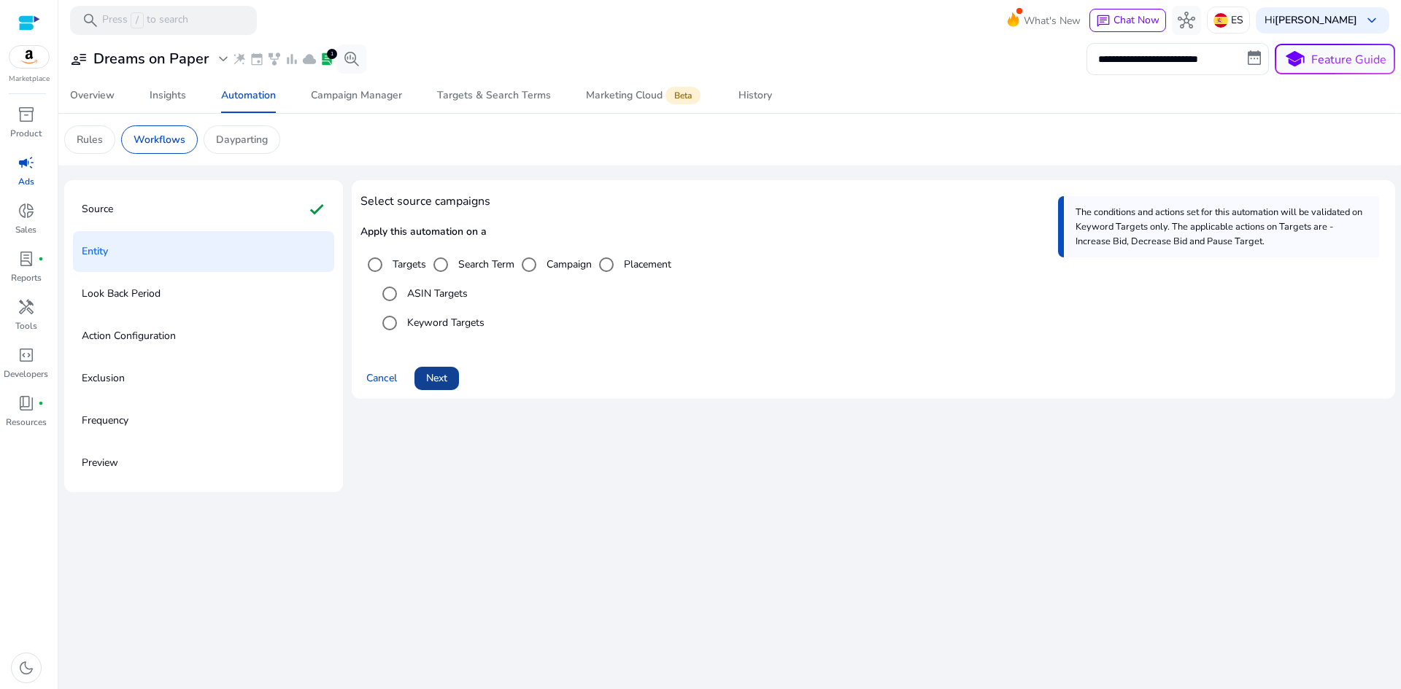
click at [441, 385] on span "Next" at bounding box center [436, 378] width 21 height 15
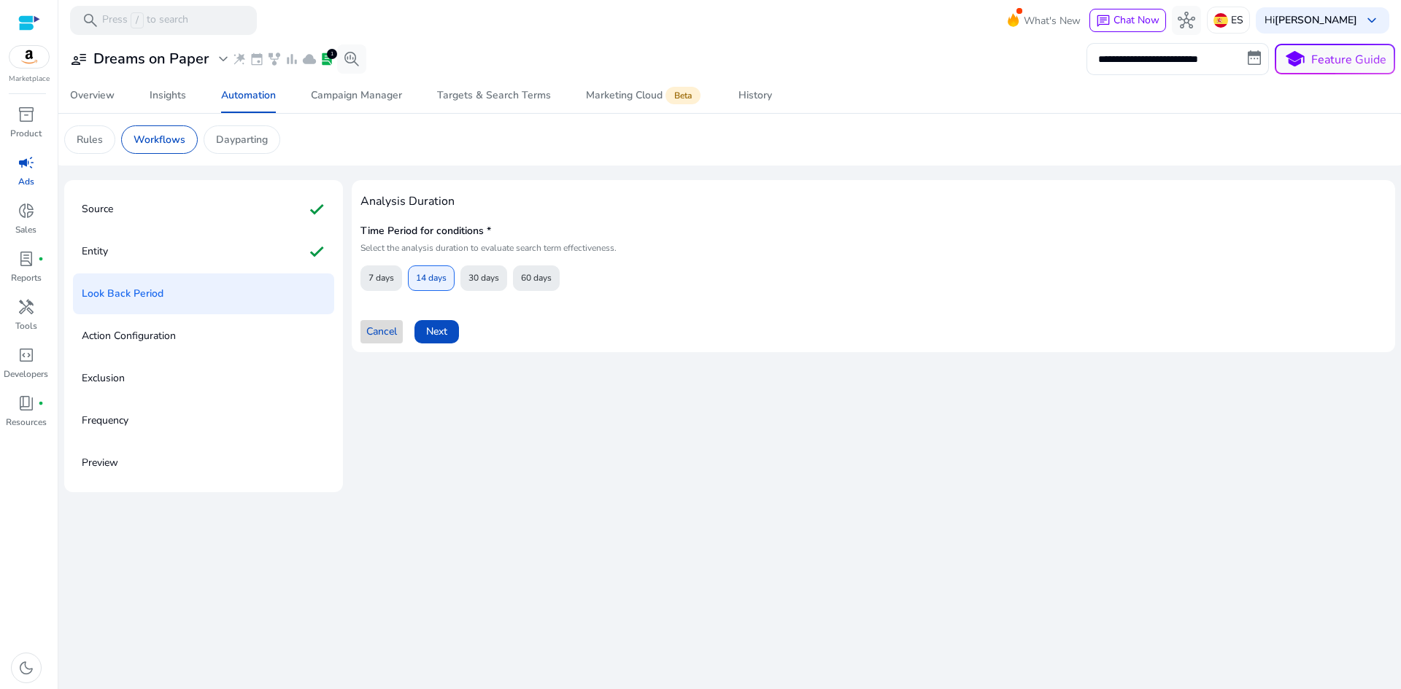
click at [385, 348] on span at bounding box center [381, 331] width 42 height 35
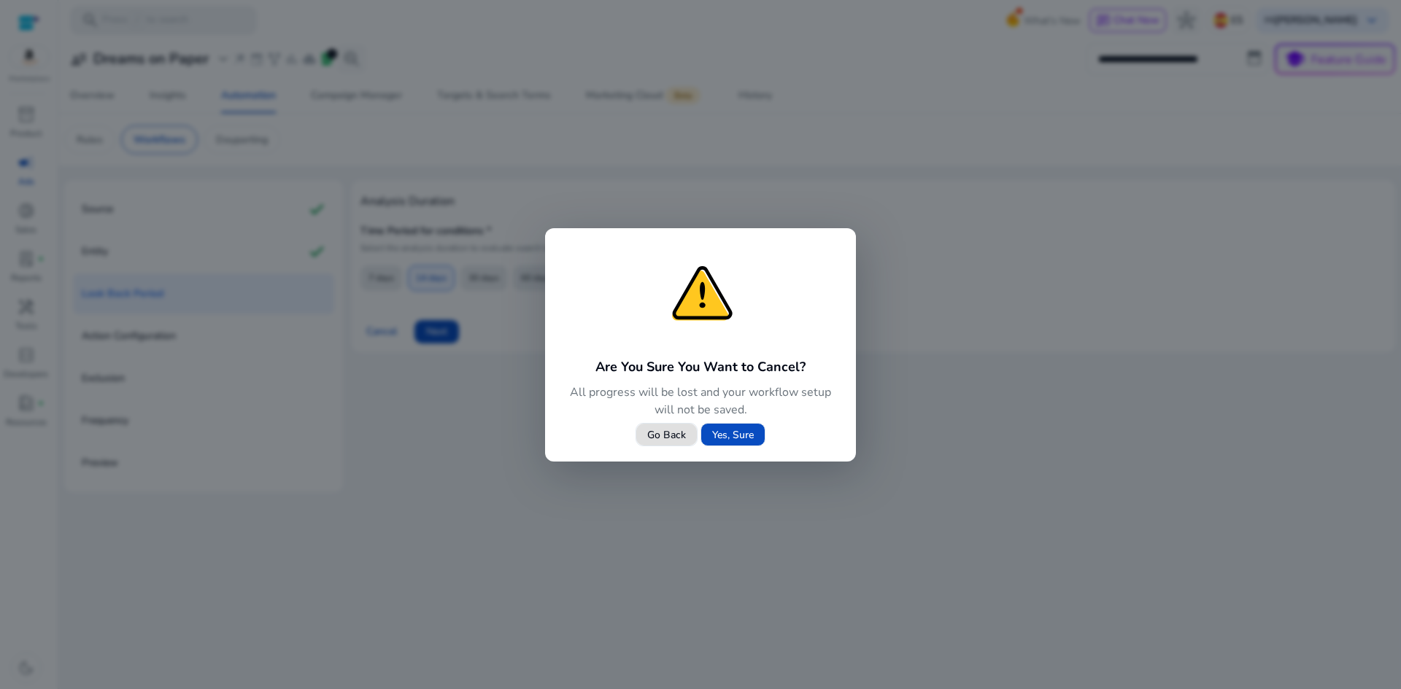
click at [652, 441] on span "Go Back" at bounding box center [666, 434] width 39 height 15
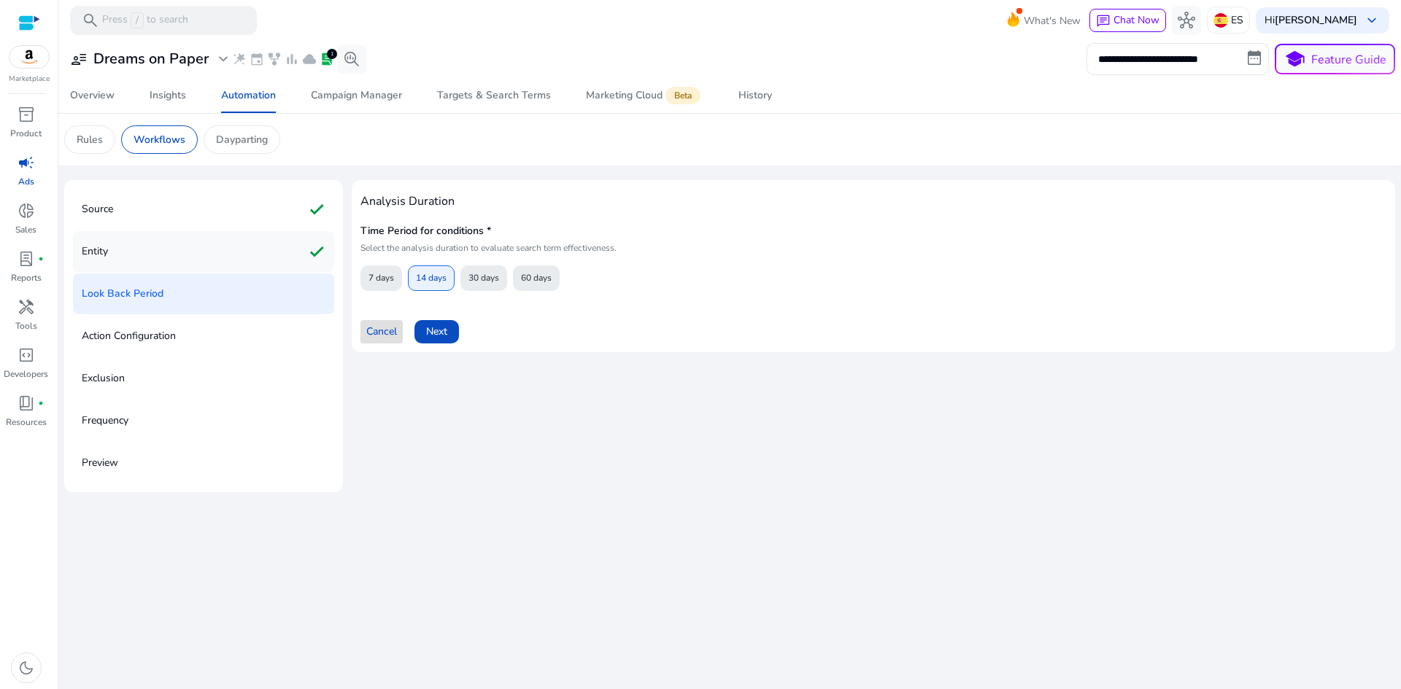
click at [117, 262] on div "Entity check" at bounding box center [203, 251] width 261 height 41
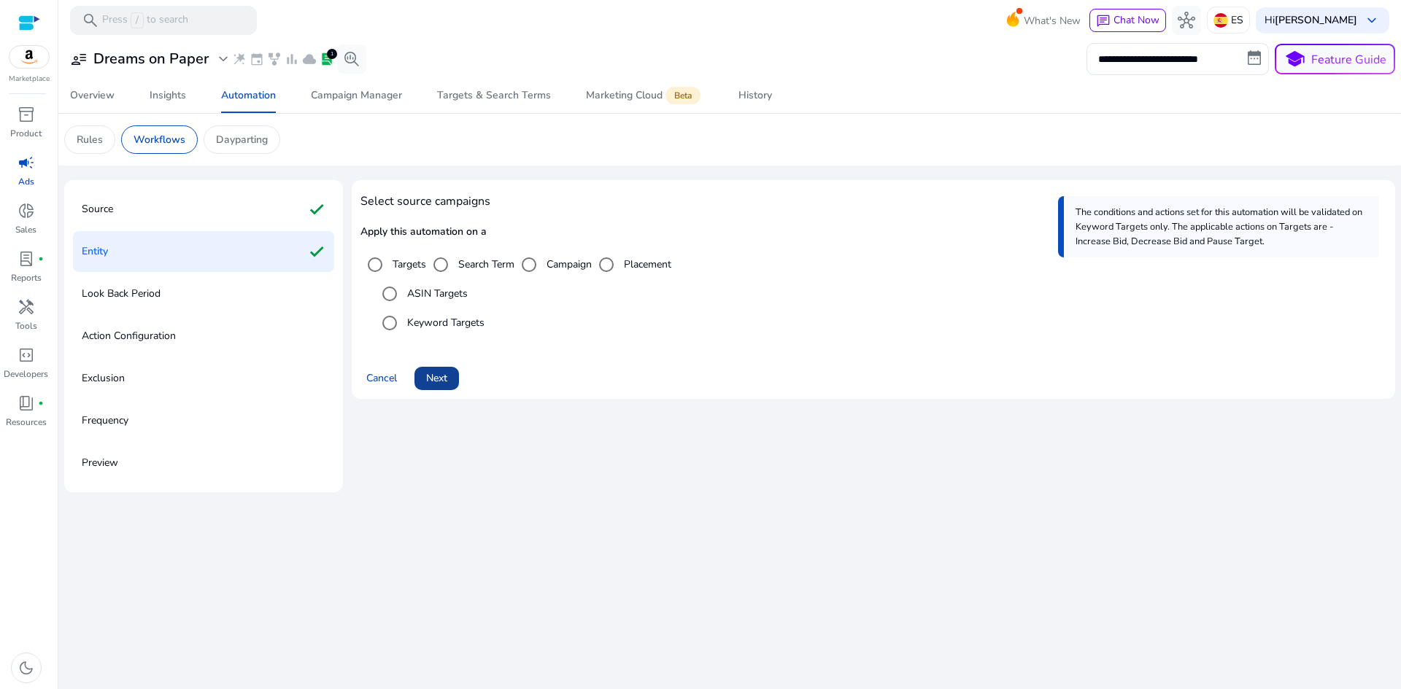
click at [449, 375] on span at bounding box center [436, 378] width 44 height 35
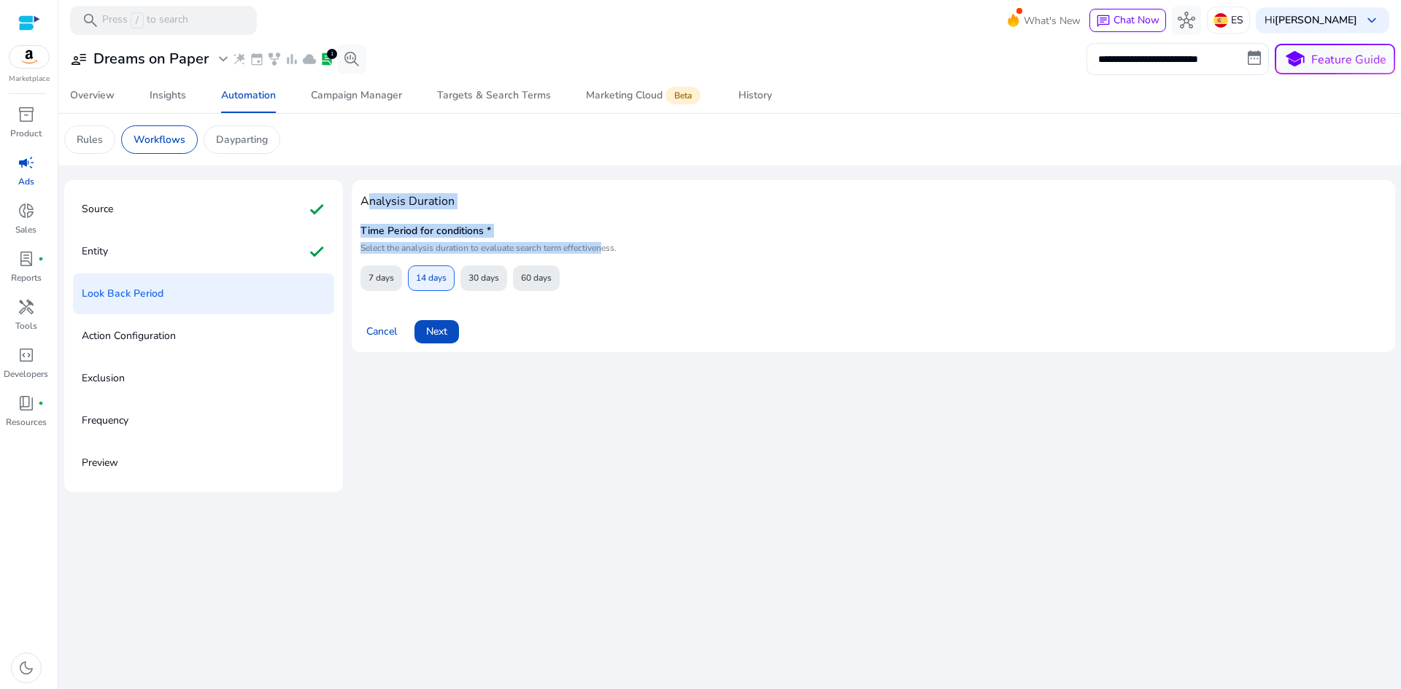
drag, startPoint x: 369, startPoint y: 198, endPoint x: 598, endPoint y: 282, distance: 243.9
click at [598, 282] on div "Analysis Duration Time Period for conditions * Select the analysis duration to …" at bounding box center [873, 240] width 1026 height 102
drag, startPoint x: 358, startPoint y: 196, endPoint x: 1301, endPoint y: 361, distance: 956.8
click at [644, 246] on div "Analysis Duration Time Period for conditions * Select the analysis duration to …" at bounding box center [873, 266] width 1043 height 172
copy div "Analysis Duration Time Period for conditions * Select the analysis duration to …"
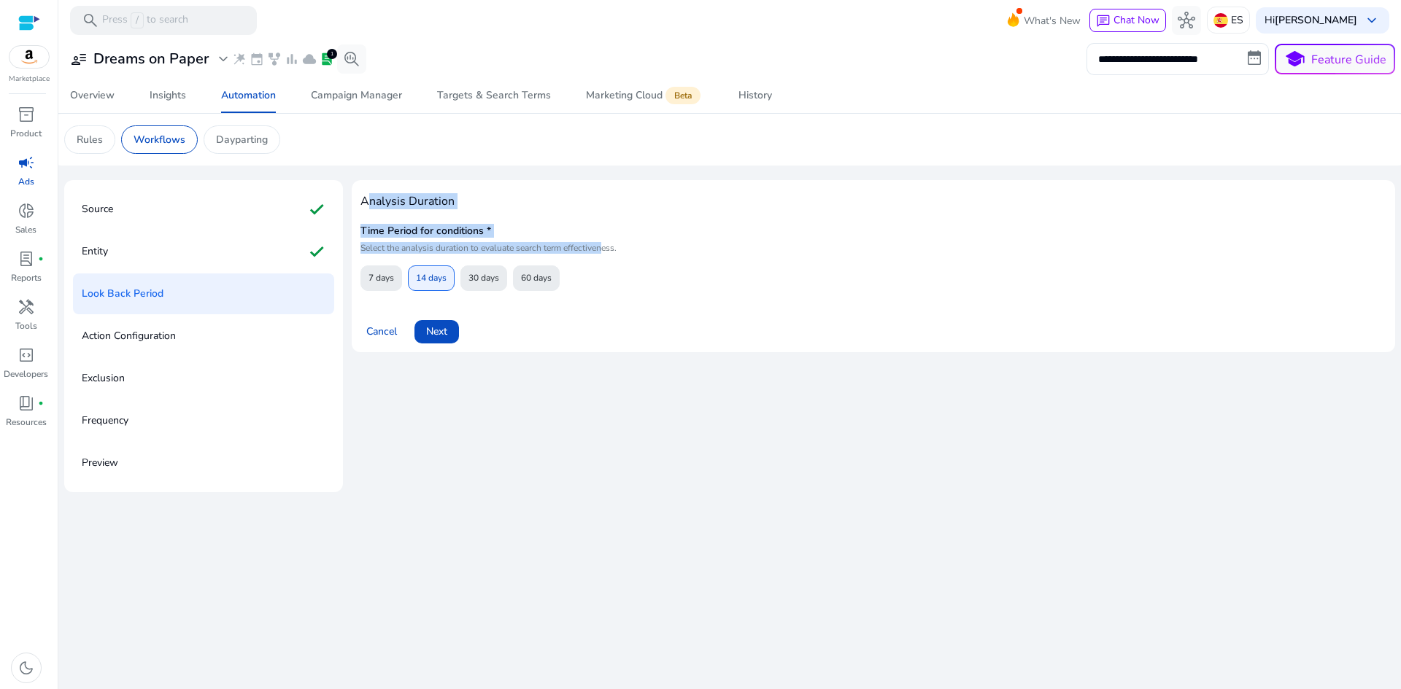
click at [692, 265] on div "Time Period for conditions * Select the analysis duration to evaluate search te…" at bounding box center [653, 255] width 586 height 70
click at [439, 344] on span at bounding box center [436, 331] width 44 height 35
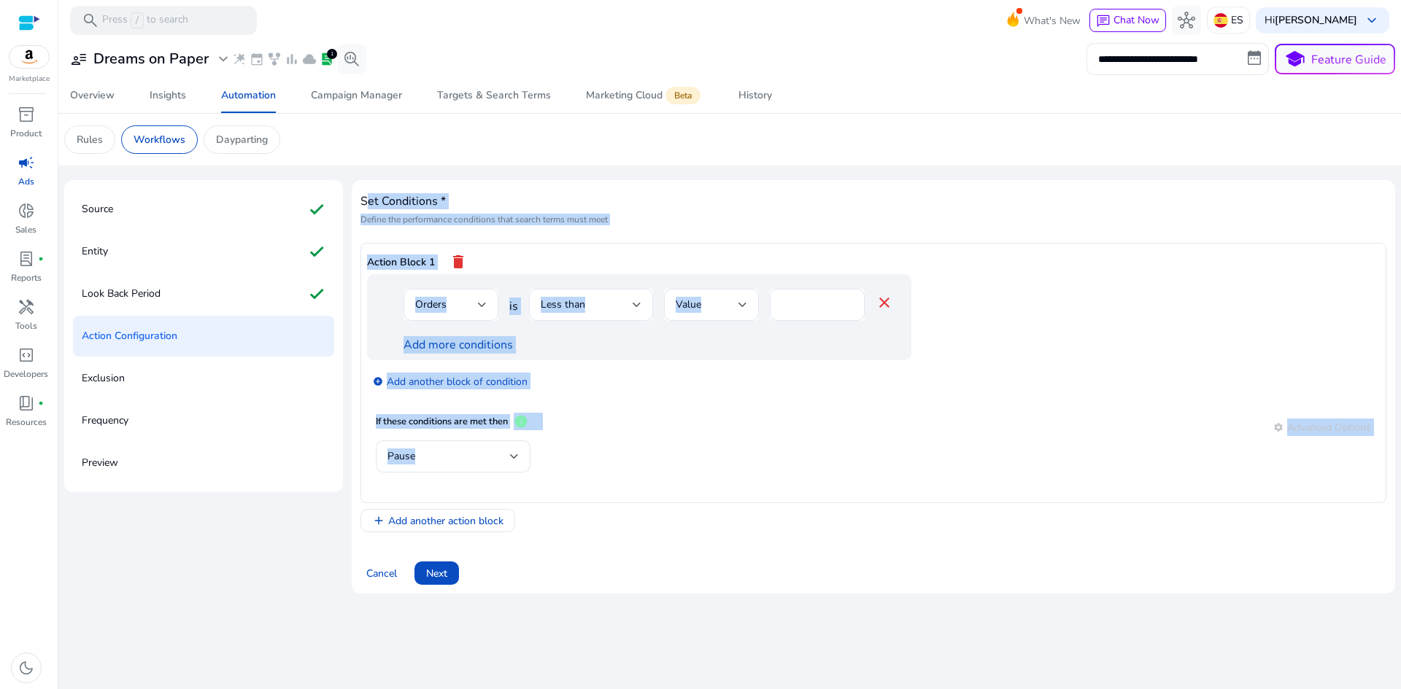
drag, startPoint x: 376, startPoint y: 204, endPoint x: 662, endPoint y: 583, distance: 474.4
click at [662, 583] on div "Set Conditions * Define the performance conditions that search terms must meet …" at bounding box center [873, 387] width 1026 height 396
copy body "et Conditions * Define the performance conditions that search terms must meet A…"
click at [834, 176] on div "Source check Entity check Look Back Period check Action Configuration Exclusion…" at bounding box center [729, 388] width 1331 height 434
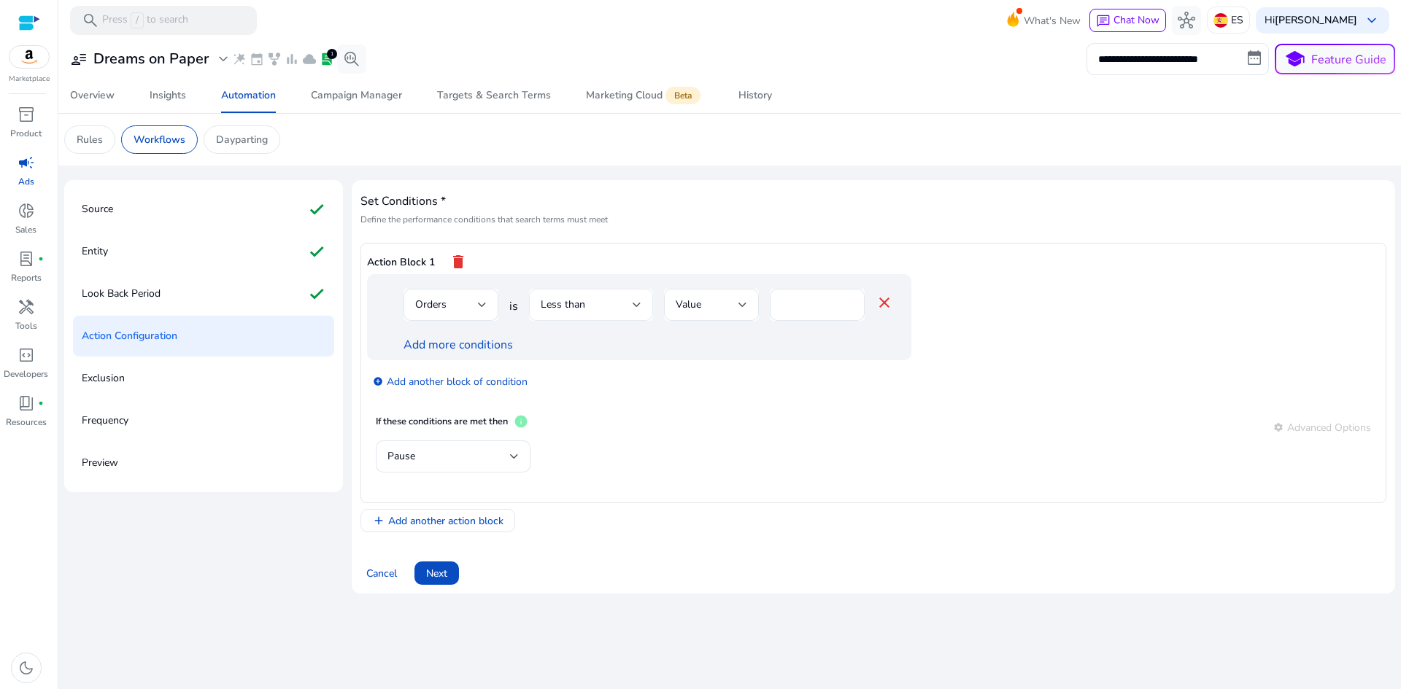
click at [578, 308] on span "Less than" at bounding box center [563, 305] width 44 height 14
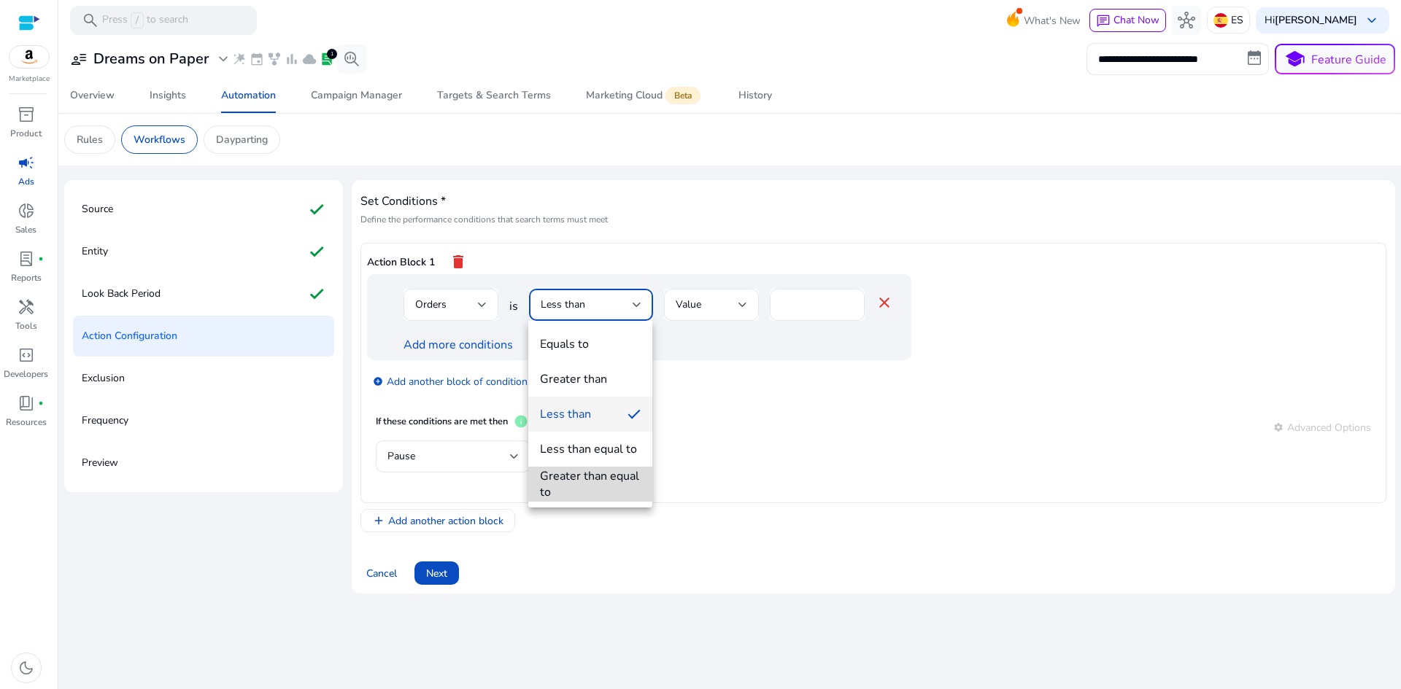
click at [592, 487] on div "Greater than equal to" at bounding box center [590, 484] width 101 height 32
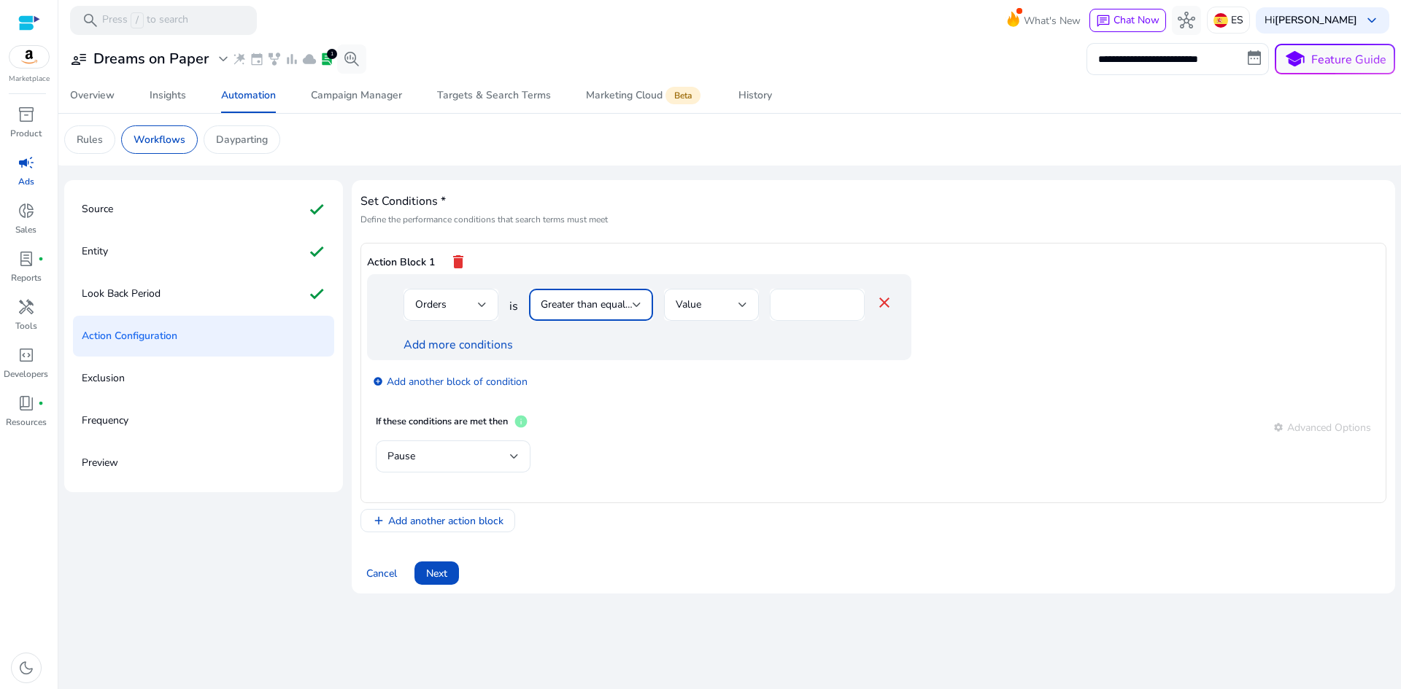
click at [796, 300] on input "*" at bounding box center [816, 305] width 71 height 16
drag, startPoint x: 797, startPoint y: 301, endPoint x: 772, endPoint y: 305, distance: 25.1
click at [772, 305] on div "*" at bounding box center [817, 305] width 95 height 32
type input "*"
click at [1051, 296] on app-ppc-editable-conditions "Orders is Greater than equal to Value * close Add more conditions add_circle Ad…" at bounding box center [873, 340] width 1012 height 132
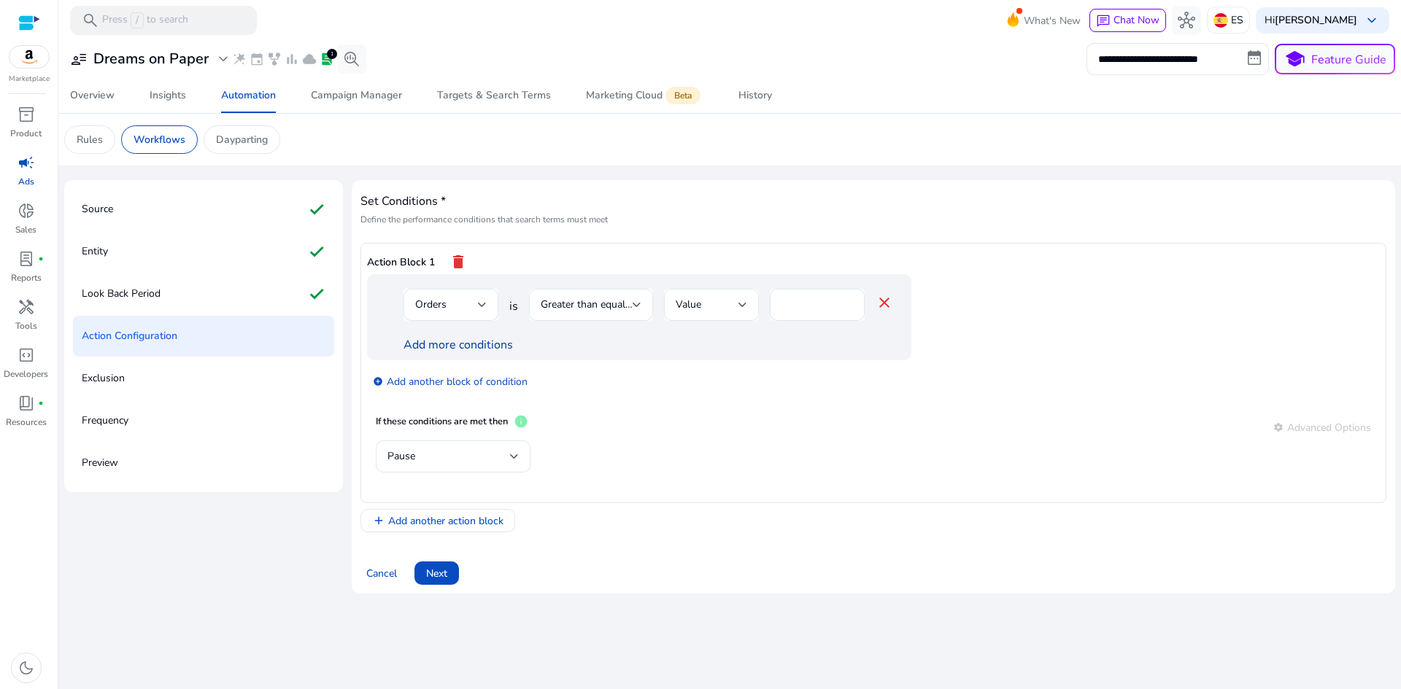
click at [489, 348] on link "Add more conditions" at bounding box center [457, 345] width 109 height 16
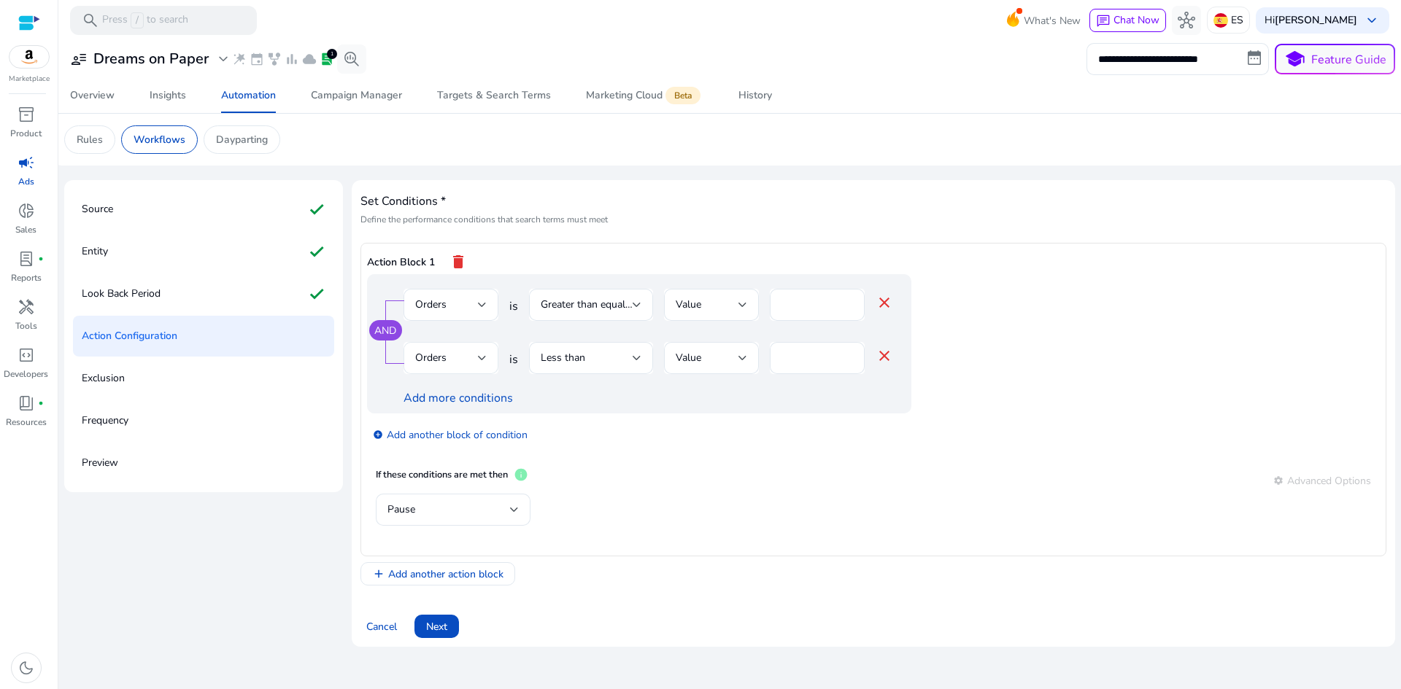
click at [450, 364] on div "Orders" at bounding box center [446, 358] width 63 height 16
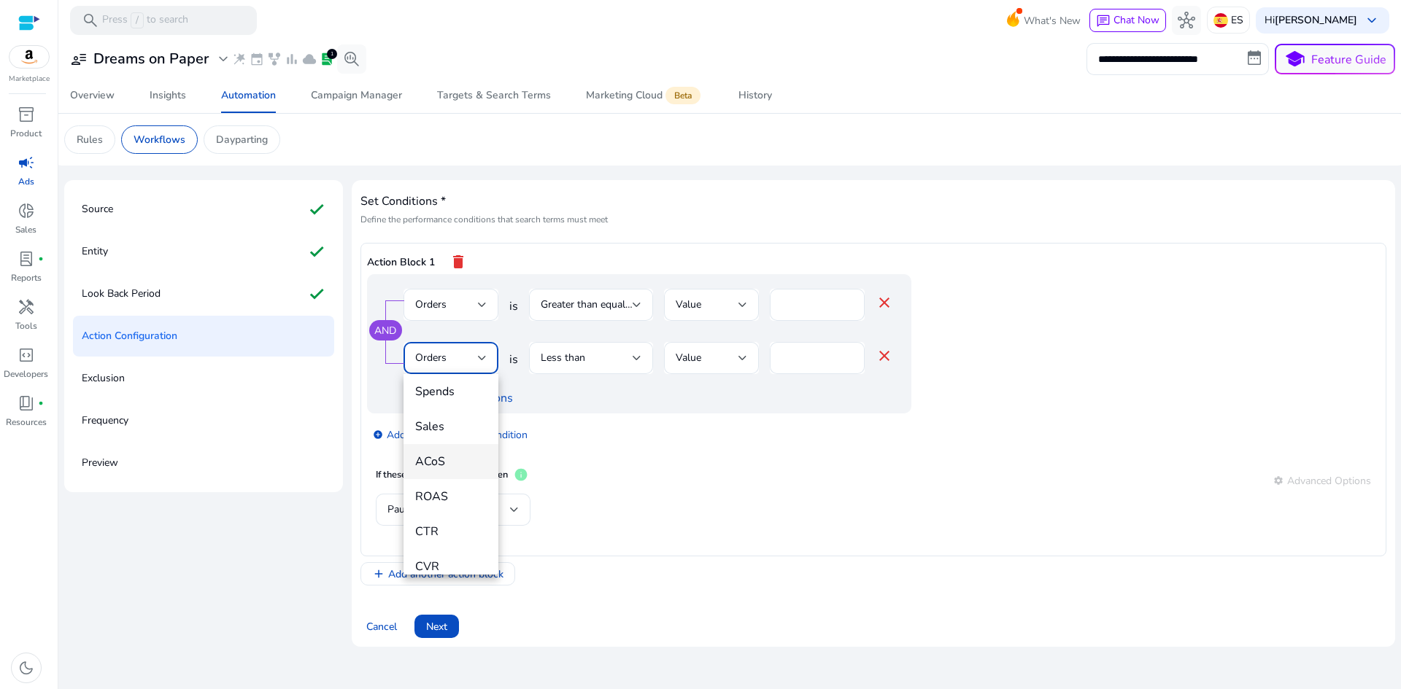
click at [444, 462] on span "ACoS" at bounding box center [450, 462] width 71 height 16
click at [575, 352] on span "Less than" at bounding box center [563, 358] width 44 height 14
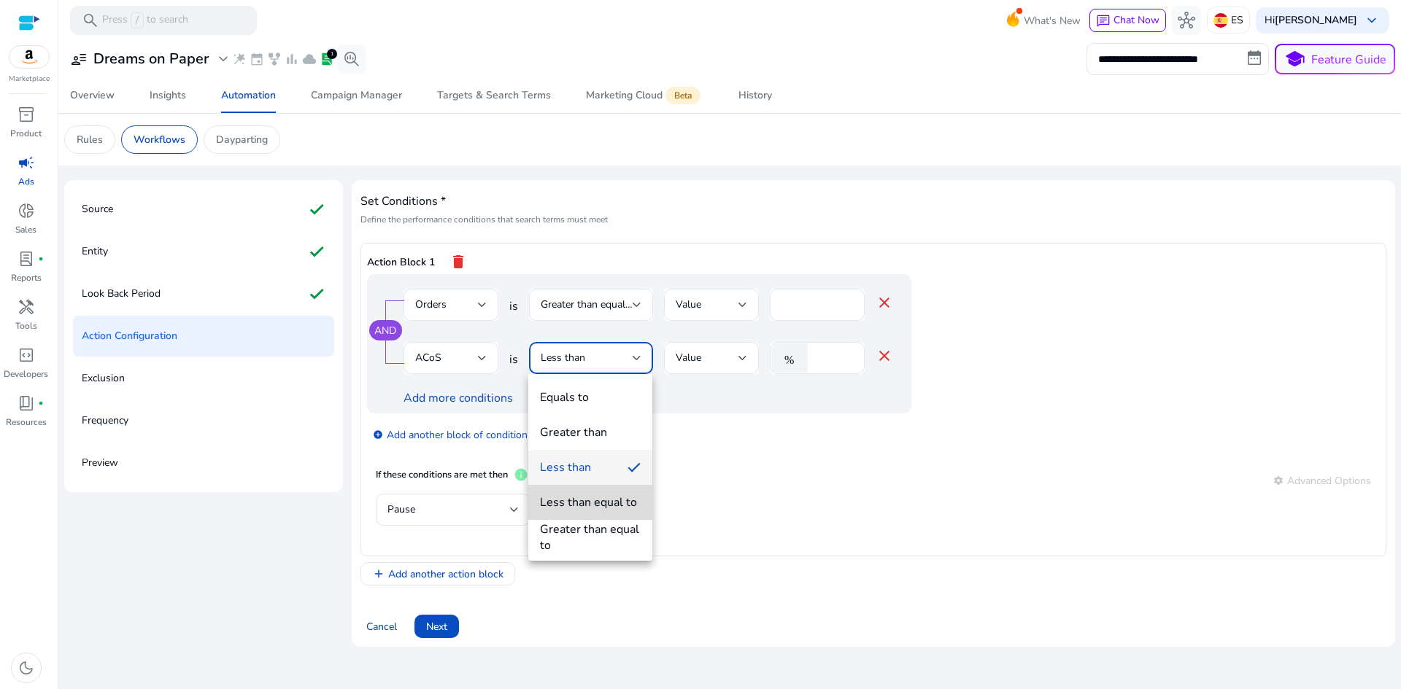
click at [584, 509] on div "Less than equal to" at bounding box center [588, 503] width 97 height 16
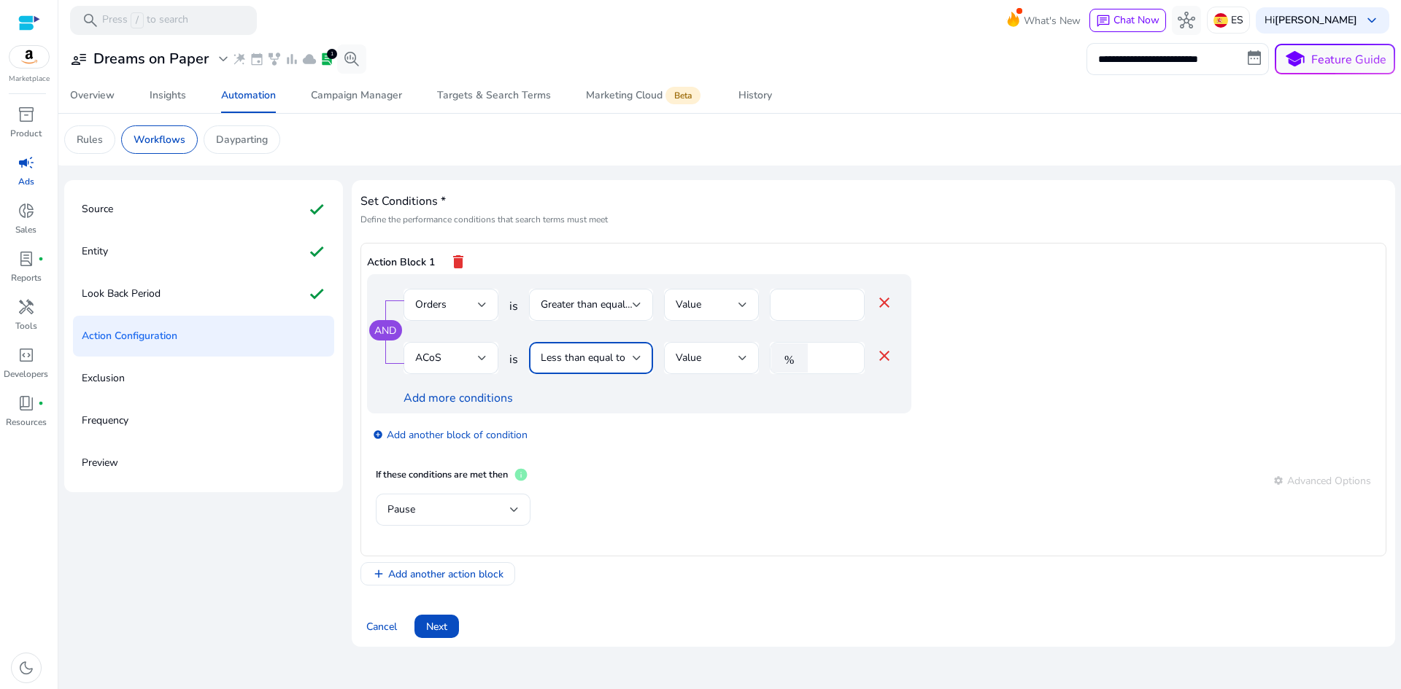
click at [837, 356] on input "*" at bounding box center [834, 358] width 38 height 16
drag, startPoint x: 833, startPoint y: 356, endPoint x: 802, endPoint y: 356, distance: 31.4
click at [802, 358] on div "% *" at bounding box center [811, 358] width 83 height 32
click at [764, 406] on div "Add more conditions" at bounding box center [647, 399] width 489 height 18
drag, startPoint x: 845, startPoint y: 358, endPoint x: 826, endPoint y: 358, distance: 19.7
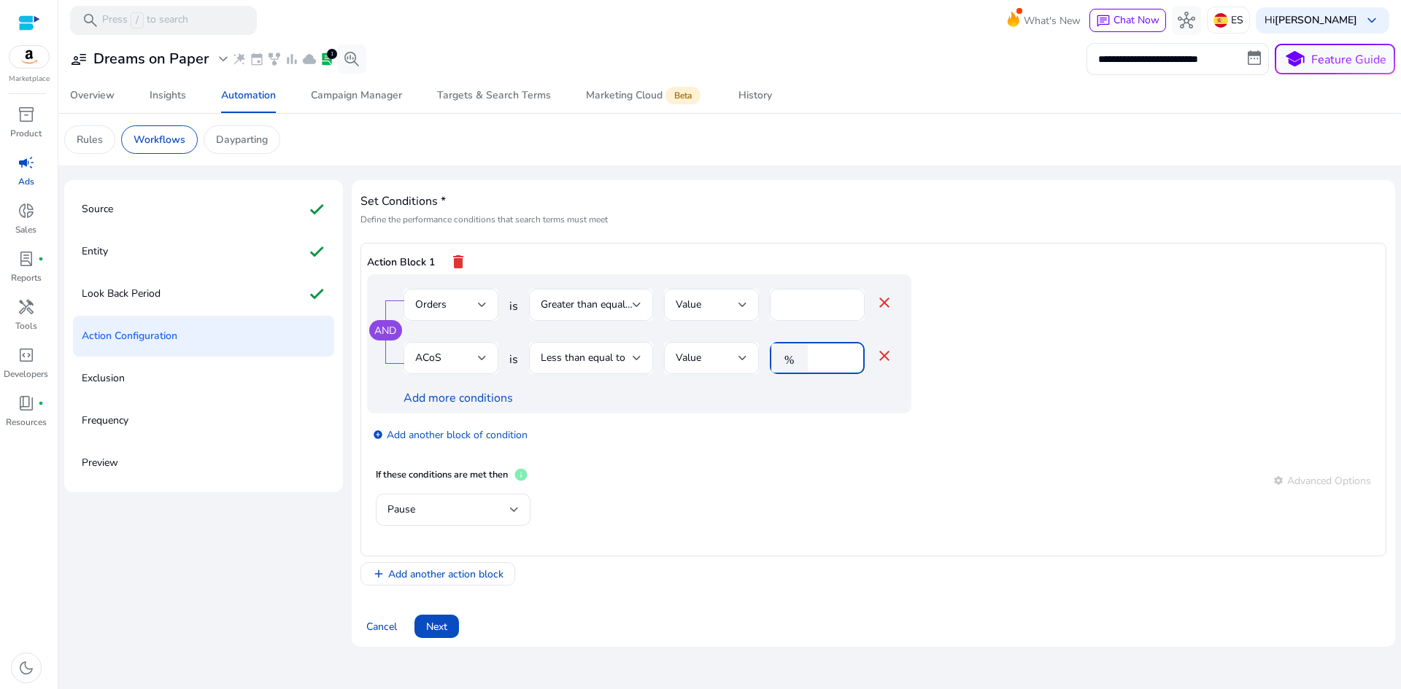
click at [826, 358] on input "**" at bounding box center [834, 358] width 38 height 16
click at [844, 365] on input "**" at bounding box center [834, 358] width 38 height 16
type input "**"
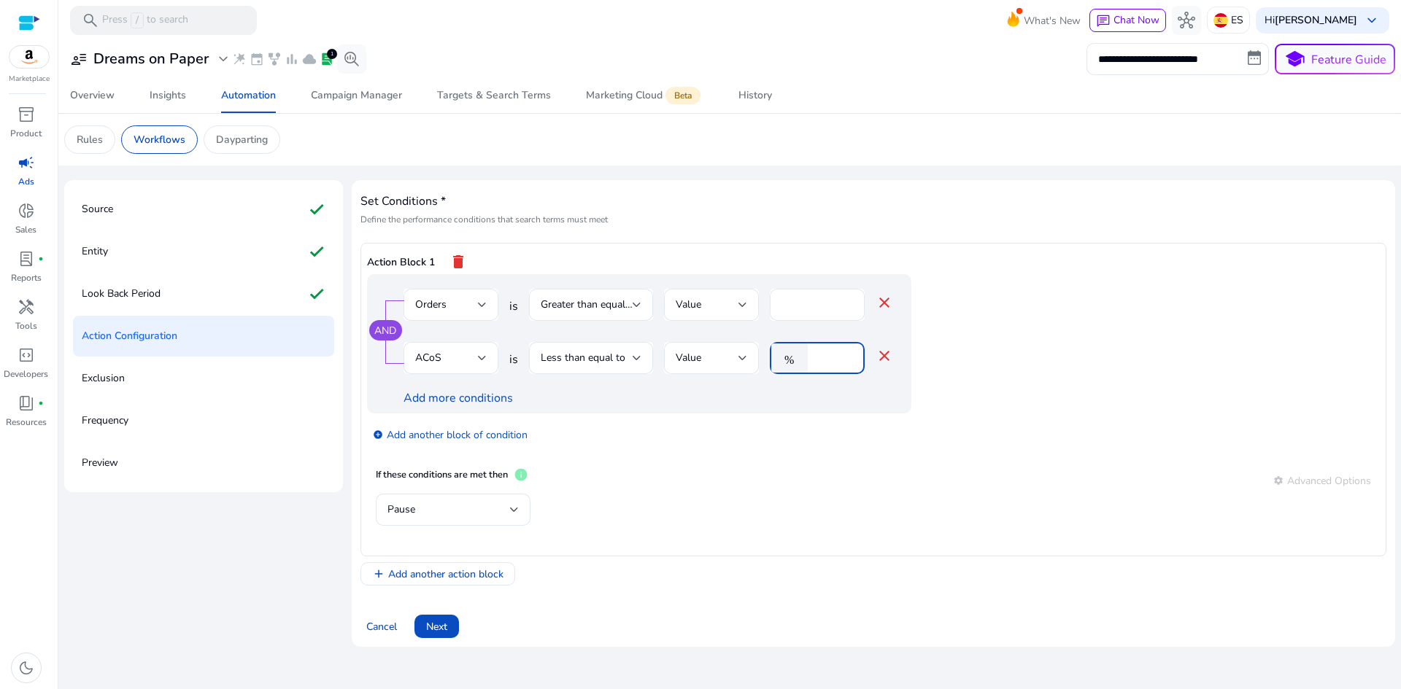
click at [843, 365] on input "**" at bounding box center [834, 358] width 38 height 16
click at [743, 476] on div "If these conditions are met then info settings Advanced Options" at bounding box center [873, 481] width 995 height 26
click at [506, 511] on div "Pause" at bounding box center [448, 510] width 123 height 16
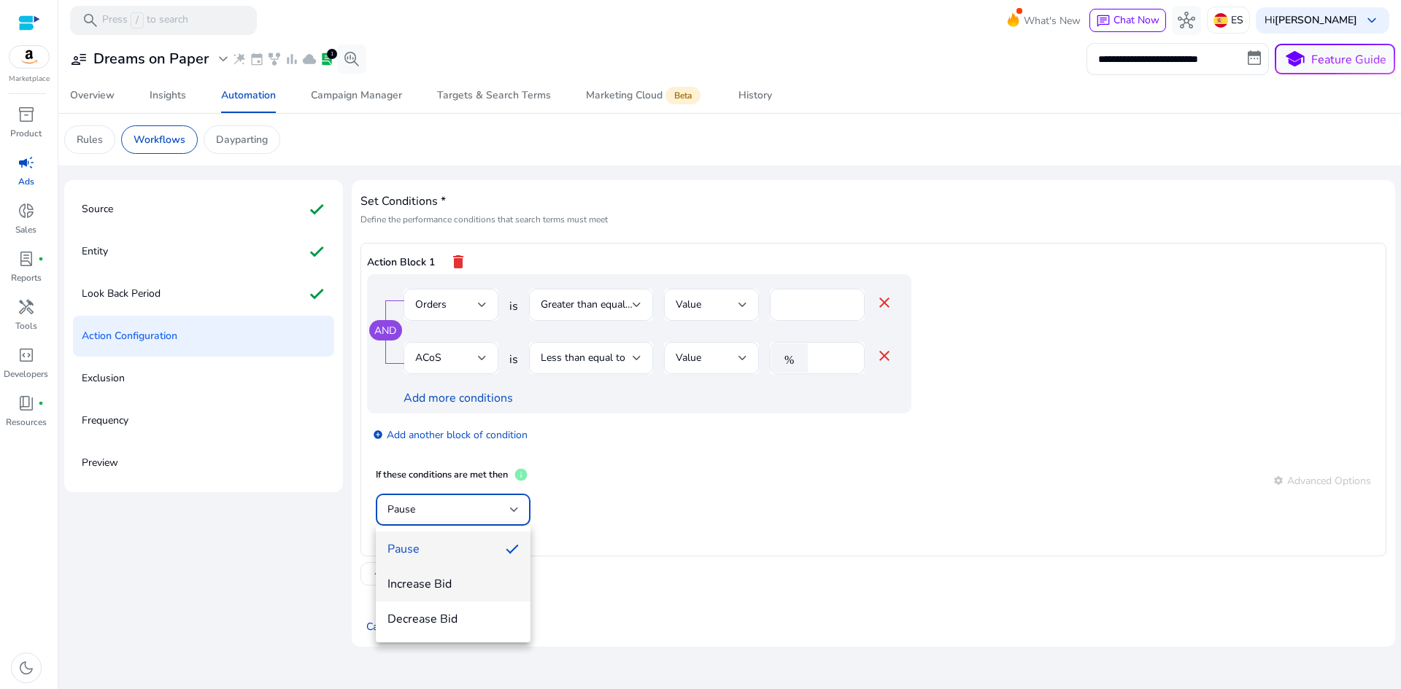
click at [464, 581] on span "Increase Bid" at bounding box center [452, 584] width 131 height 16
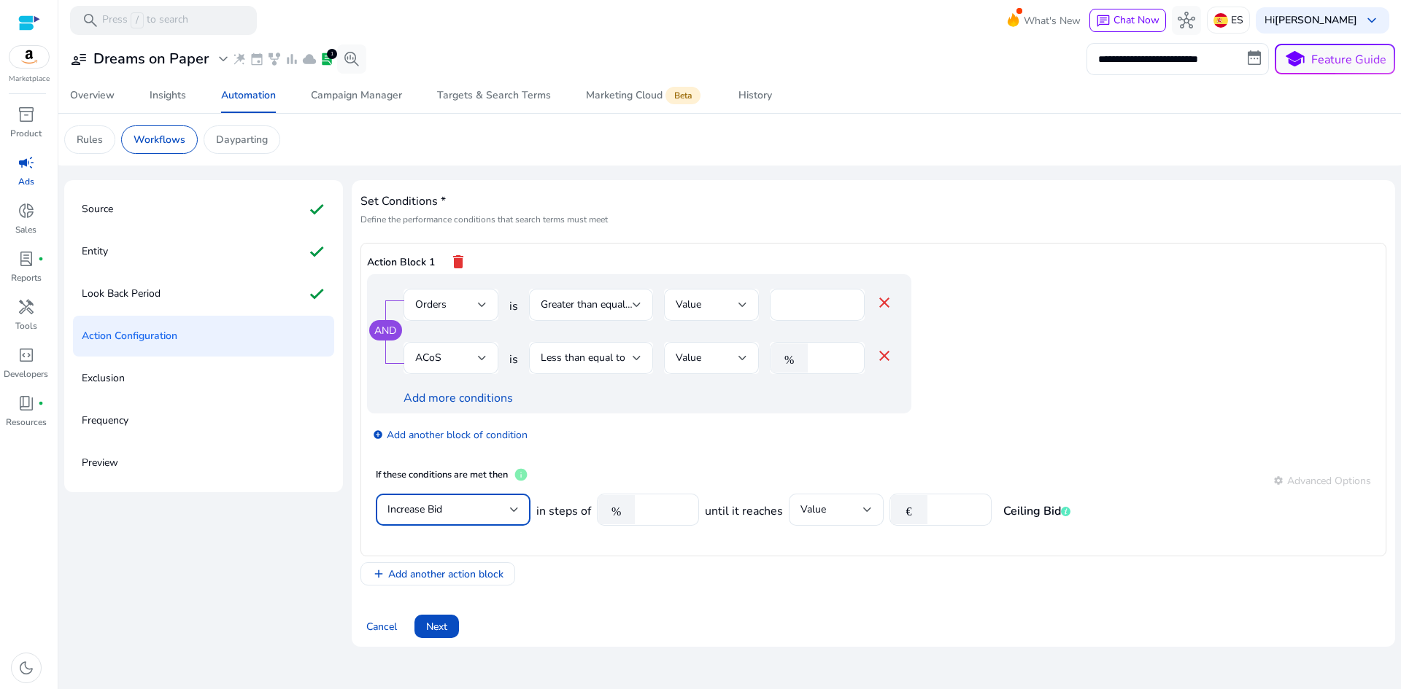
click at [579, 516] on span "in steps of" at bounding box center [563, 512] width 55 height 18
click at [605, 509] on mat-icon "%" at bounding box center [616, 509] width 36 height 29
drag, startPoint x: 659, startPoint y: 506, endPoint x: 616, endPoint y: 508, distance: 43.8
click at [616, 511] on div "% ****" at bounding box center [642, 510] width 90 height 32
type input "**"
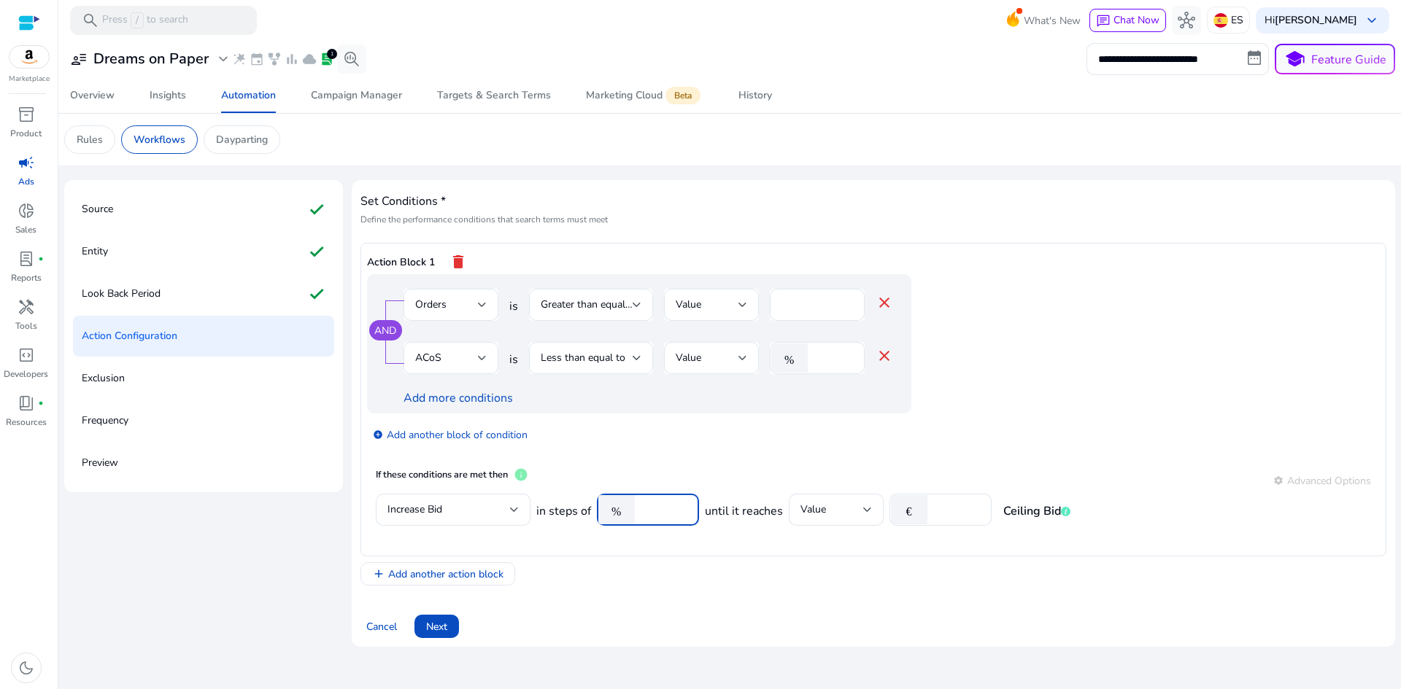
click at [667, 565] on div "add Add another action block" at bounding box center [873, 573] width 1026 height 23
drag, startPoint x: 374, startPoint y: 476, endPoint x: 1114, endPoint y: 530, distance: 741.7
click at [1114, 530] on mat-card "If these conditions are met then info settings Advanced Options Increase Bid in…" at bounding box center [873, 504] width 1012 height 91
copy mat-card "If these conditions are met then info settings Advanced Options Increase Bid in…"
click at [746, 430] on div "add_circle Add another block of condition" at bounding box center [668, 434] width 603 height 41
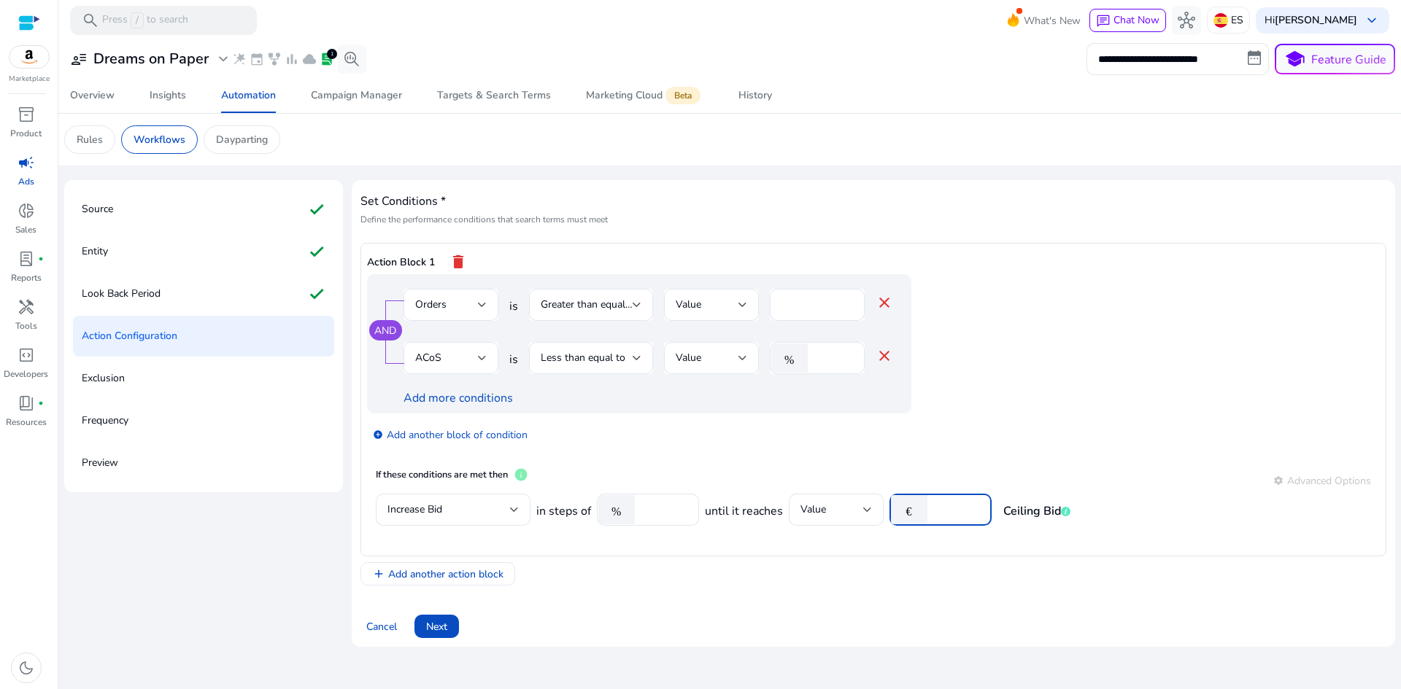
click at [944, 508] on input "****" at bounding box center [956, 510] width 45 height 16
drag, startPoint x: 954, startPoint y: 510, endPoint x: 911, endPoint y: 511, distance: 43.0
click at [911, 511] on div "€ ****" at bounding box center [934, 510] width 90 height 32
click at [862, 577] on div "add Add another action block" at bounding box center [873, 573] width 1026 height 23
click at [953, 514] on input "***" at bounding box center [956, 510] width 45 height 16
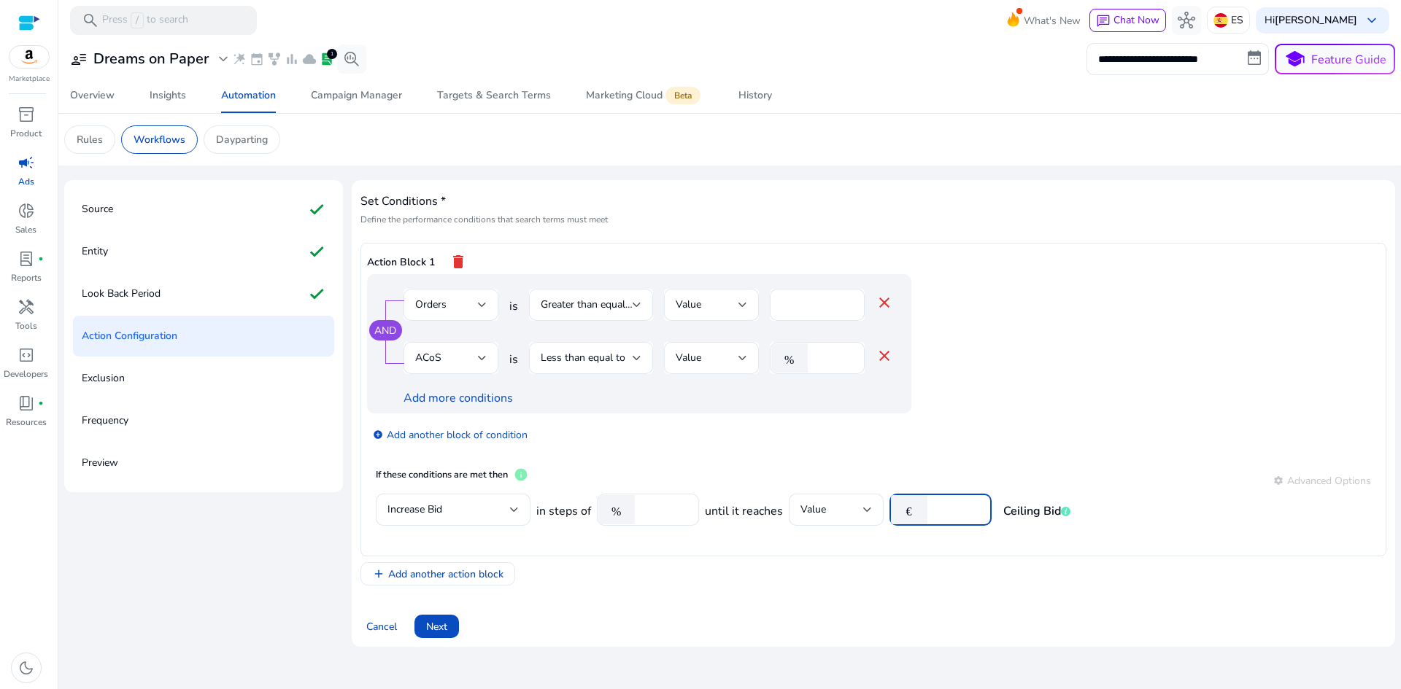
type input "***"
click at [794, 570] on div "add Add another action block" at bounding box center [873, 573] width 1026 height 23
